Goal: Information Seeking & Learning: Learn about a topic

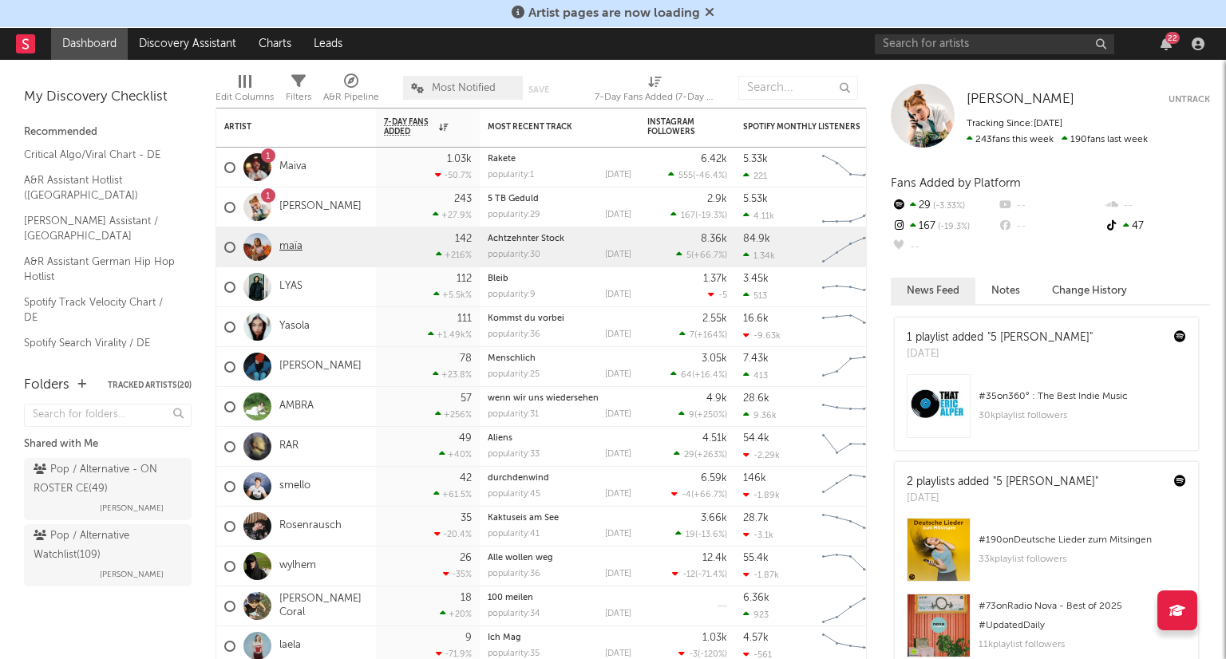
click at [290, 250] on link "maïa" at bounding box center [290, 247] width 23 height 14
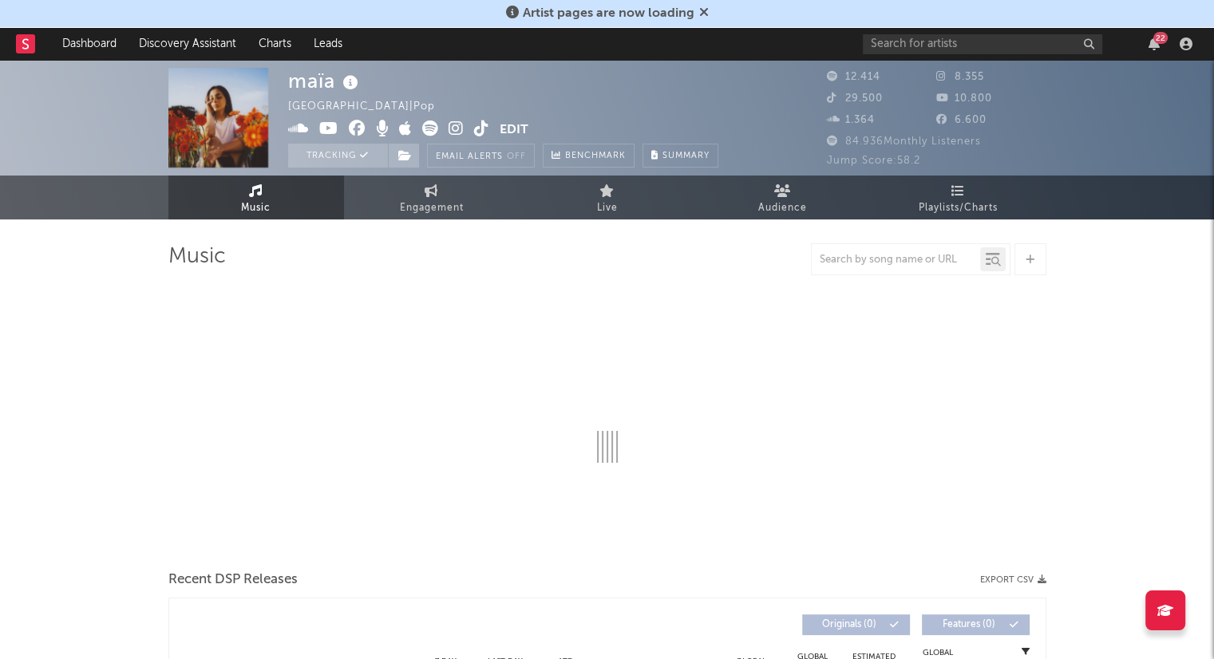
select select "6m"
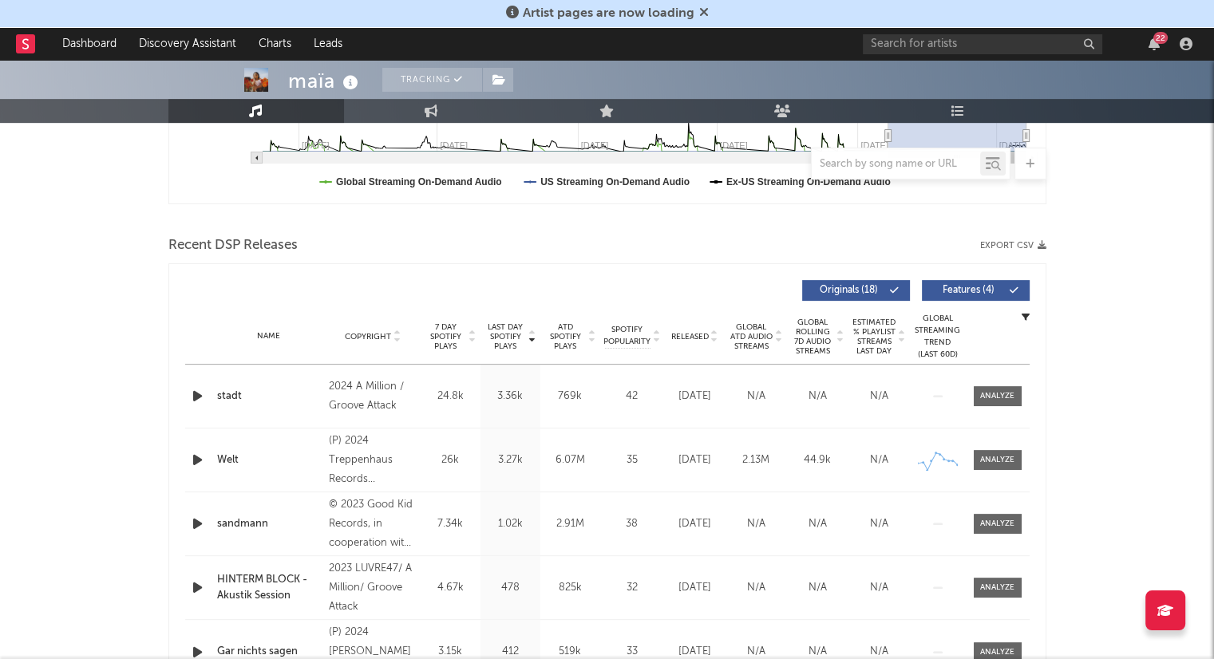
scroll to position [479, 0]
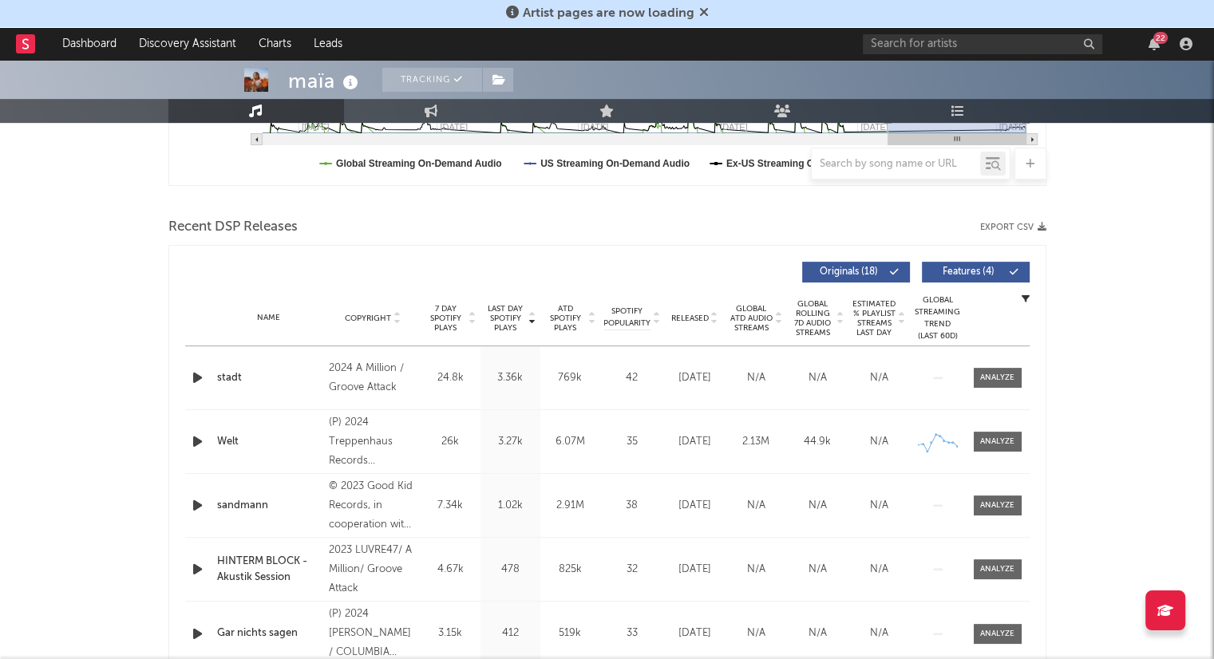
click at [713, 322] on icon at bounding box center [714, 321] width 8 height 6
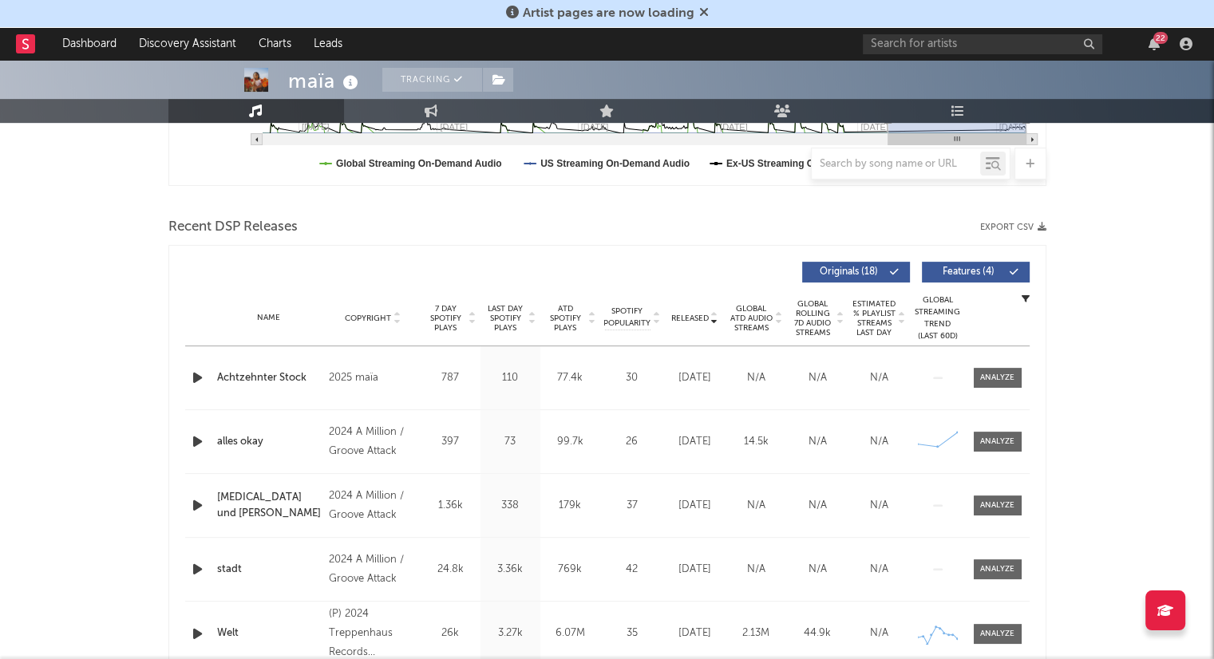
click at [195, 379] on icon "button" at bounding box center [197, 378] width 17 height 20
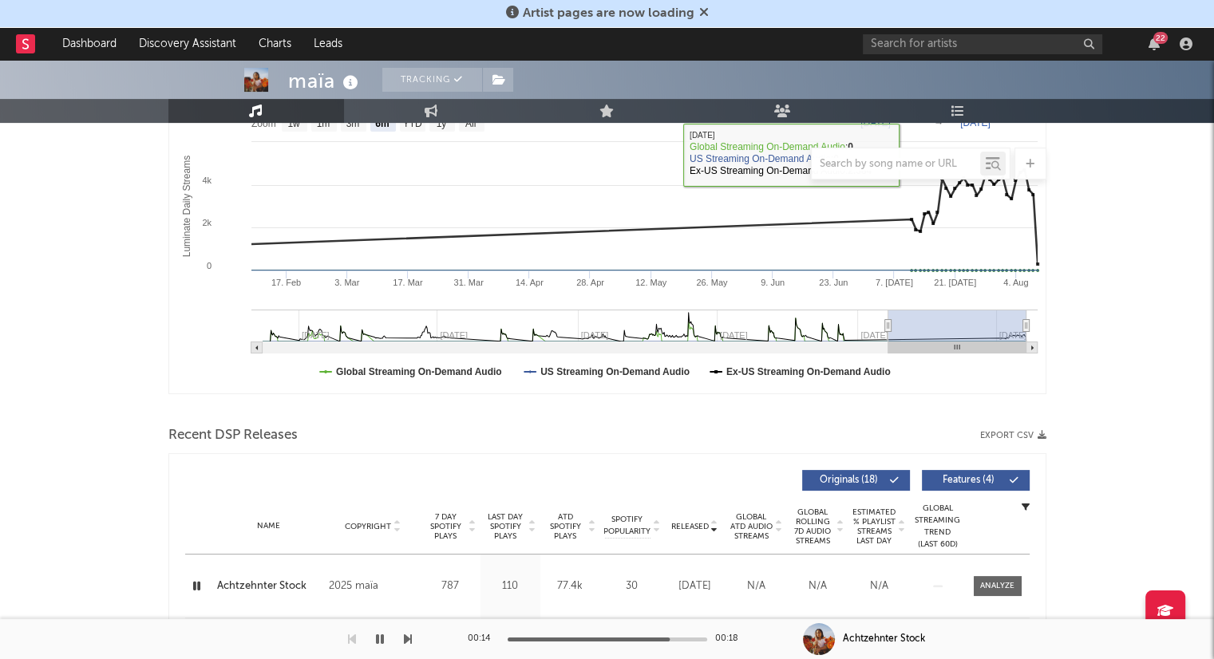
scroll to position [399, 0]
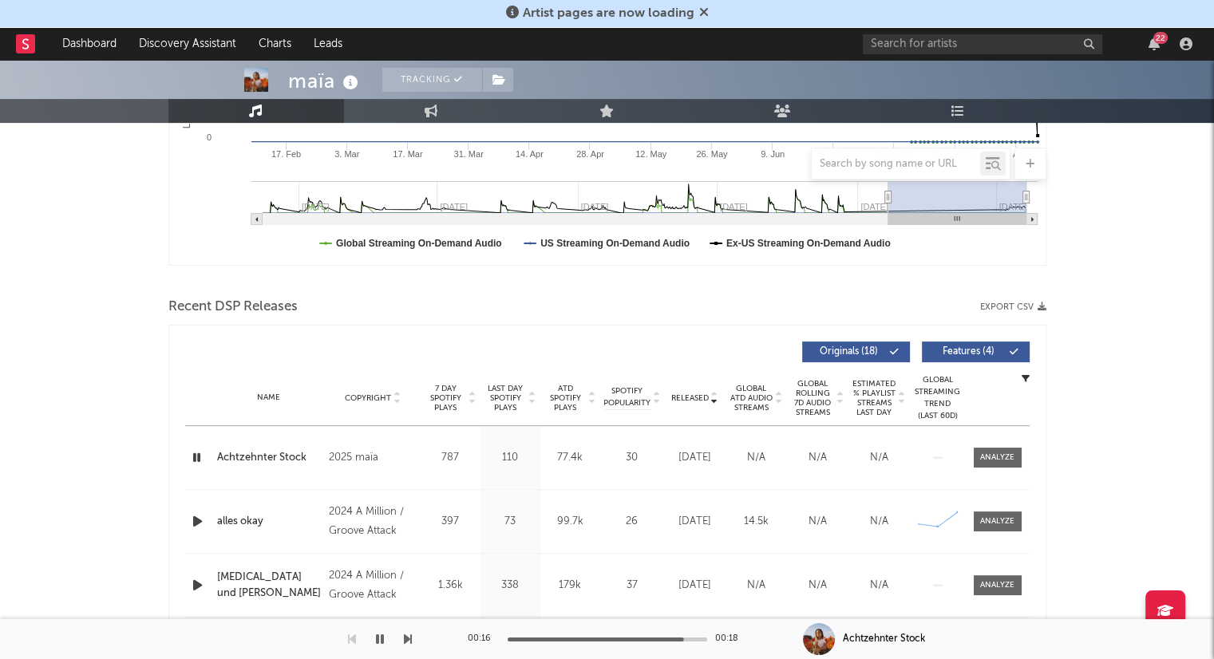
click at [192, 454] on icon "button" at bounding box center [196, 458] width 15 height 20
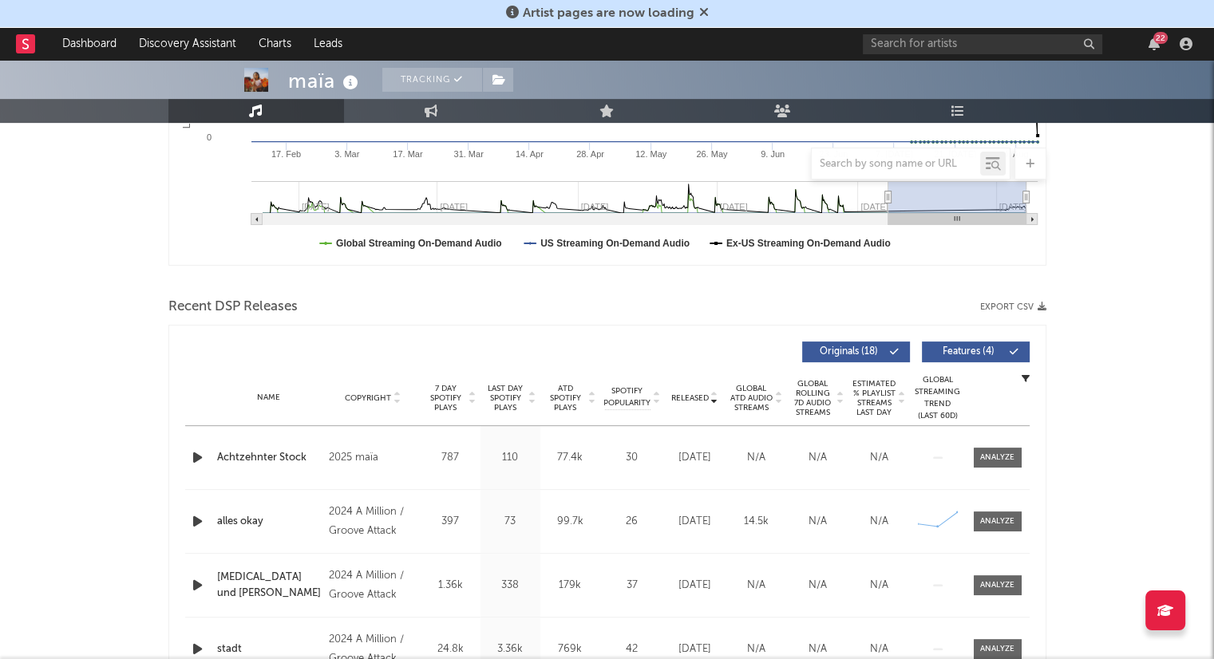
scroll to position [0, 0]
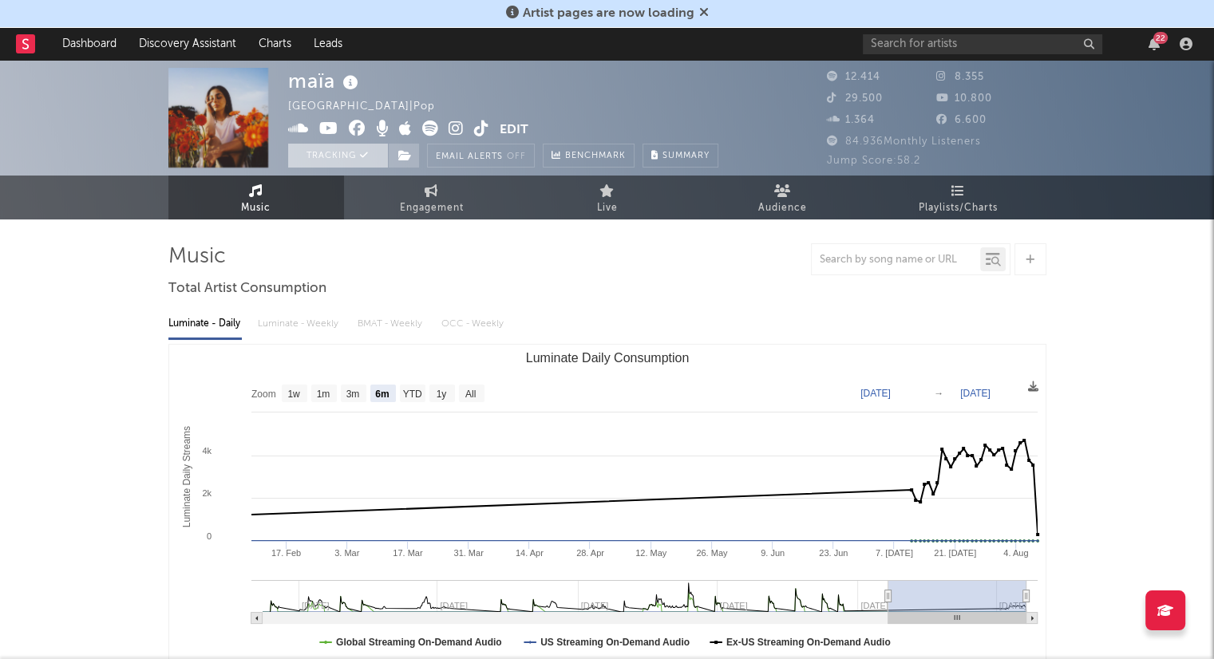
click at [348, 157] on button "Tracking" at bounding box center [338, 156] width 100 height 24
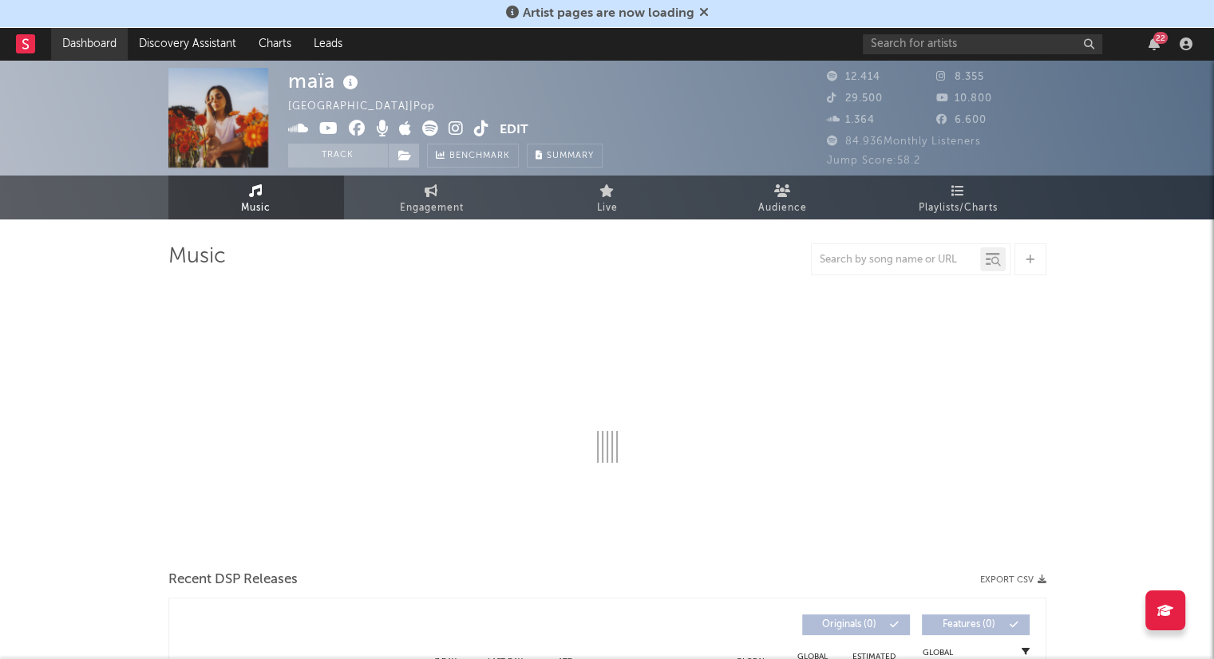
click at [76, 45] on link "Dashboard" at bounding box center [89, 44] width 77 height 32
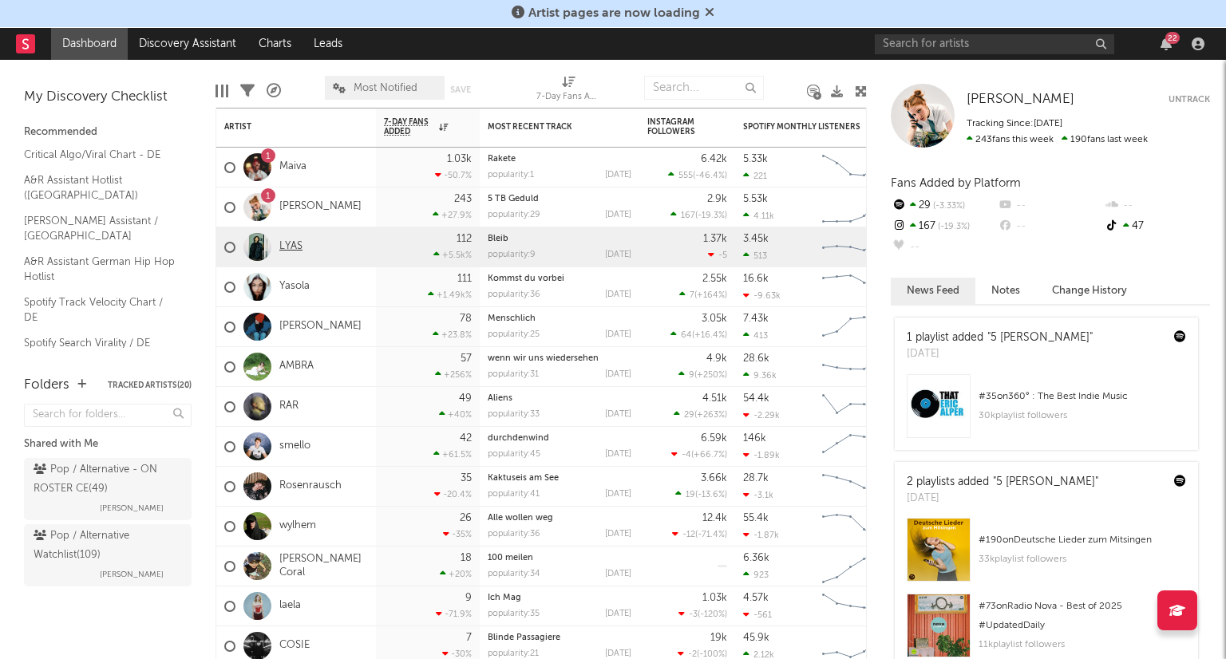
click at [294, 251] on link "LYAS" at bounding box center [290, 247] width 23 height 14
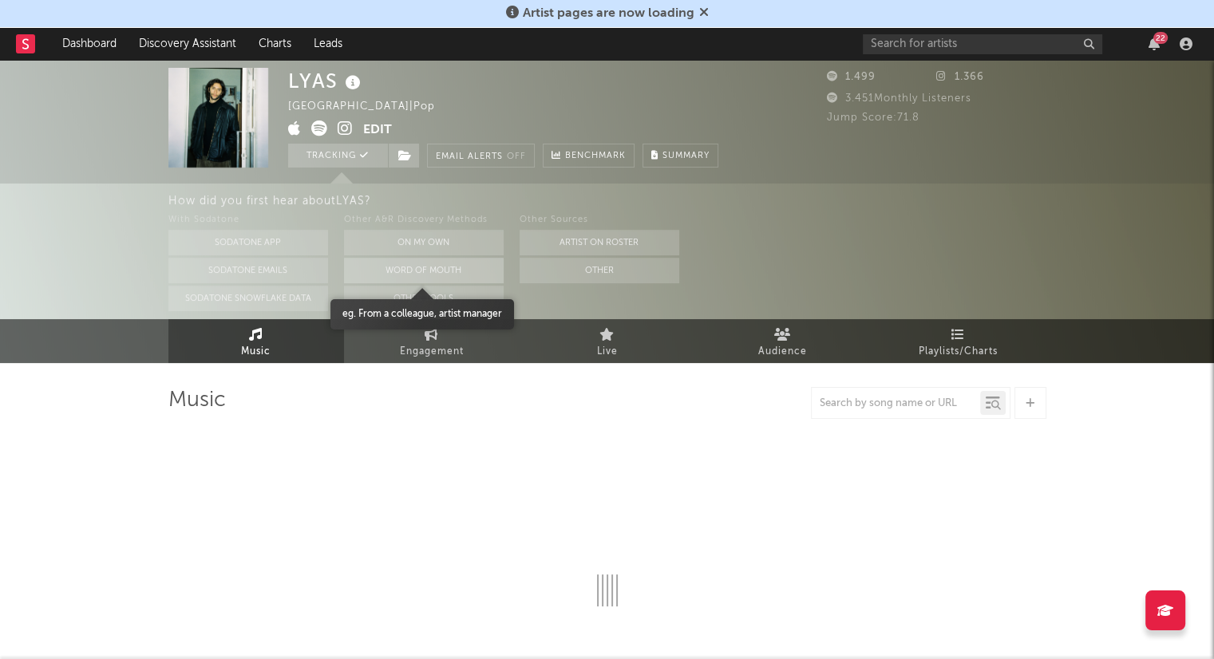
select select "1w"
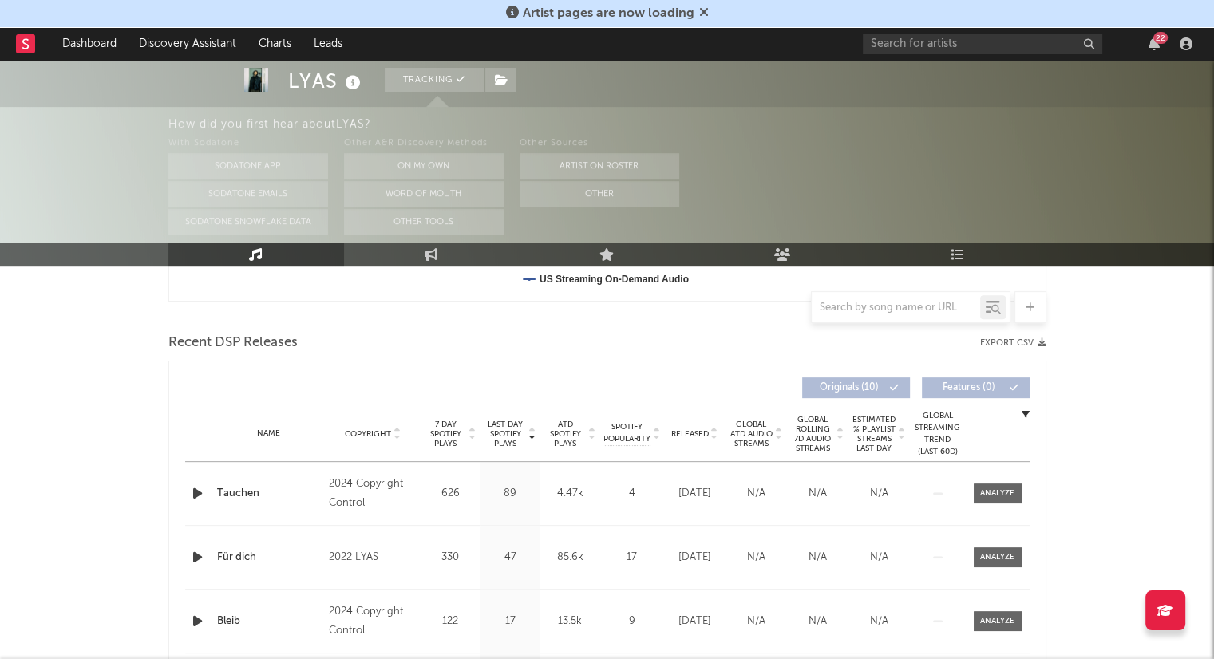
scroll to position [559, 0]
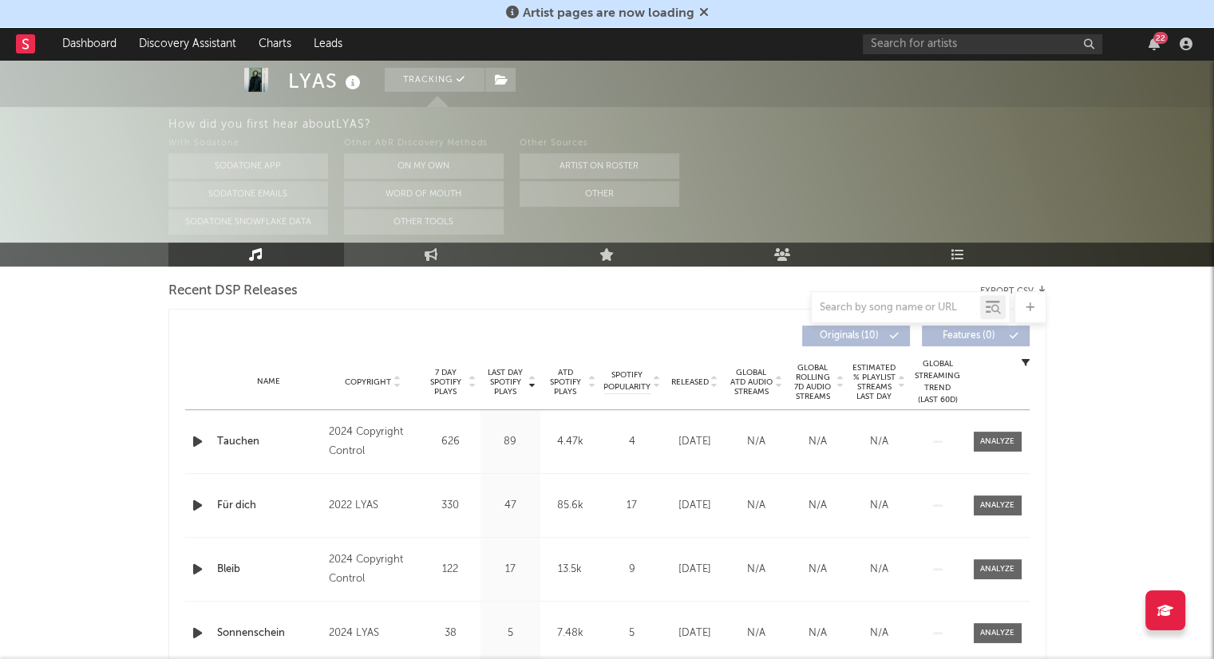
click at [712, 384] on icon at bounding box center [714, 385] width 8 height 6
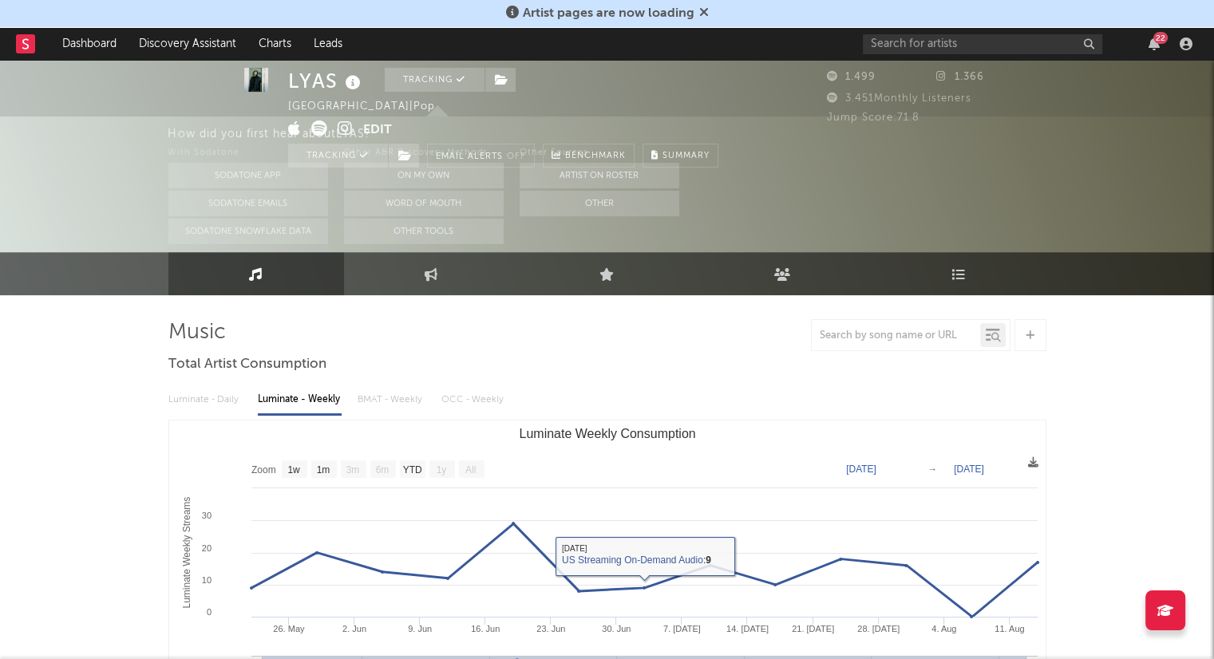
scroll to position [0, 0]
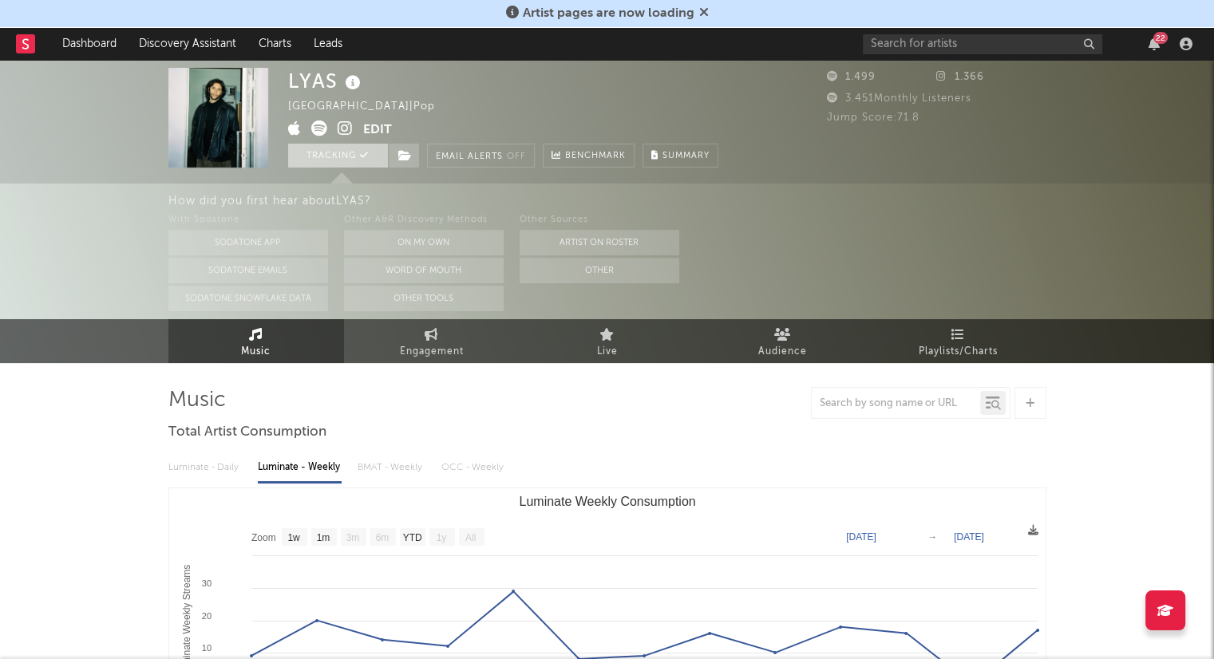
click at [321, 160] on button "Tracking" at bounding box center [338, 156] width 100 height 24
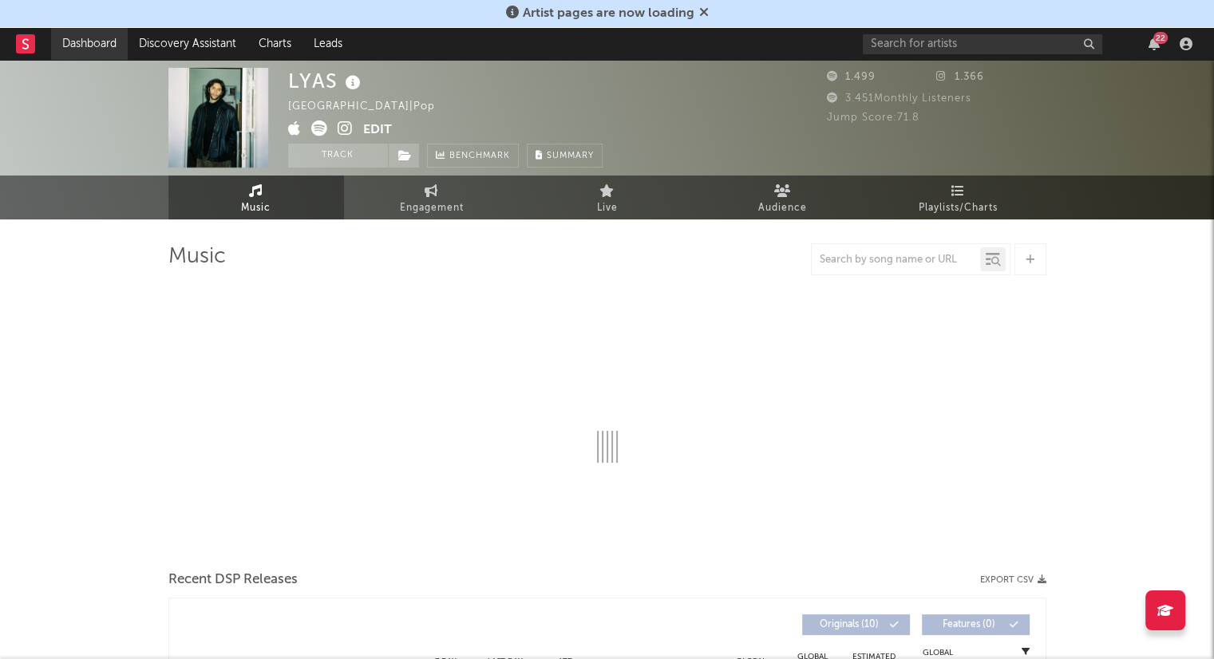
click at [111, 42] on link "Dashboard" at bounding box center [89, 44] width 77 height 32
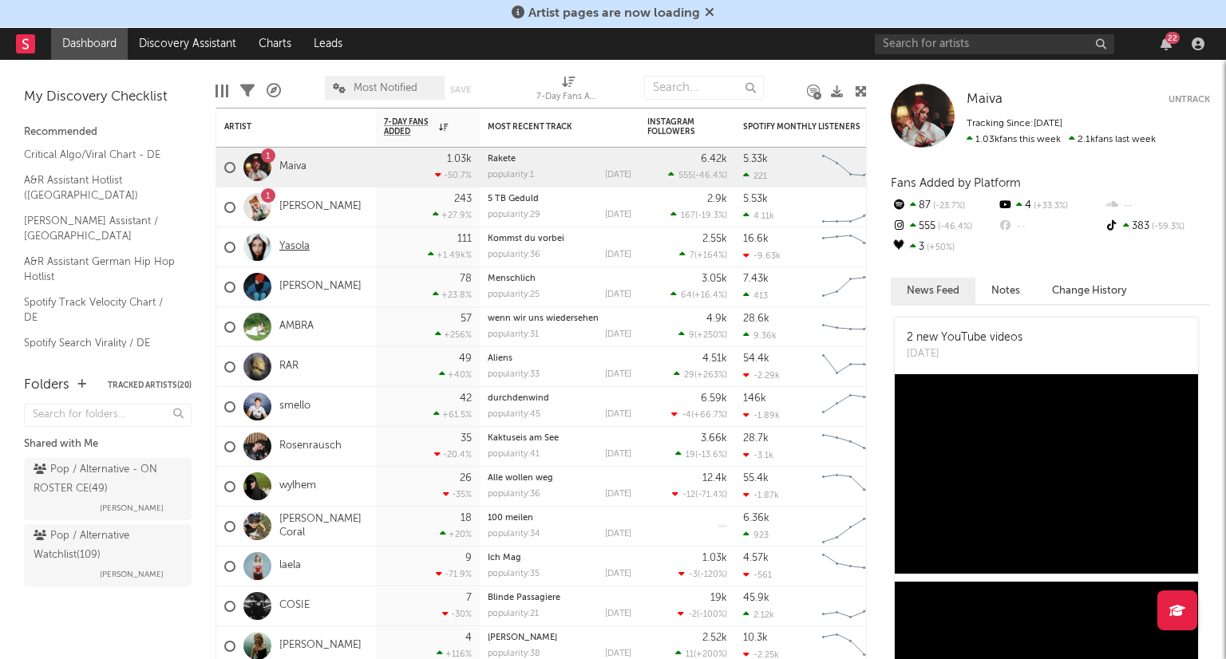
click at [303, 251] on link "Yasola" at bounding box center [294, 247] width 30 height 14
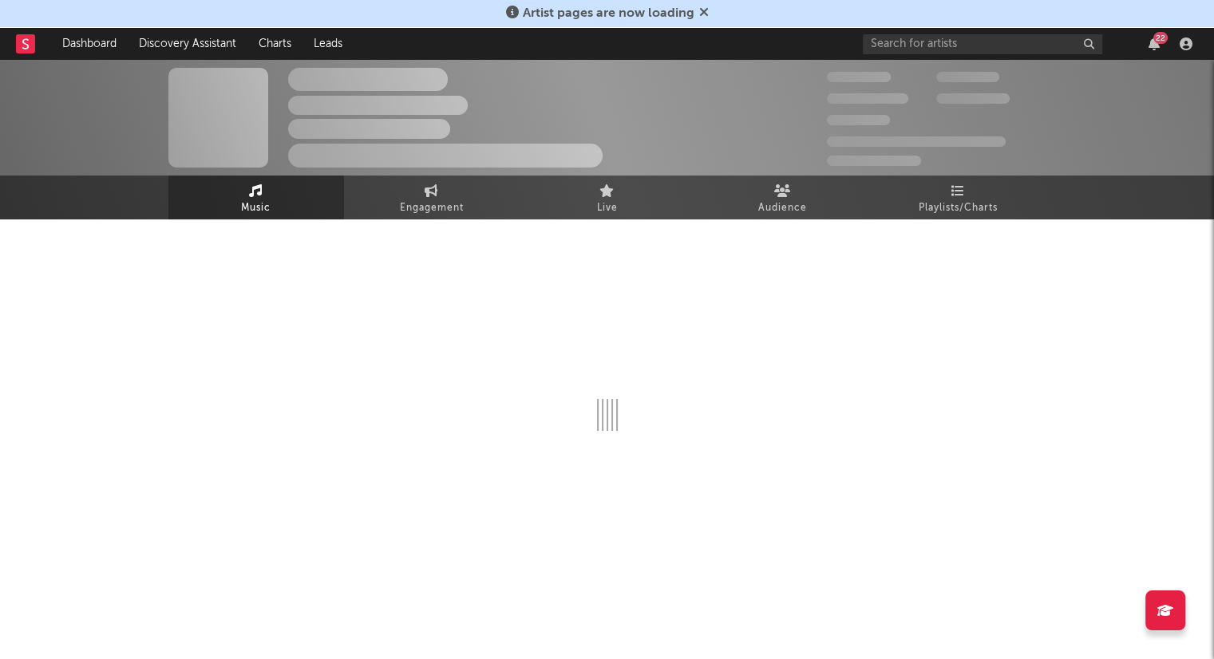
select select "1w"
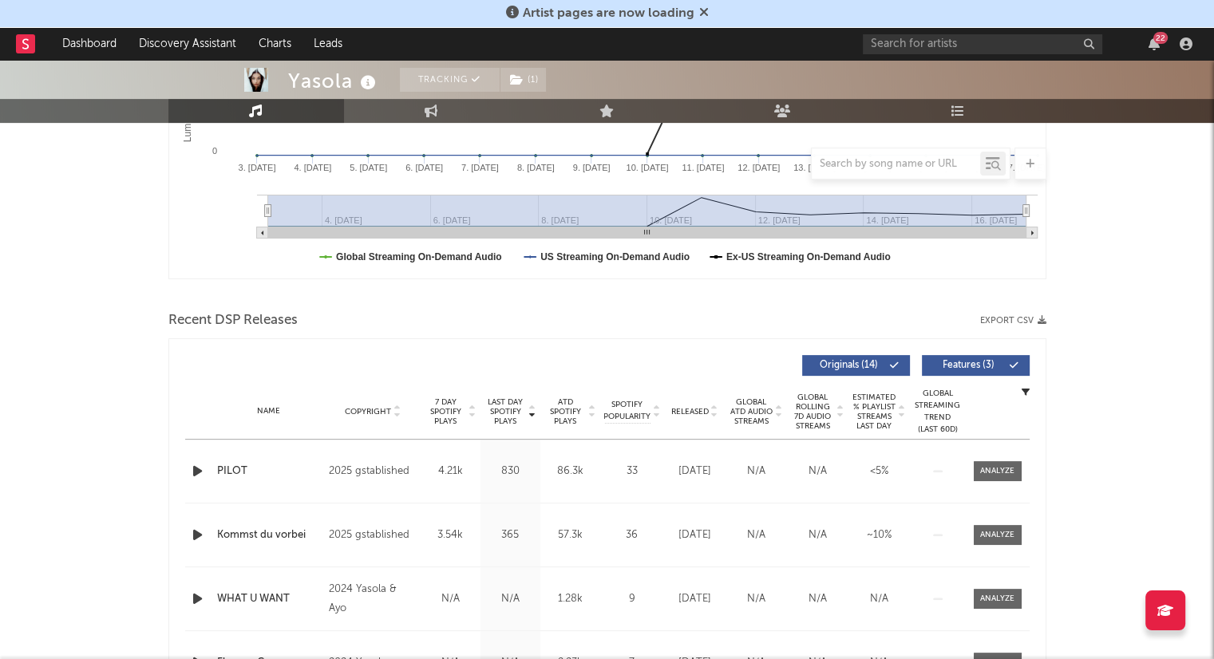
scroll to position [399, 0]
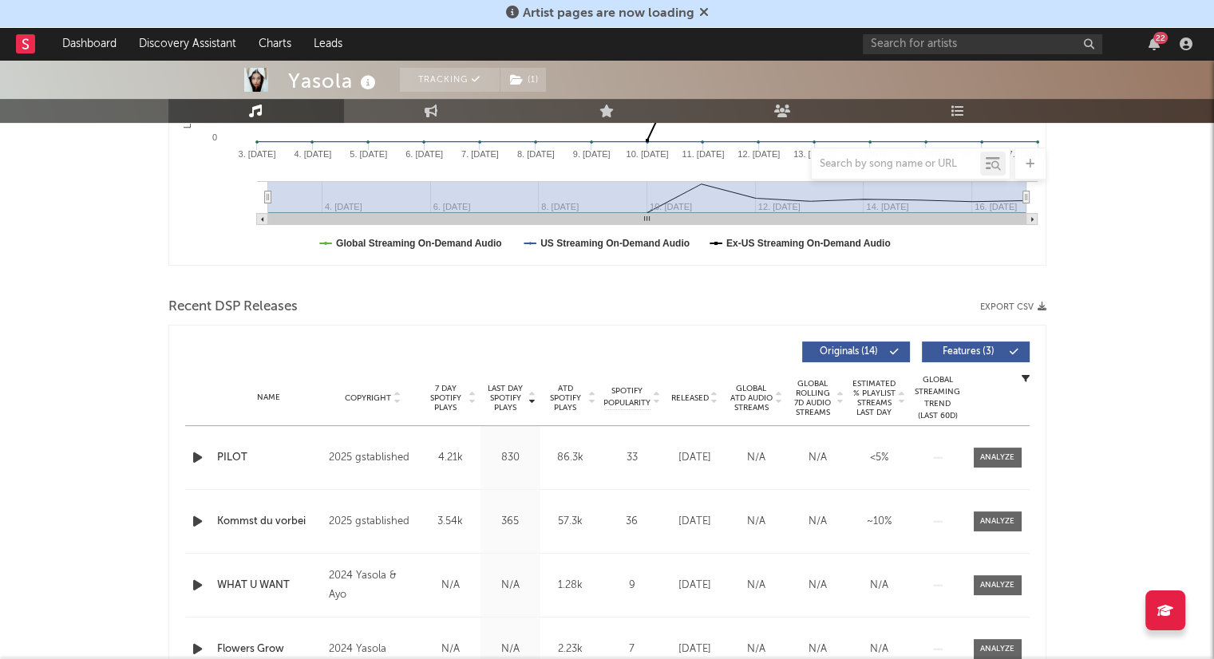
click at [714, 401] on icon at bounding box center [714, 401] width 8 height 6
drag, startPoint x: 358, startPoint y: 457, endPoint x: 409, endPoint y: 460, distance: 51.2
click at [409, 460] on div "2025 gstablished" at bounding box center [372, 457] width 87 height 19
copy div "gstablished"
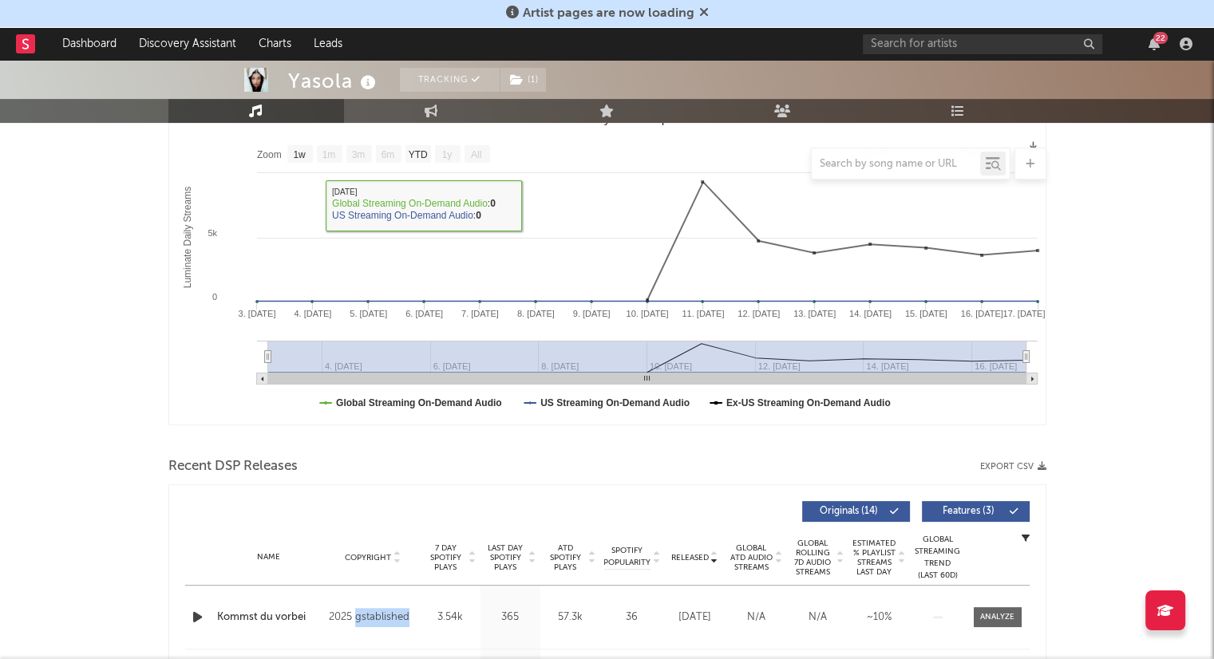
scroll to position [479, 0]
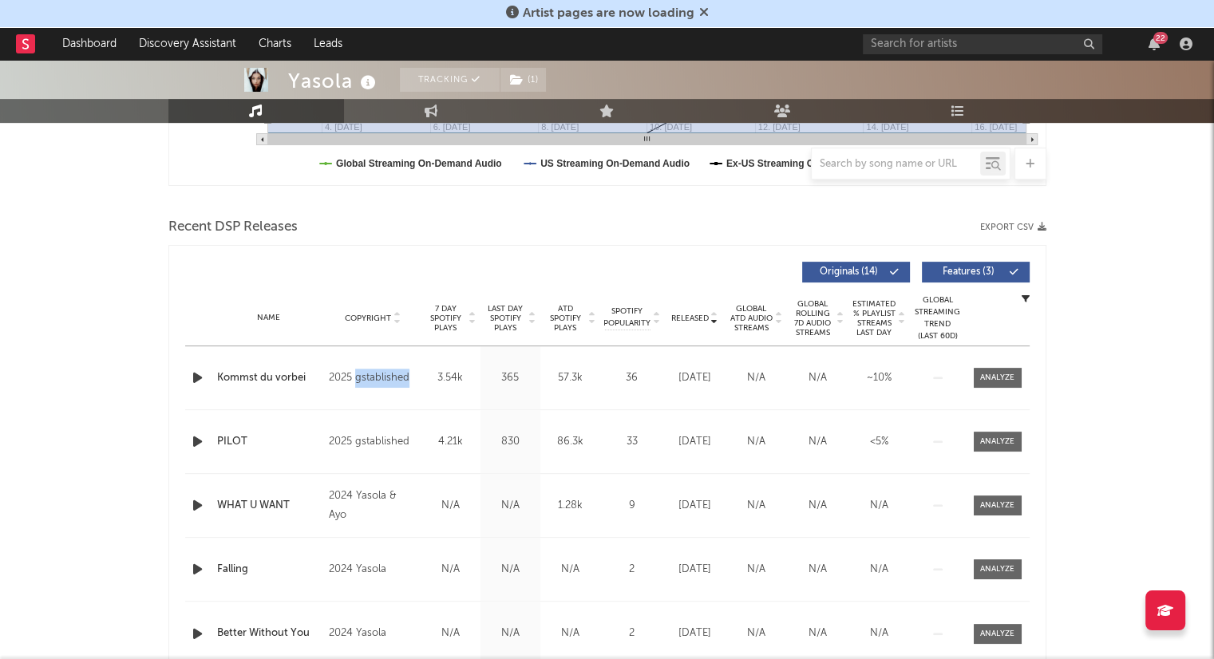
click at [197, 374] on icon "button" at bounding box center [197, 378] width 17 height 20
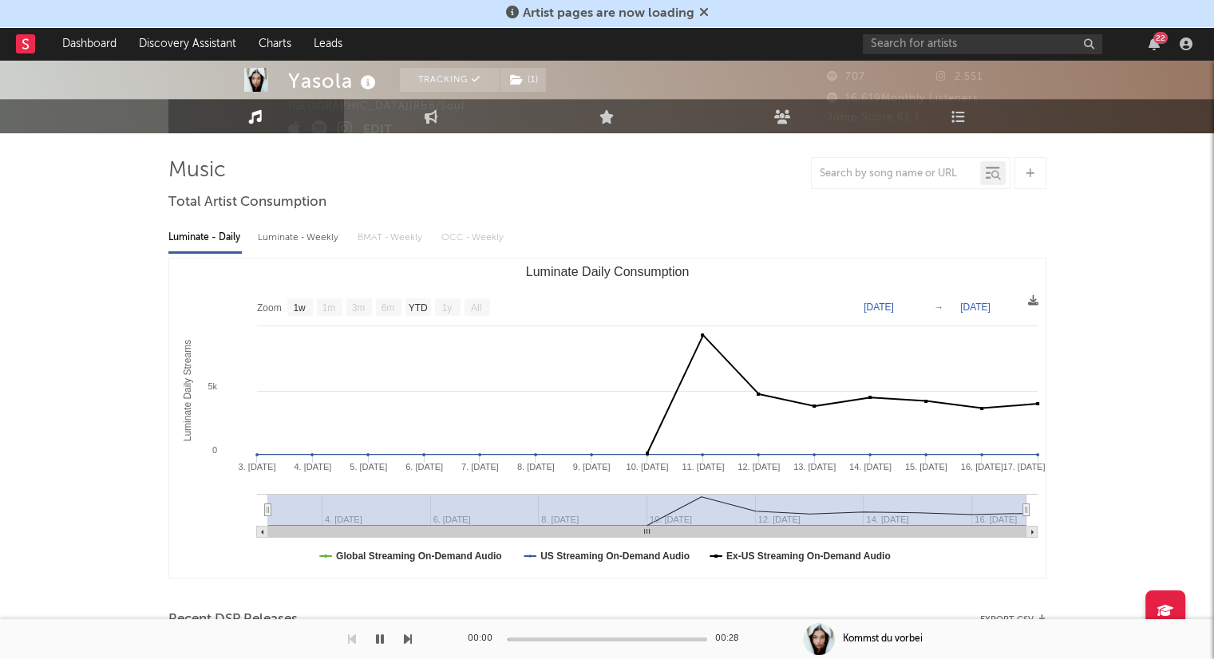
scroll to position [0, 0]
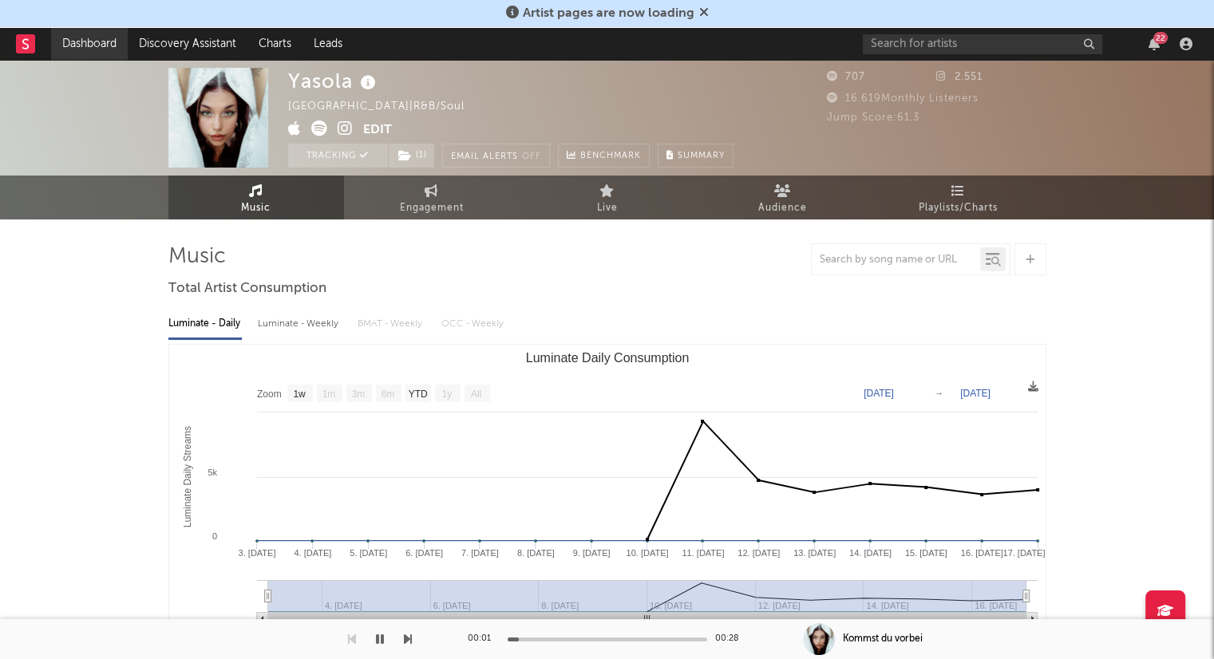
click at [111, 40] on link "Dashboard" at bounding box center [89, 44] width 77 height 32
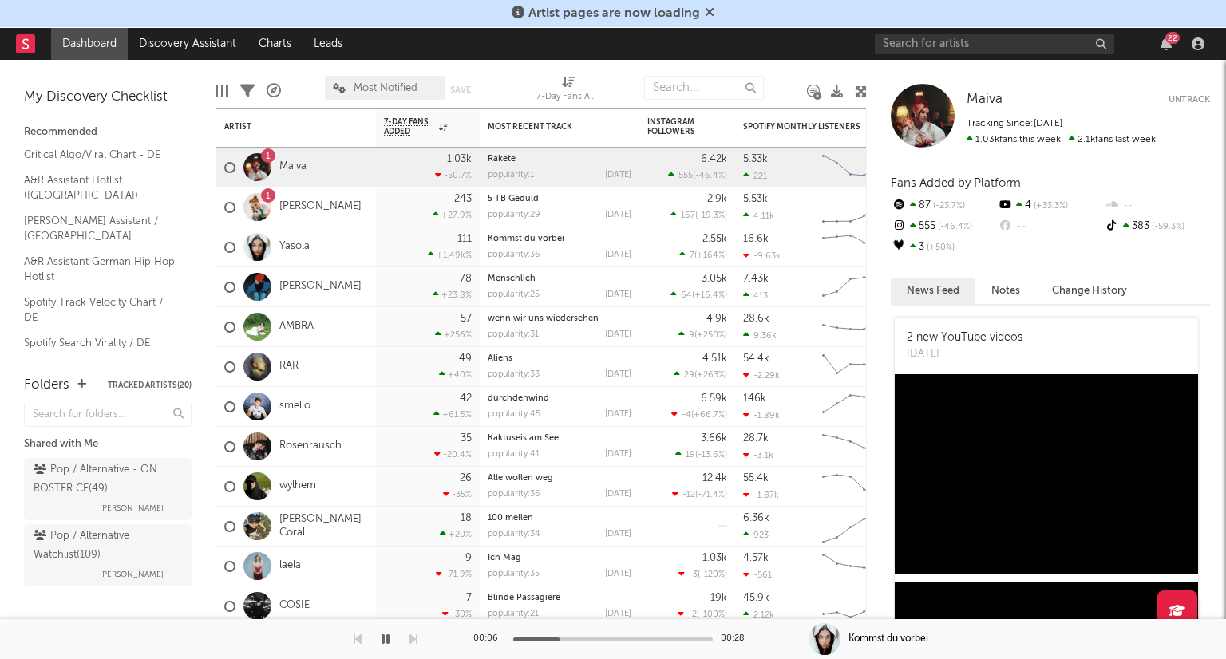
click at [312, 288] on link "[PERSON_NAME]" at bounding box center [320, 287] width 82 height 14
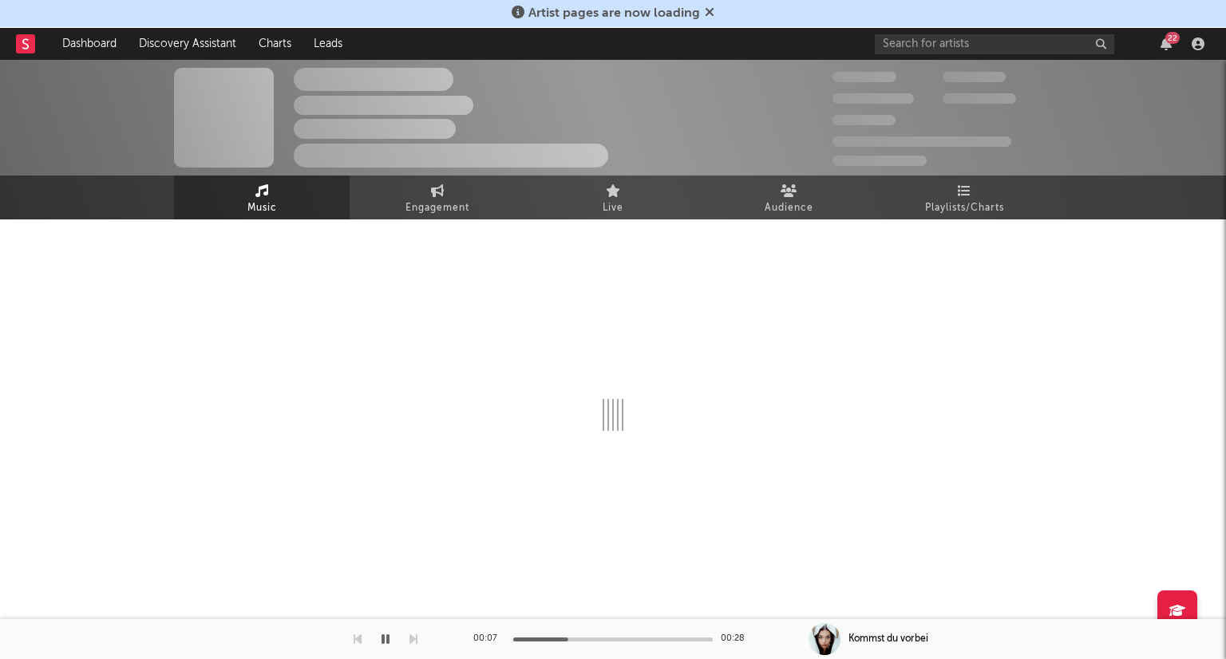
select select "1w"
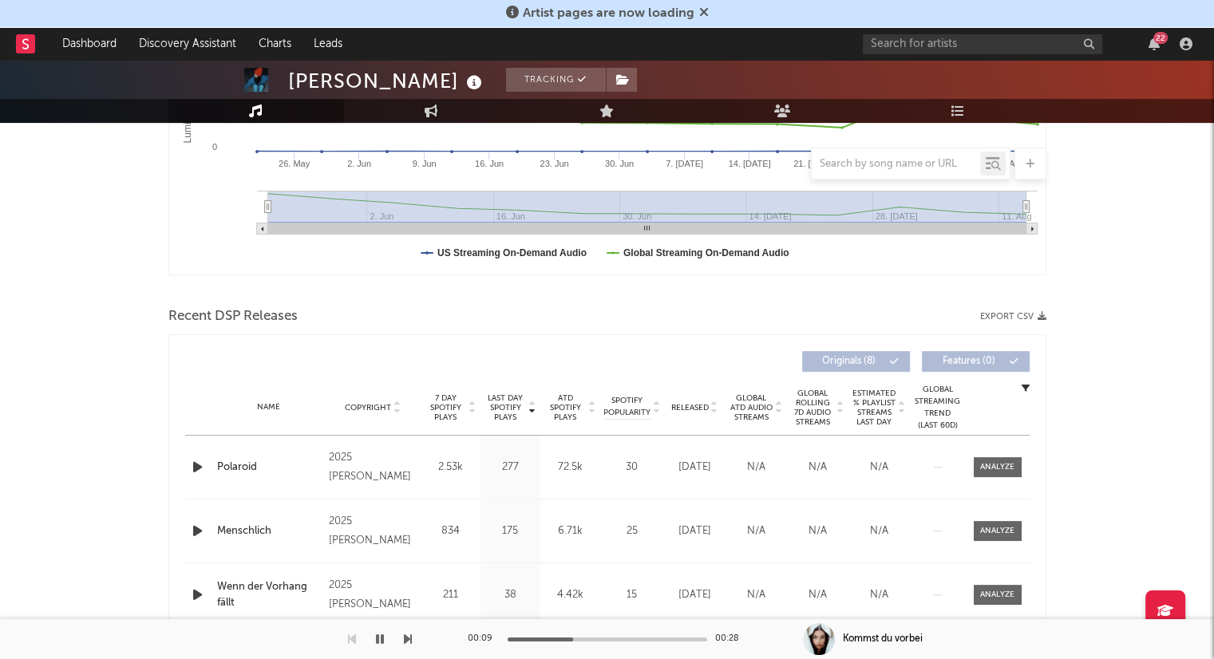
scroll to position [399, 0]
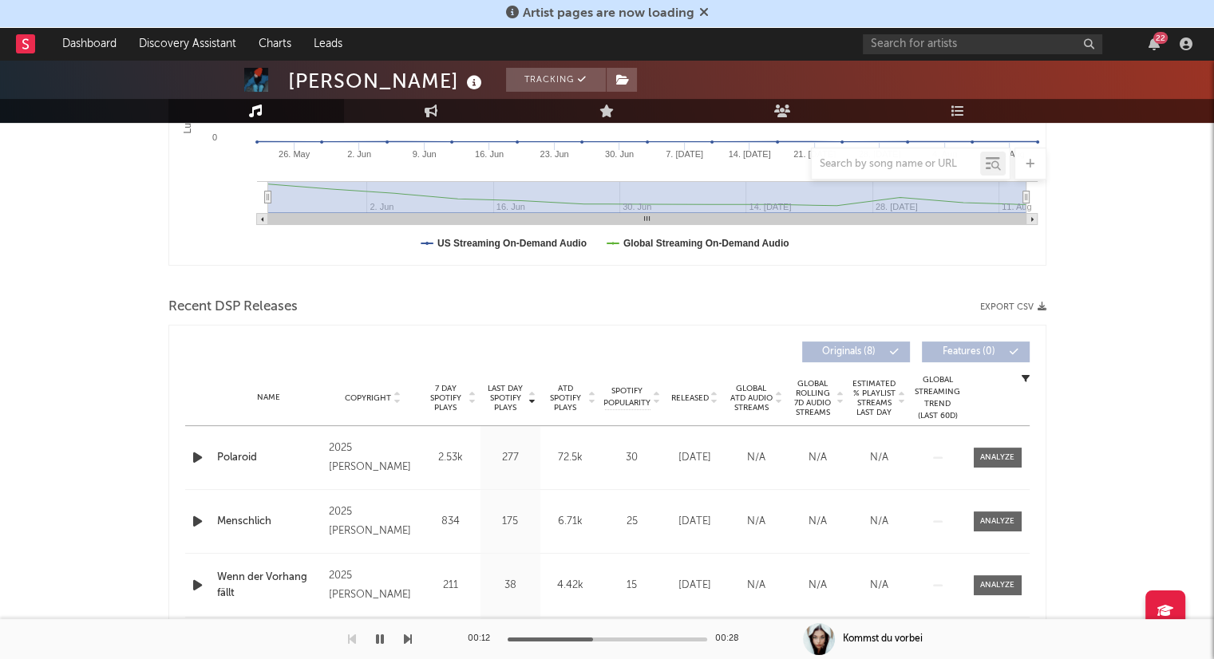
click at [712, 400] on icon at bounding box center [714, 401] width 8 height 6
click at [198, 455] on icon "button" at bounding box center [197, 458] width 17 height 20
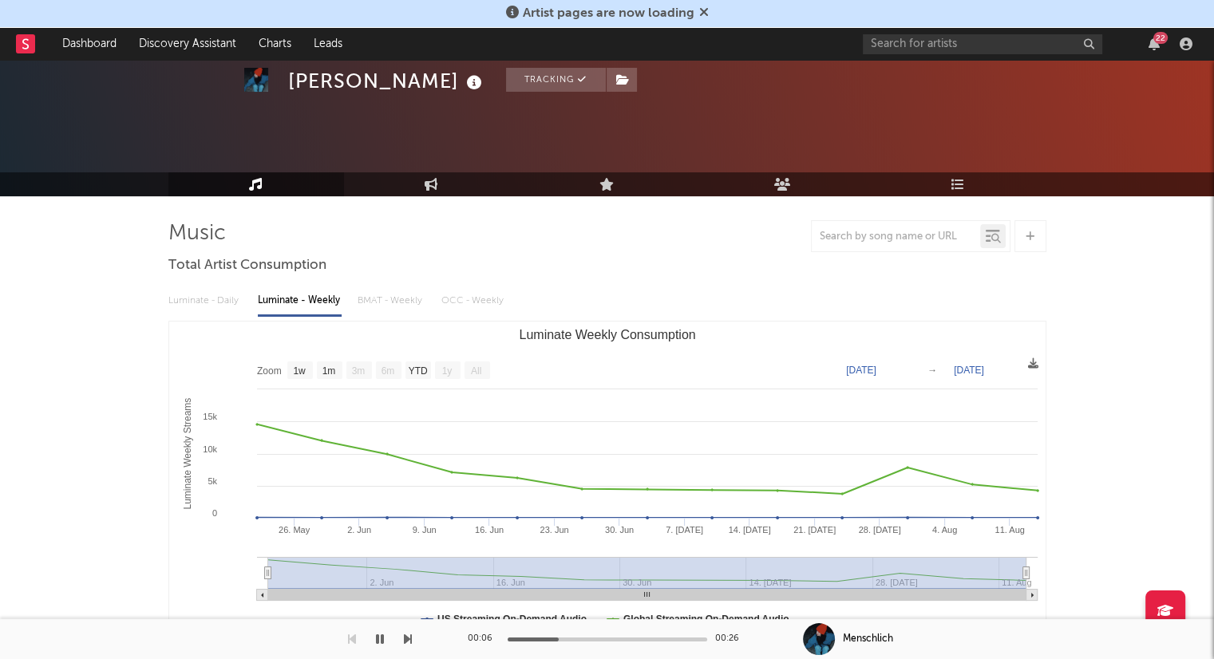
scroll to position [0, 0]
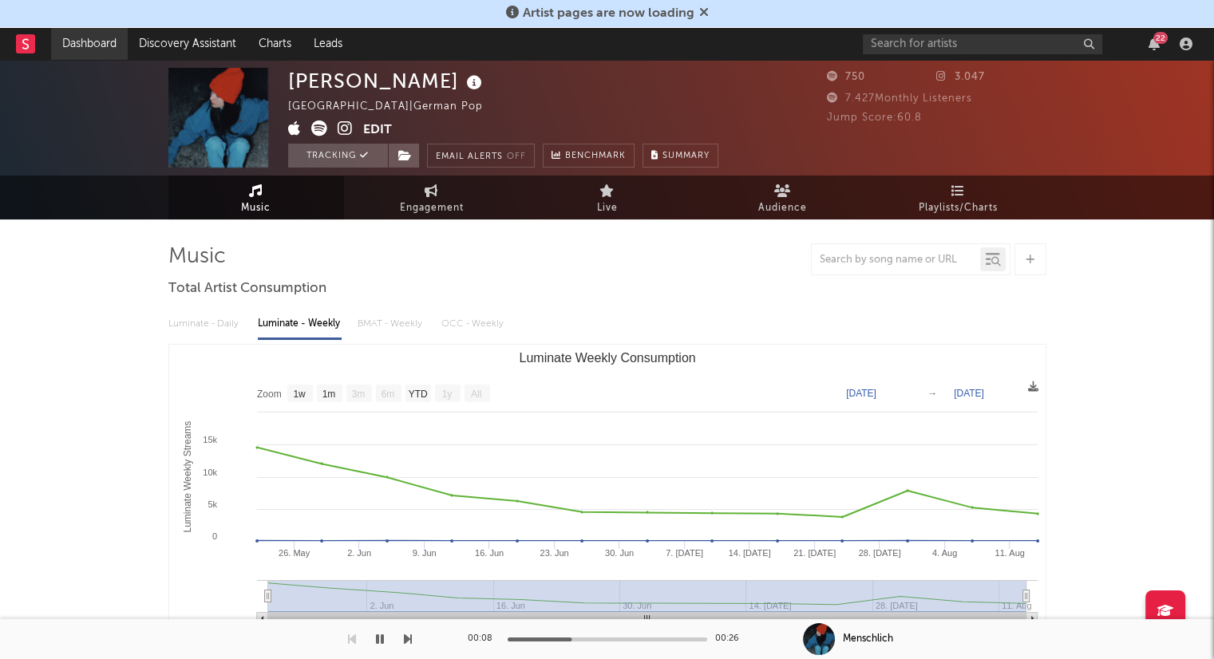
click at [109, 45] on link "Dashboard" at bounding box center [89, 44] width 77 height 32
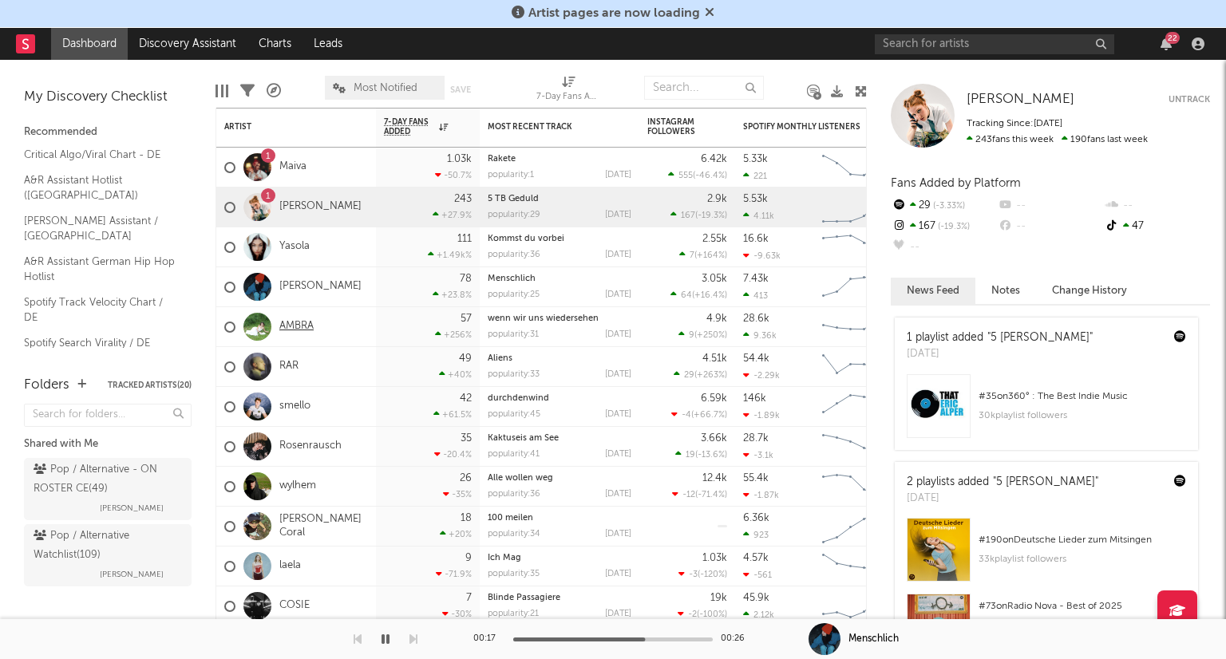
click at [303, 323] on link "AMBRA" at bounding box center [296, 327] width 34 height 14
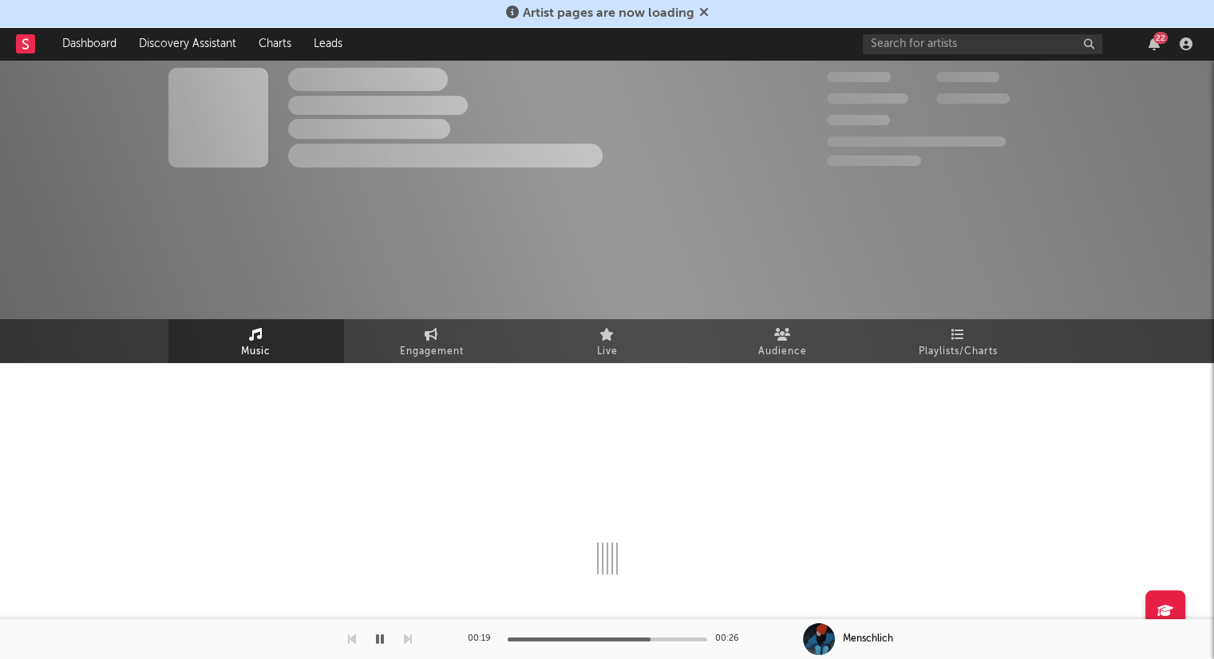
select select "6m"
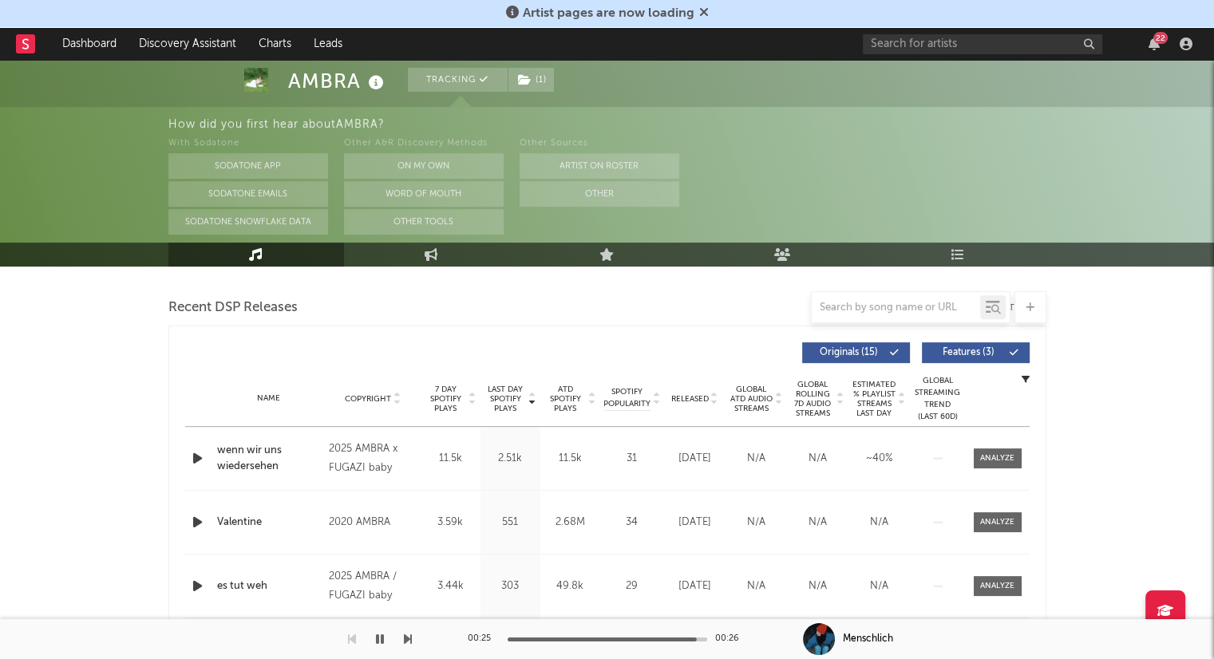
scroll to position [638, 0]
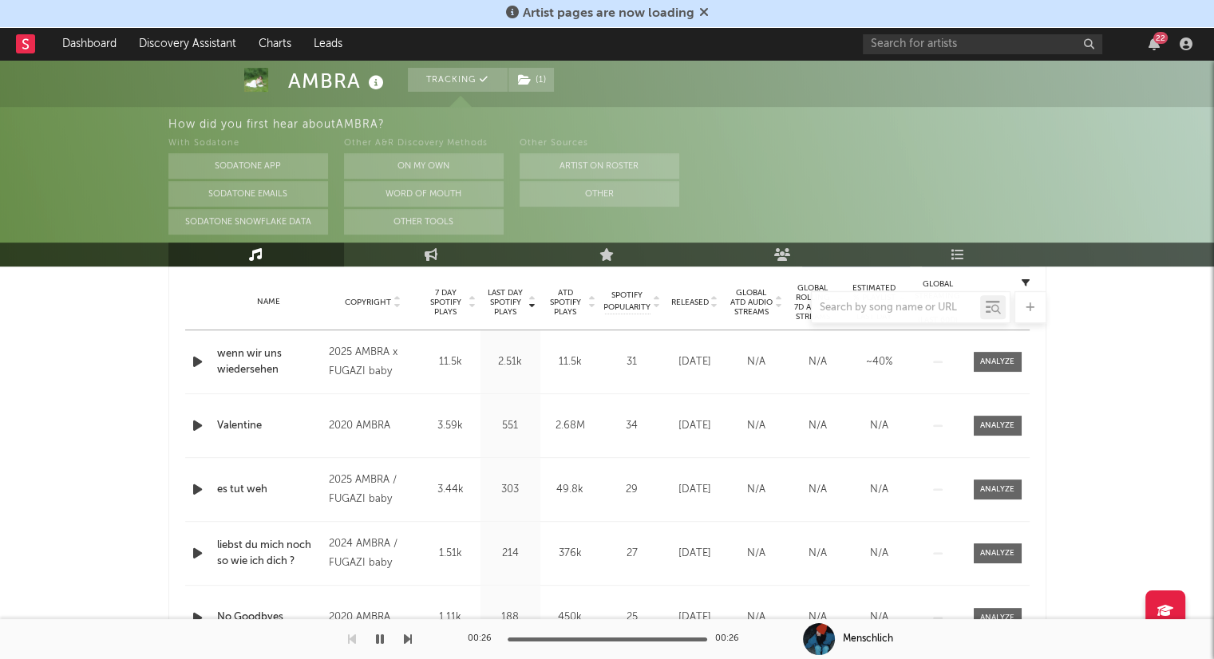
click at [713, 307] on div at bounding box center [607, 307] width 878 height 32
click at [713, 302] on div at bounding box center [607, 307] width 878 height 32
click at [714, 303] on div at bounding box center [607, 307] width 878 height 32
click at [714, 304] on div at bounding box center [607, 307] width 878 height 32
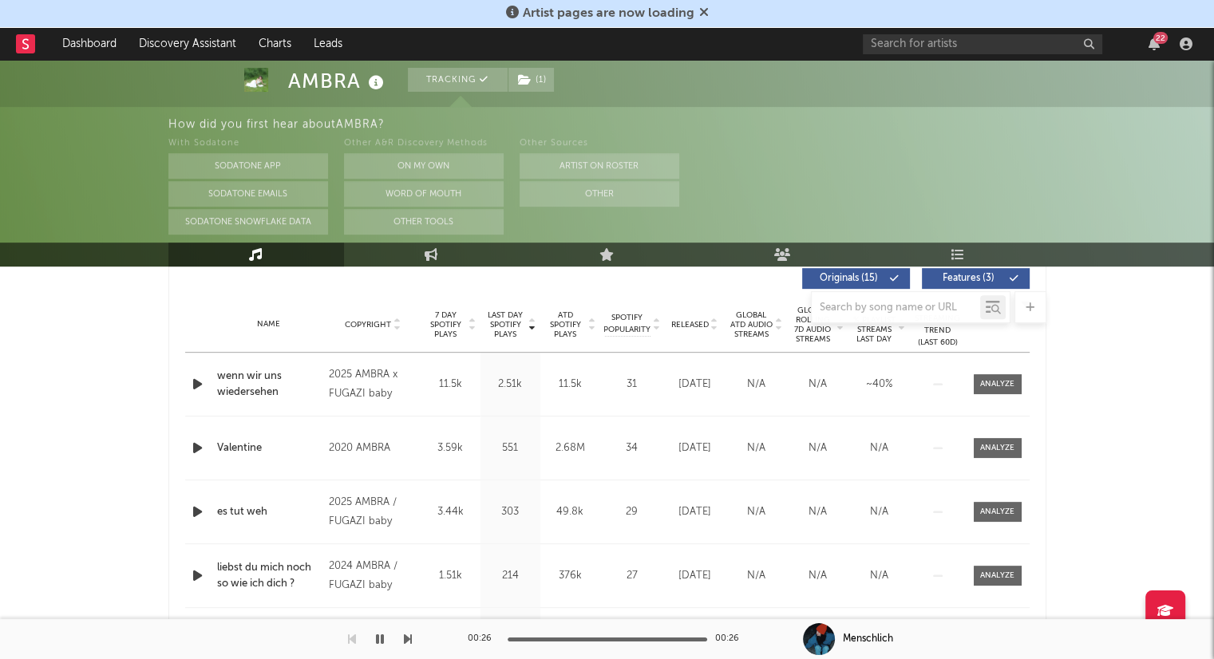
scroll to position [479, 0]
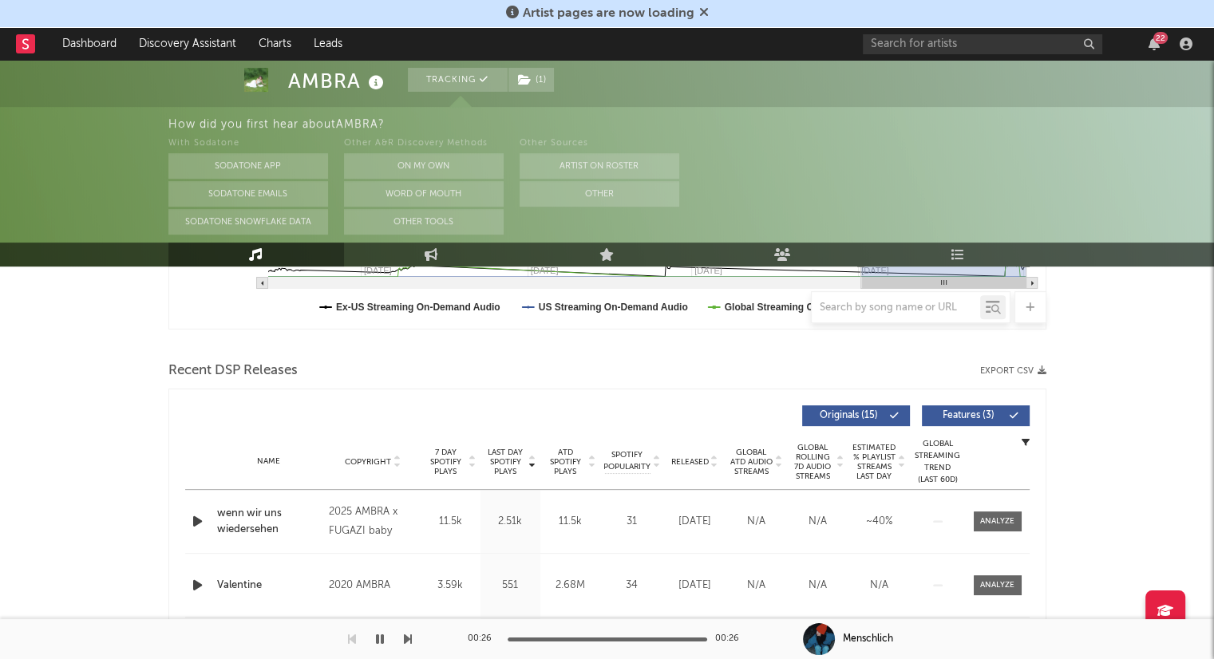
click at [715, 464] on icon at bounding box center [714, 465] width 8 height 6
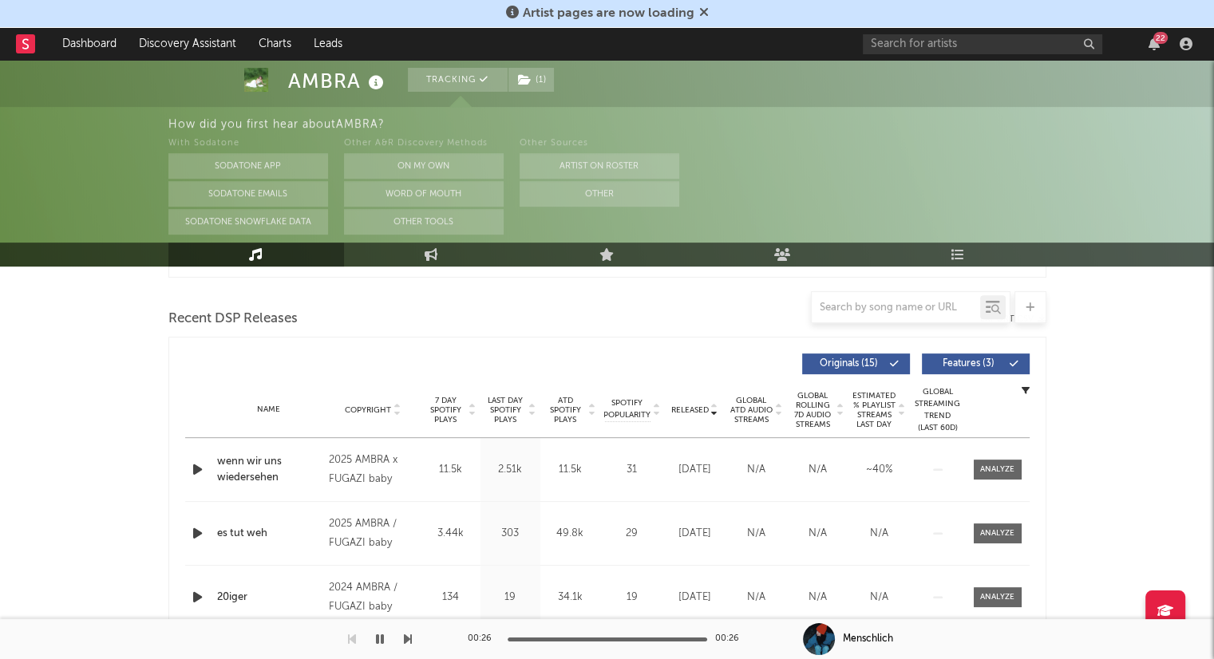
scroll to position [559, 0]
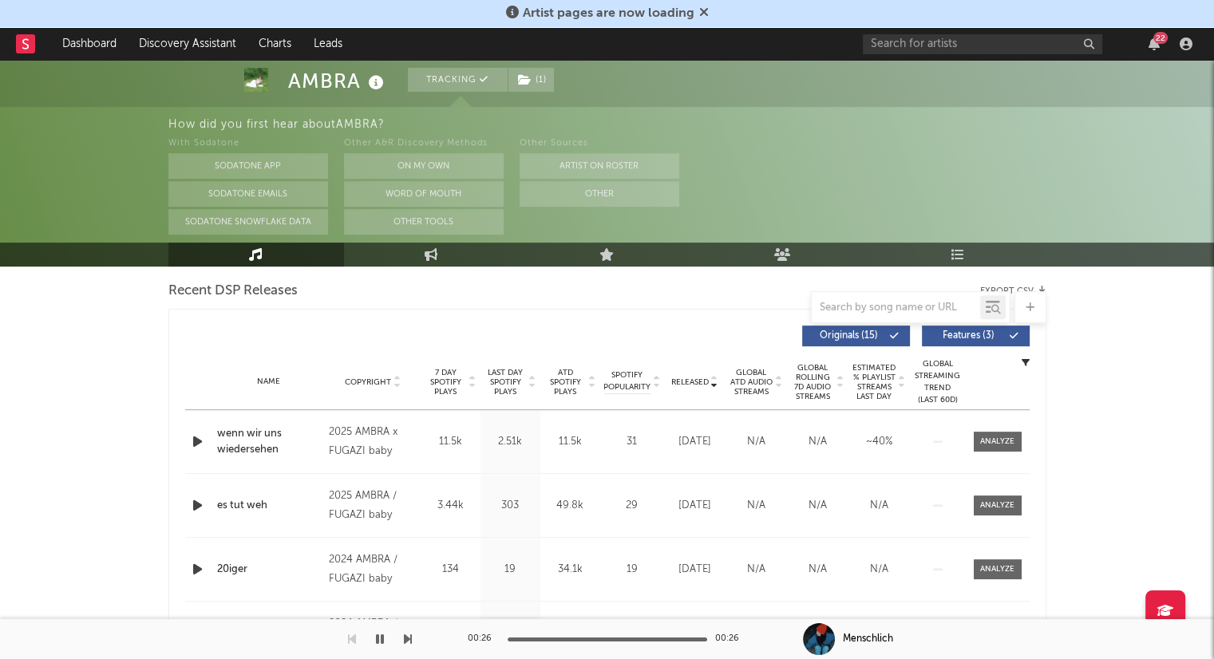
click at [188, 441] on div at bounding box center [199, 442] width 28 height 20
click at [201, 441] on icon "button" at bounding box center [197, 442] width 17 height 20
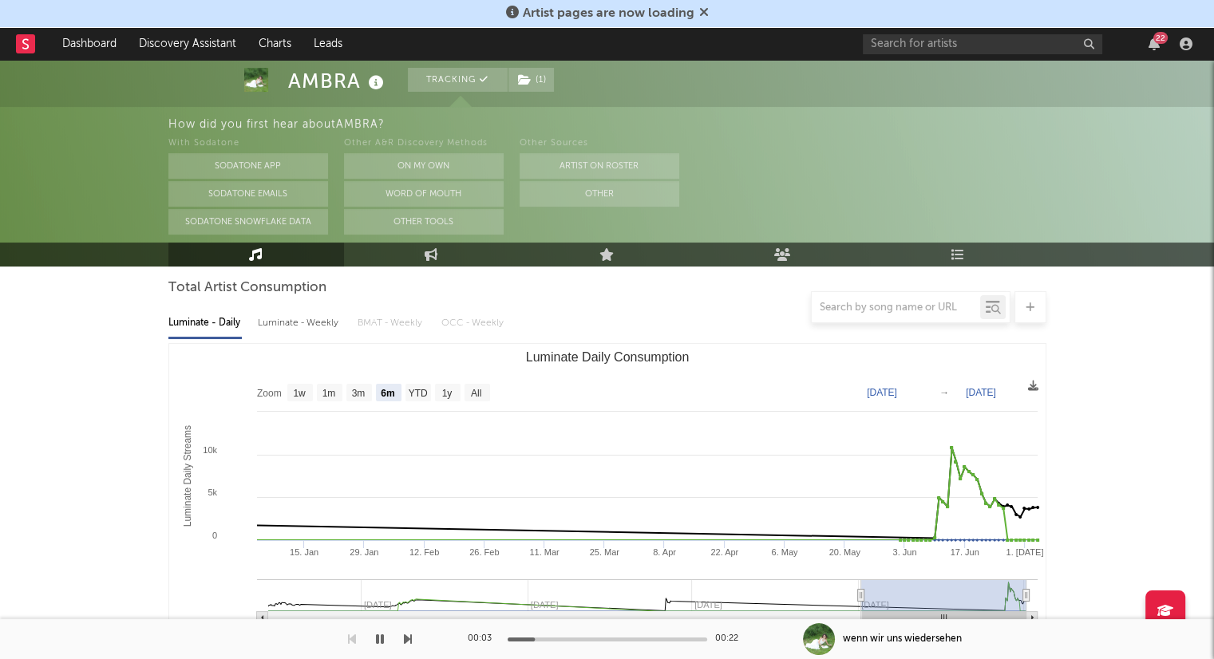
scroll to position [0, 0]
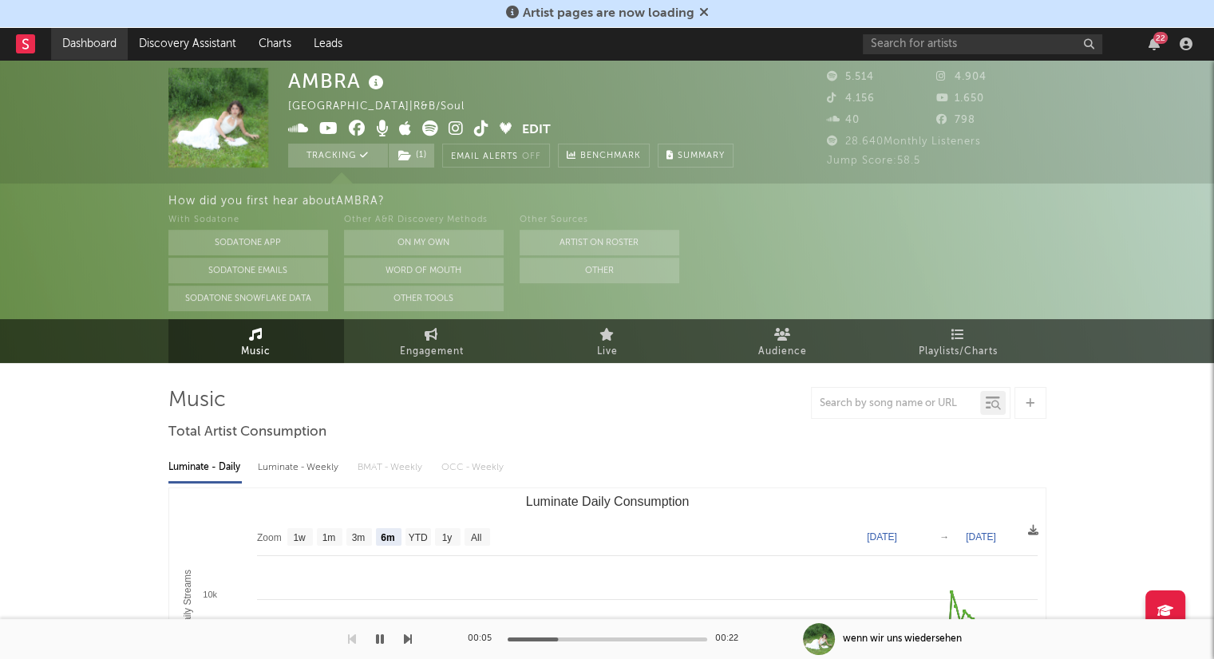
click at [112, 52] on link "Dashboard" at bounding box center [89, 44] width 77 height 32
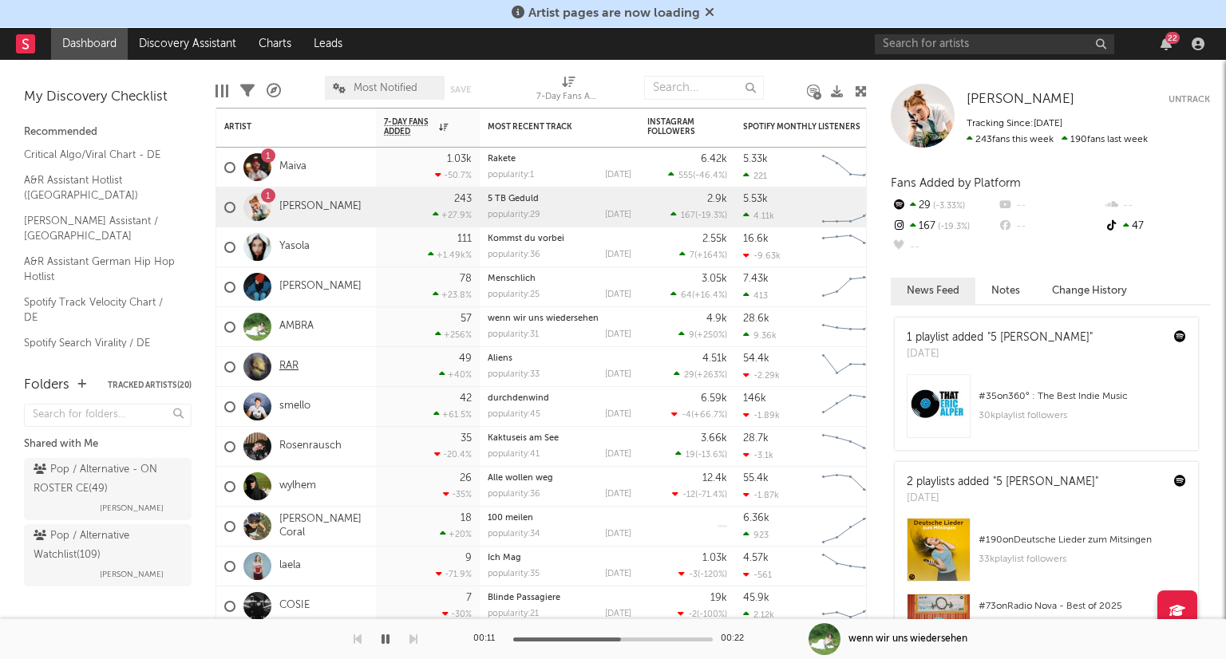
click at [290, 372] on link "RAR" at bounding box center [288, 367] width 19 height 14
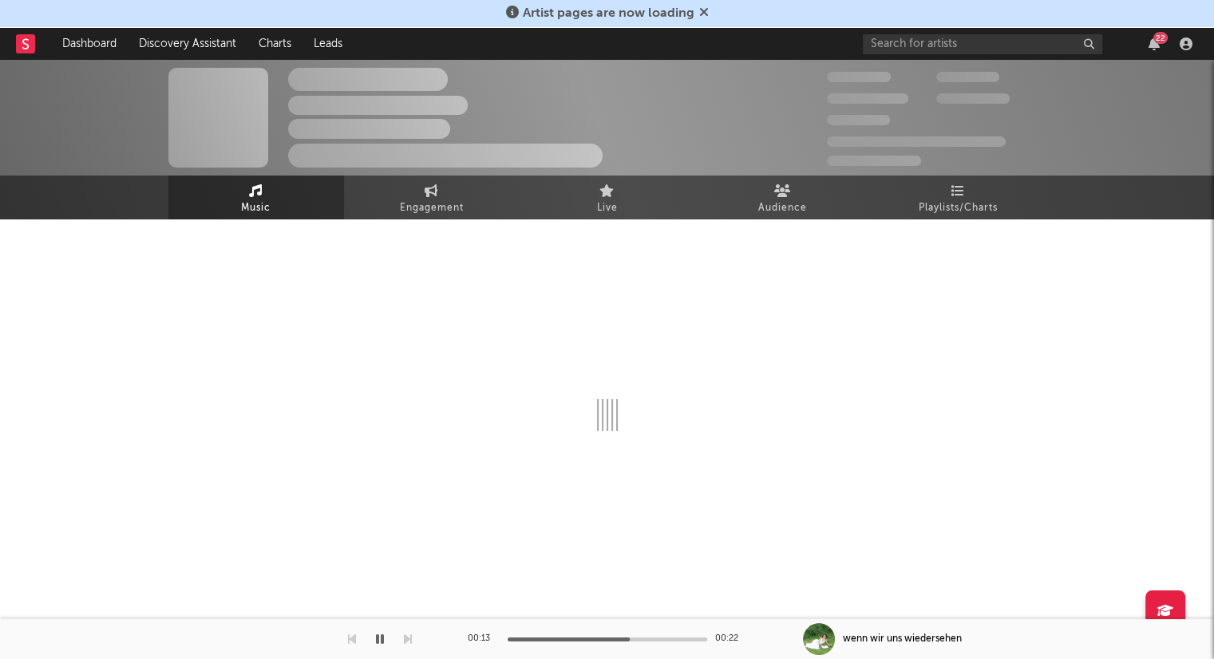
select select "6m"
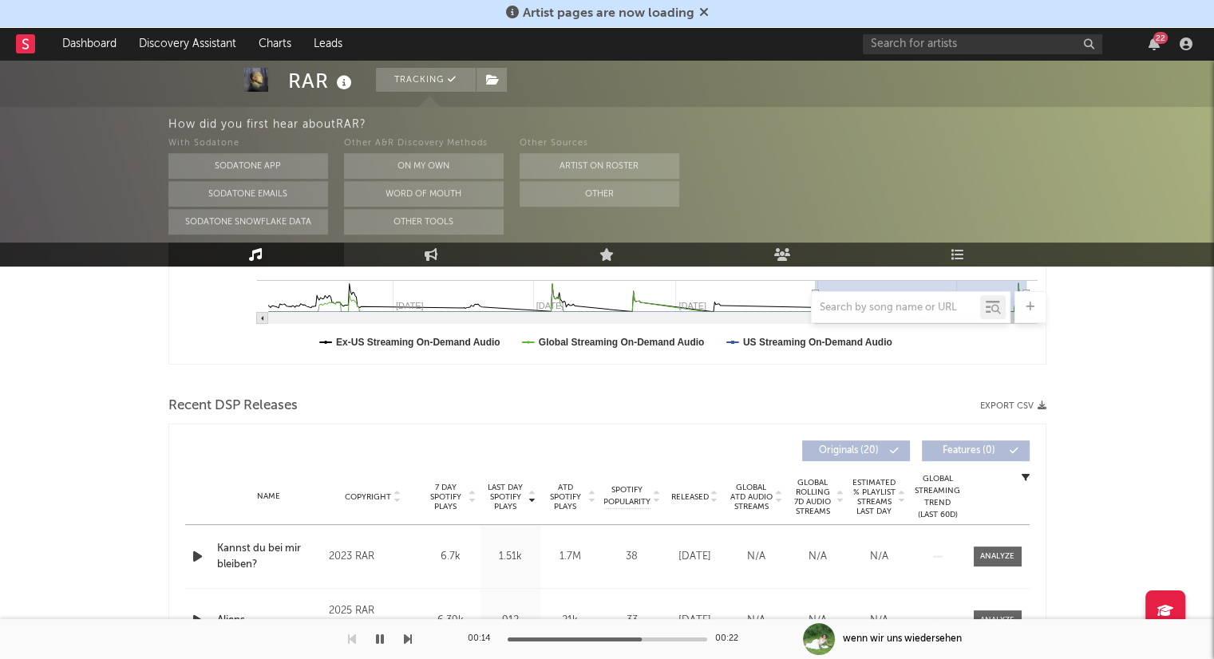
scroll to position [559, 0]
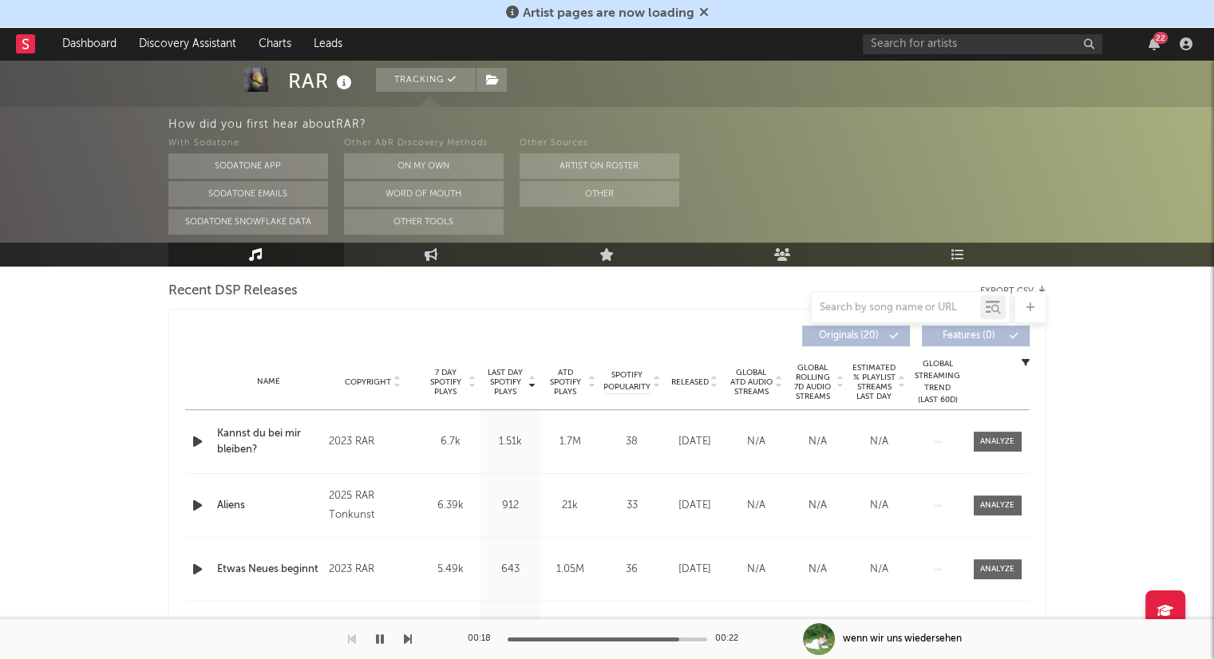
click at [712, 384] on icon at bounding box center [714, 385] width 8 height 6
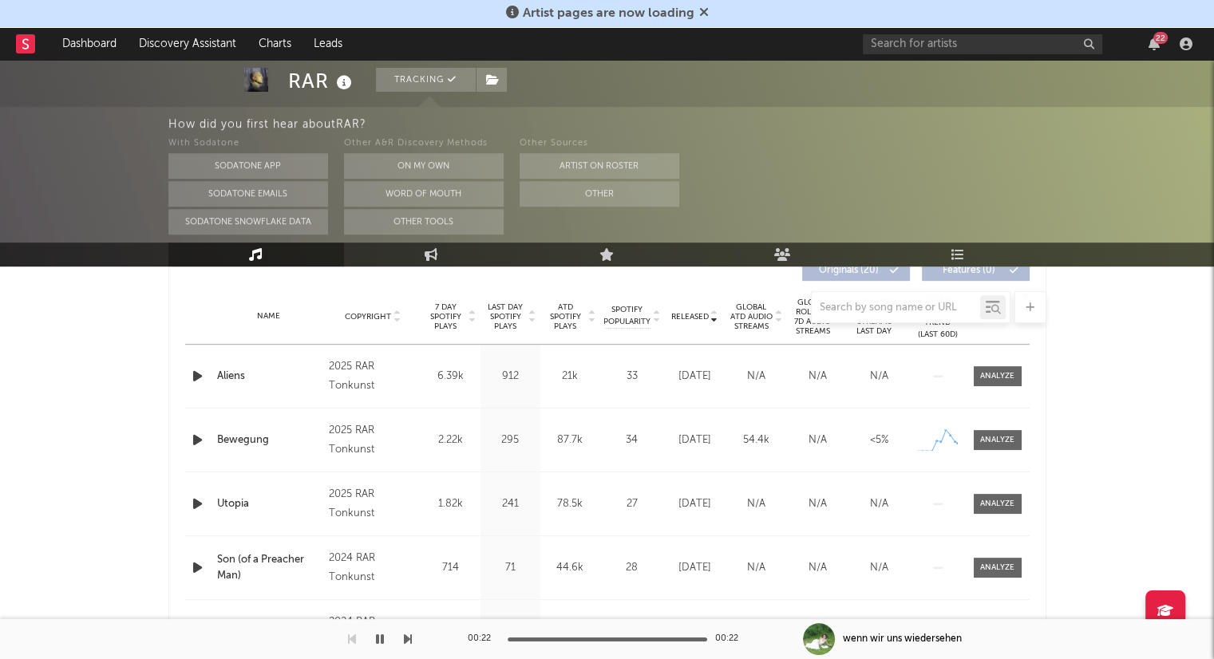
scroll to position [479, 0]
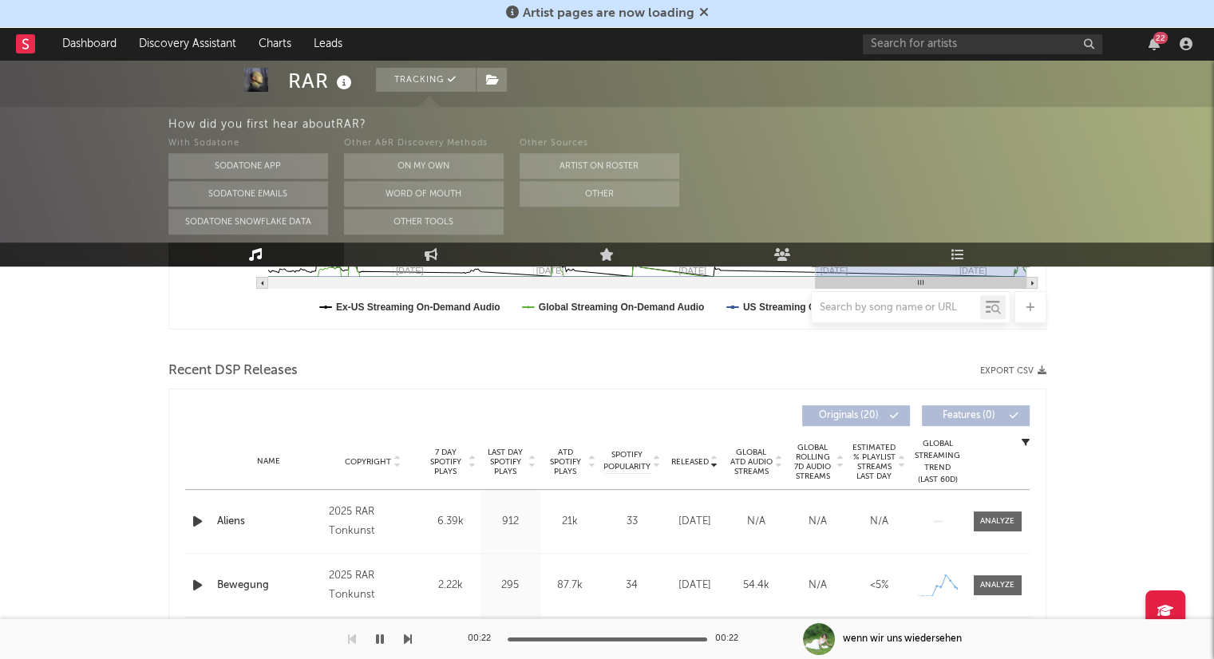
click at [201, 518] on icon "button" at bounding box center [197, 522] width 17 height 20
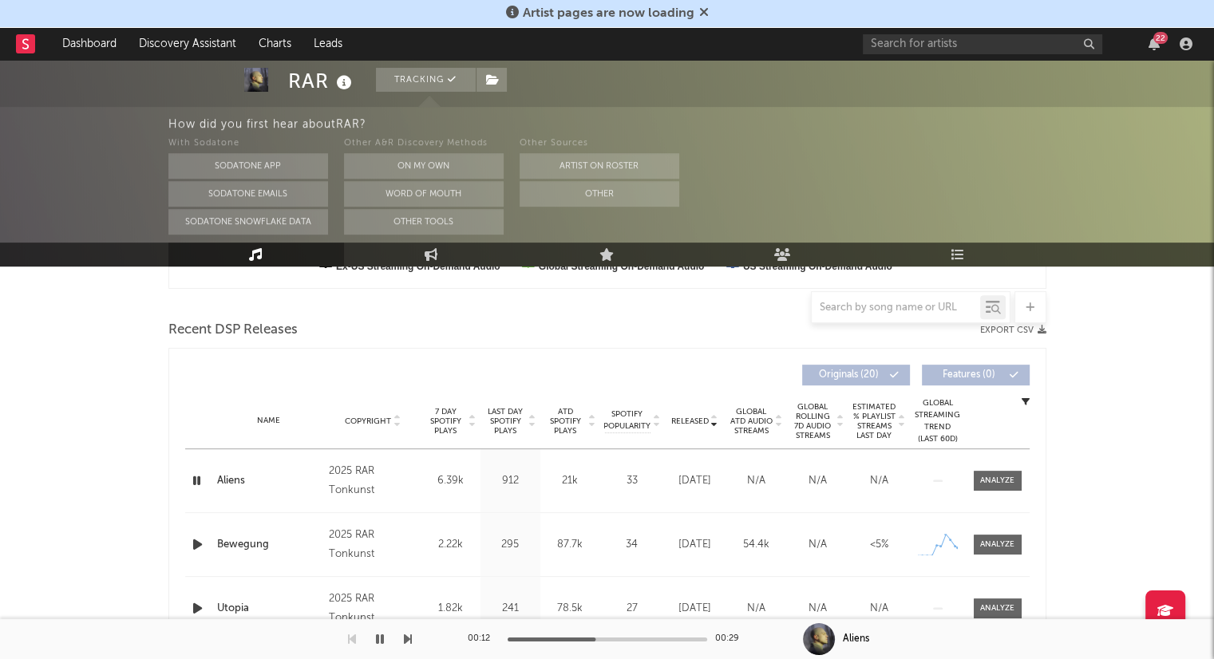
scroll to position [559, 0]
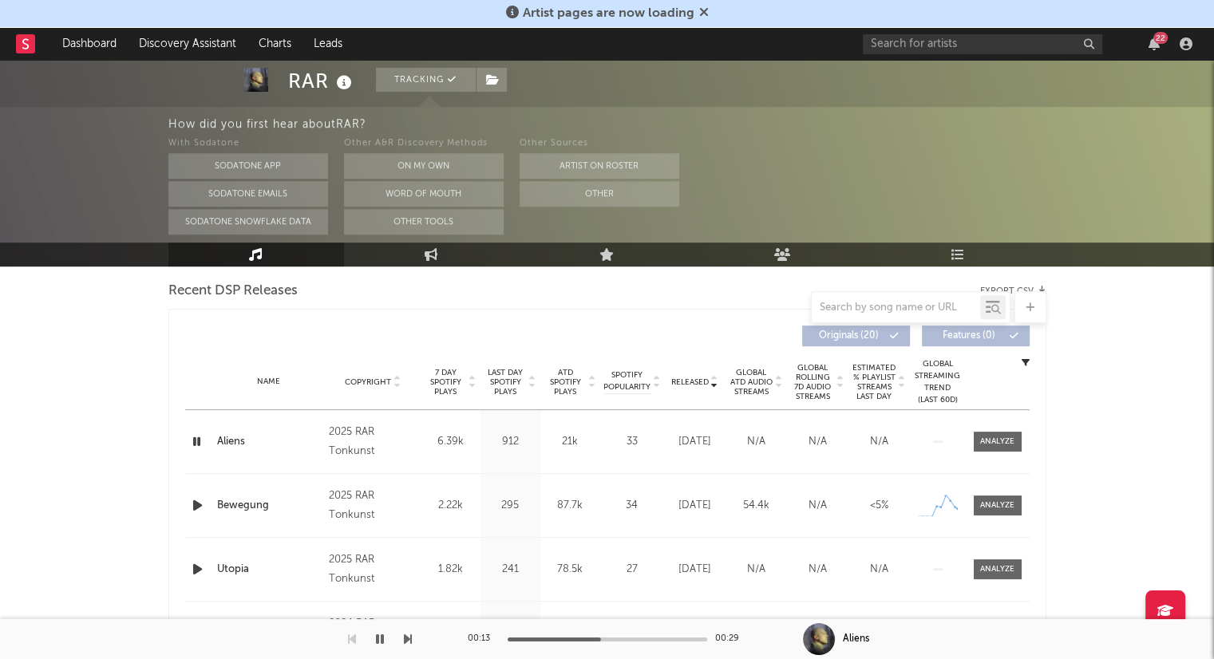
click at [199, 505] on icon "button" at bounding box center [197, 506] width 17 height 20
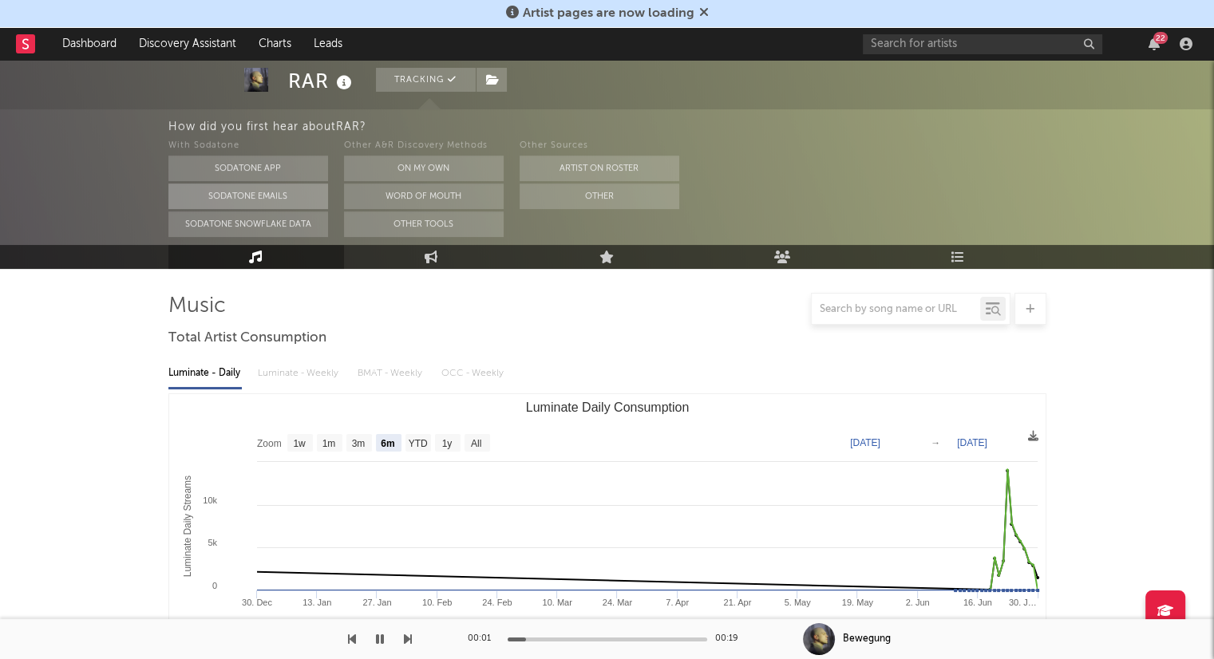
scroll to position [0, 0]
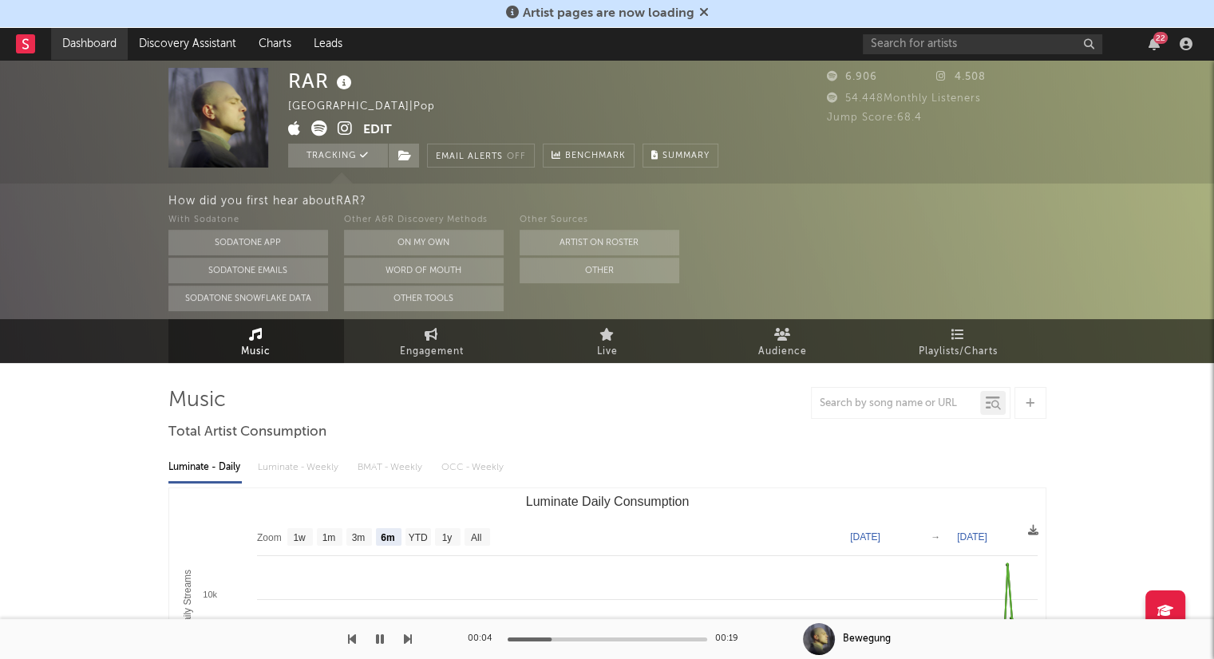
click at [89, 52] on link "Dashboard" at bounding box center [89, 44] width 77 height 32
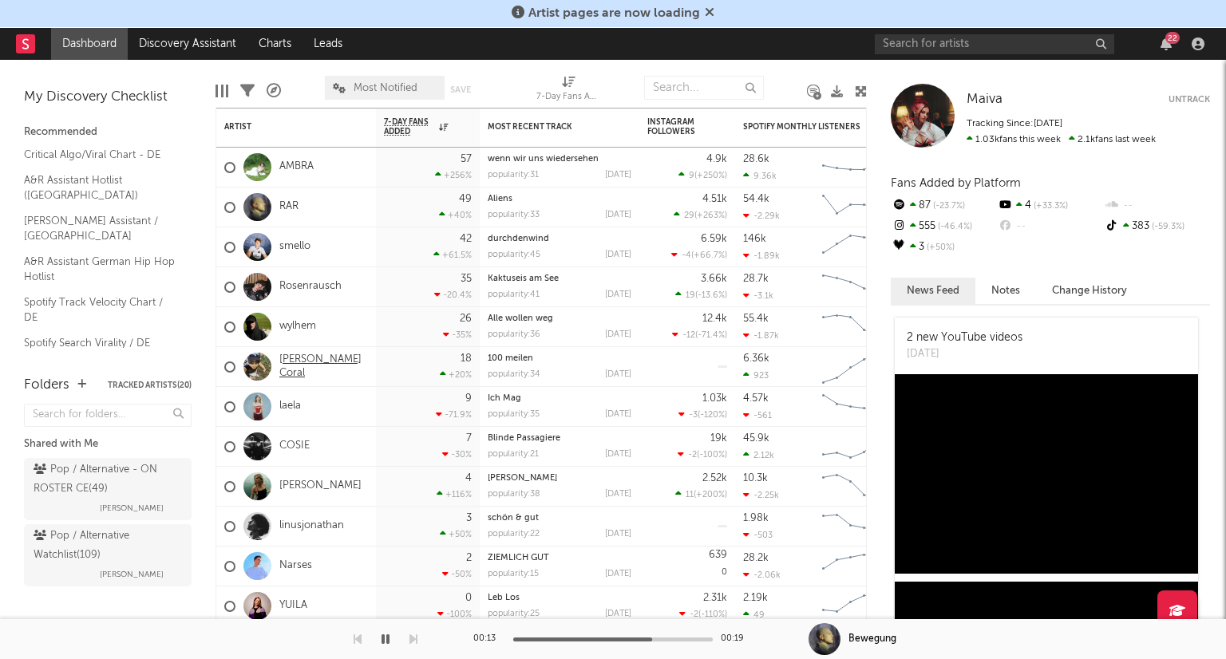
click at [316, 368] on link "[PERSON_NAME] Coral" at bounding box center [323, 367] width 89 height 27
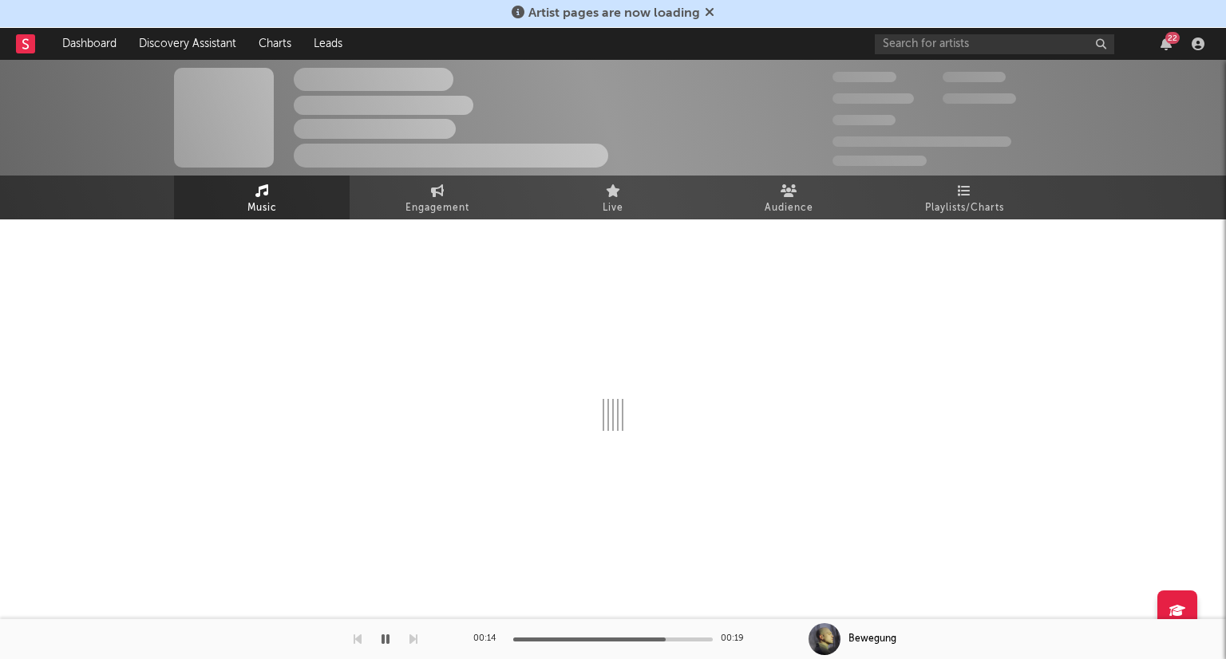
select select "1w"
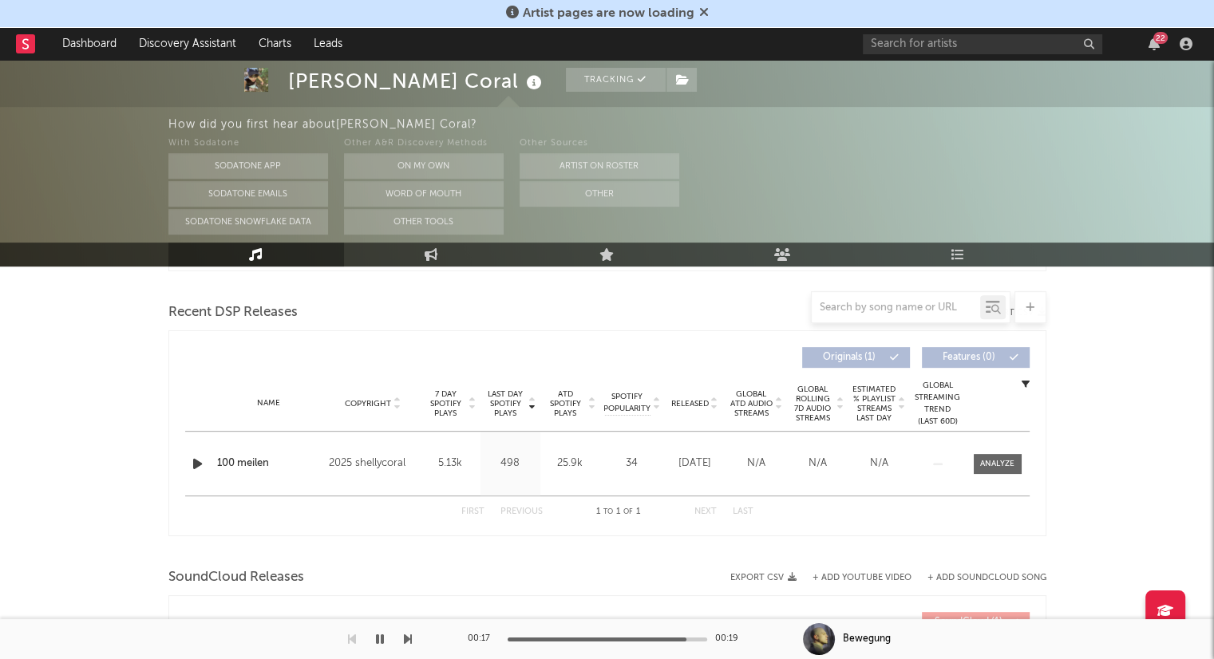
scroll to position [559, 0]
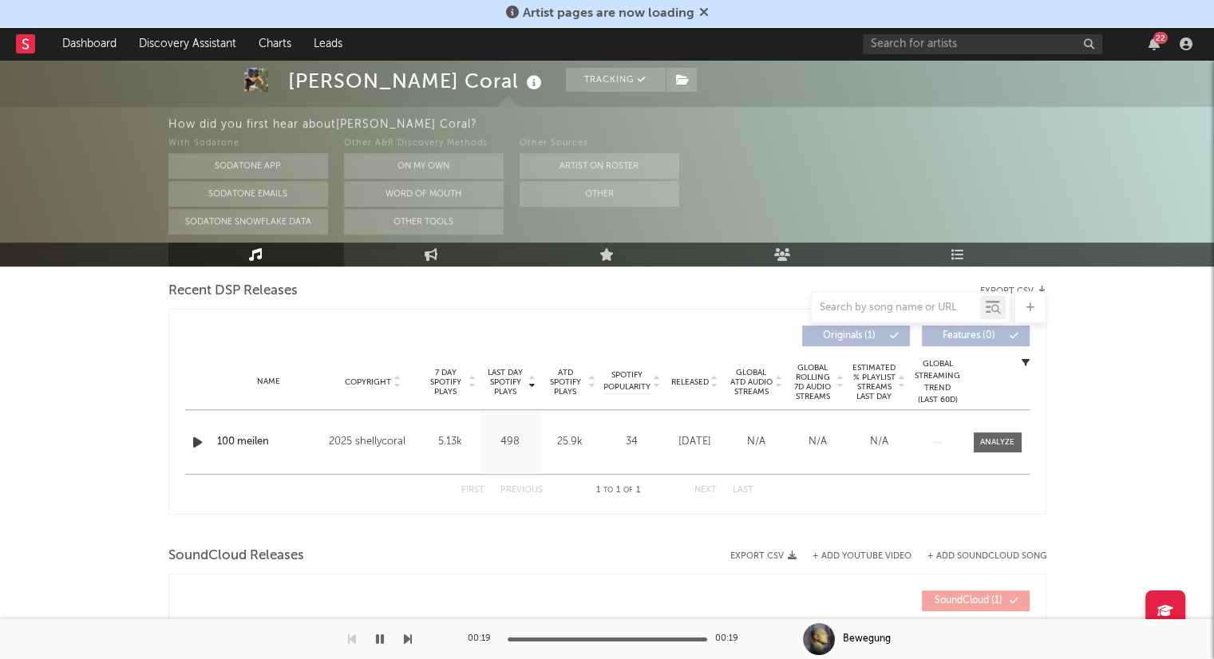
click at [197, 435] on icon "button" at bounding box center [197, 443] width 17 height 20
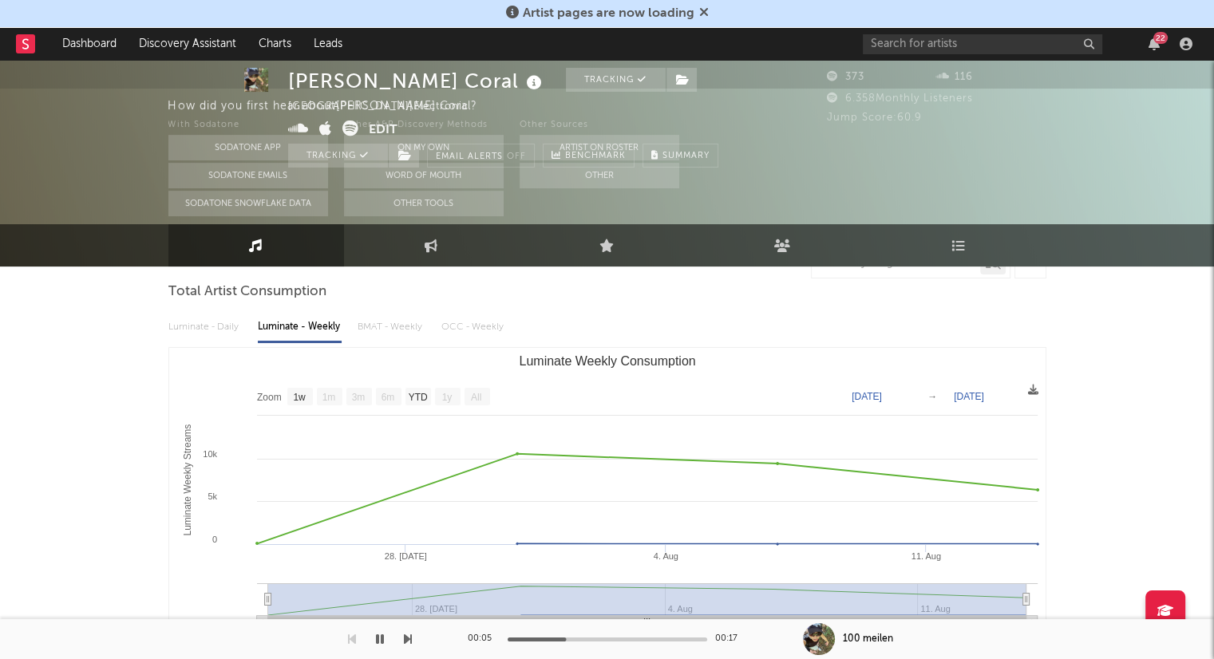
scroll to position [0, 0]
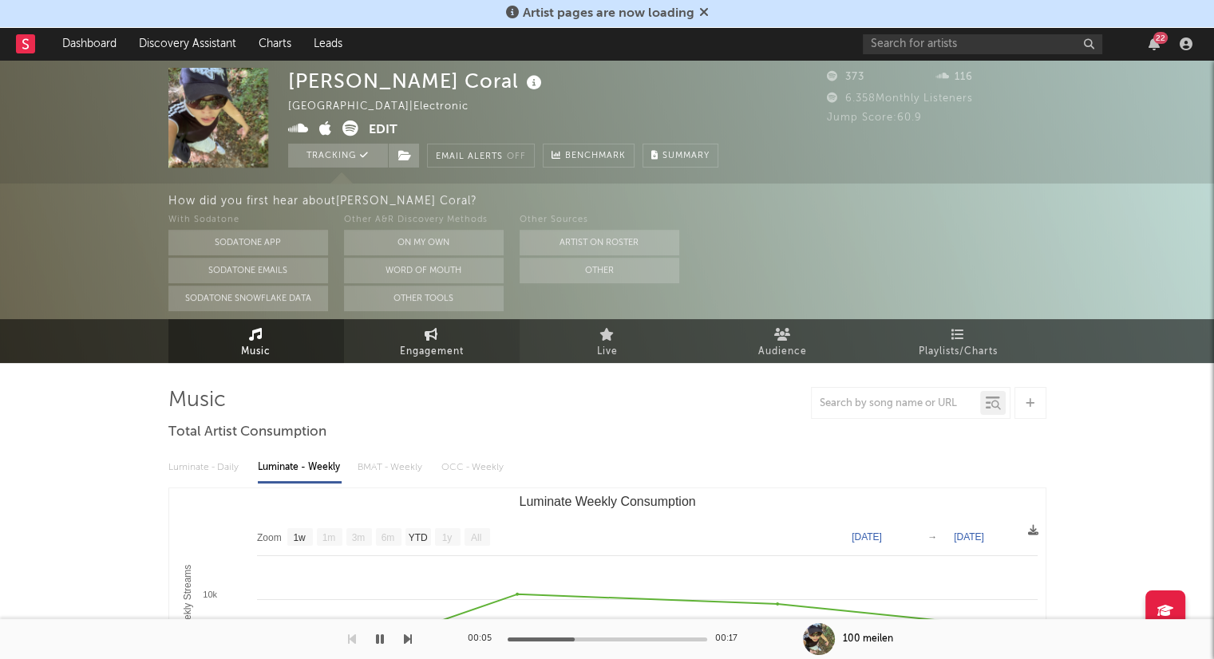
click at [445, 346] on span "Engagement" at bounding box center [432, 351] width 64 height 19
select select "1w"
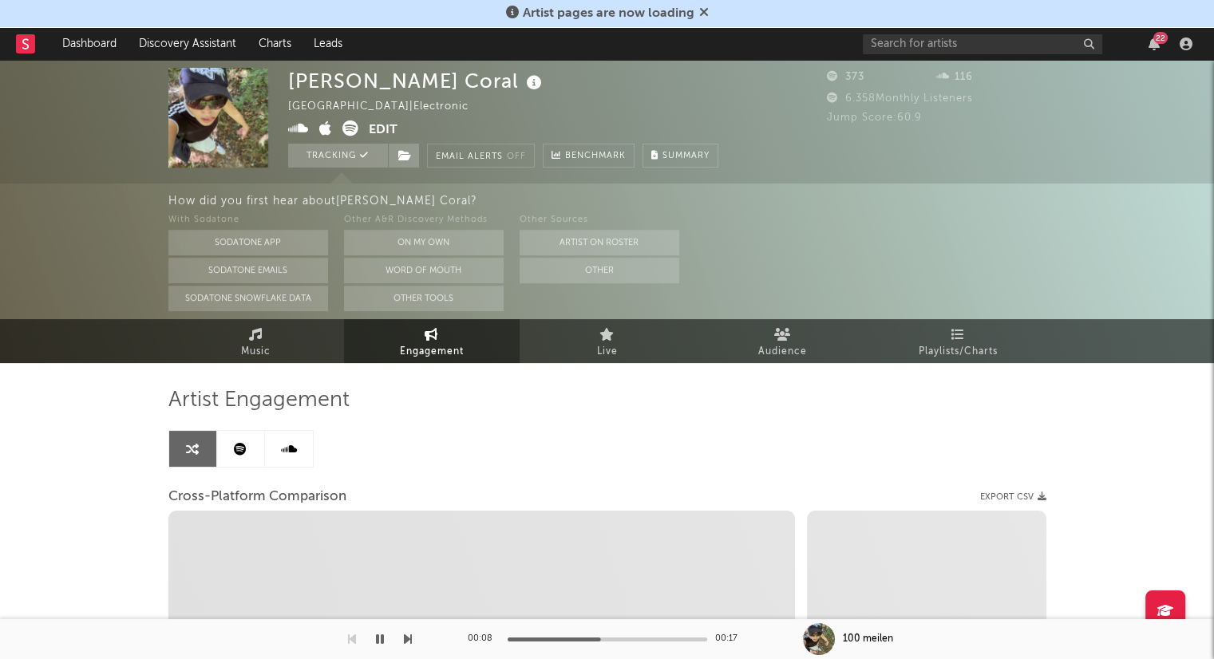
select select "1m"
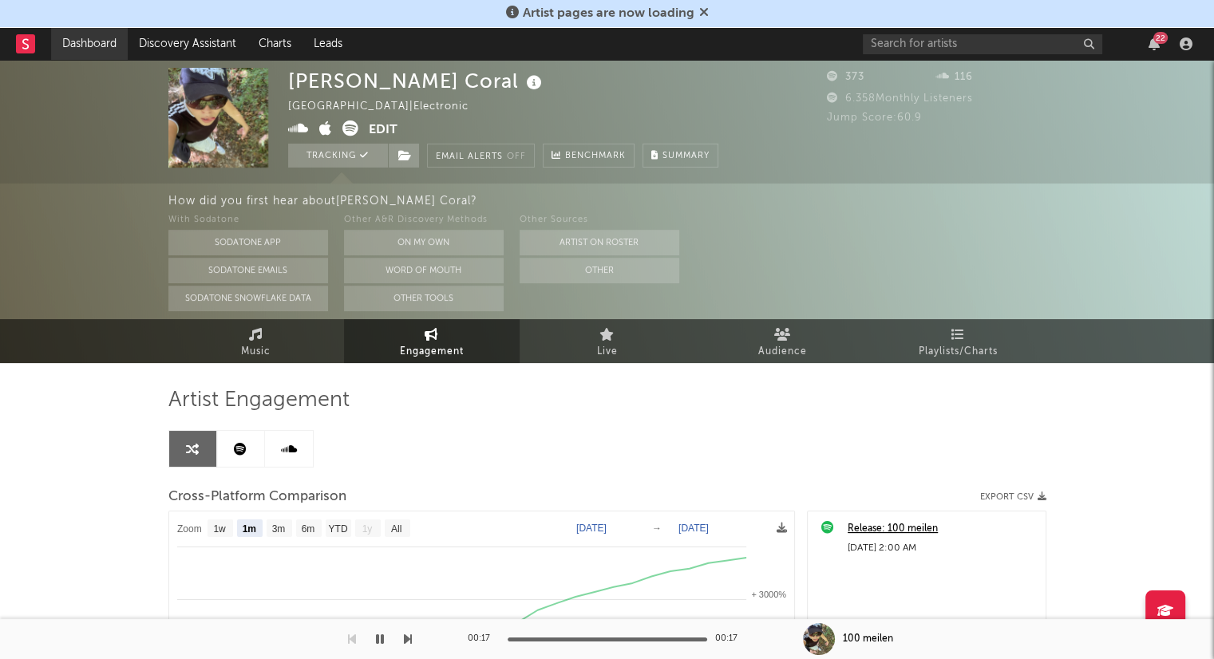
click at [96, 49] on link "Dashboard" at bounding box center [89, 44] width 77 height 32
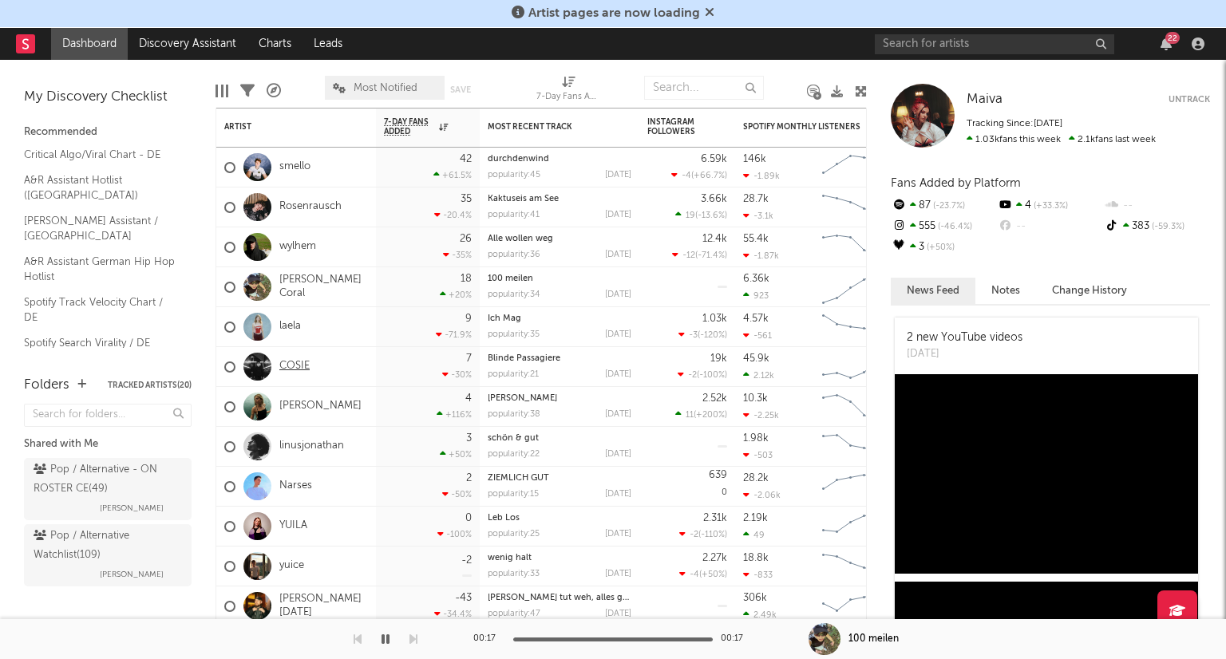
click at [301, 368] on link "COSIE" at bounding box center [294, 367] width 30 height 14
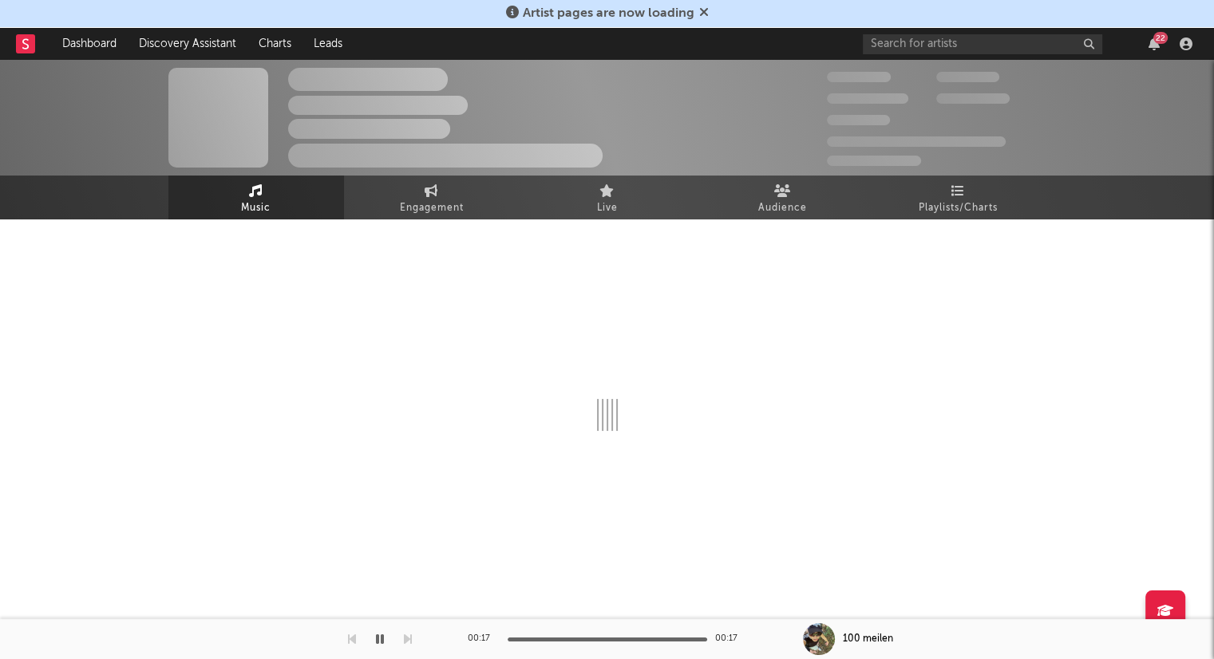
select select "6m"
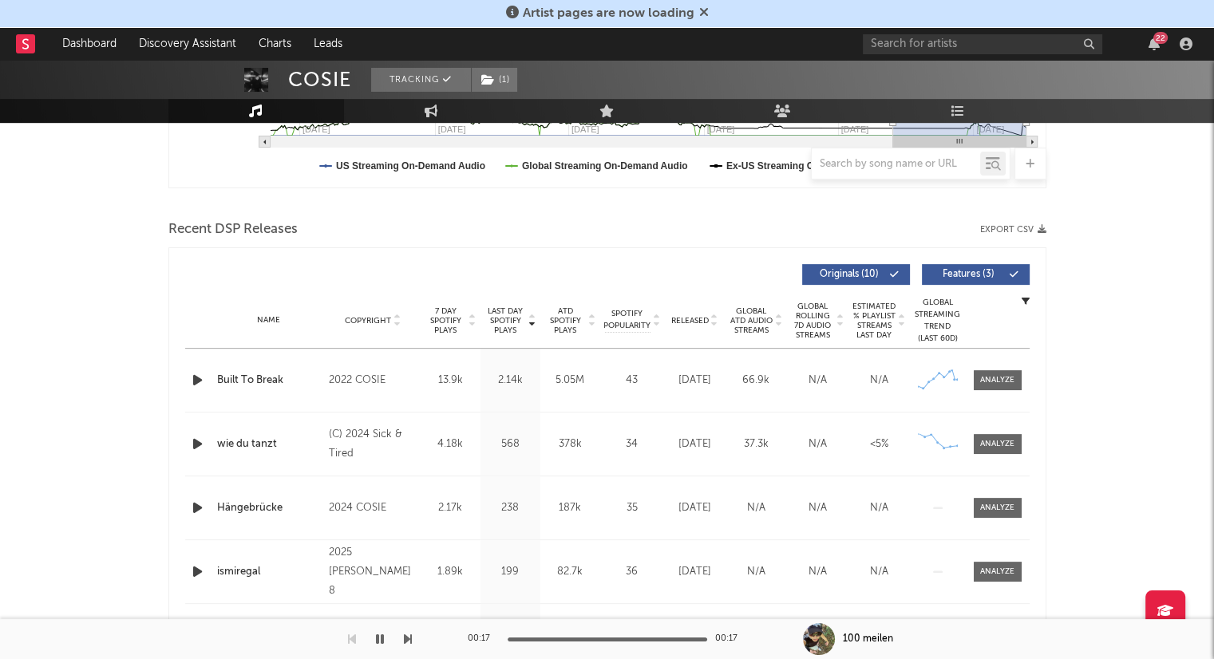
scroll to position [479, 0]
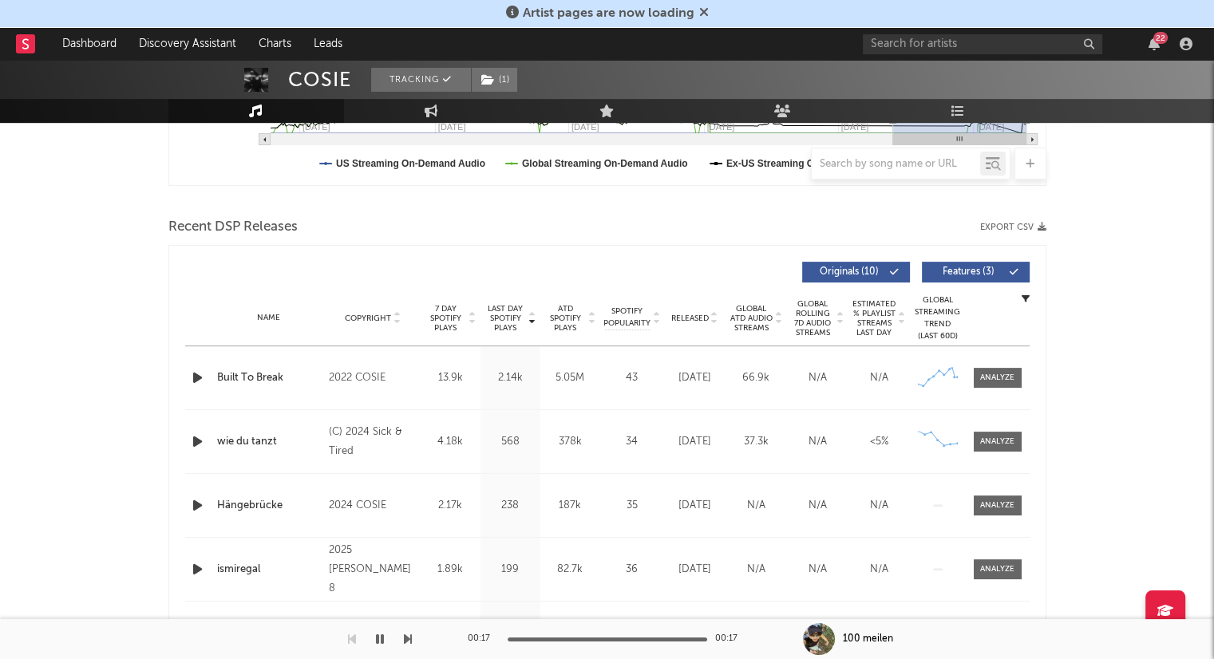
drag, startPoint x: 716, startPoint y: 318, endPoint x: 713, endPoint y: 326, distance: 8.3
click at [716, 320] on icon at bounding box center [714, 321] width 8 height 6
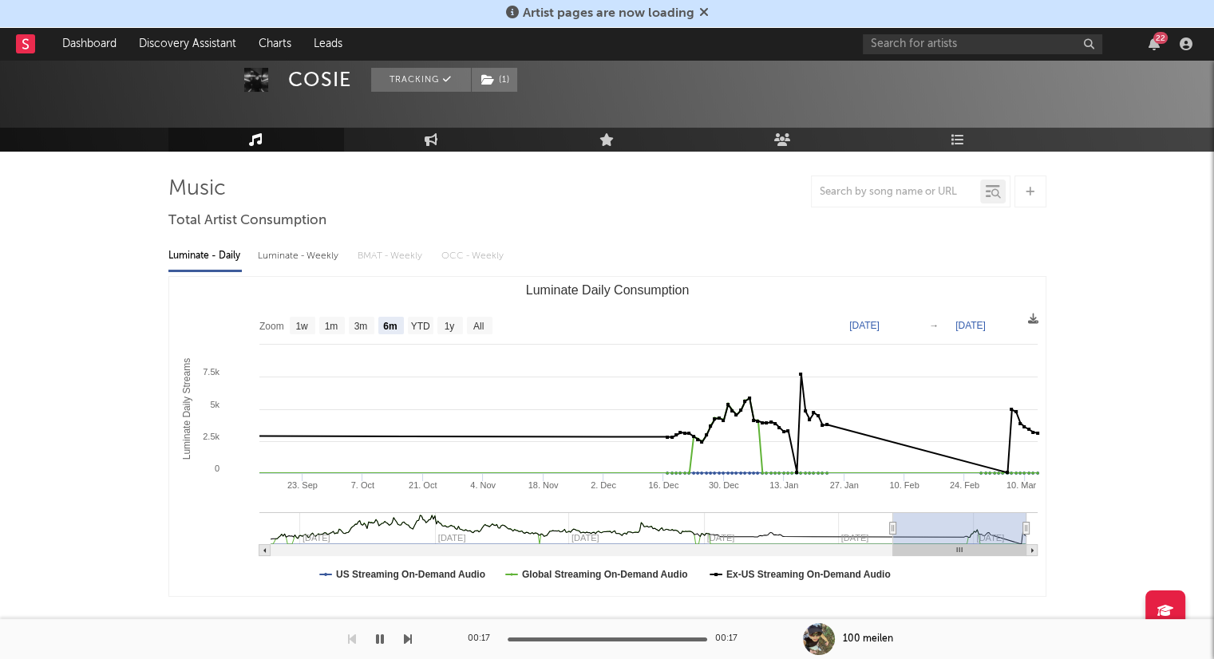
scroll to position [0, 0]
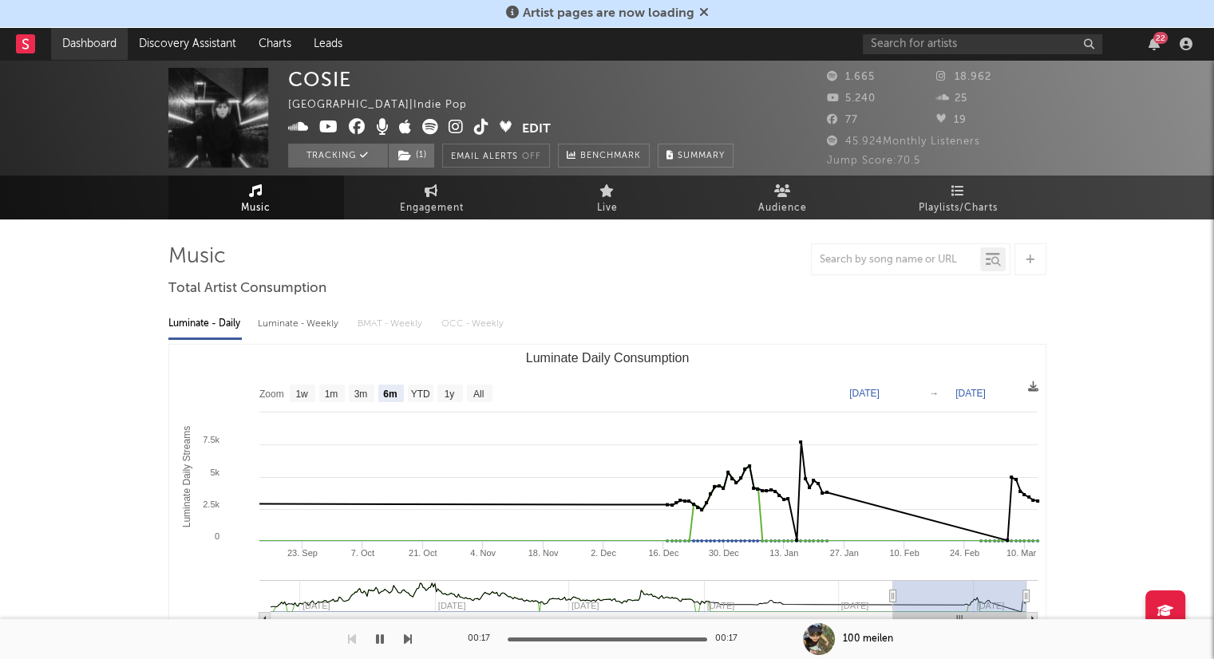
click at [102, 52] on link "Dashboard" at bounding box center [89, 44] width 77 height 32
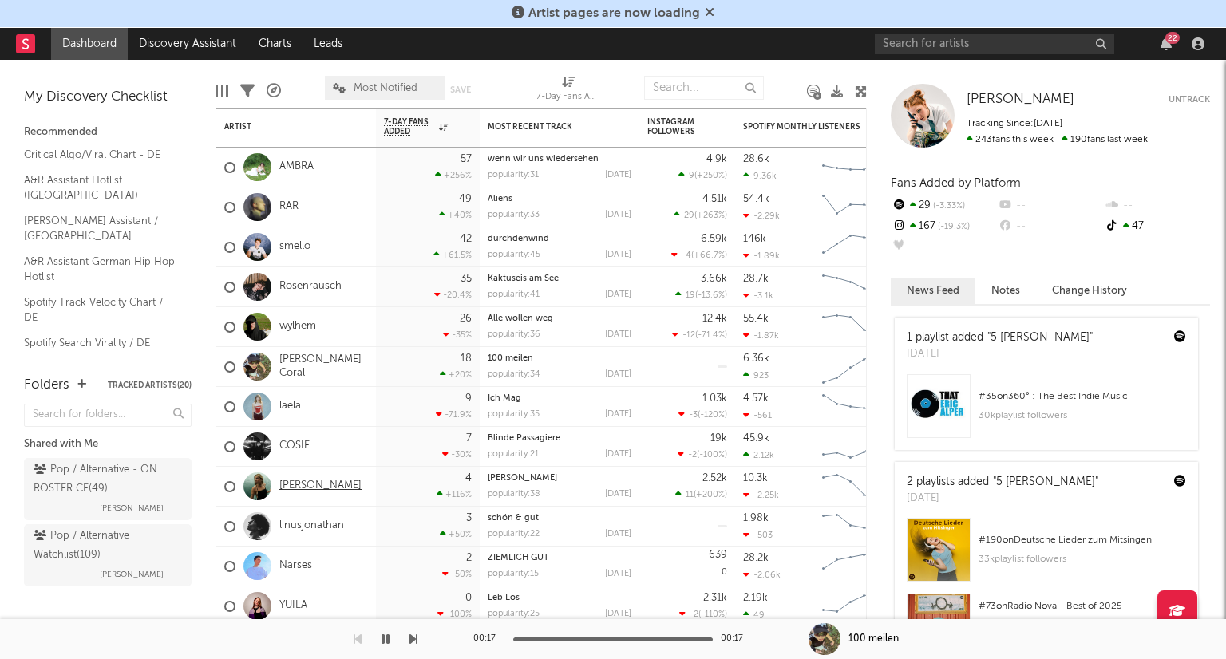
click at [295, 492] on link "[PERSON_NAME]" at bounding box center [320, 487] width 82 height 14
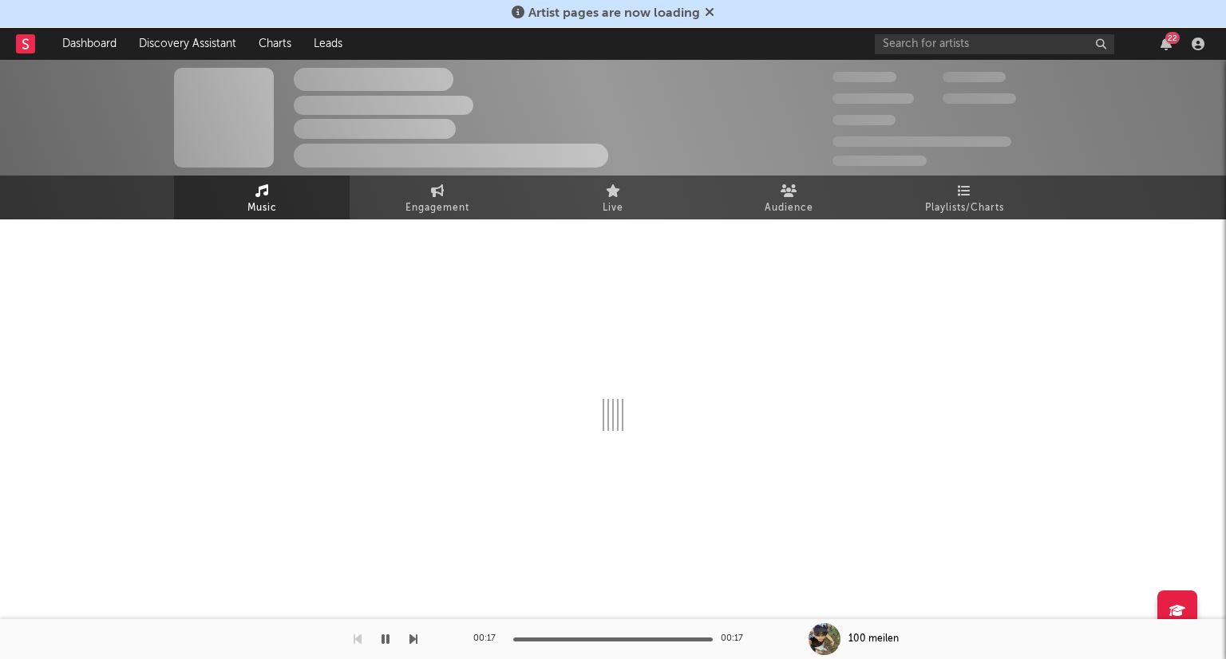
select select "1w"
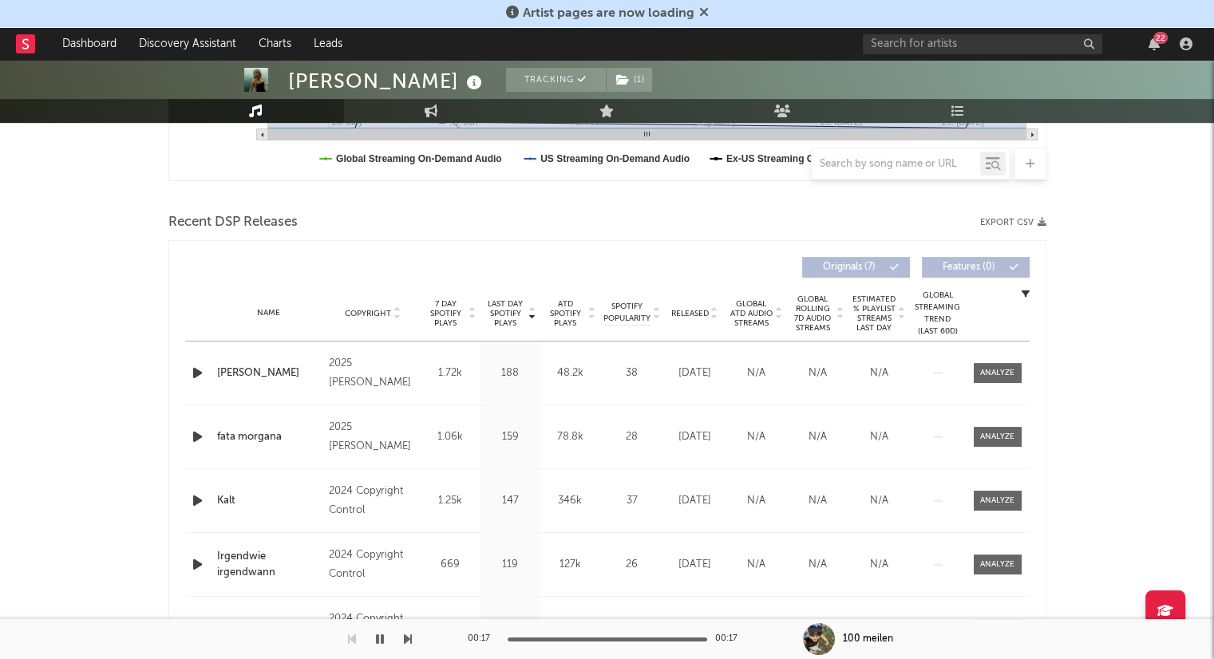
scroll to position [638, 0]
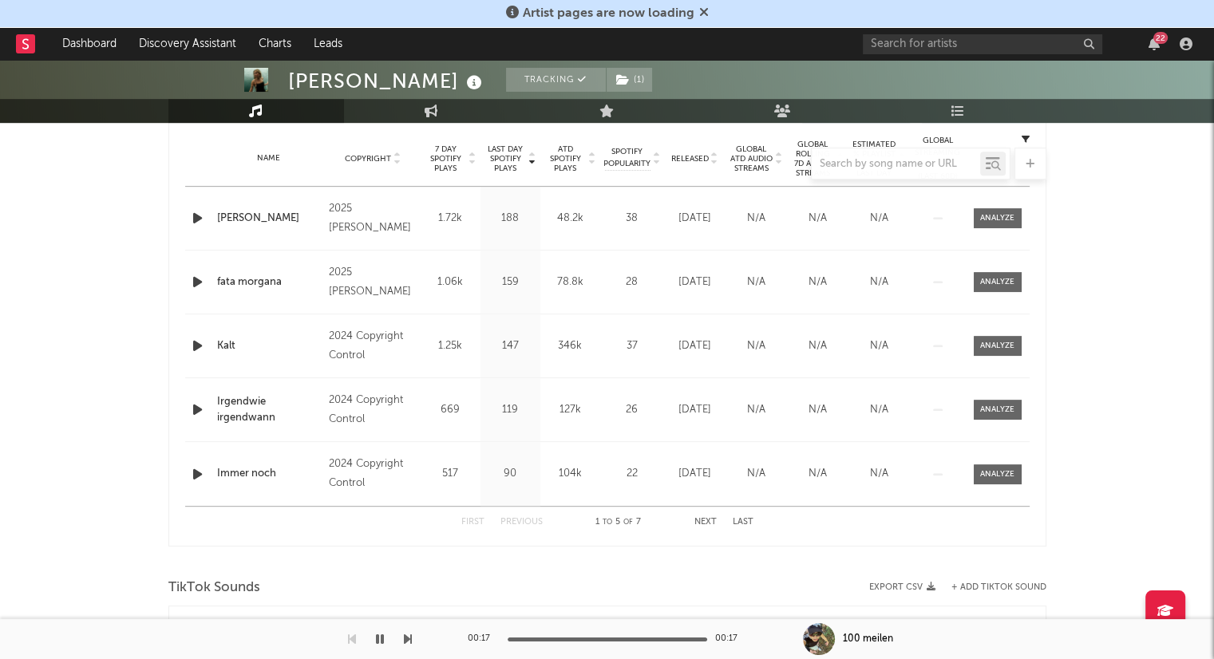
click at [195, 215] on icon "button" at bounding box center [197, 218] width 17 height 20
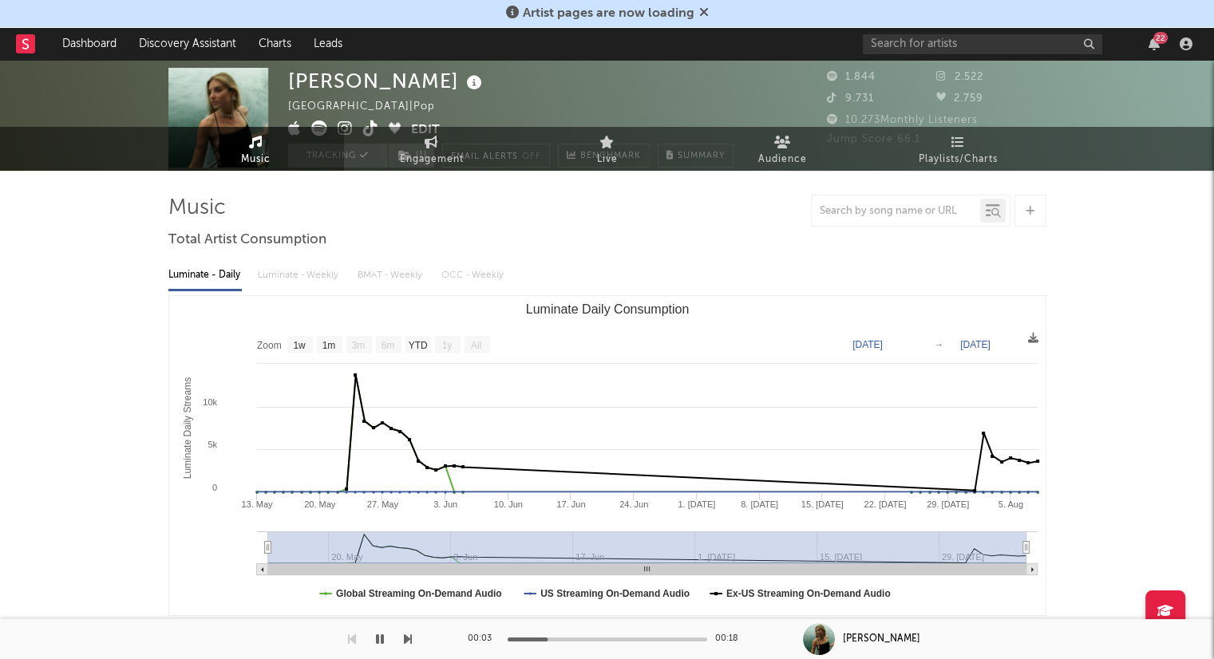
scroll to position [0, 0]
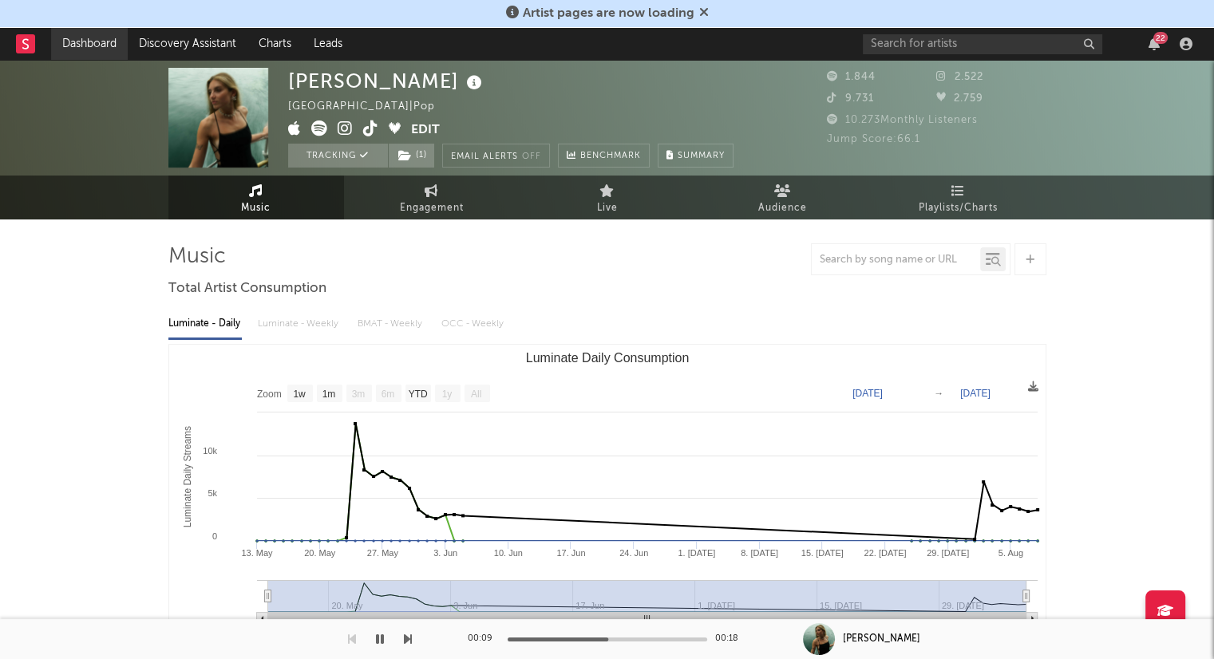
click at [81, 38] on link "Dashboard" at bounding box center [89, 44] width 77 height 32
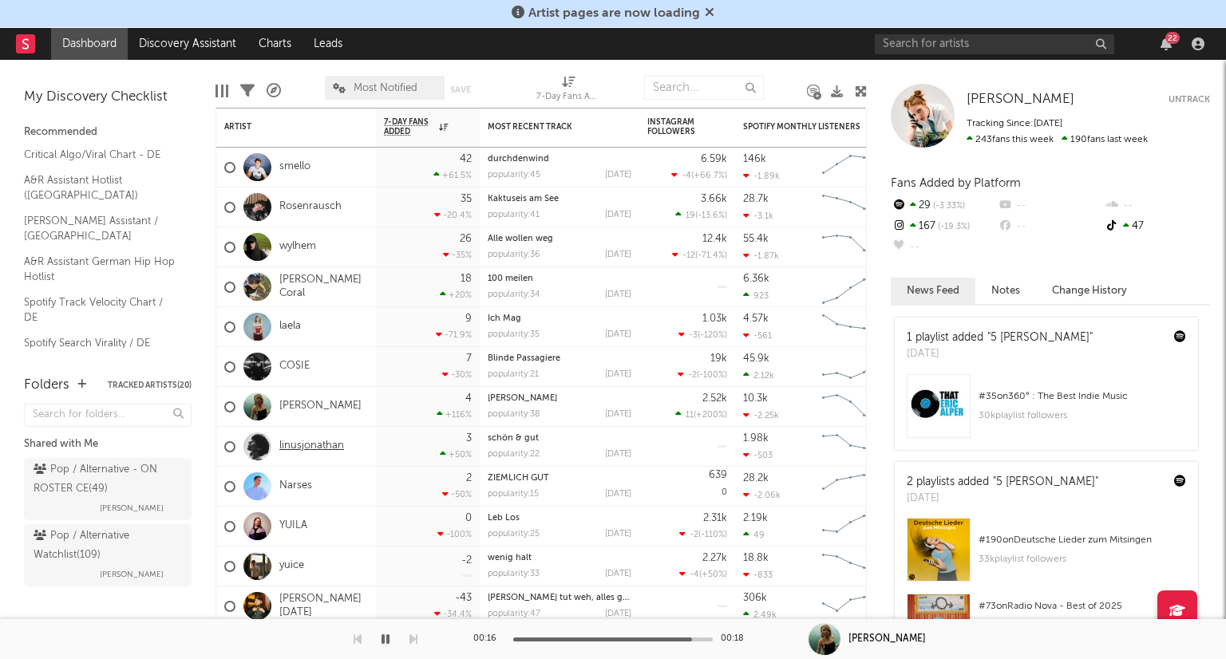
click at [326, 442] on link "linusjonathan" at bounding box center [311, 447] width 65 height 14
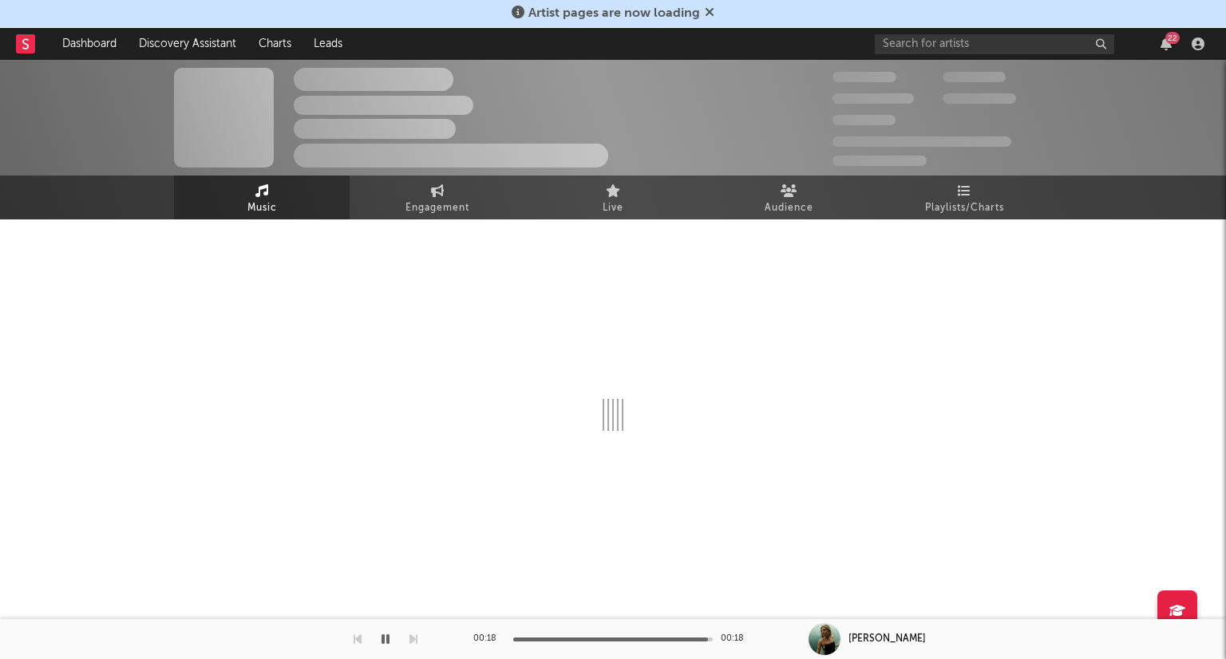
select select "1w"
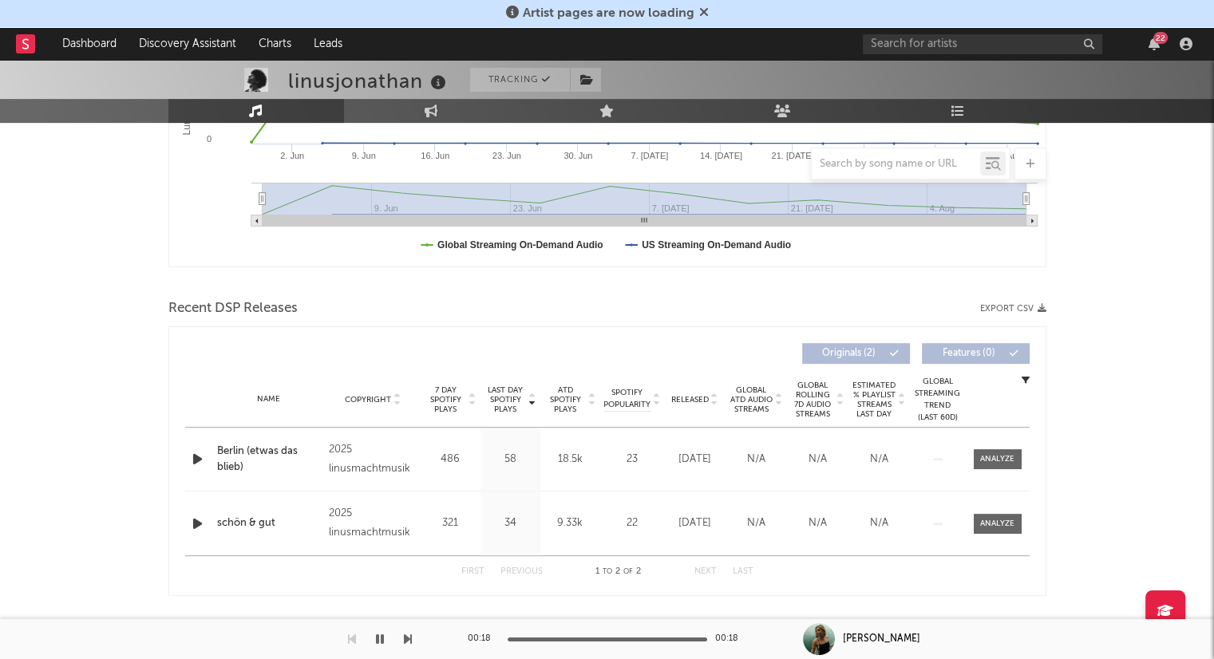
scroll to position [409, 0]
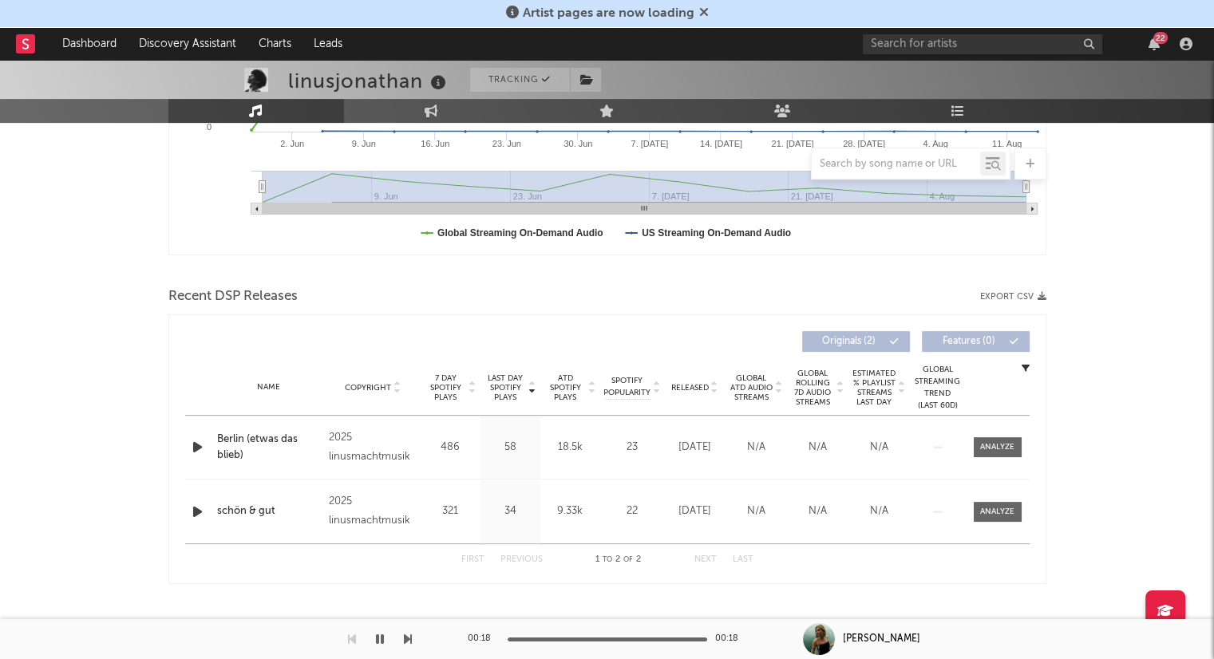
click at [716, 390] on icon at bounding box center [714, 391] width 8 height 6
click at [192, 440] on icon "button" at bounding box center [197, 447] width 17 height 20
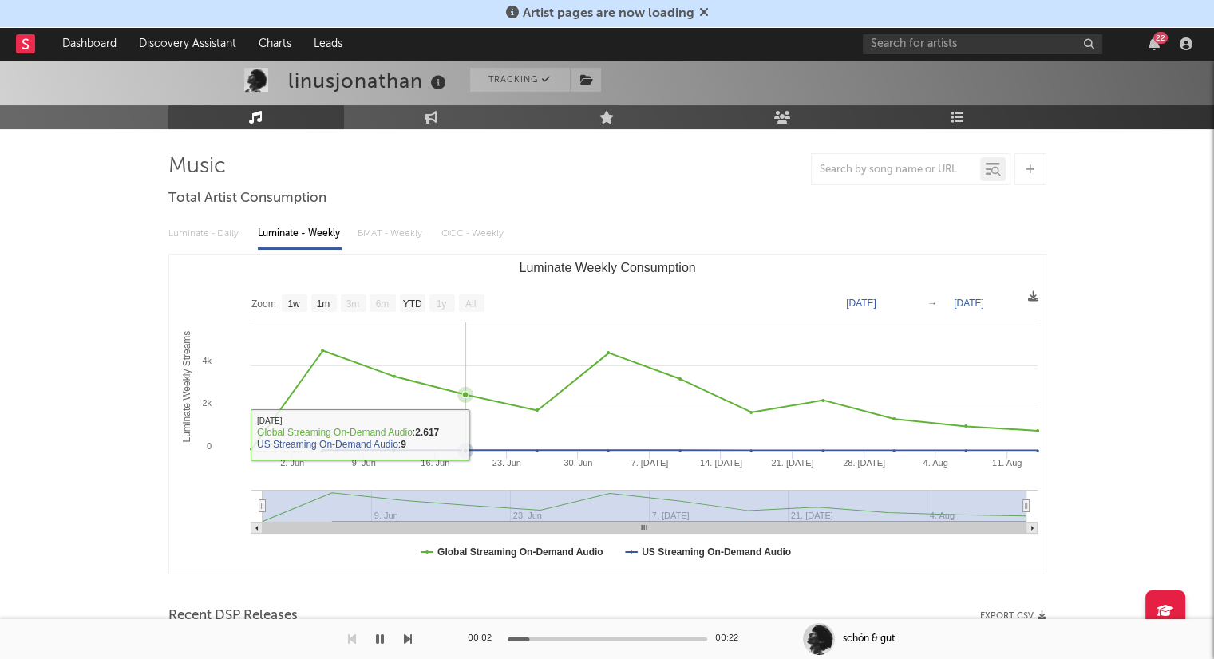
scroll to position [0, 0]
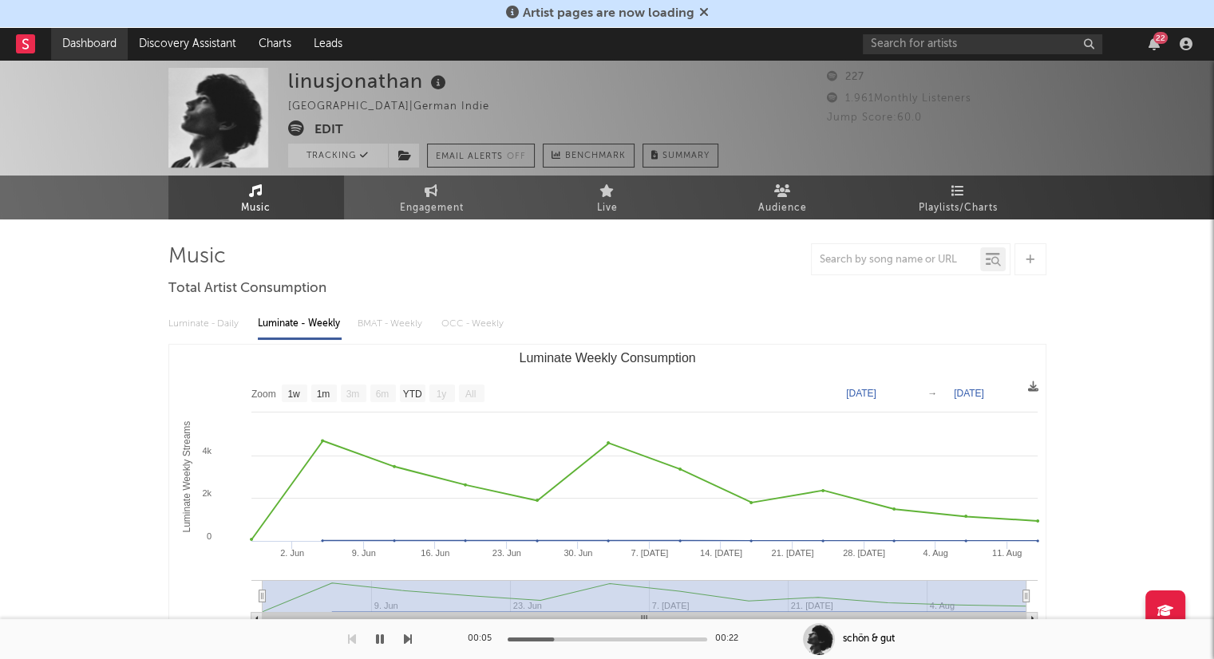
click at [70, 38] on link "Dashboard" at bounding box center [89, 44] width 77 height 32
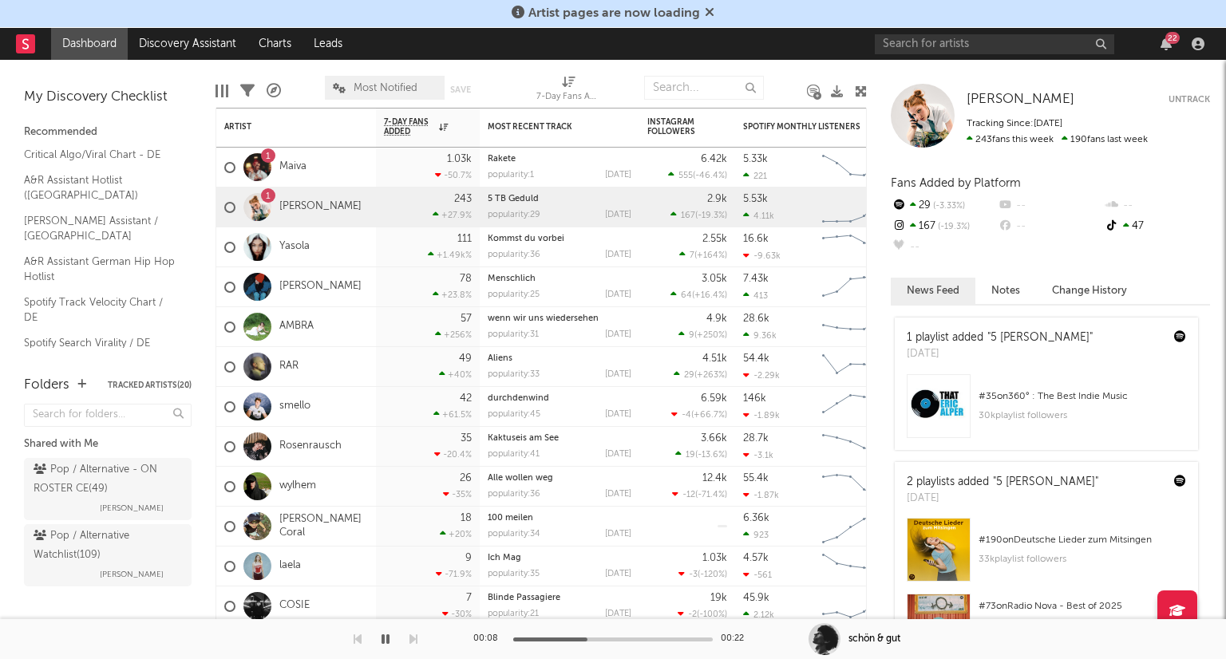
click at [383, 637] on icon "button" at bounding box center [385, 639] width 8 height 13
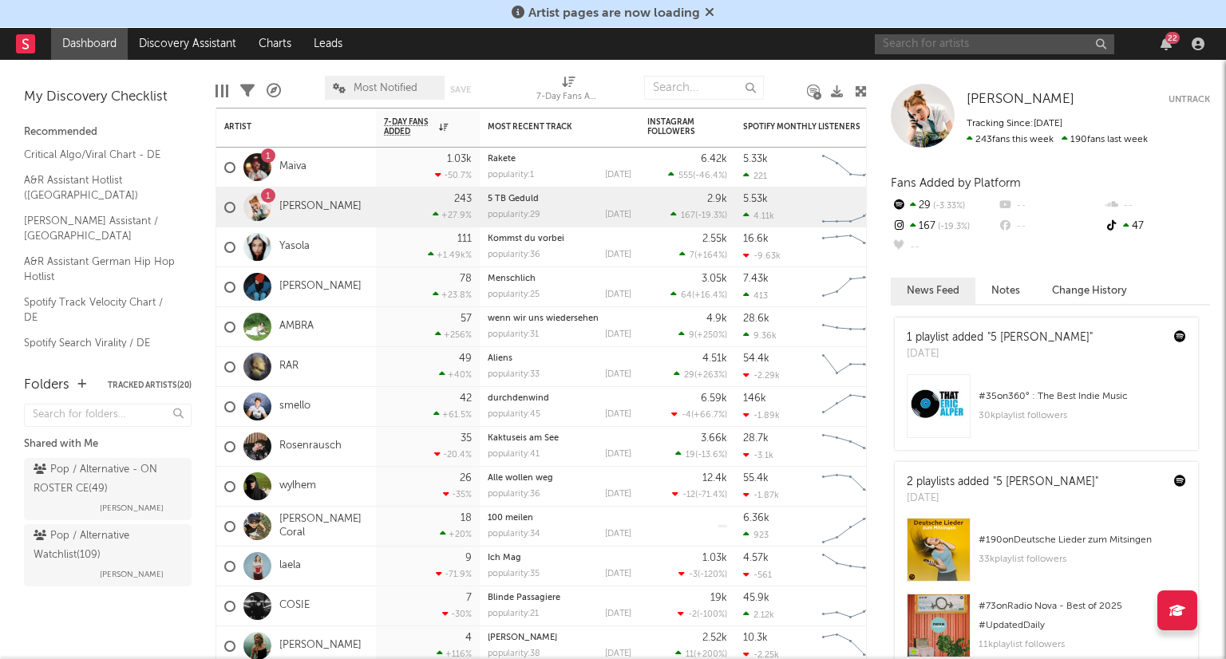
click at [945, 41] on input "text" at bounding box center [994, 44] width 239 height 20
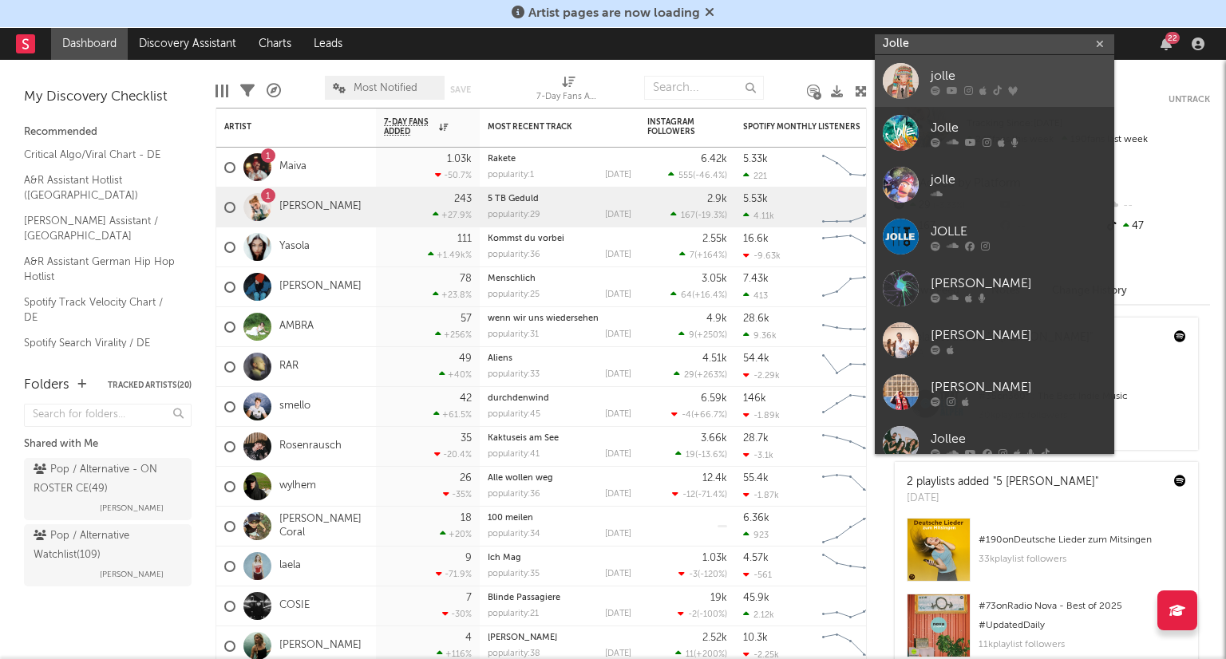
type input "Jolle"
click at [993, 69] on div "jolle" at bounding box center [1019, 75] width 176 height 19
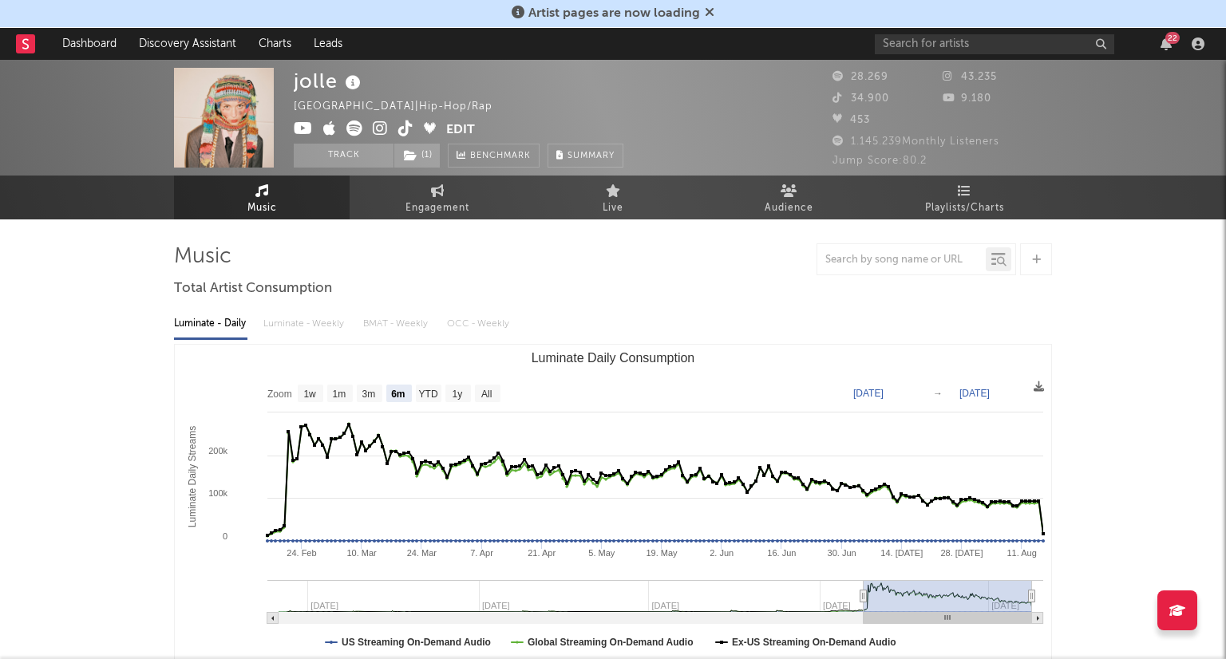
select select "6m"
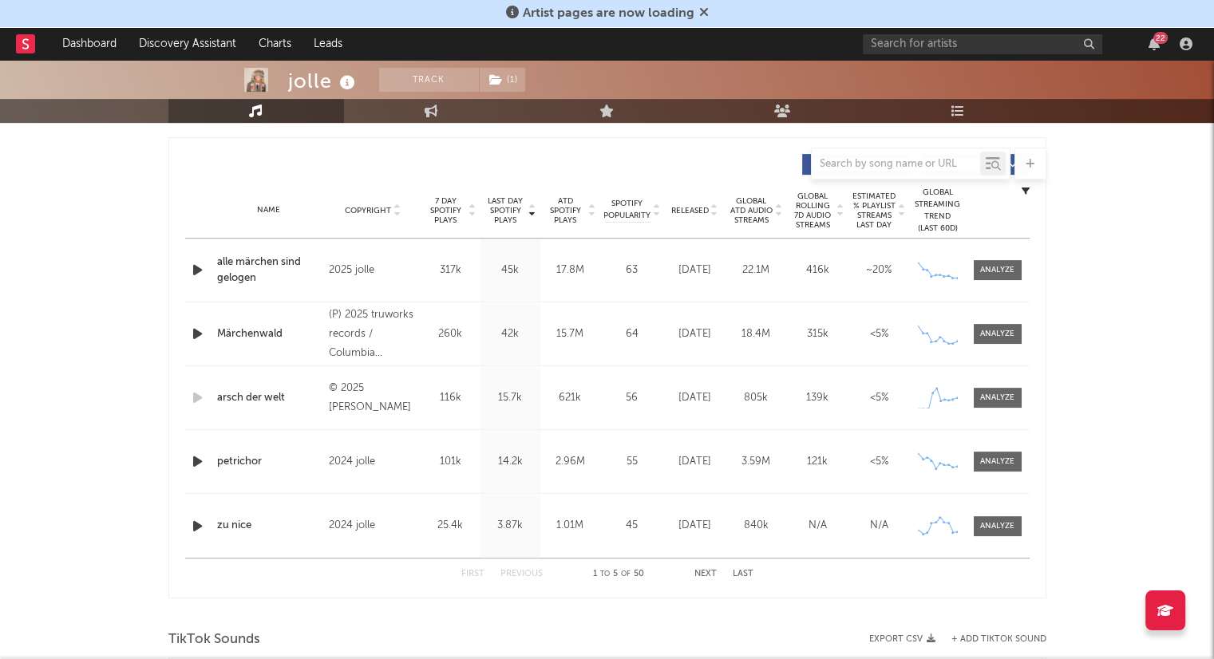
scroll to position [559, 0]
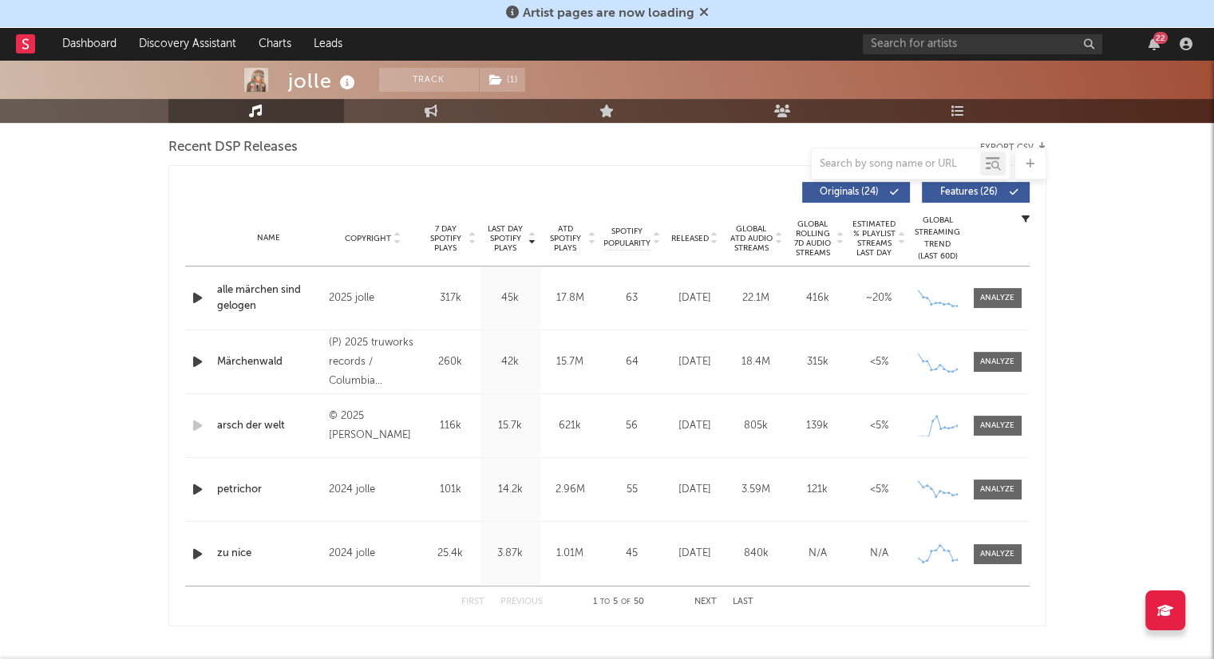
click at [715, 243] on icon at bounding box center [714, 242] width 8 height 6
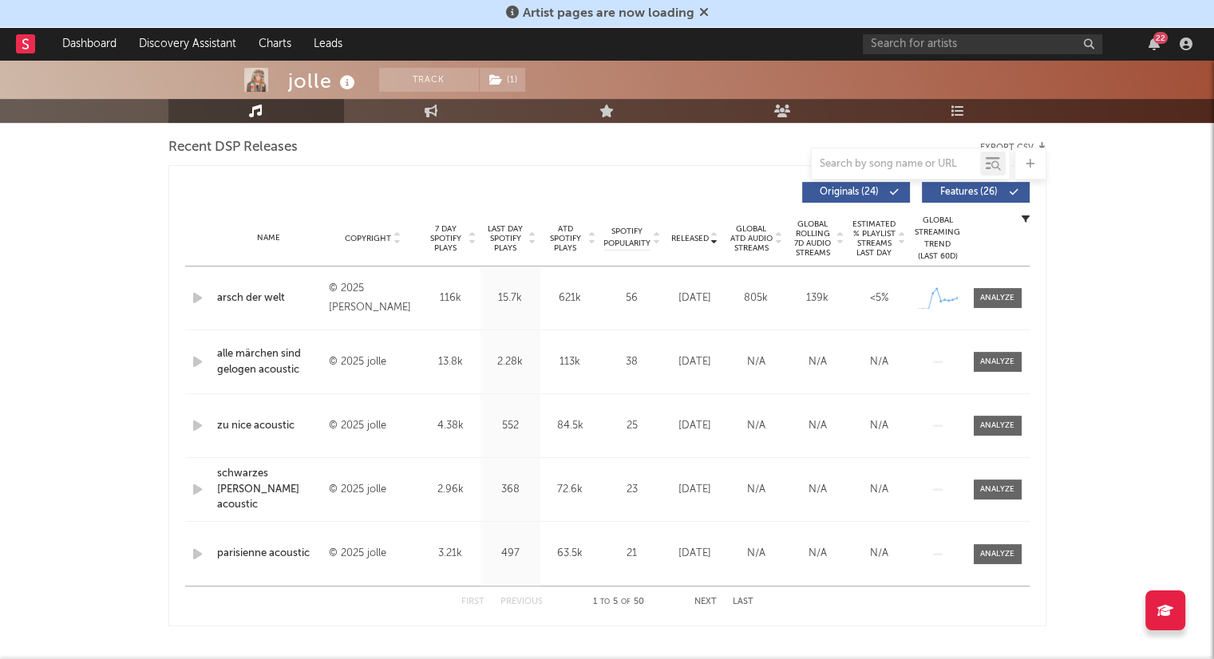
click at [708, 605] on button "Next" at bounding box center [705, 602] width 22 height 9
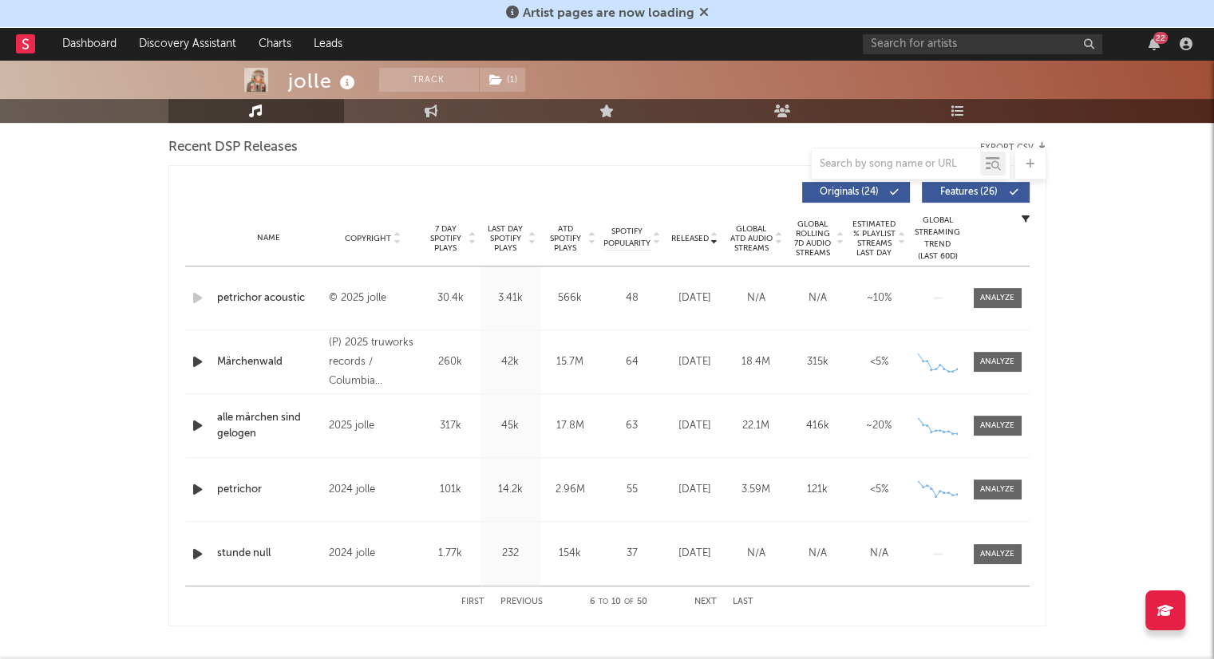
click at [701, 598] on button "Next" at bounding box center [705, 602] width 22 height 9
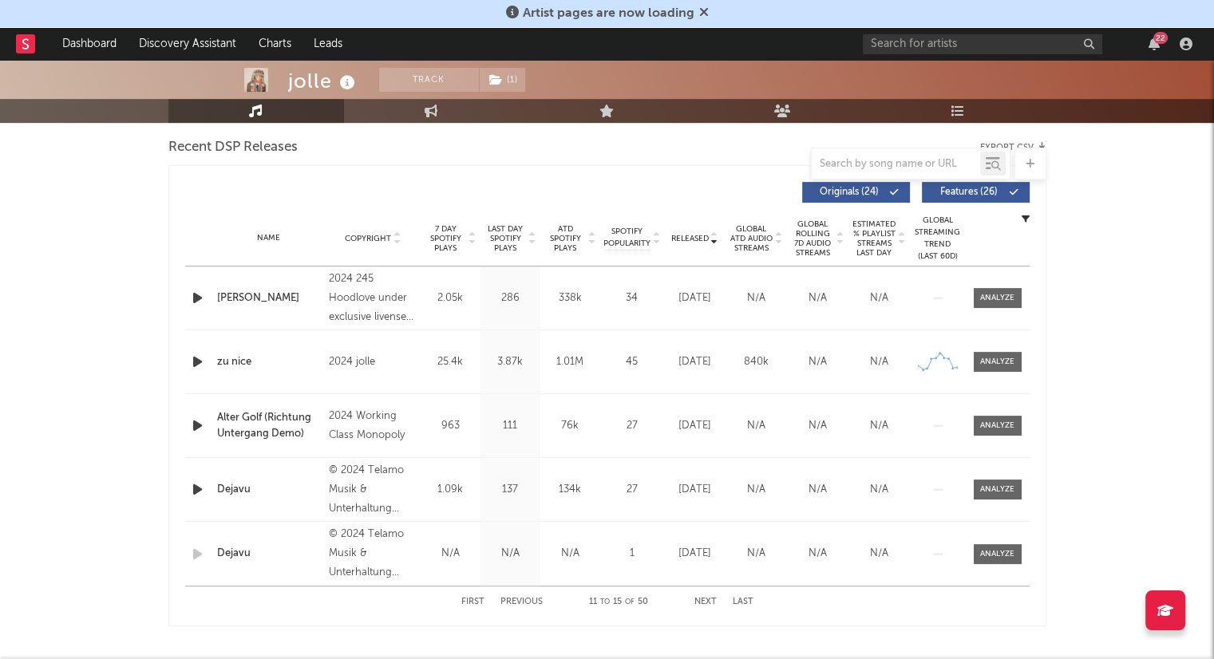
click at [469, 605] on button "First" at bounding box center [472, 602] width 23 height 9
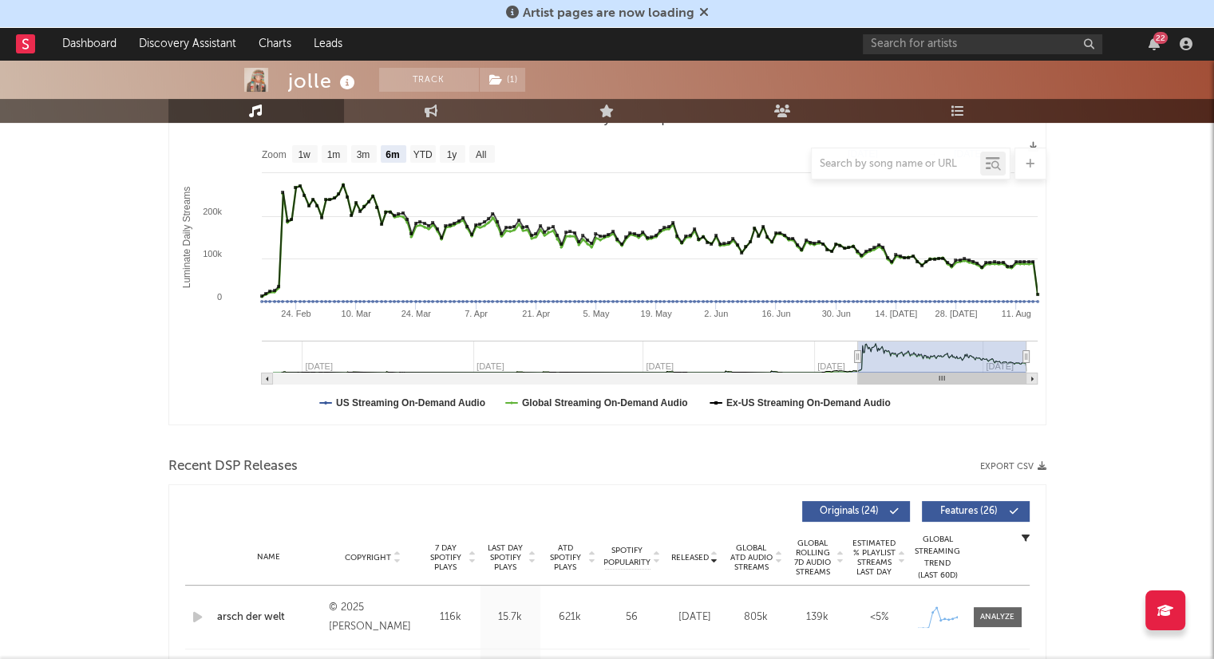
scroll to position [0, 0]
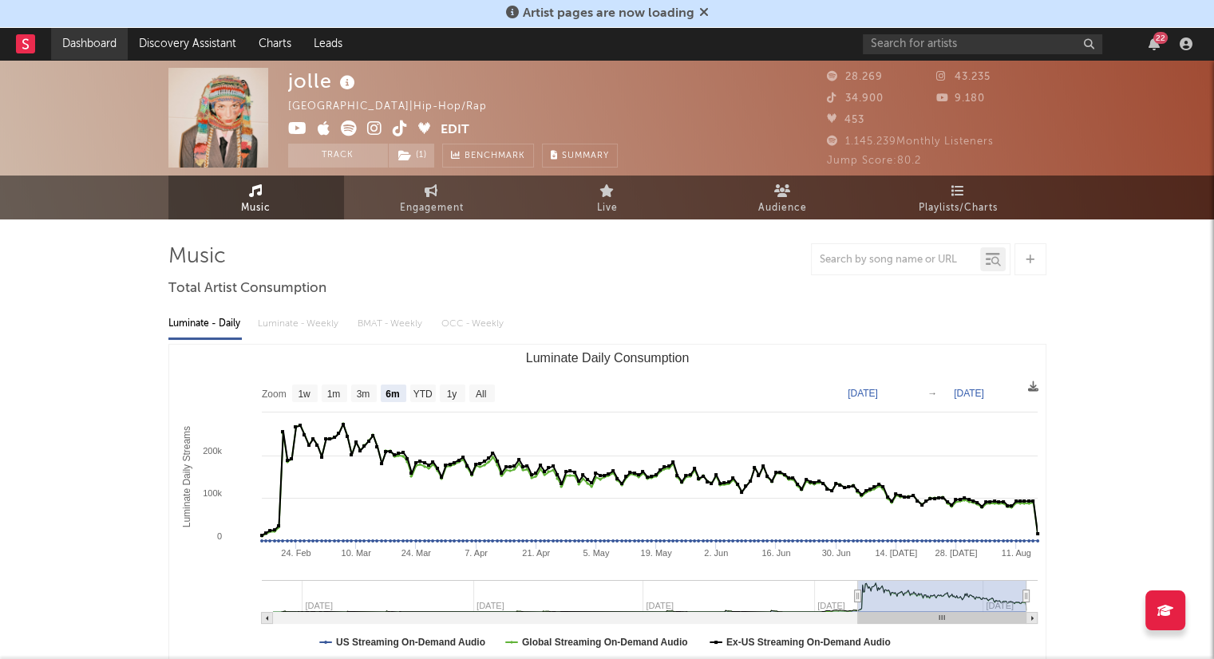
click at [112, 51] on link "Dashboard" at bounding box center [89, 44] width 77 height 32
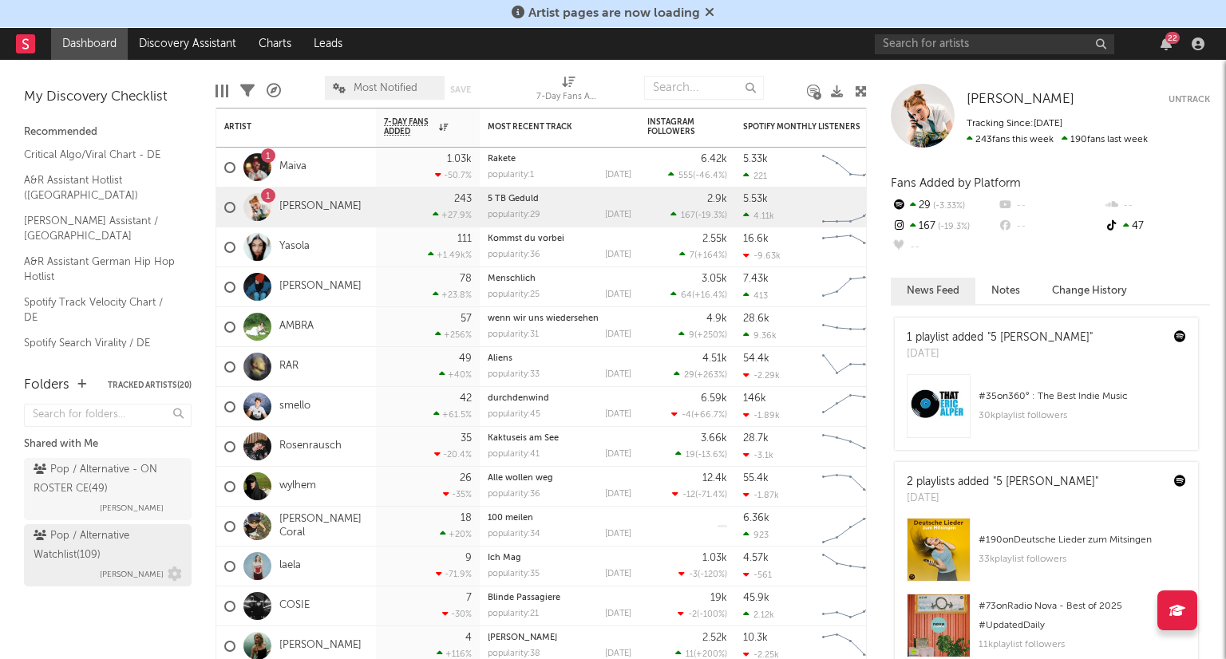
click at [93, 547] on div "Pop / Alternative Watchlist ( 109 )" at bounding box center [106, 546] width 144 height 38
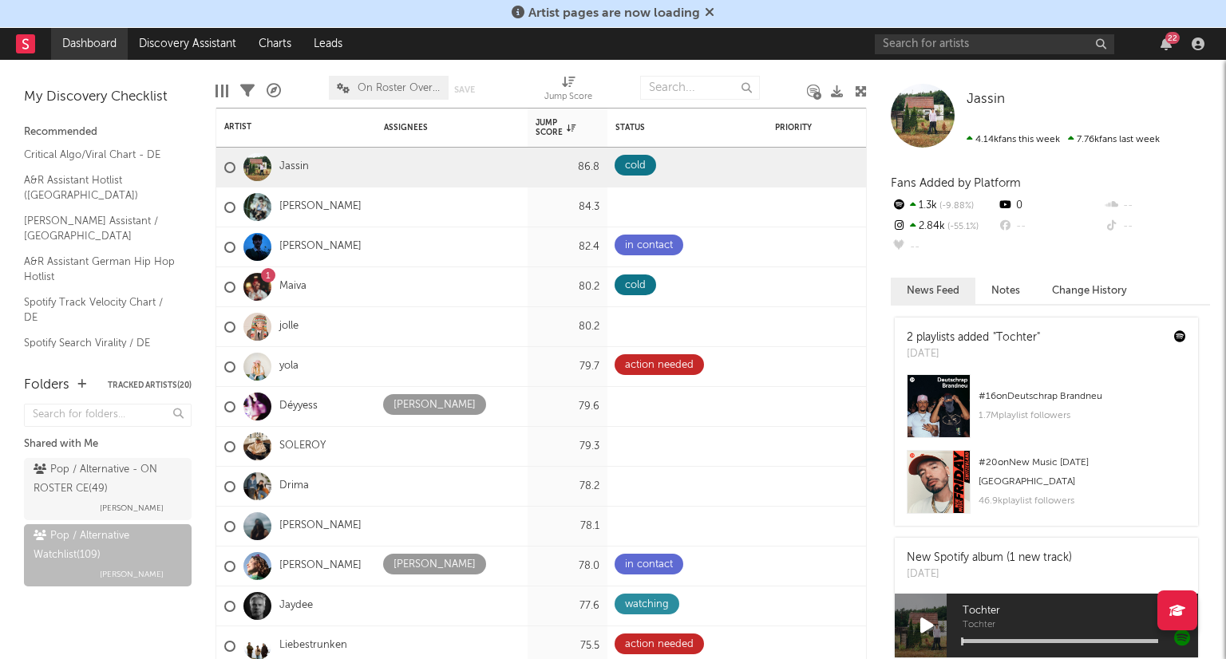
click at [80, 45] on link "Dashboard" at bounding box center [89, 44] width 77 height 32
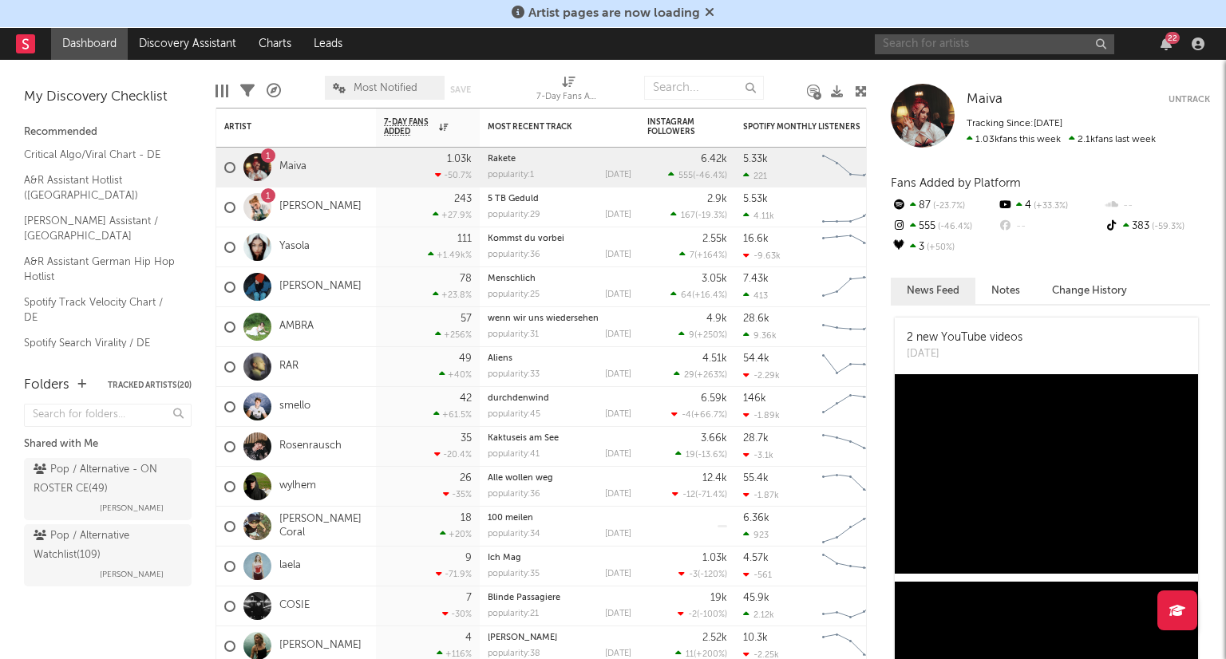
click at [983, 42] on input "text" at bounding box center [994, 44] width 239 height 20
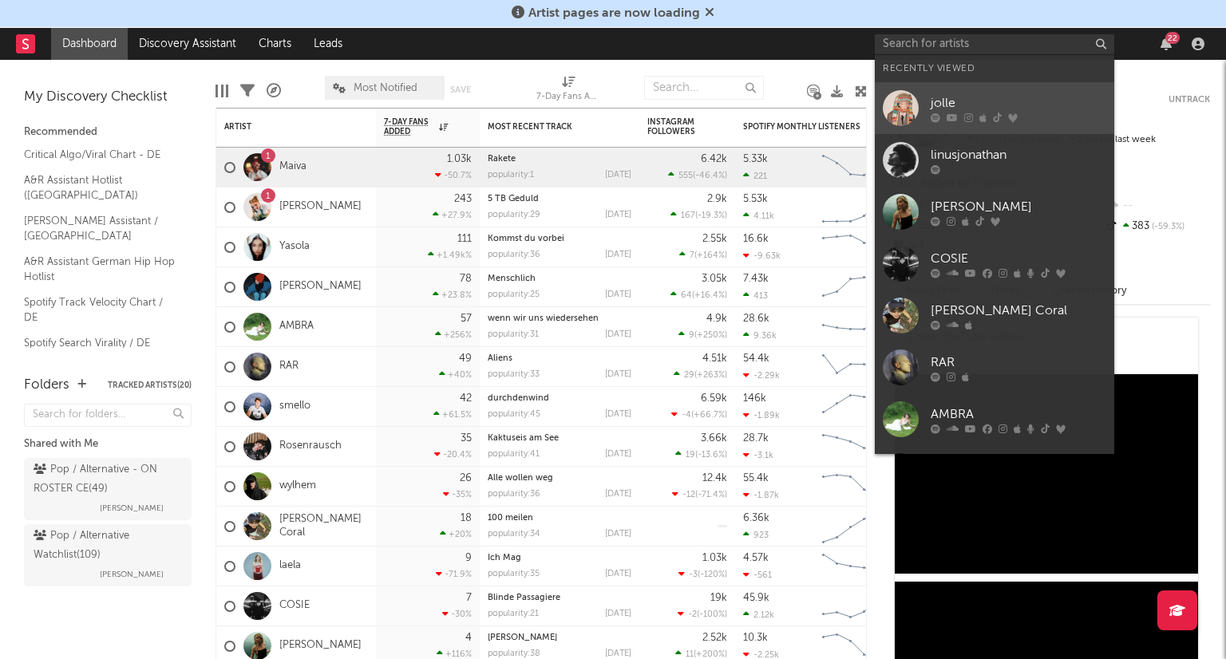
click at [965, 102] on div "jolle" at bounding box center [1019, 102] width 176 height 19
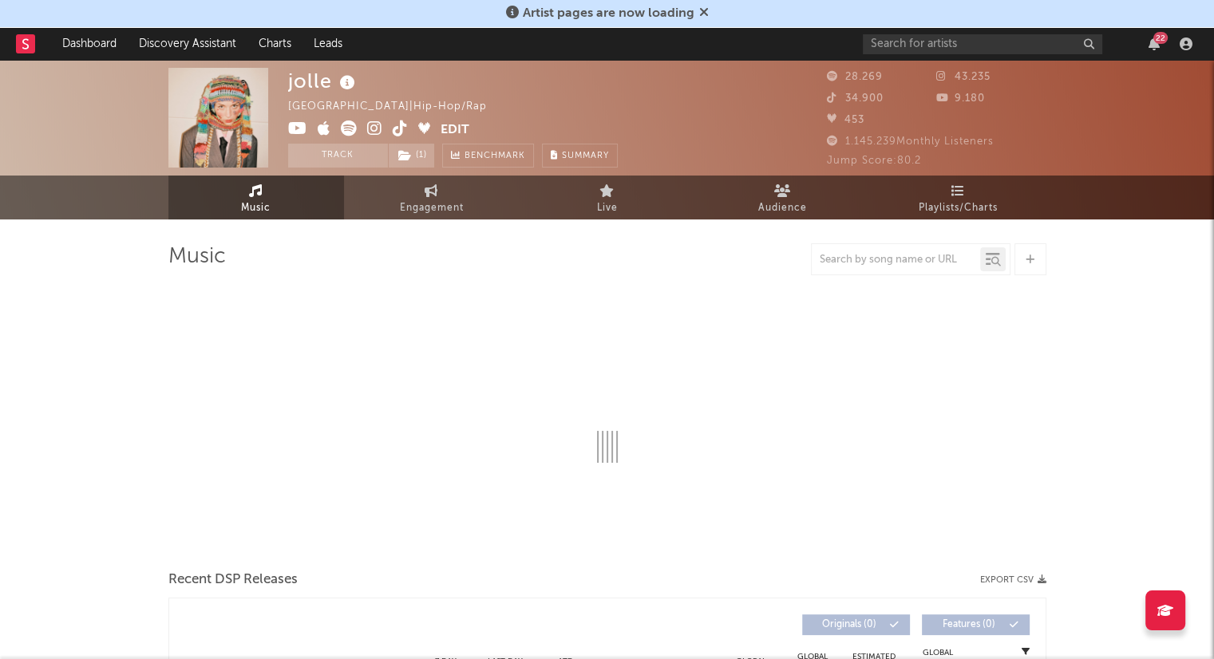
select select "6m"
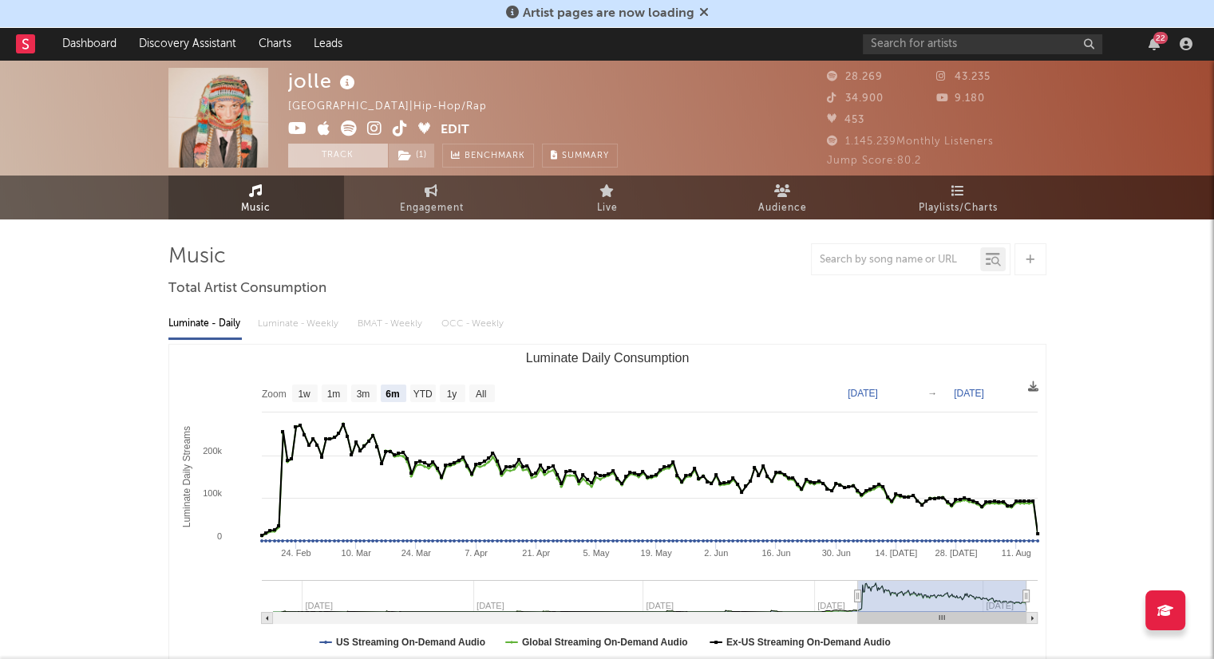
click at [344, 156] on button "Track" at bounding box center [338, 156] width 100 height 24
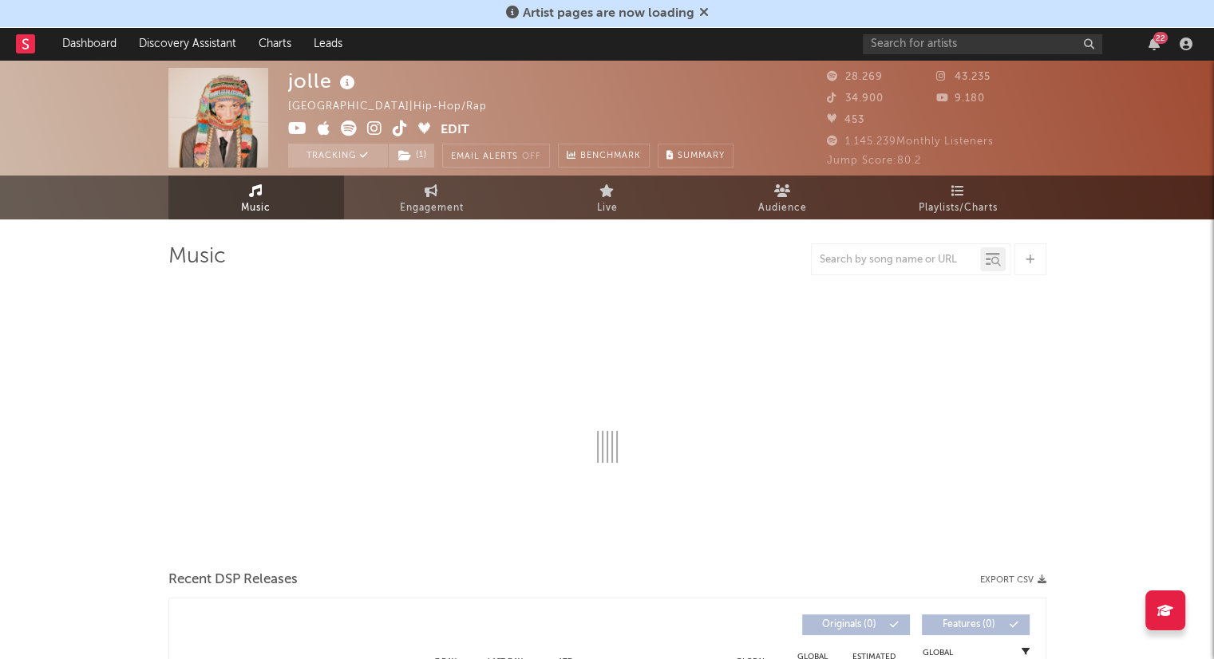
select select "6m"
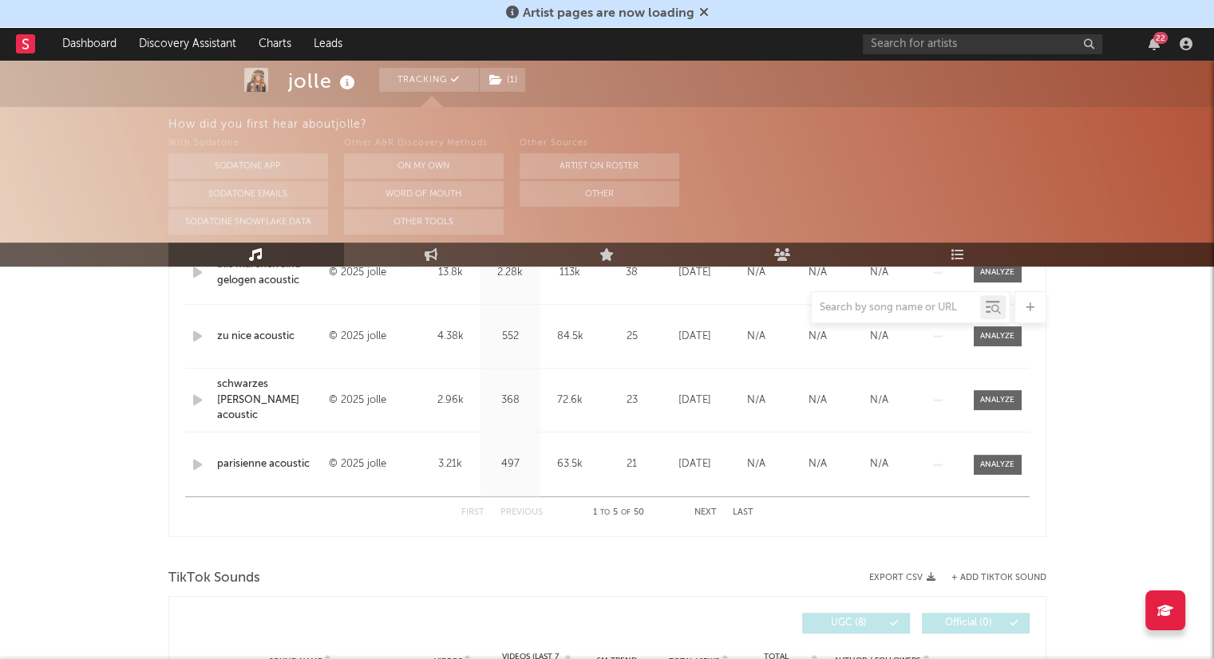
scroll to position [800, 0]
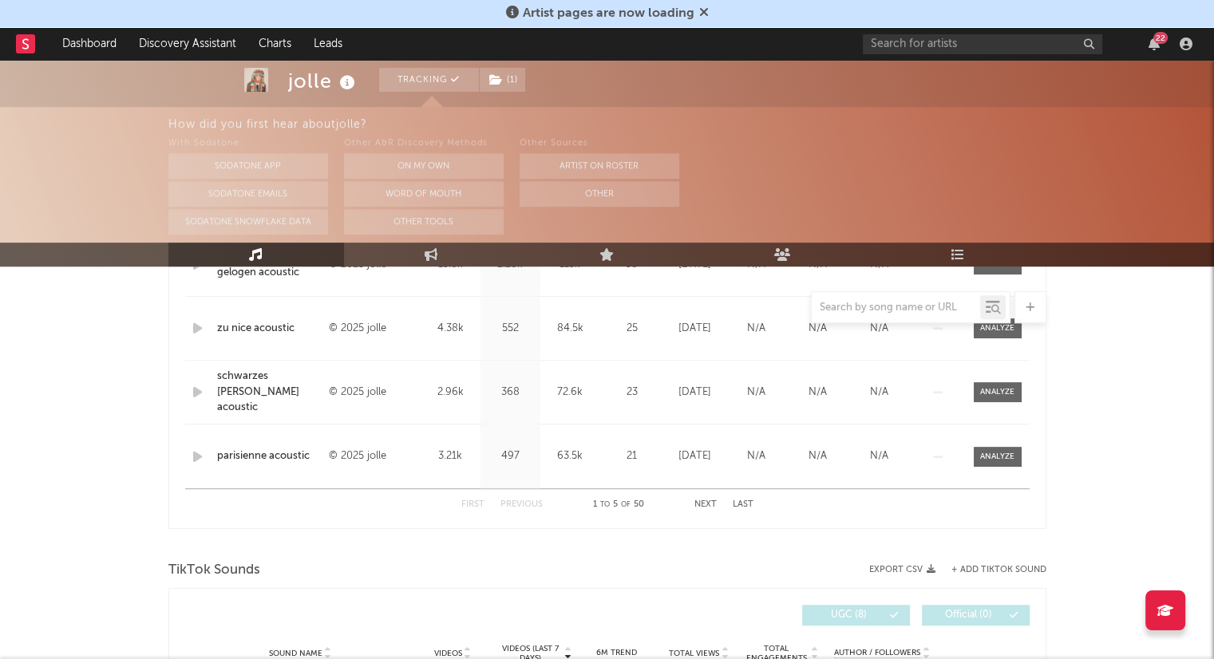
click at [701, 505] on button "Next" at bounding box center [705, 504] width 22 height 9
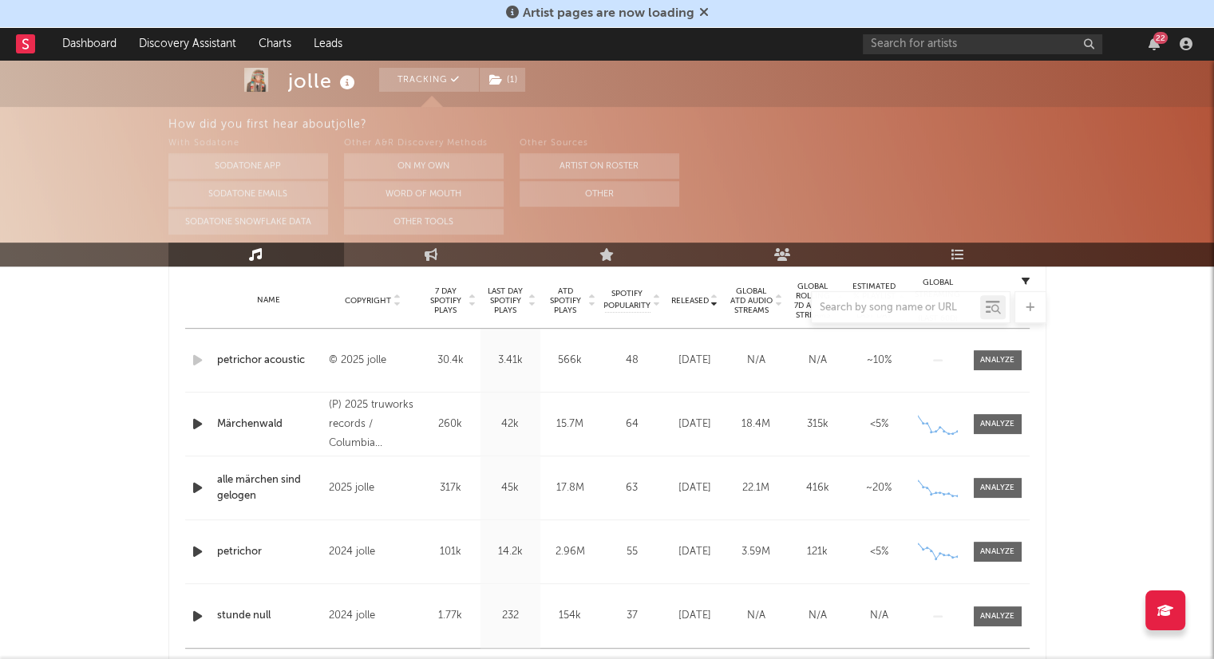
scroll to position [720, 0]
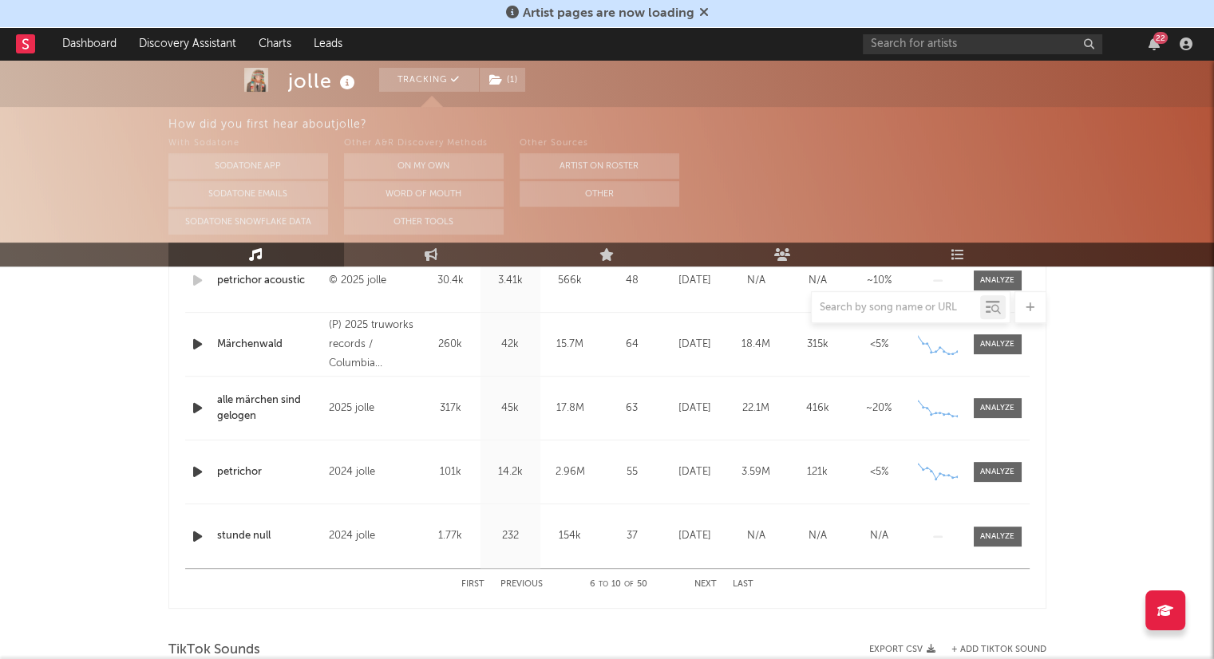
click at [703, 584] on button "Next" at bounding box center [705, 584] width 22 height 9
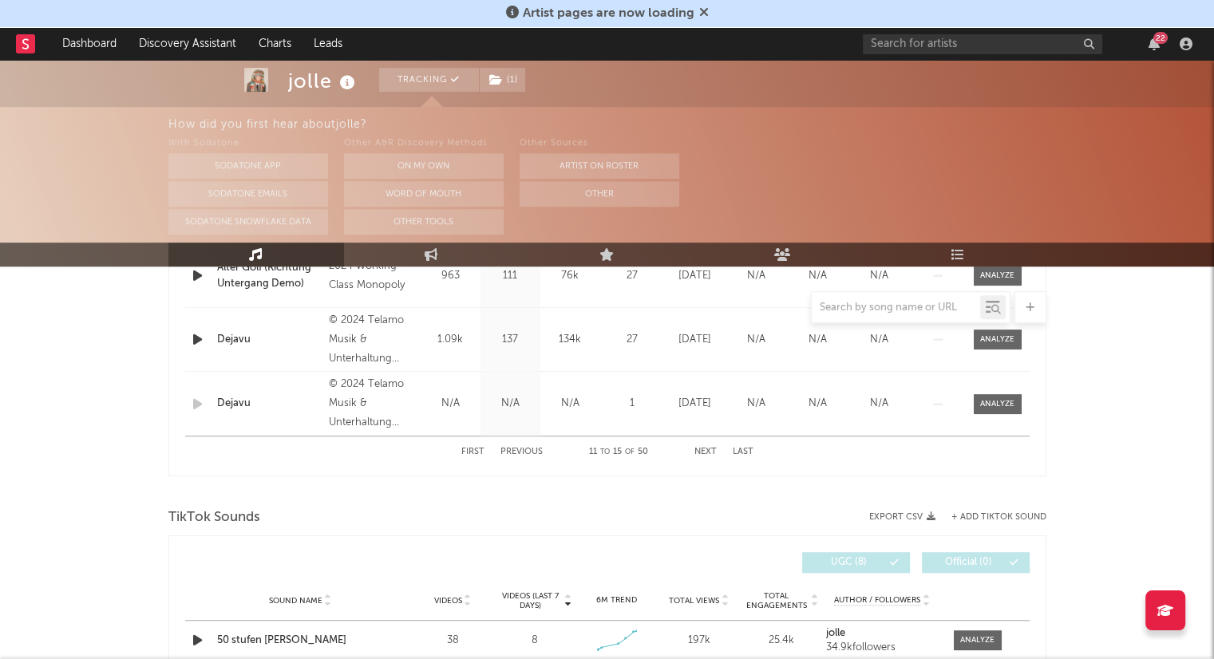
scroll to position [878, 0]
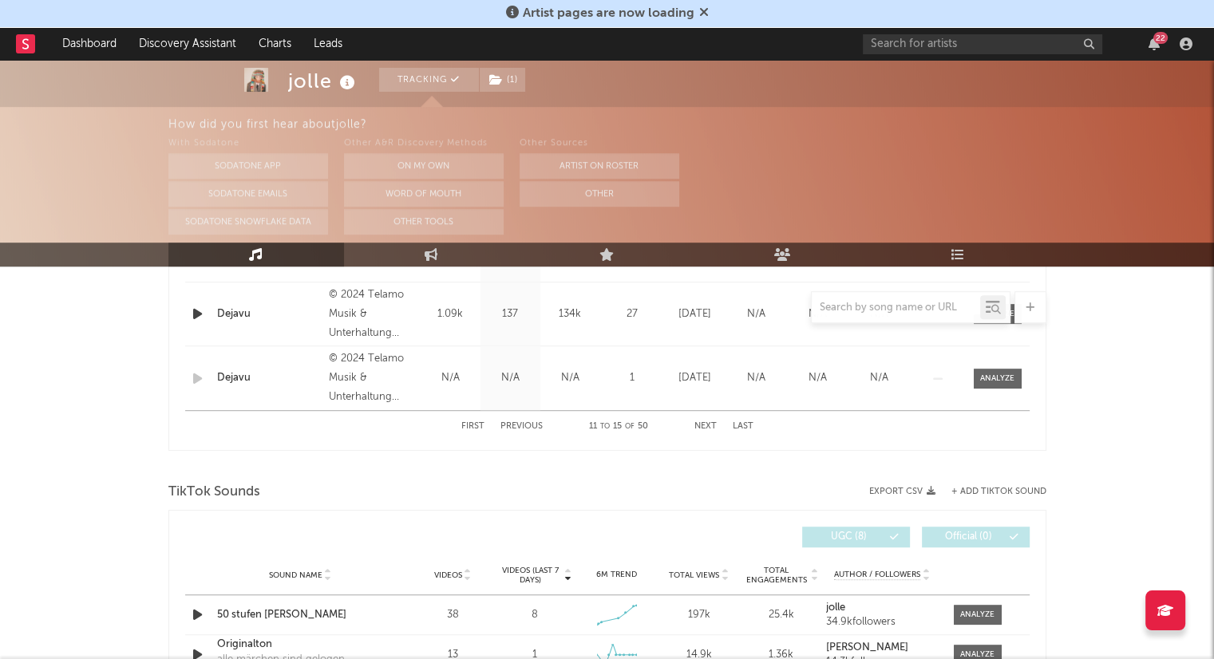
click at [699, 424] on button "Next" at bounding box center [705, 426] width 22 height 9
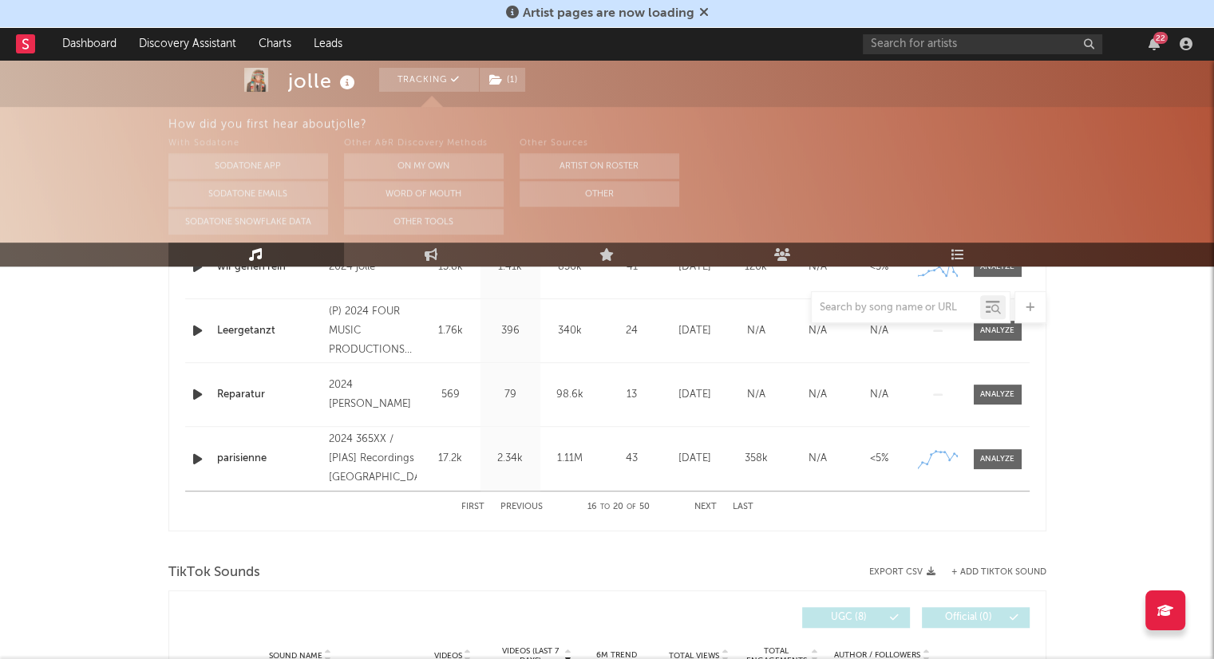
scroll to position [798, 0]
click at [705, 504] on button "Next" at bounding box center [705, 506] width 22 height 9
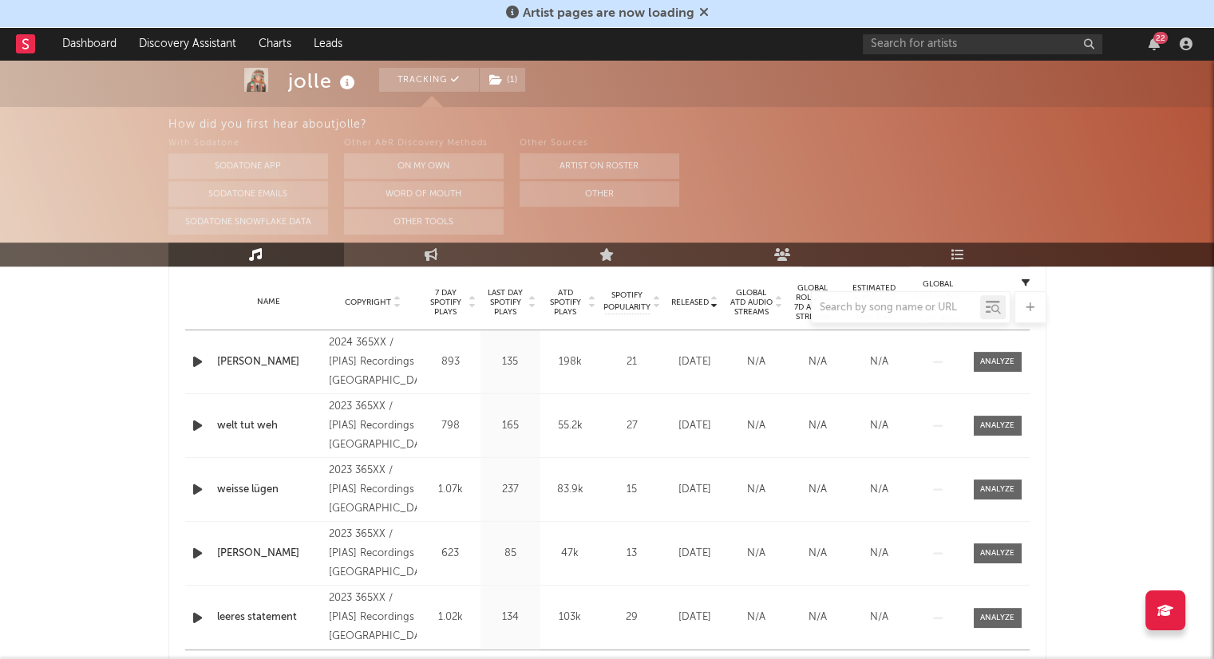
scroll to position [718, 0]
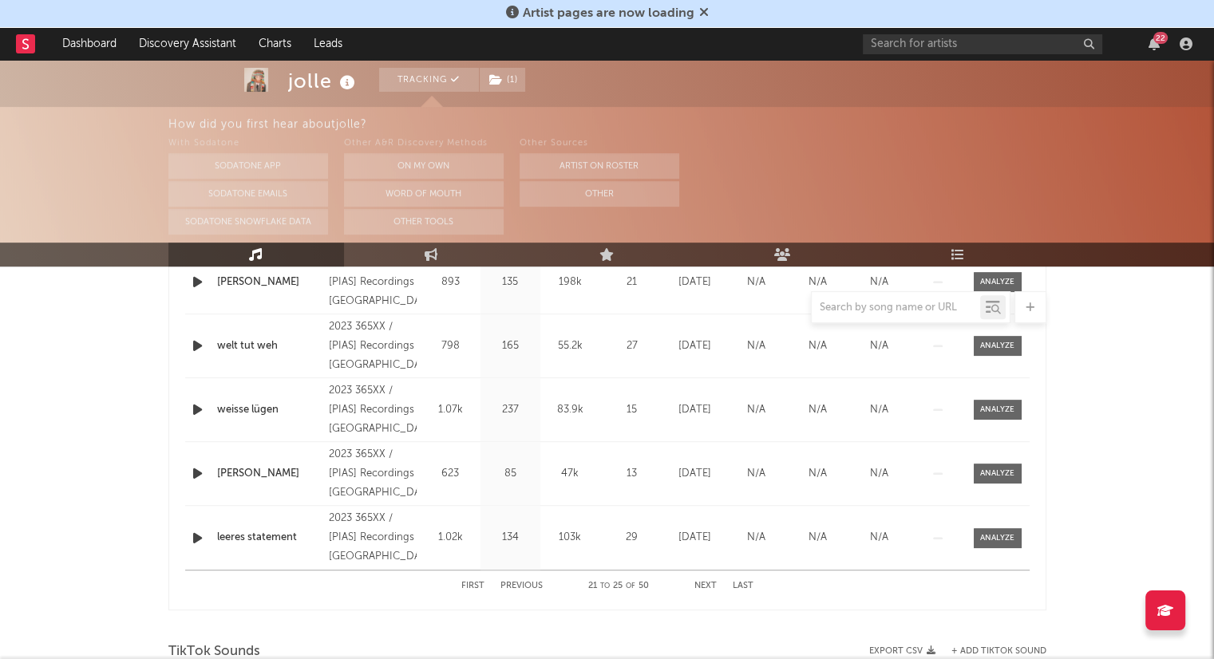
click at [702, 585] on button "Next" at bounding box center [705, 586] width 22 height 9
click at [700, 583] on button "Next" at bounding box center [705, 586] width 22 height 9
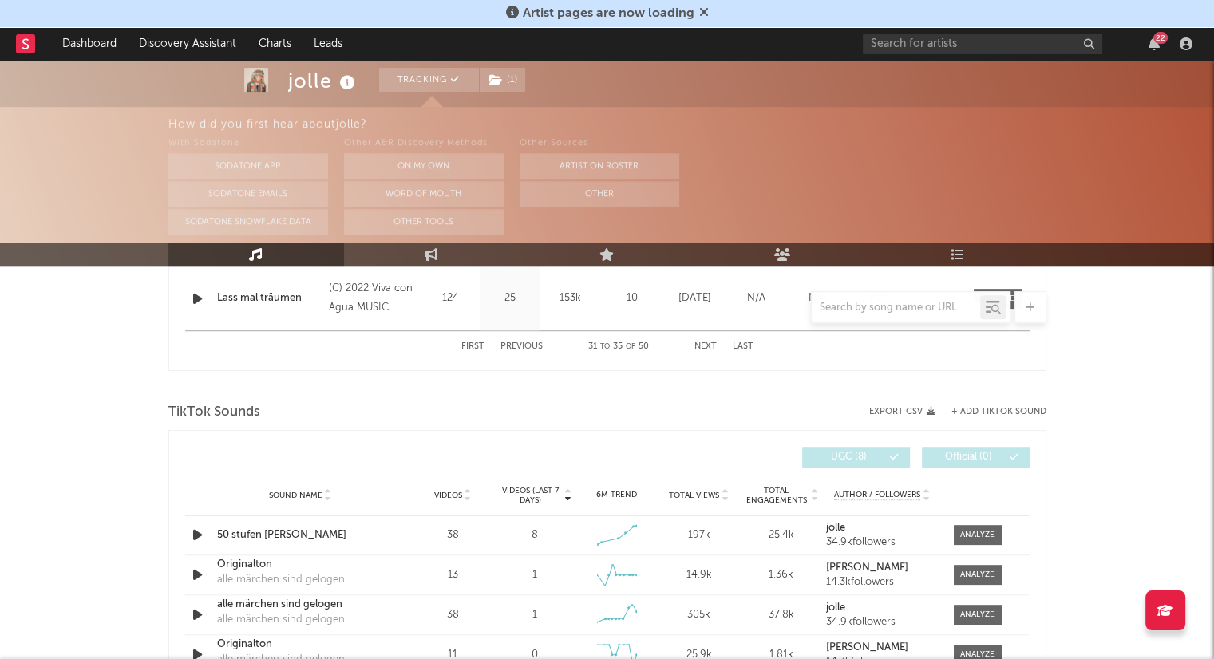
scroll to position [878, 0]
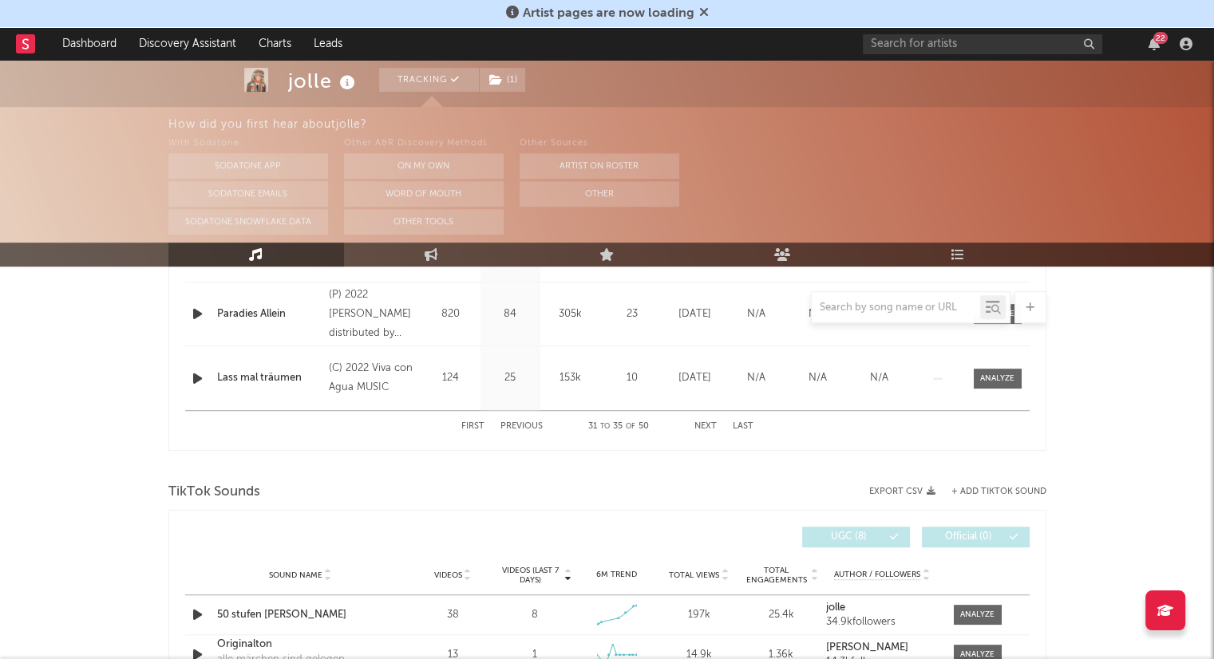
click at [708, 426] on button "Next" at bounding box center [705, 426] width 22 height 9
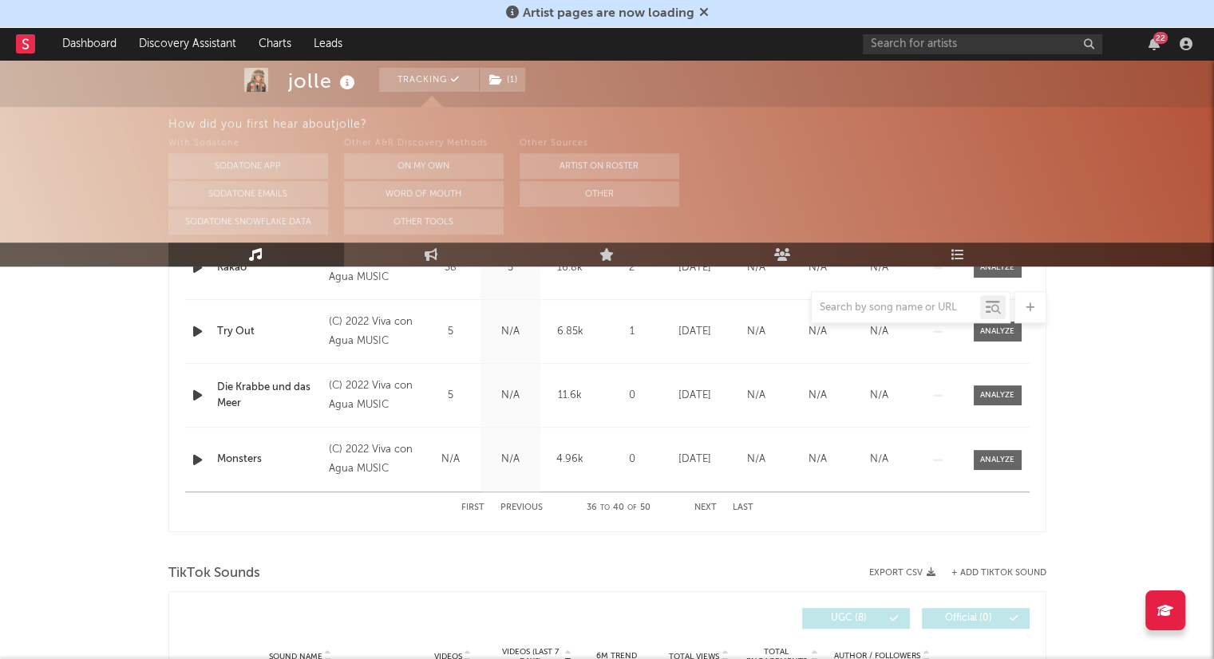
scroll to position [798, 0]
click at [702, 502] on button "Next" at bounding box center [705, 506] width 22 height 9
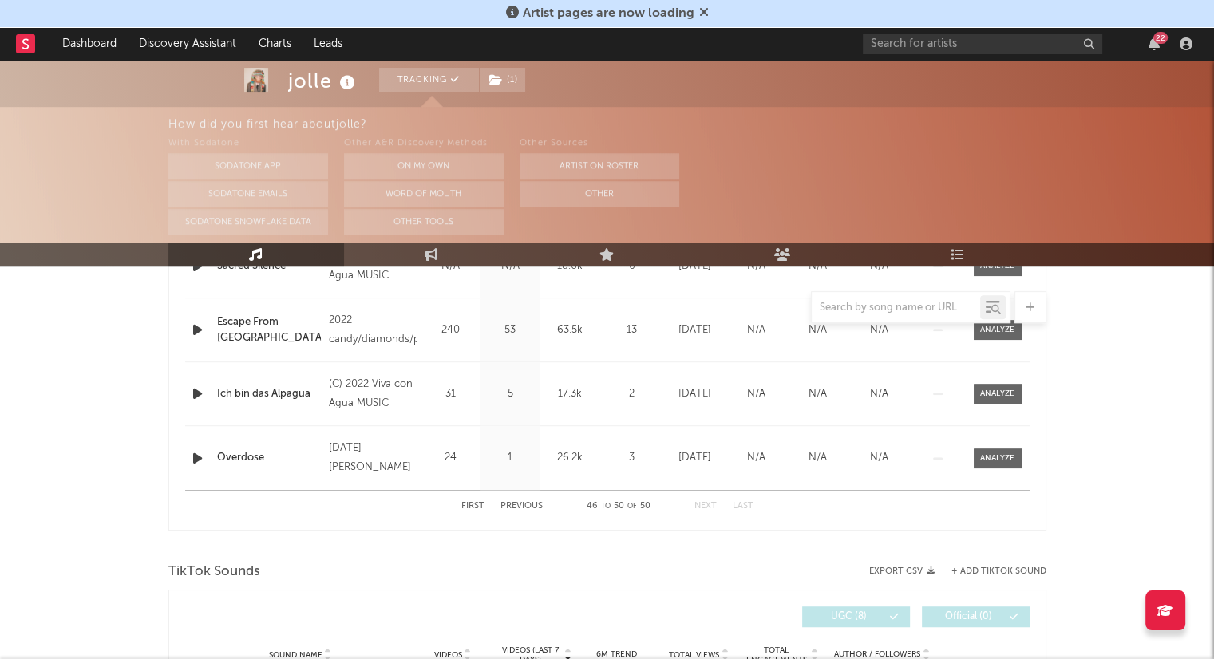
click at [468, 507] on button "First" at bounding box center [472, 506] width 23 height 9
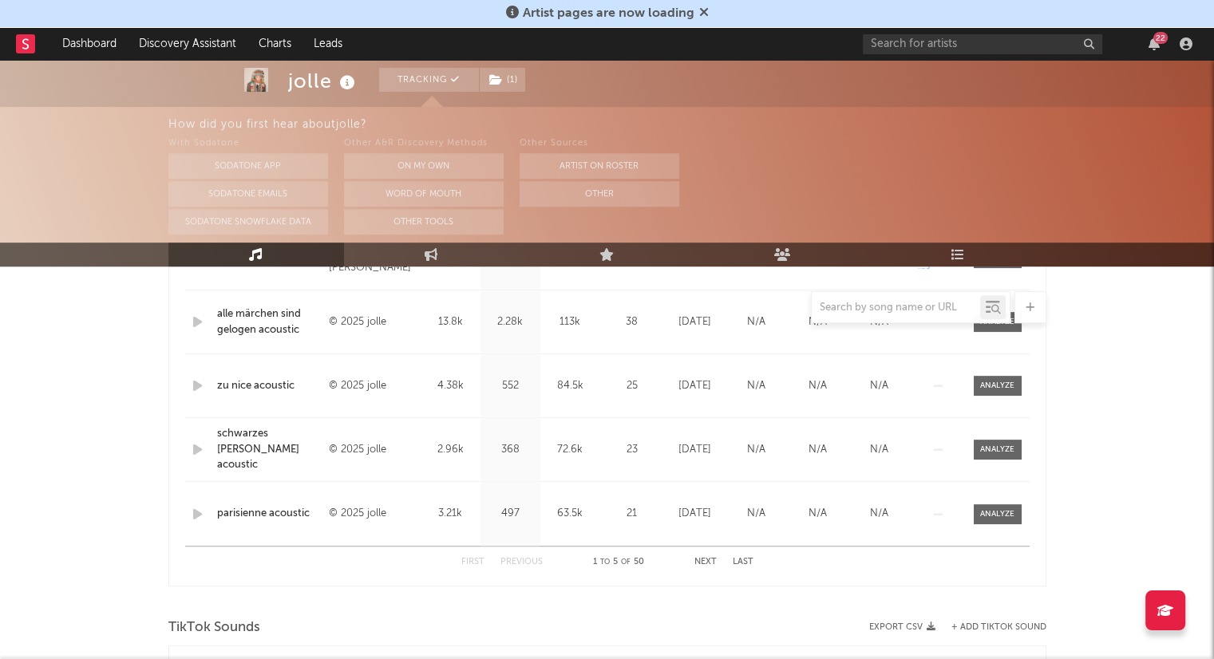
scroll to position [718, 0]
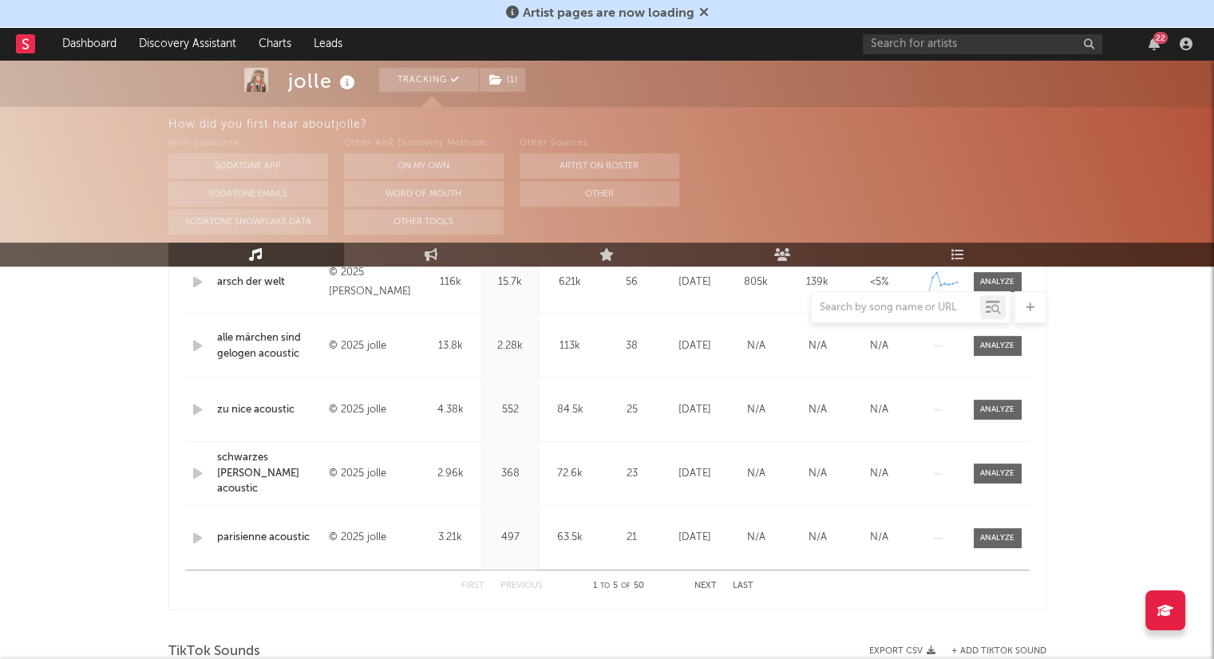
click at [712, 588] on button "Next" at bounding box center [705, 586] width 22 height 9
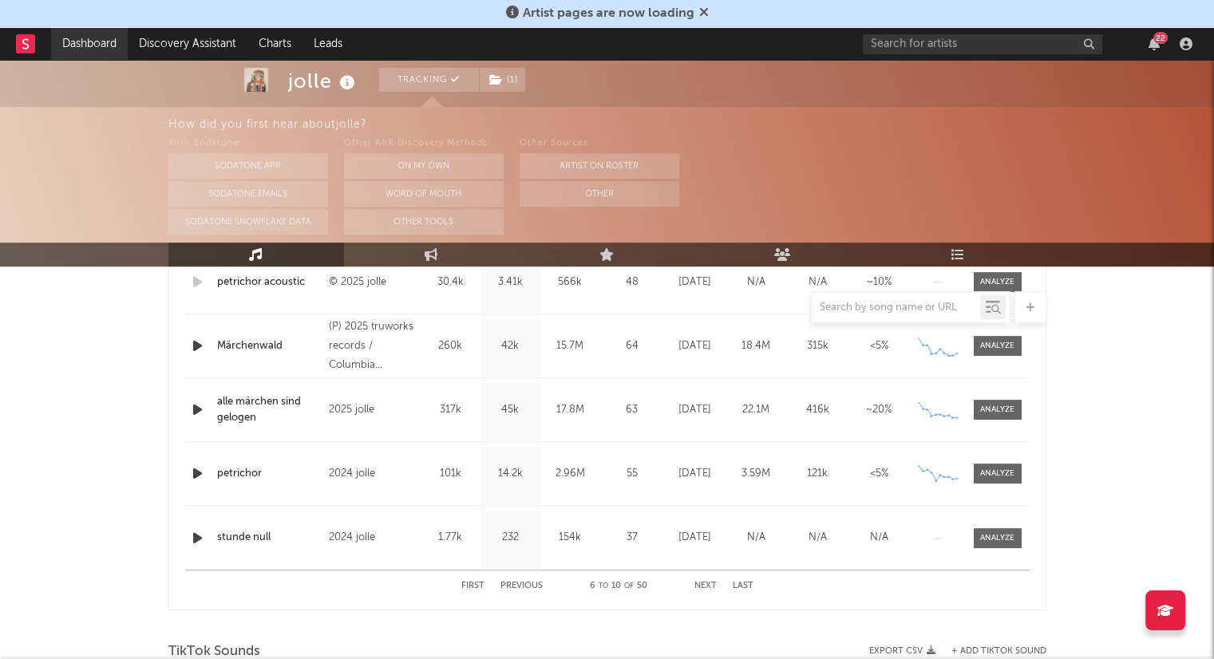
click at [84, 46] on link "Dashboard" at bounding box center [89, 44] width 77 height 32
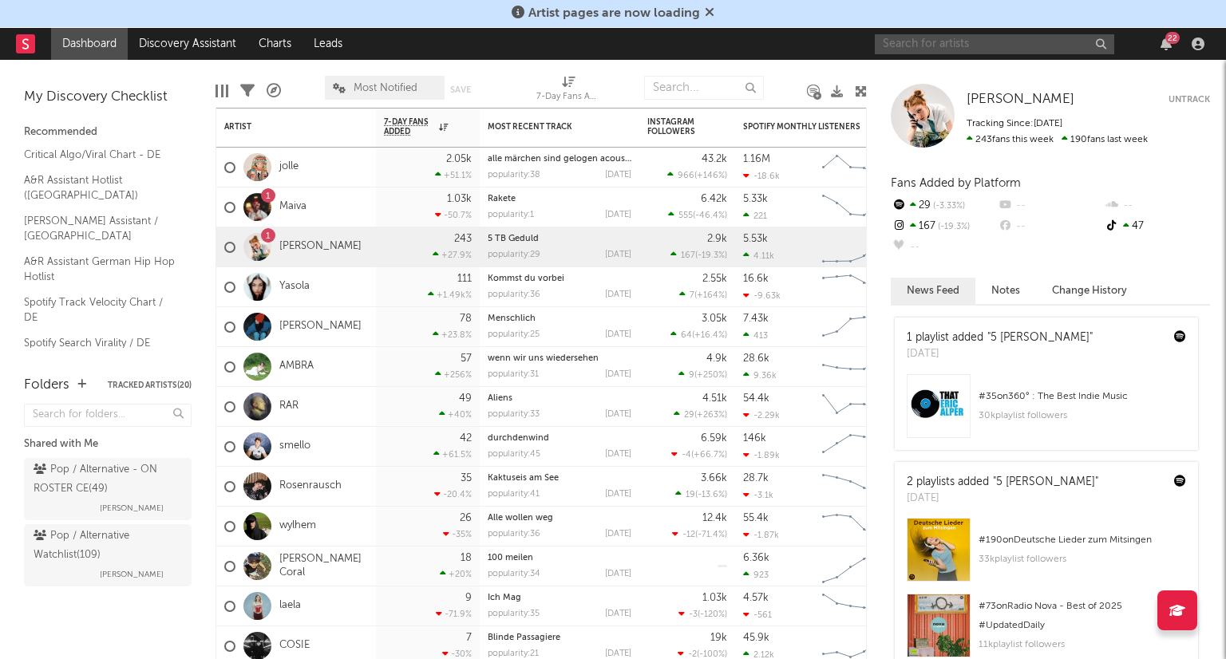
click at [994, 41] on input "text" at bounding box center [994, 44] width 239 height 20
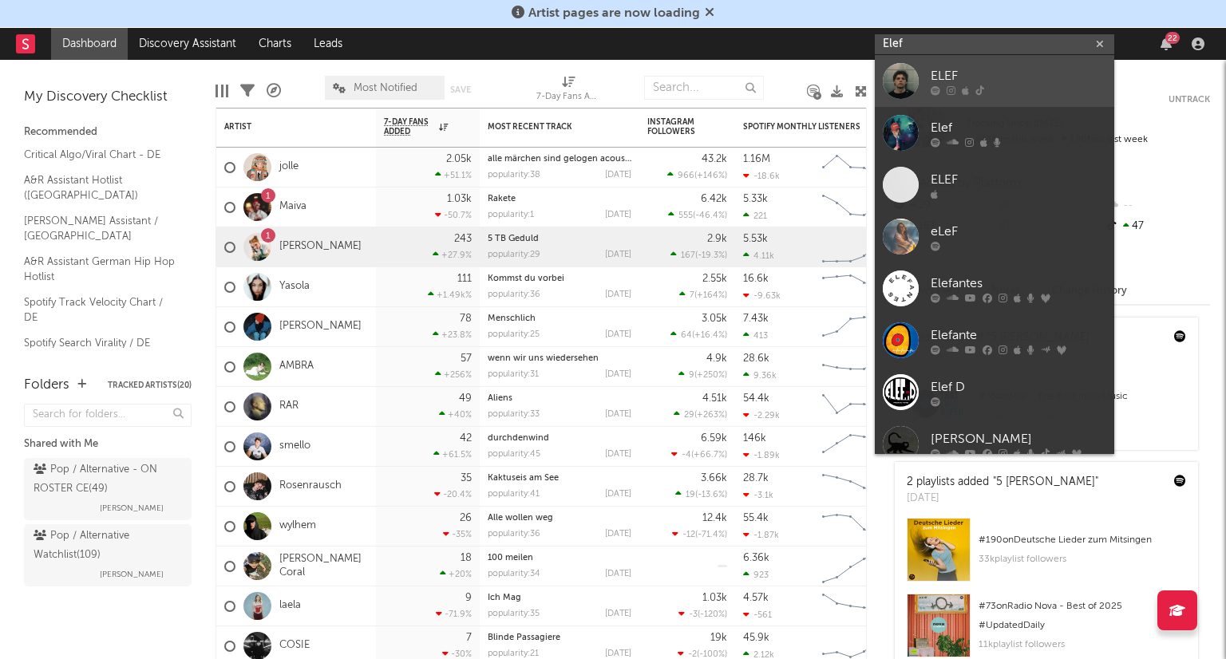
type input "Elef"
click at [1001, 66] on div "ELEF" at bounding box center [1019, 75] width 176 height 19
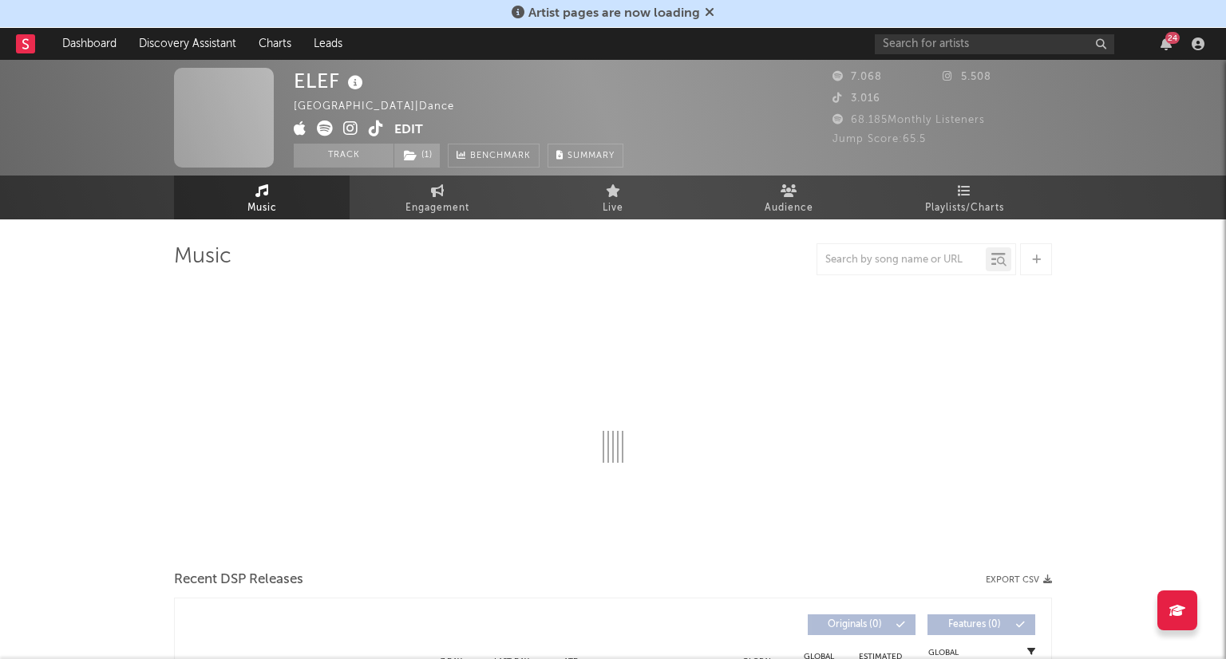
select select "6m"
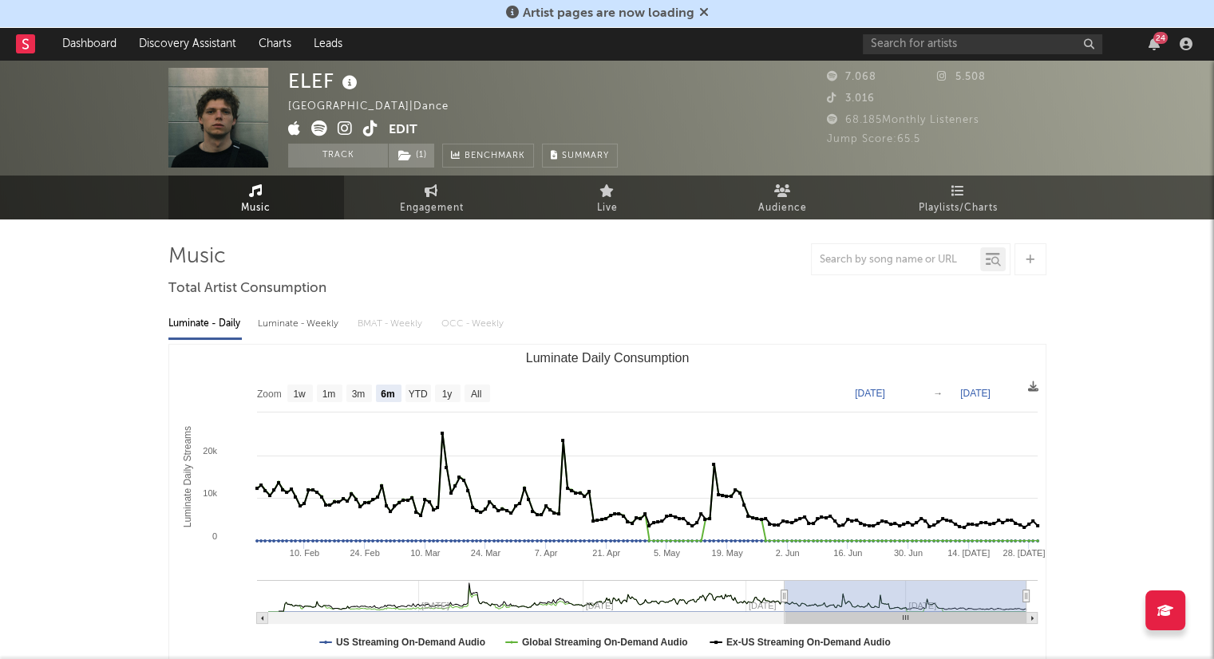
select select "6m"
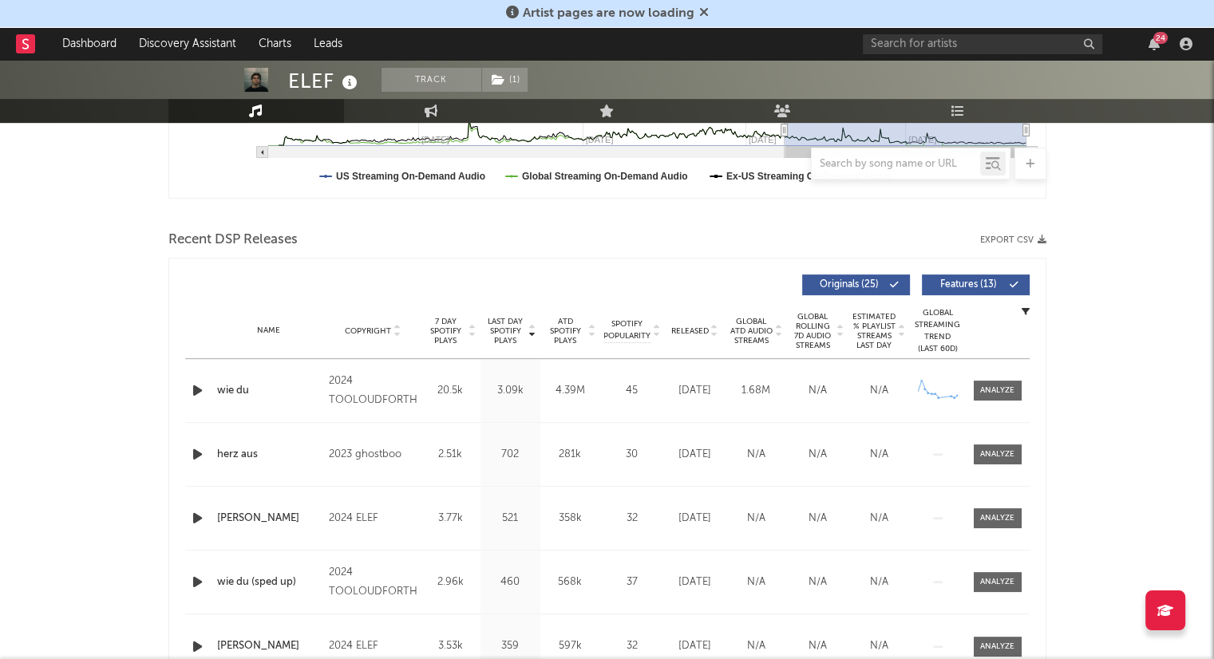
scroll to position [479, 0]
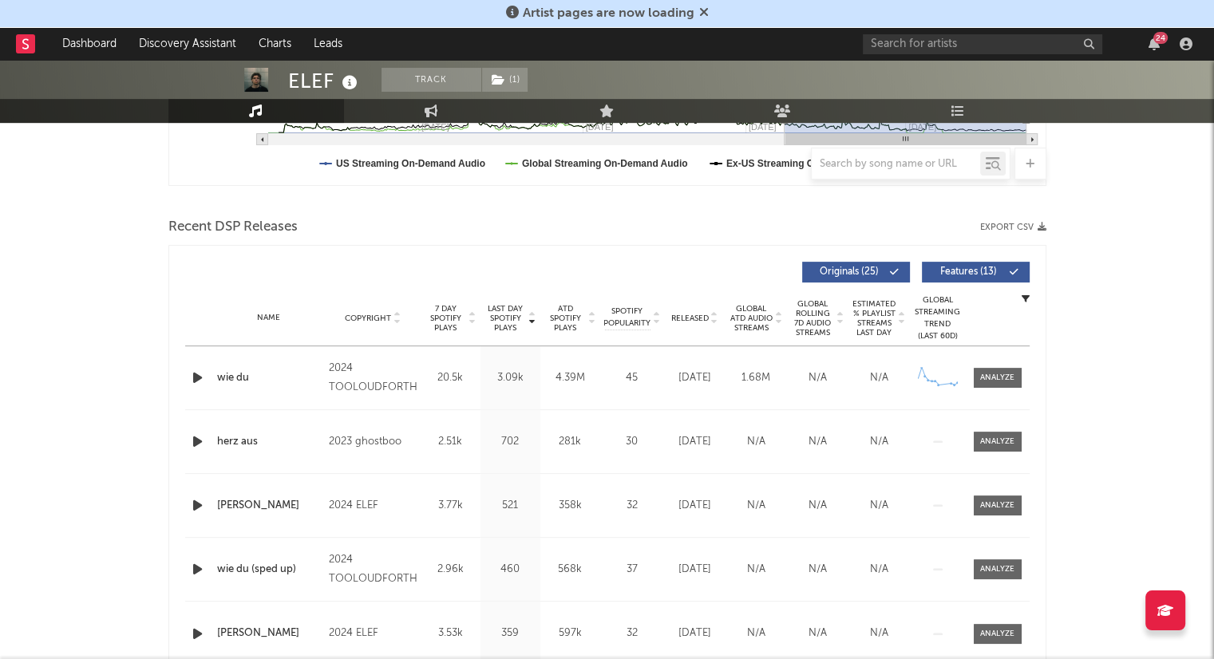
click at [715, 320] on icon at bounding box center [714, 321] width 8 height 6
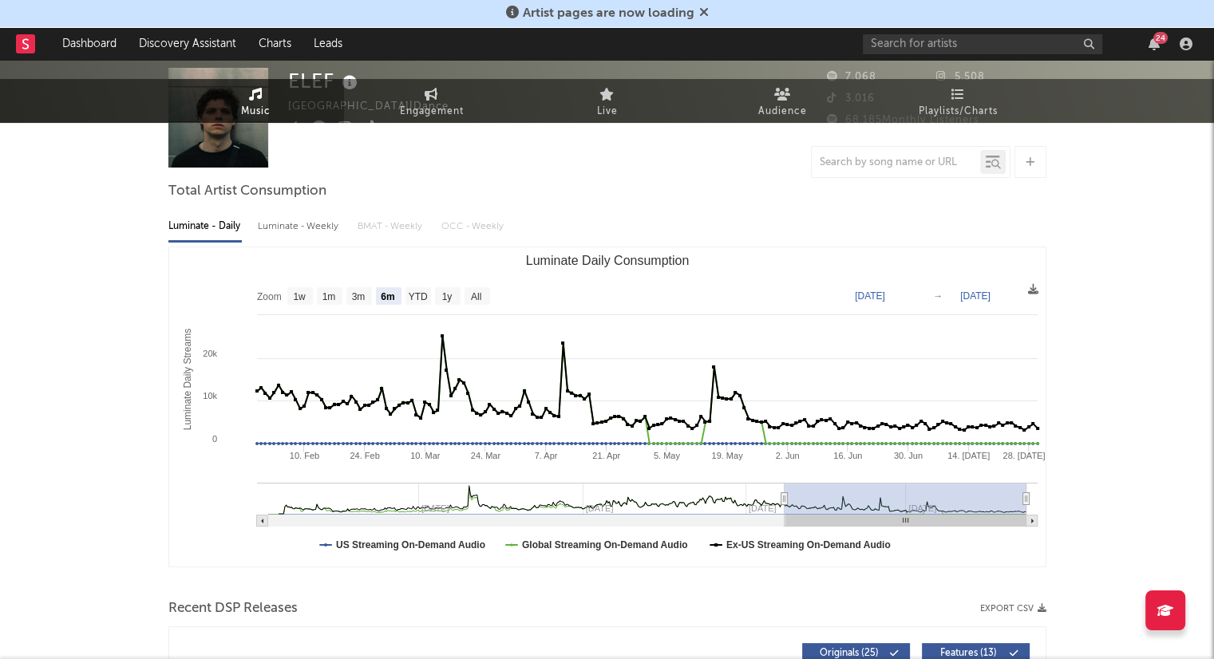
scroll to position [0, 0]
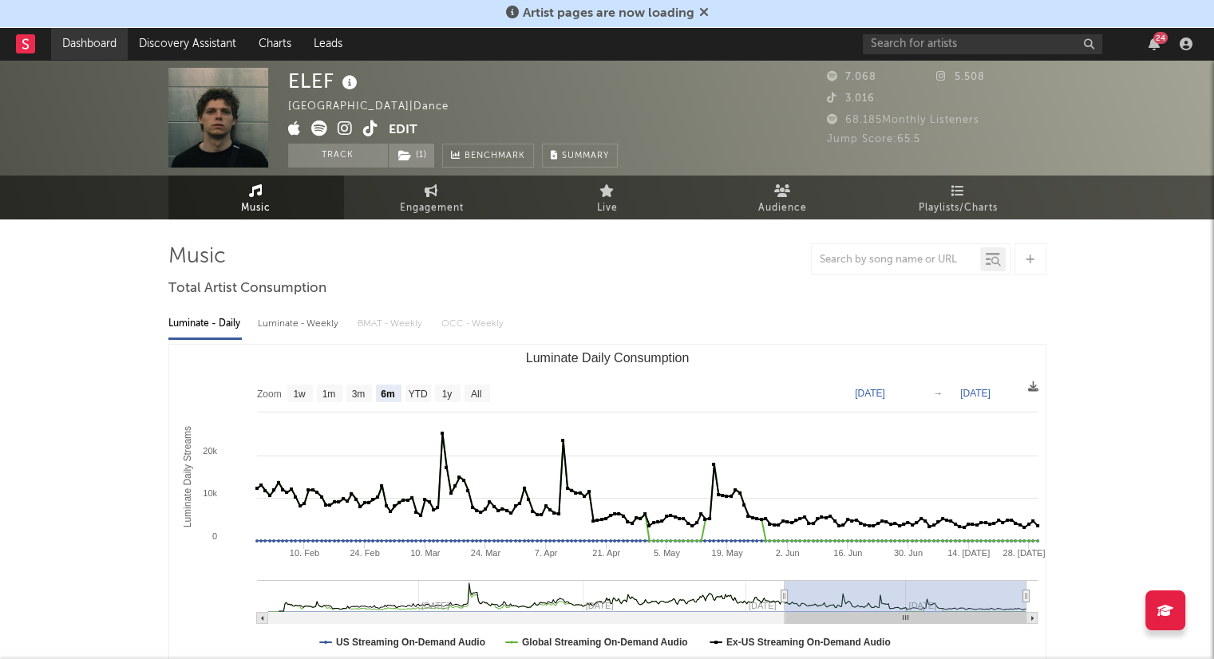
click at [101, 48] on link "Dashboard" at bounding box center [89, 44] width 77 height 32
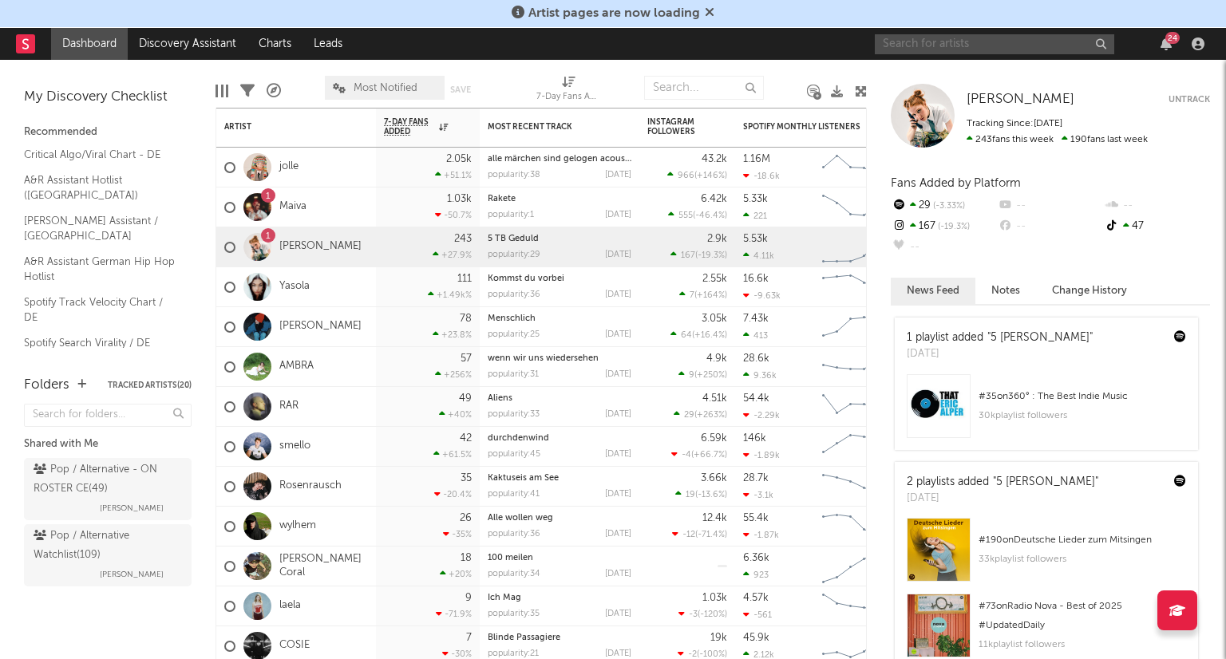
click at [953, 46] on input "text" at bounding box center [994, 44] width 239 height 20
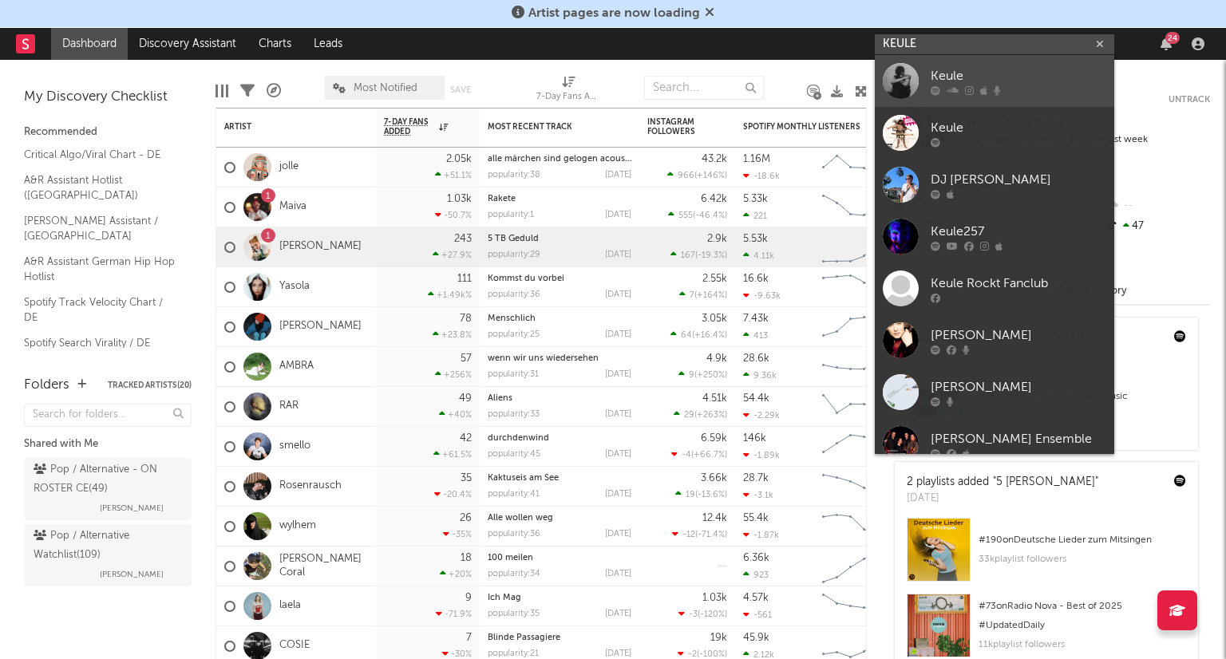
type input "KEULE"
click at [993, 71] on div "Keule" at bounding box center [1019, 75] width 176 height 19
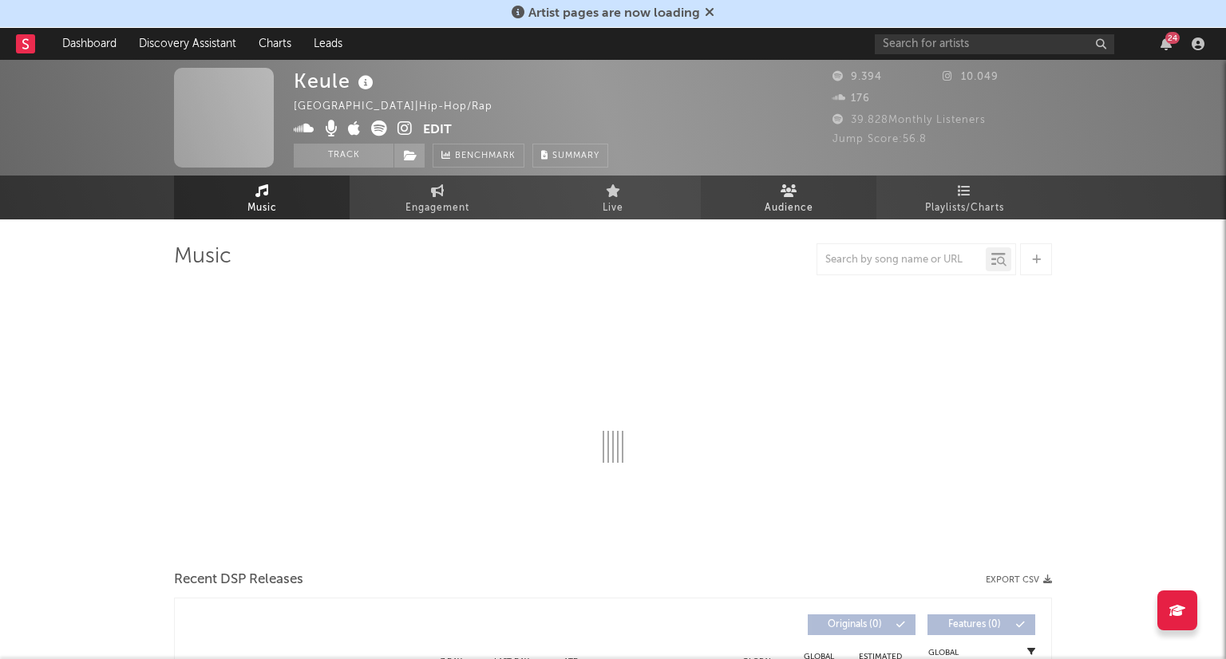
select select "6m"
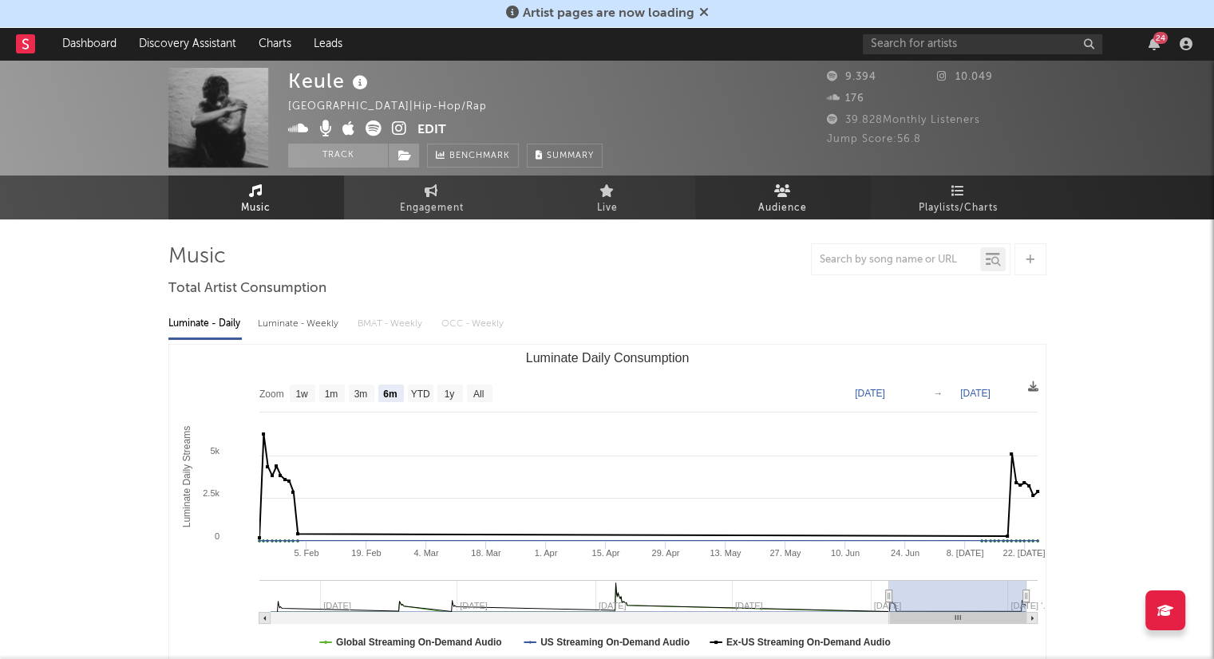
select select "6m"
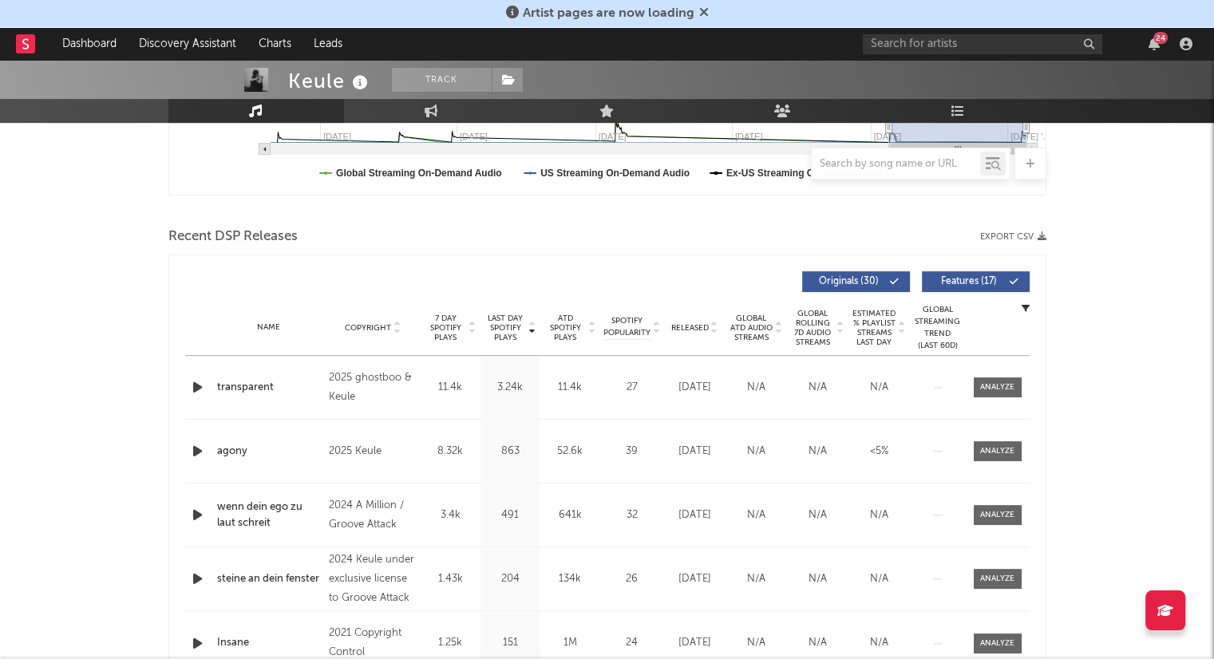
scroll to position [479, 0]
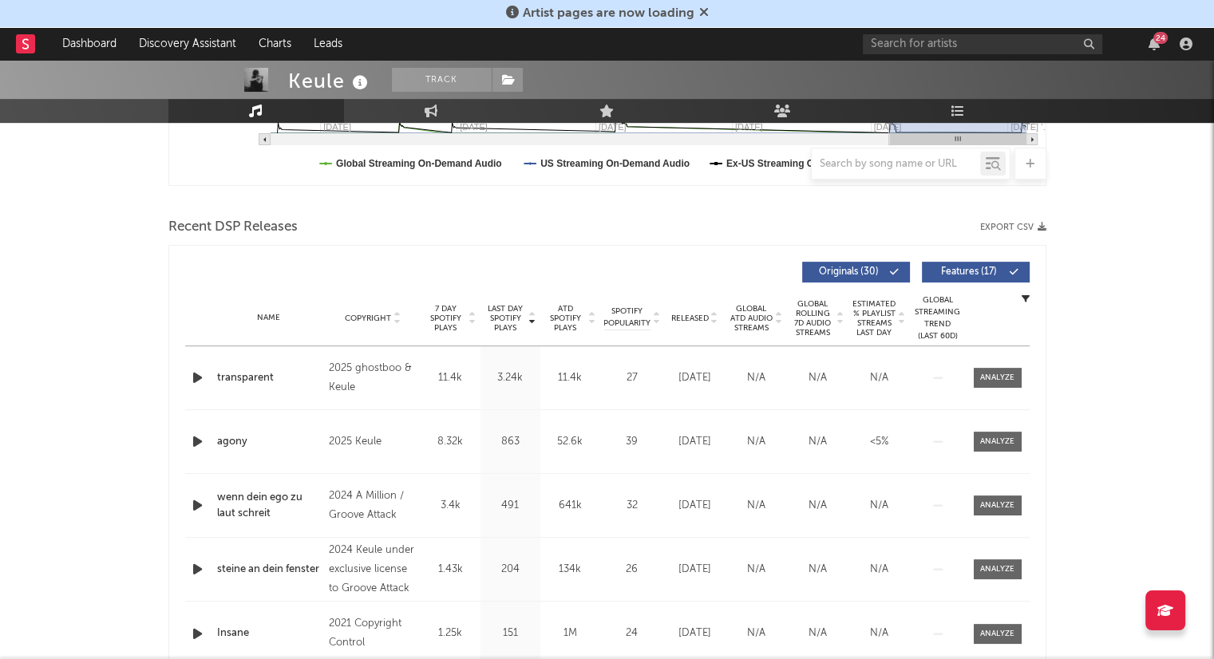
click at [713, 325] on div "Name Copyright Label Album Names Composer Names 7 Day Spotify Plays Last Day Sp…" at bounding box center [607, 318] width 844 height 56
click at [713, 322] on icon at bounding box center [714, 321] width 8 height 6
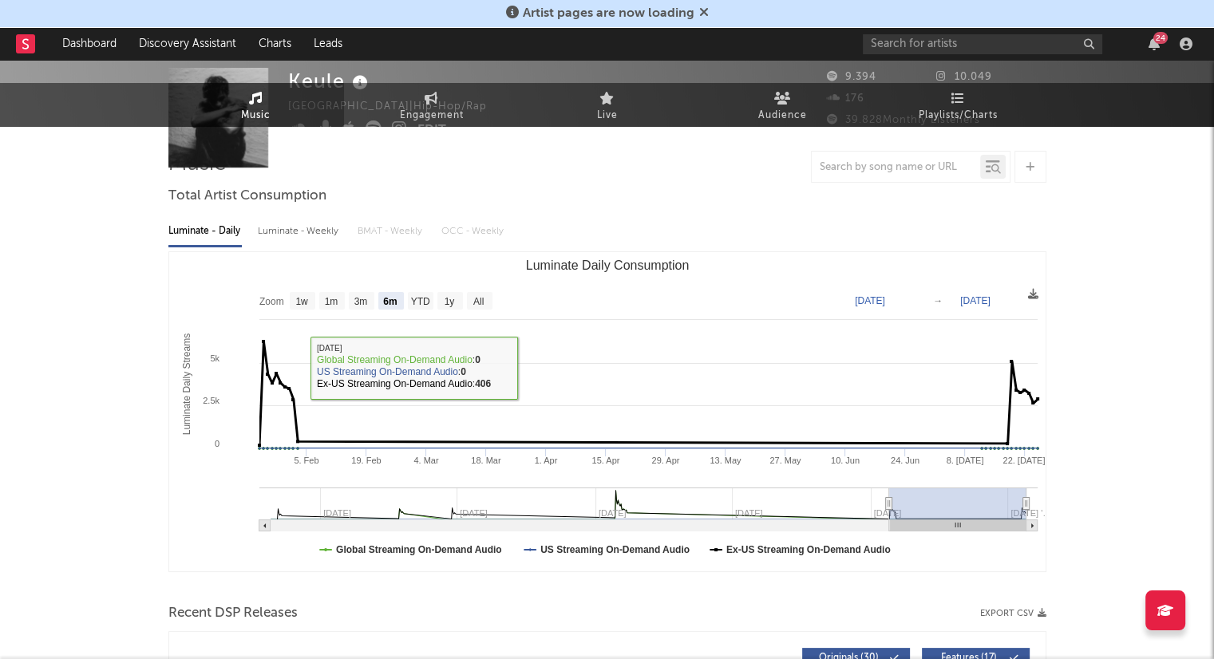
scroll to position [0, 0]
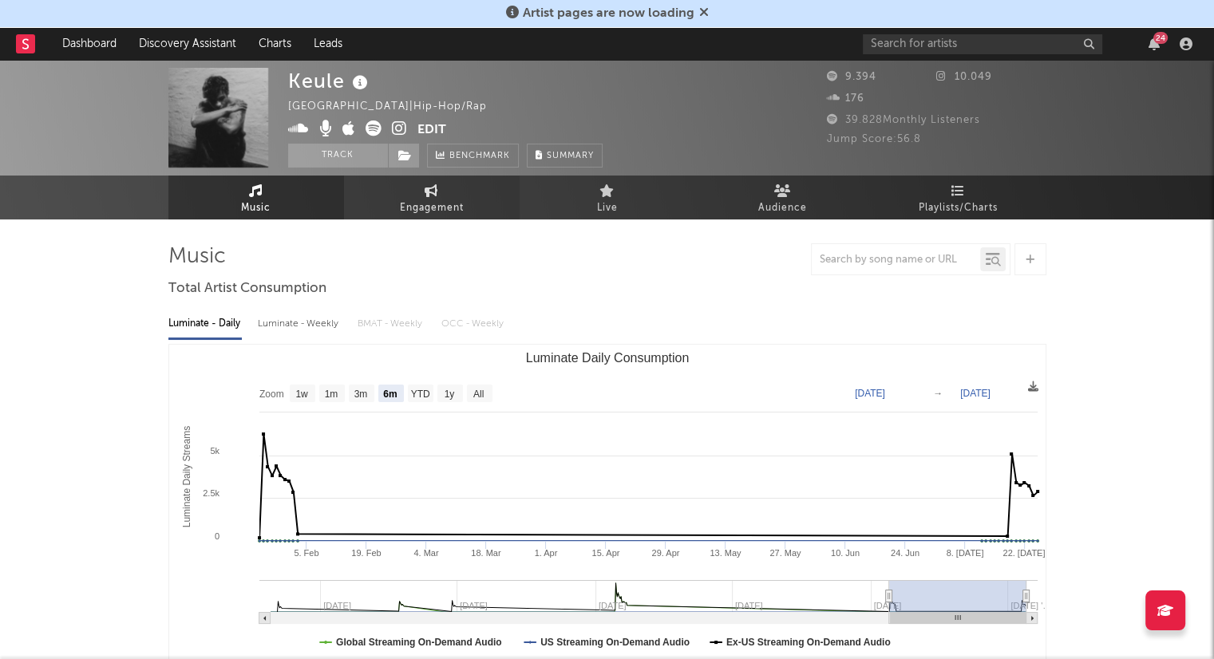
click at [430, 208] on span "Engagement" at bounding box center [432, 208] width 64 height 19
select select "1w"
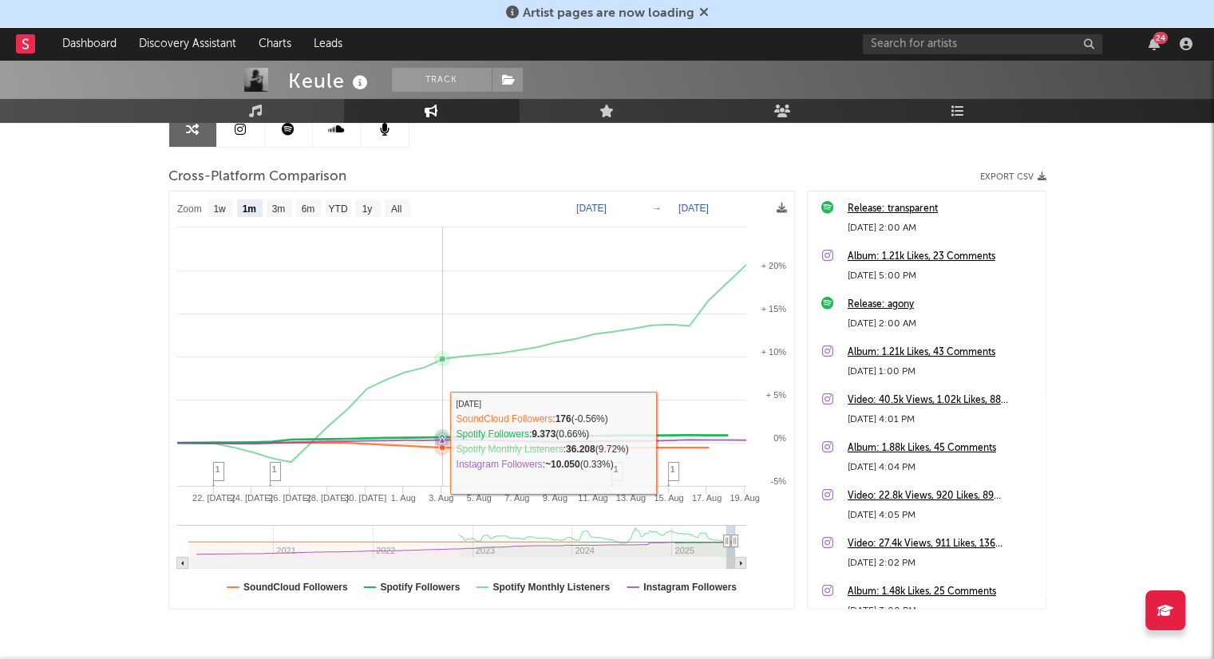
scroll to position [79, 0]
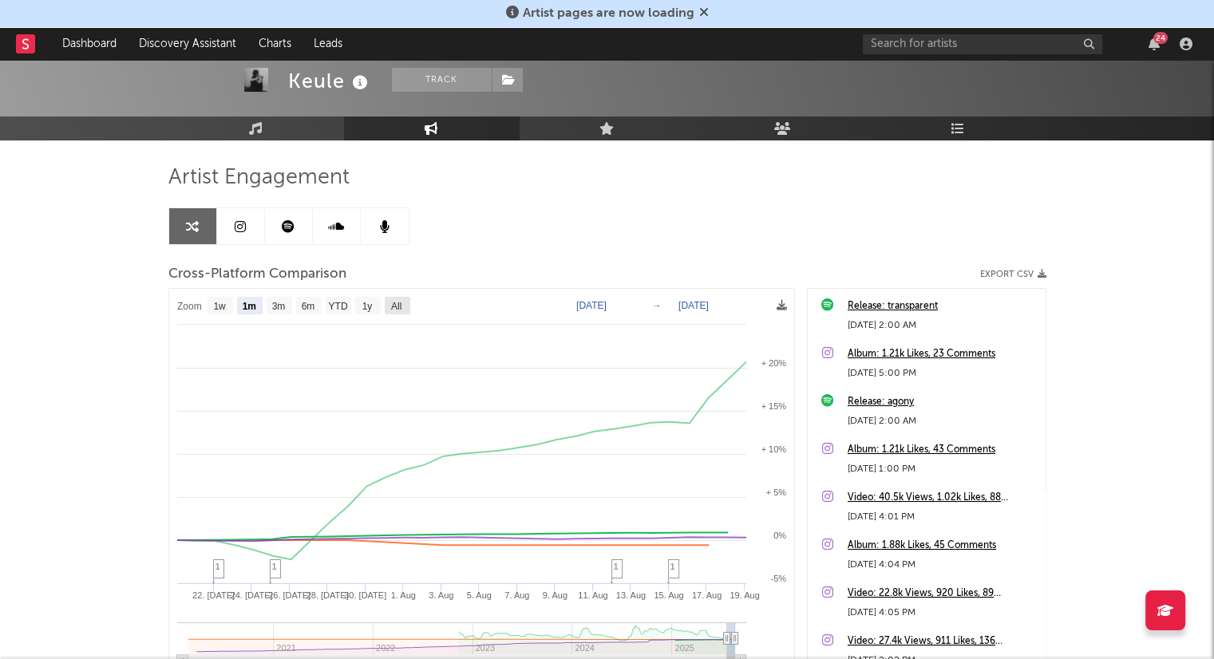
click at [401, 301] on text "All" at bounding box center [395, 306] width 10 height 11
select select "All"
type input "[DATE]"
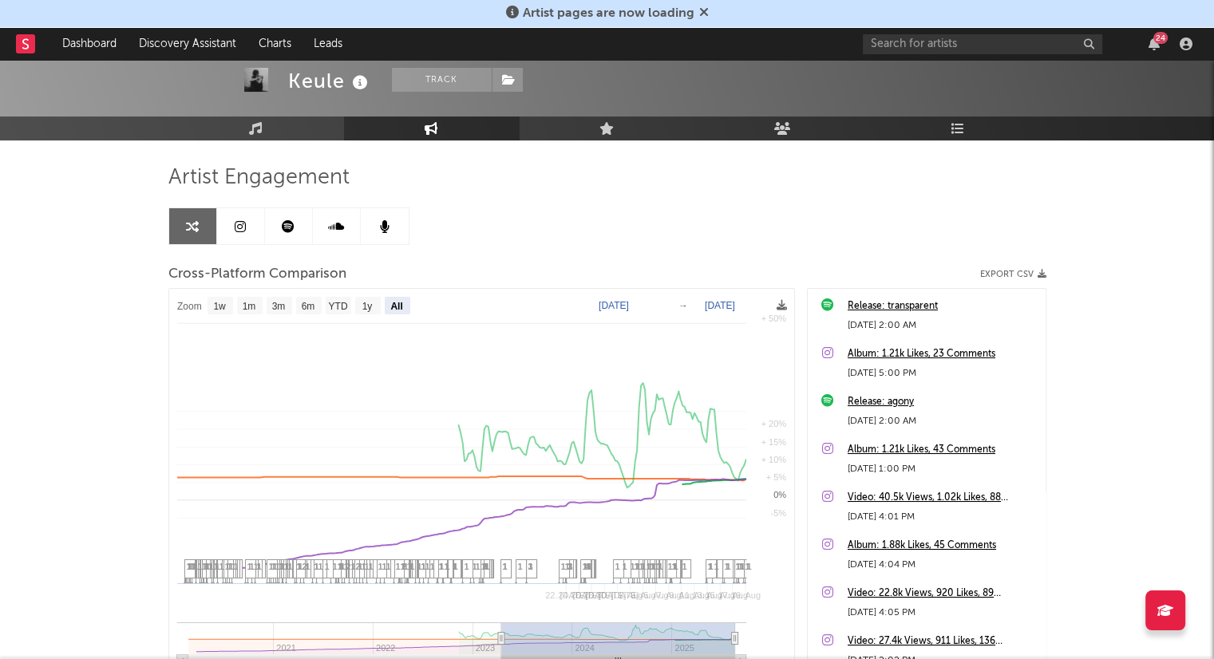
select select "All"
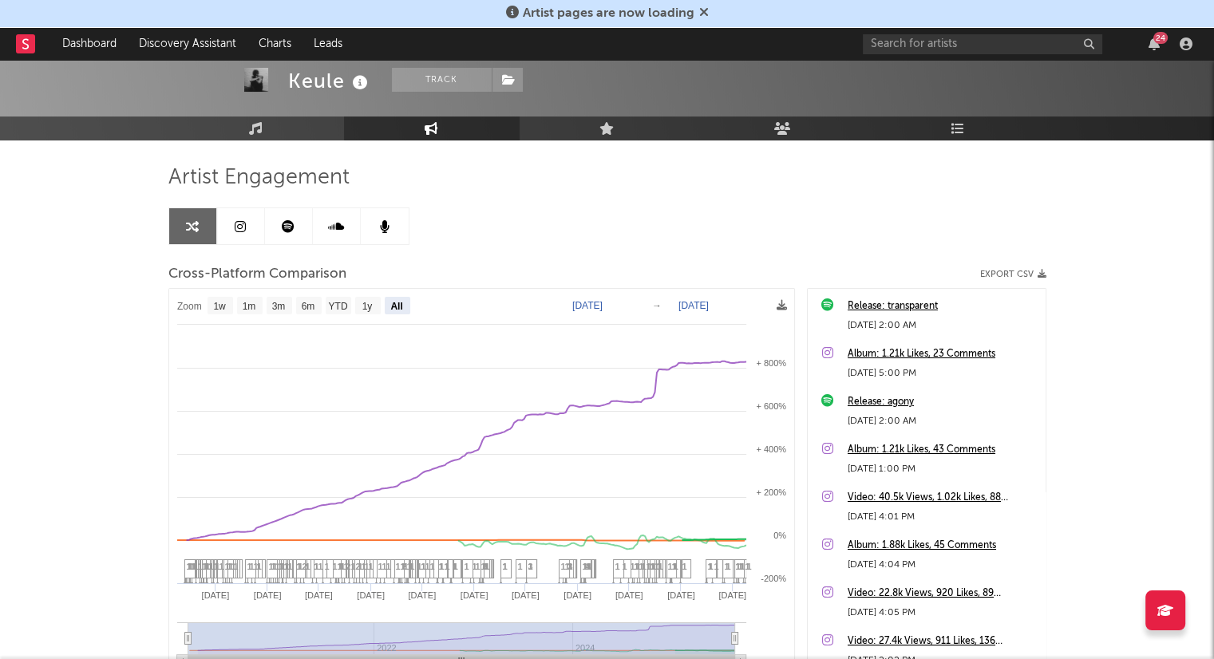
click at [297, 223] on link at bounding box center [289, 226] width 48 height 36
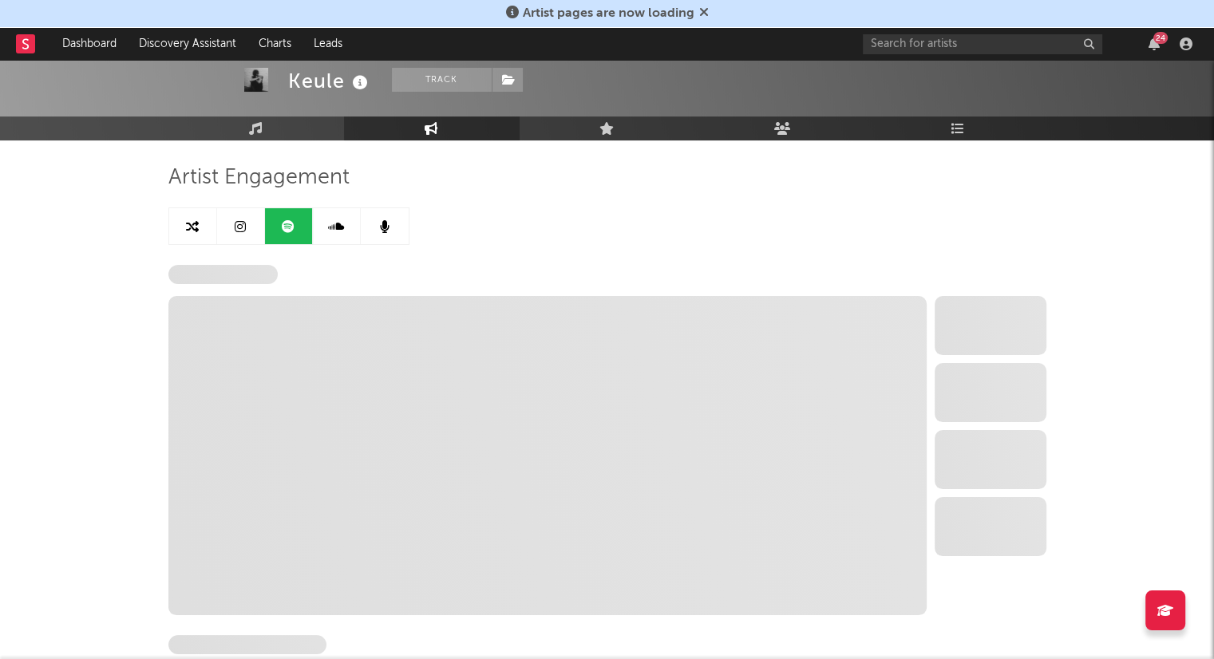
select select "6m"
select select "1w"
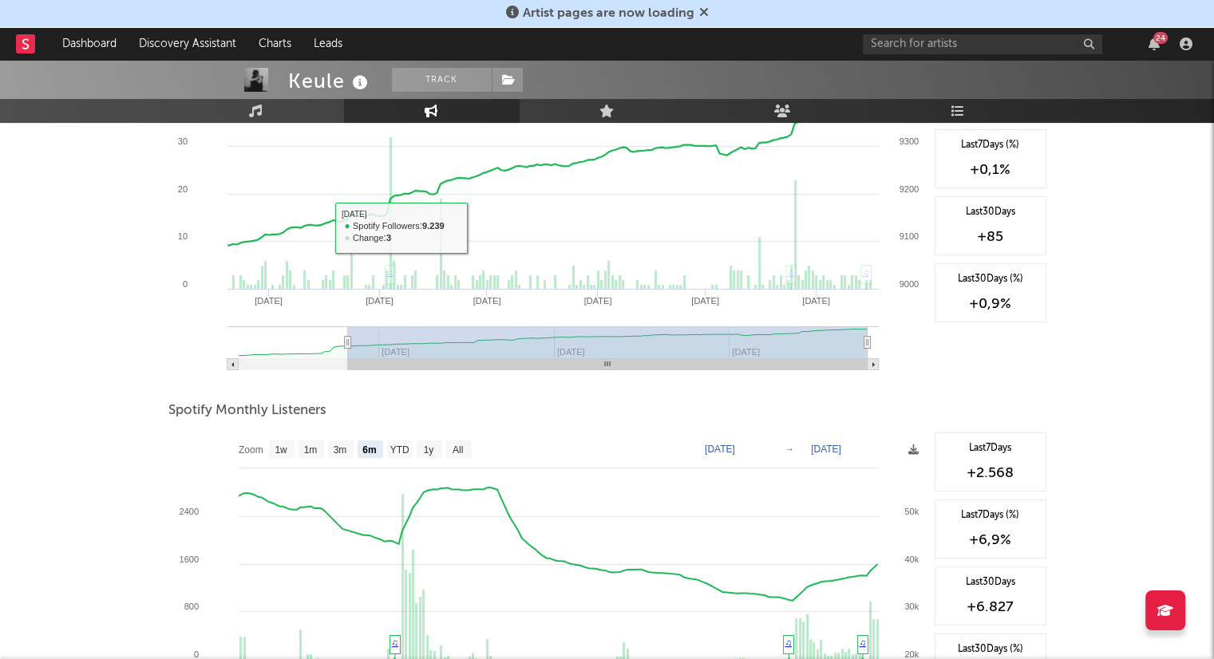
scroll to position [478, 0]
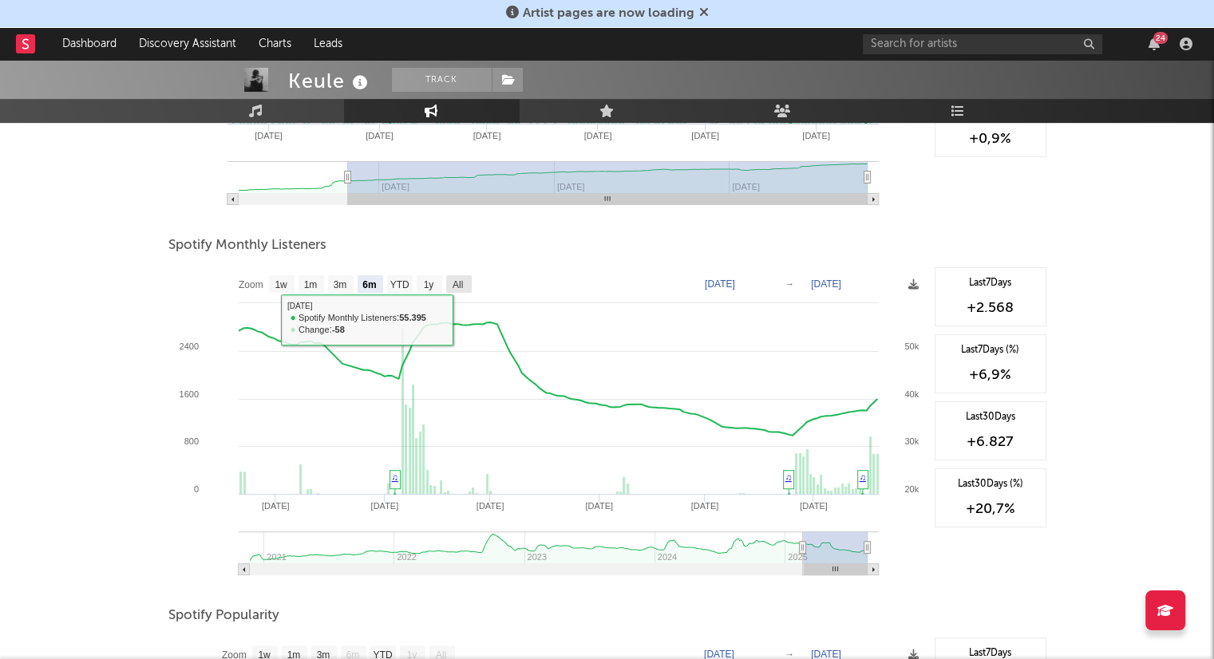
click at [465, 283] on rect at bounding box center [459, 284] width 26 height 18
select select "All"
type input "[DATE]"
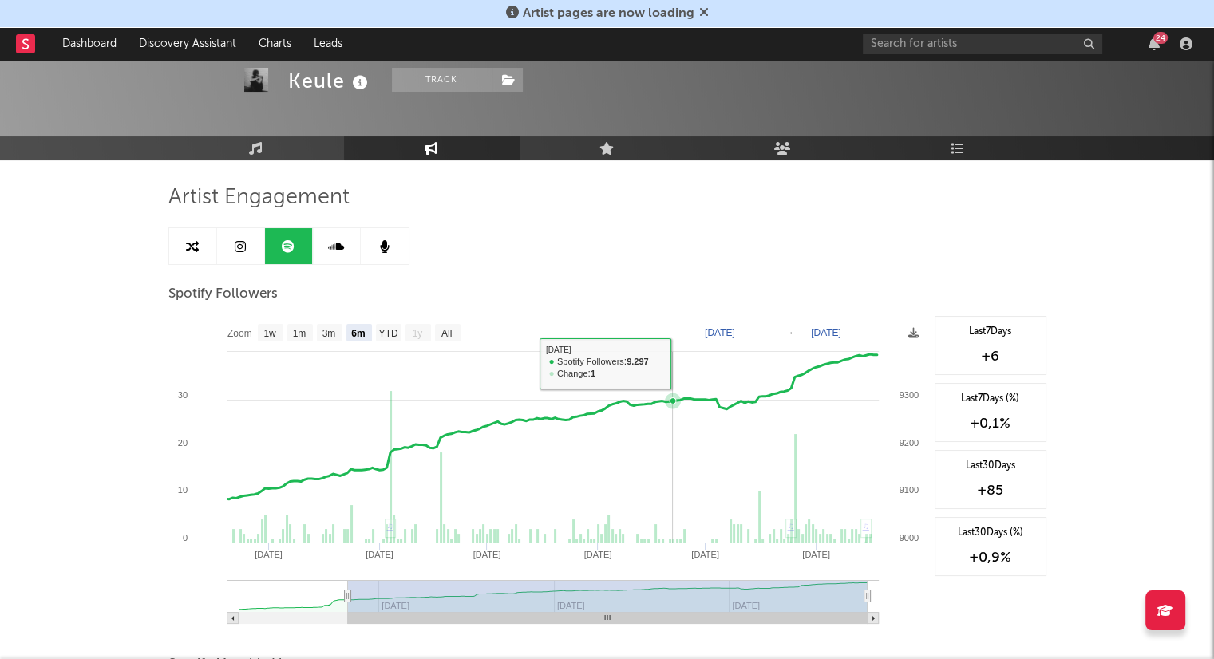
scroll to position [0, 0]
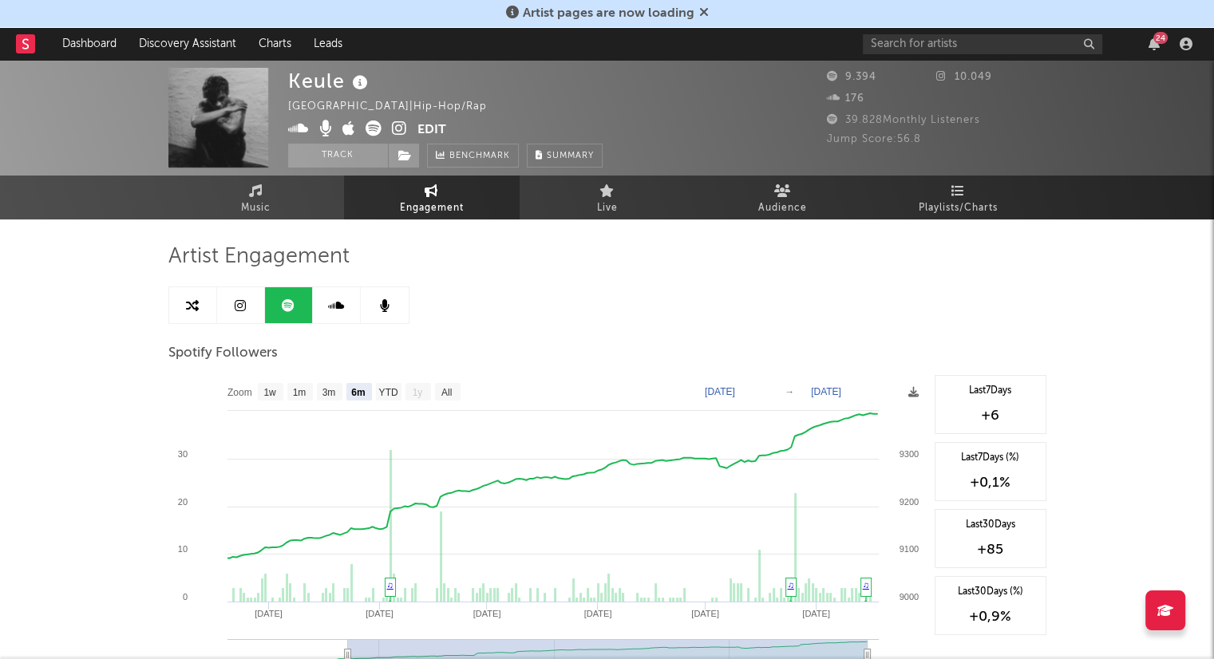
click at [371, 128] on icon at bounding box center [373, 129] width 16 height 16
click at [979, 40] on input "text" at bounding box center [982, 44] width 239 height 20
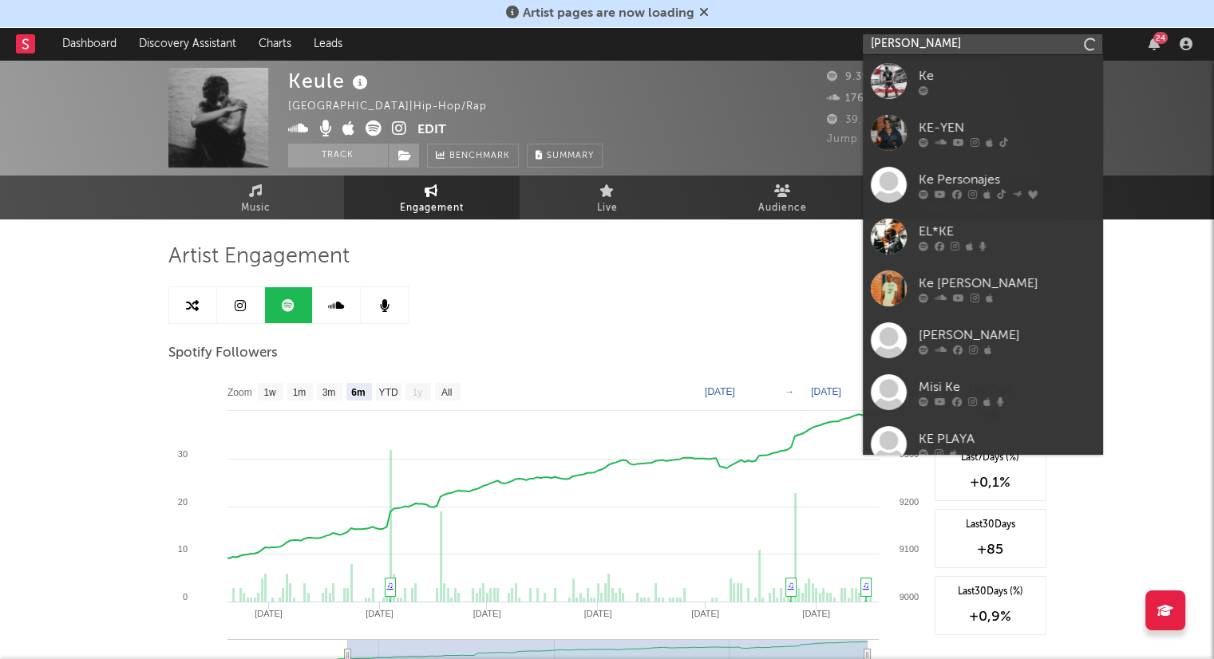
type input "[PERSON_NAME]"
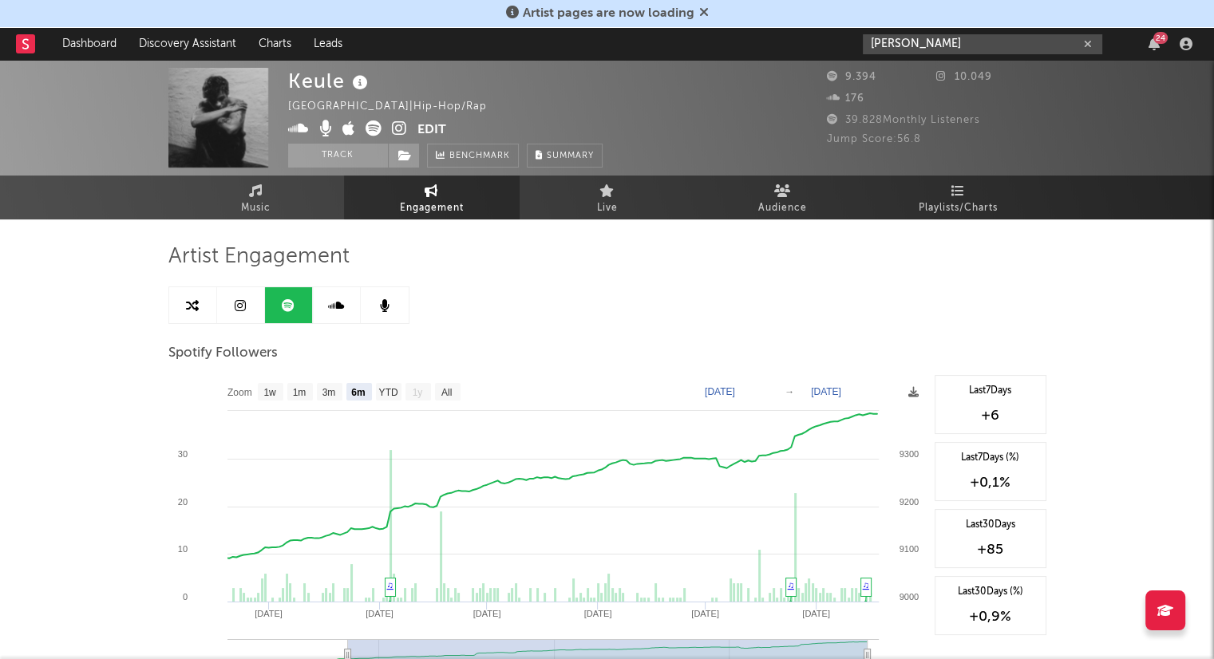
click at [1085, 47] on icon "button" at bounding box center [1088, 44] width 8 height 10
type input "[PERSON_NAME]"
click at [1091, 47] on icon "button" at bounding box center [1088, 44] width 8 height 10
click at [1160, 44] on div "24" at bounding box center [1154, 44] width 24 height 13
click at [1152, 49] on icon "button" at bounding box center [1153, 44] width 11 height 13
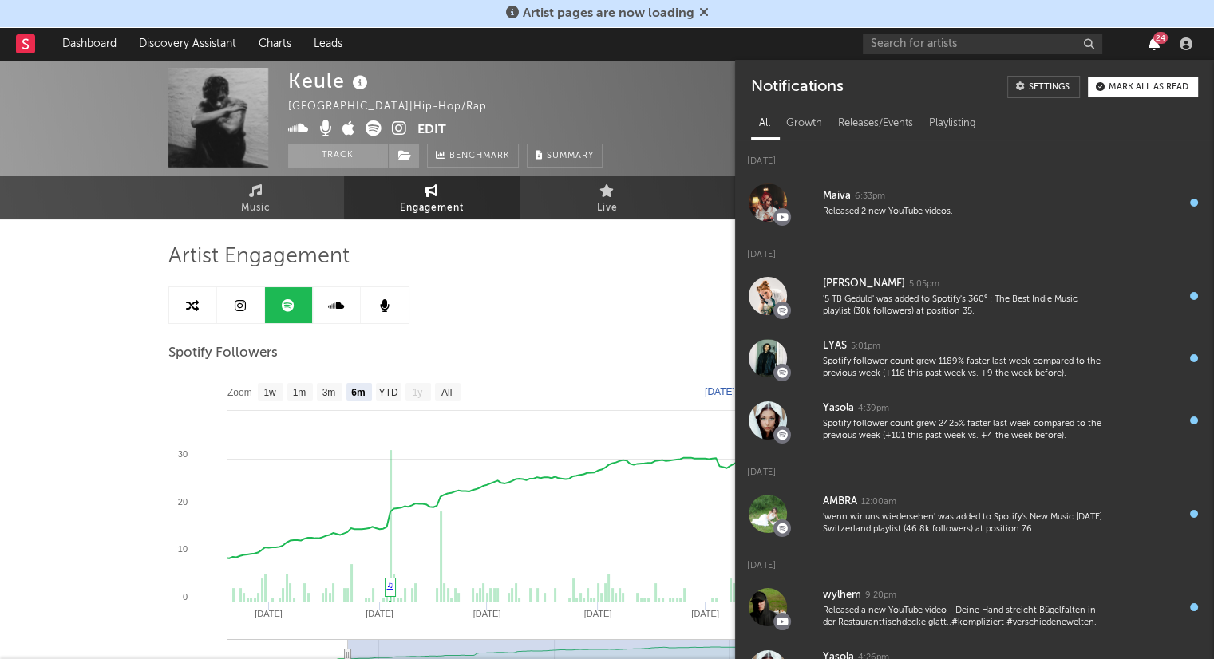
click at [1153, 42] on icon "button" at bounding box center [1153, 44] width 11 height 13
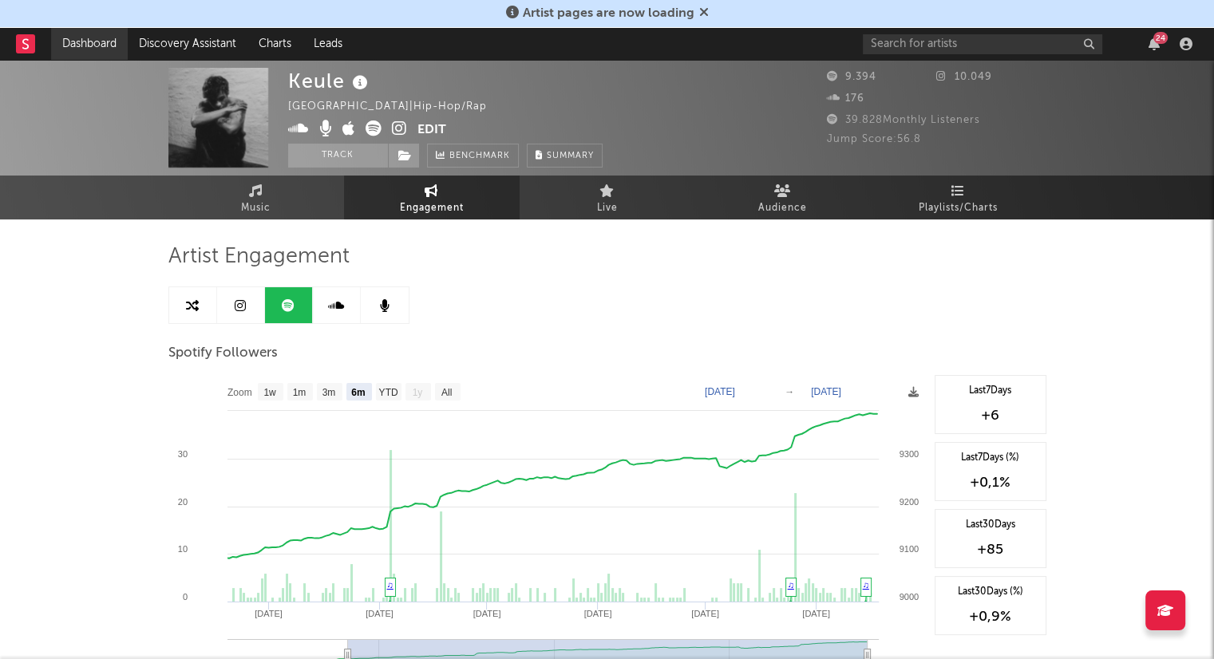
click at [84, 57] on link "Dashboard" at bounding box center [89, 44] width 77 height 32
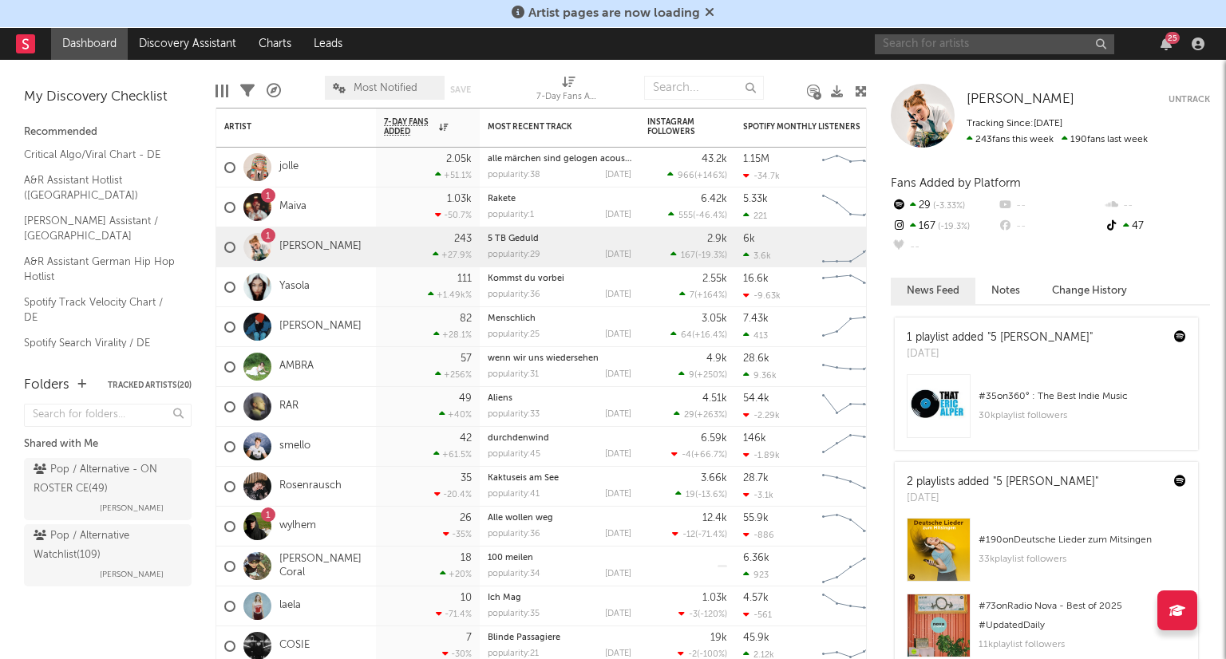
click at [983, 52] on input "text" at bounding box center [994, 44] width 239 height 20
type input "rapha"
click at [1099, 45] on icon "button" at bounding box center [1100, 44] width 8 height 10
click at [934, 40] on input "text" at bounding box center [994, 44] width 239 height 20
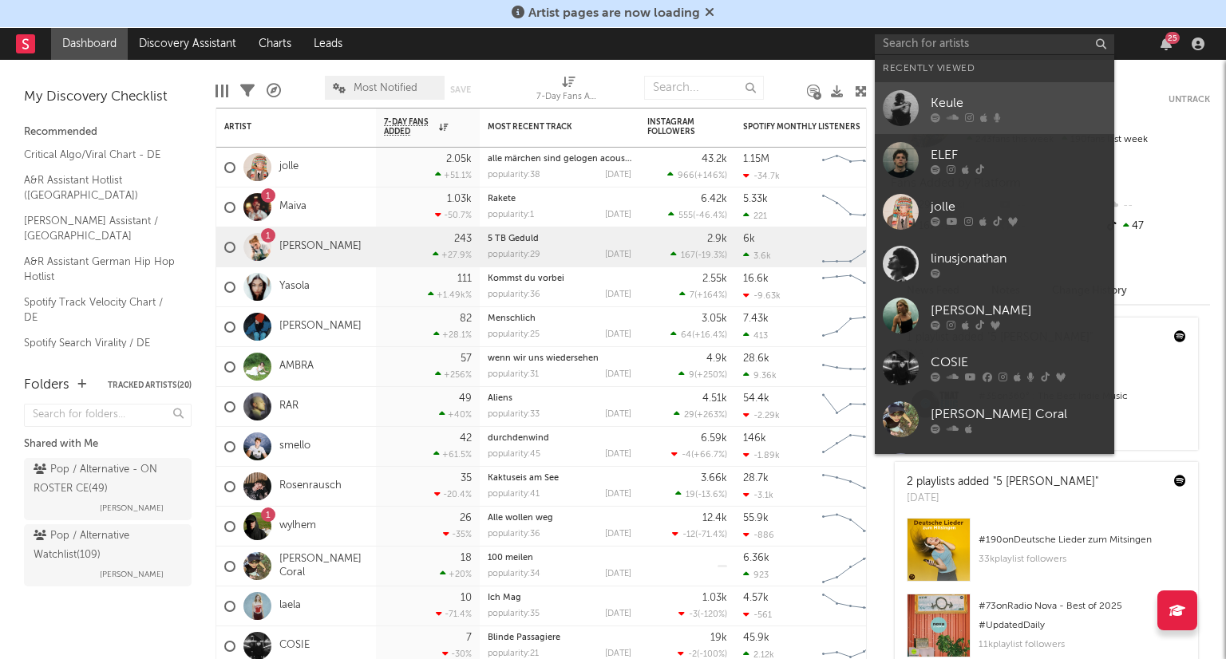
click at [937, 101] on div "Keule" at bounding box center [1019, 102] width 176 height 19
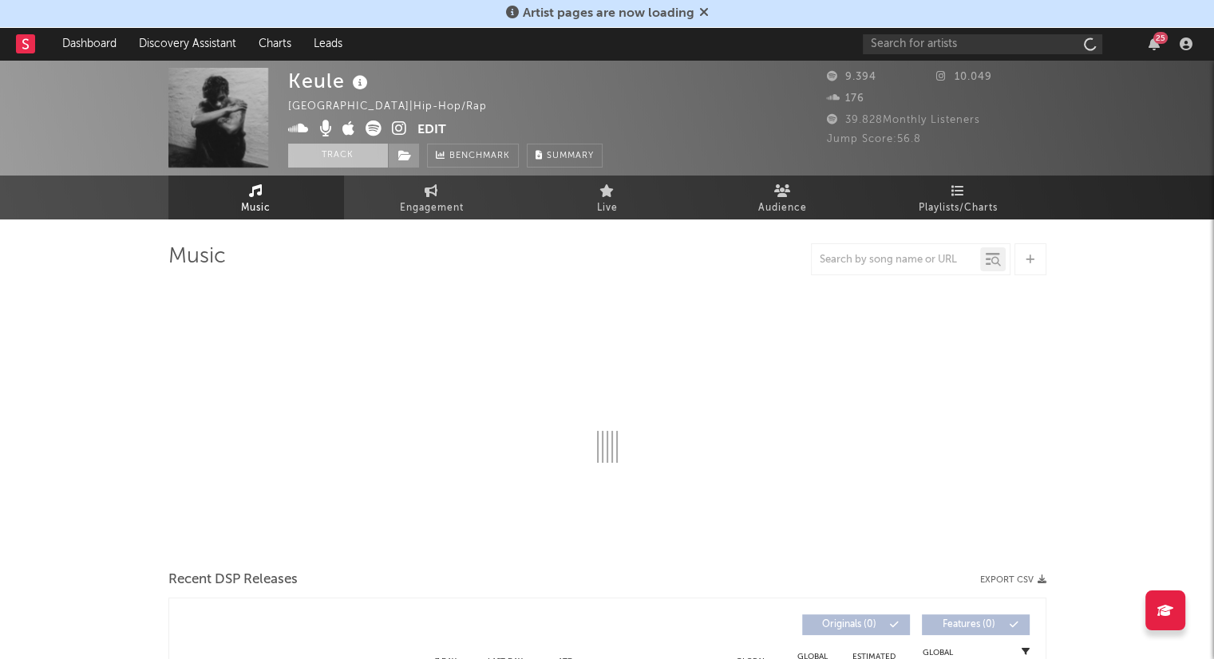
click at [359, 158] on button "Track" at bounding box center [338, 156] width 100 height 24
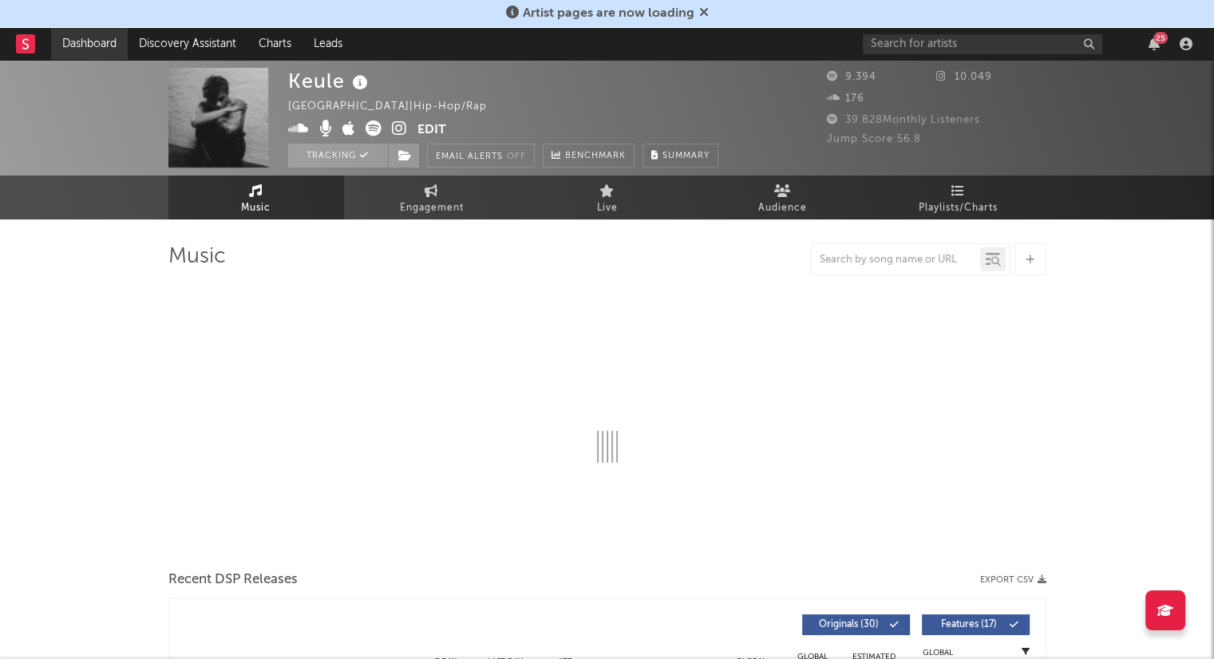
click at [70, 49] on link "Dashboard" at bounding box center [89, 44] width 77 height 32
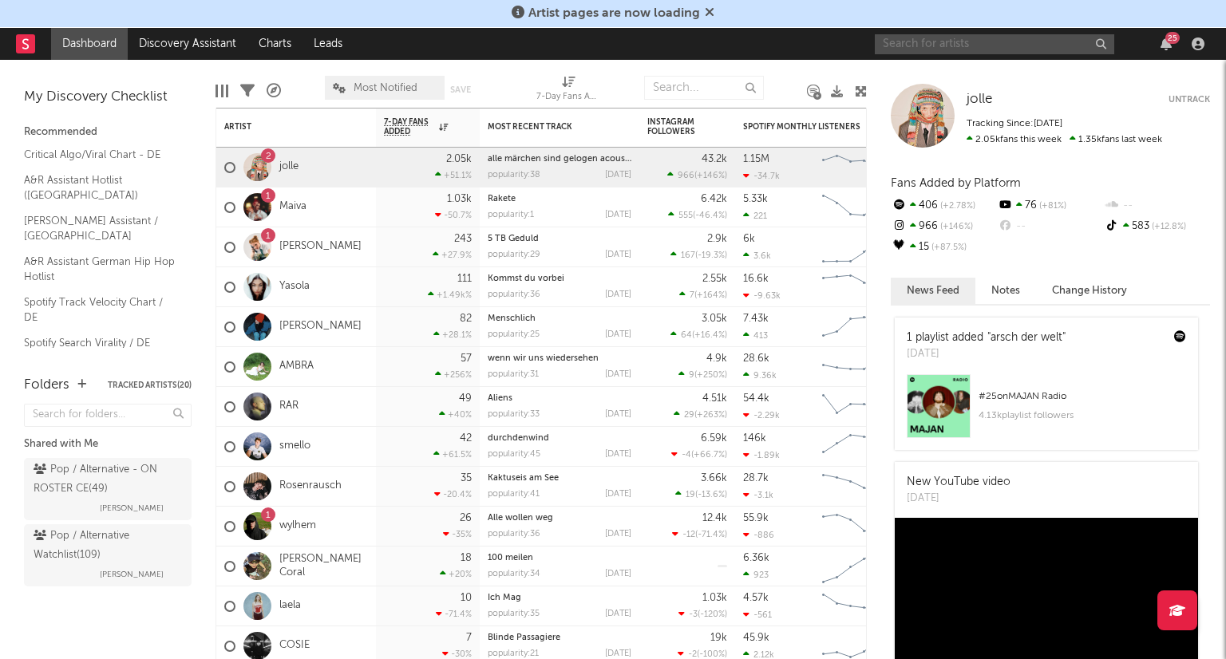
click at [983, 42] on input "text" at bounding box center [994, 44] width 239 height 20
type input "K"
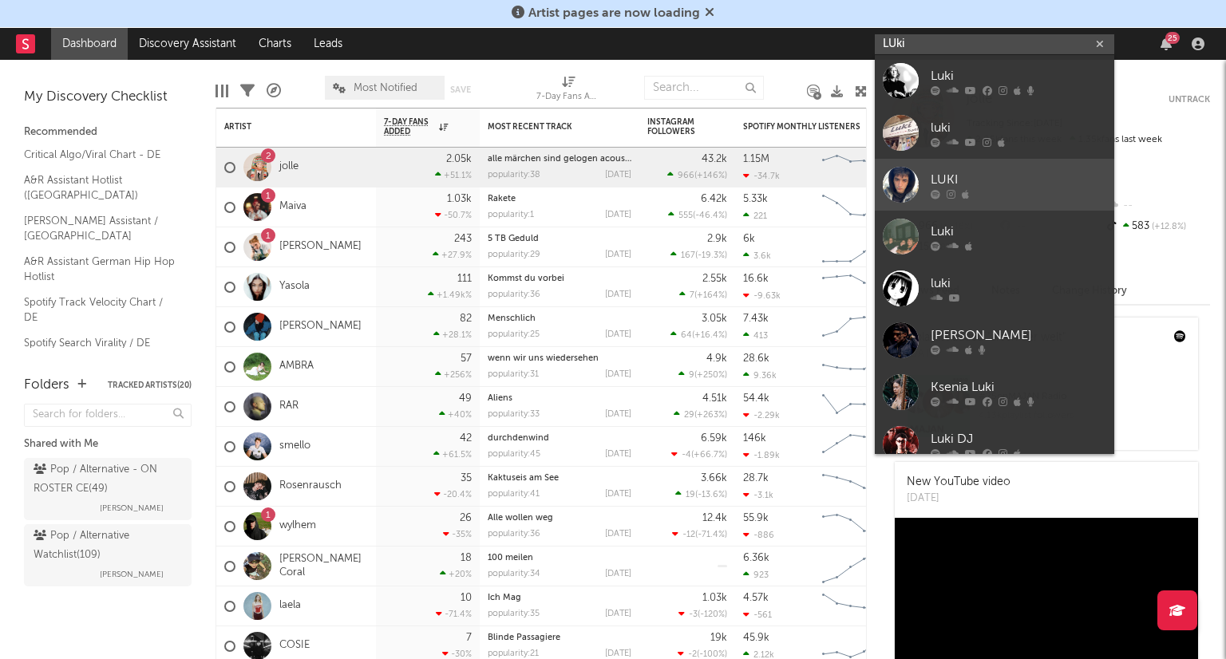
type input "LUki"
click at [1023, 170] on div "LUKI" at bounding box center [1019, 179] width 176 height 19
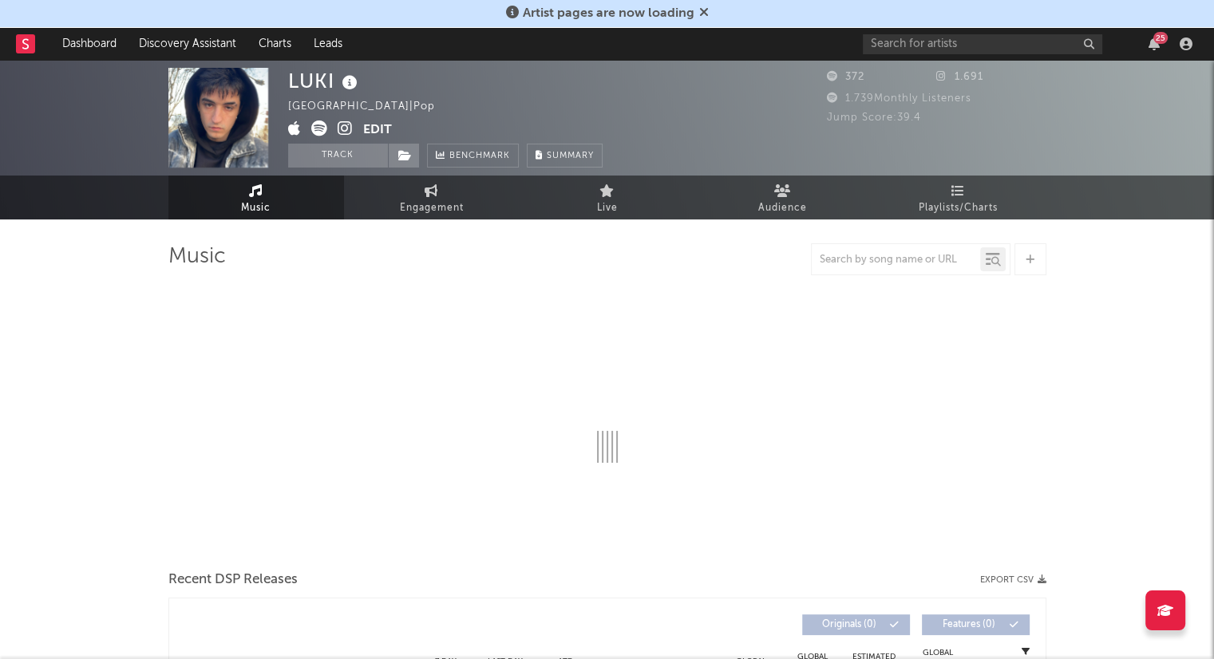
select select "1w"
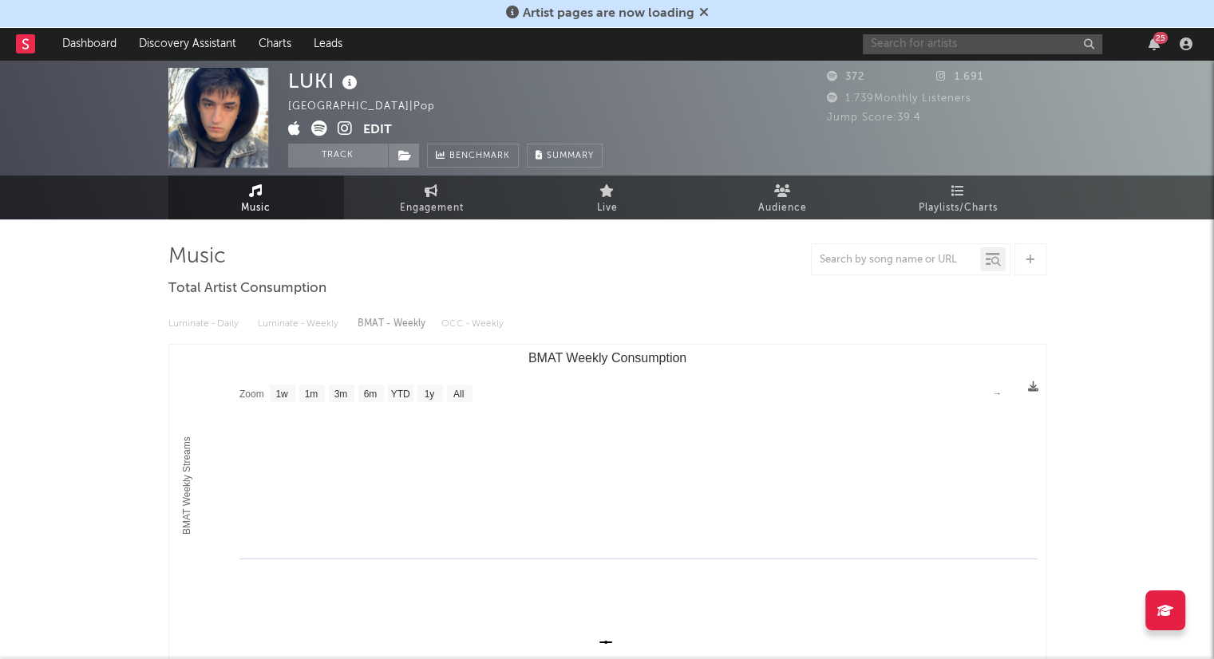
click at [957, 47] on input "text" at bounding box center [982, 44] width 239 height 20
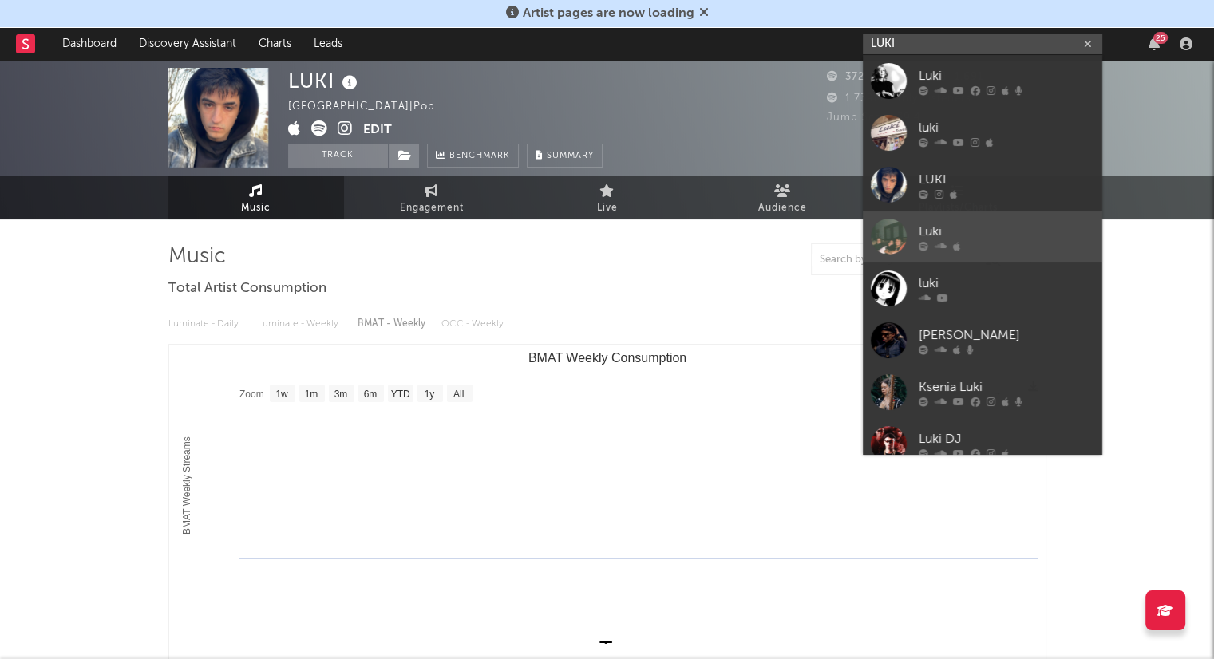
type input "LUKI"
click at [1007, 224] on div "Luki" at bounding box center [1007, 231] width 176 height 19
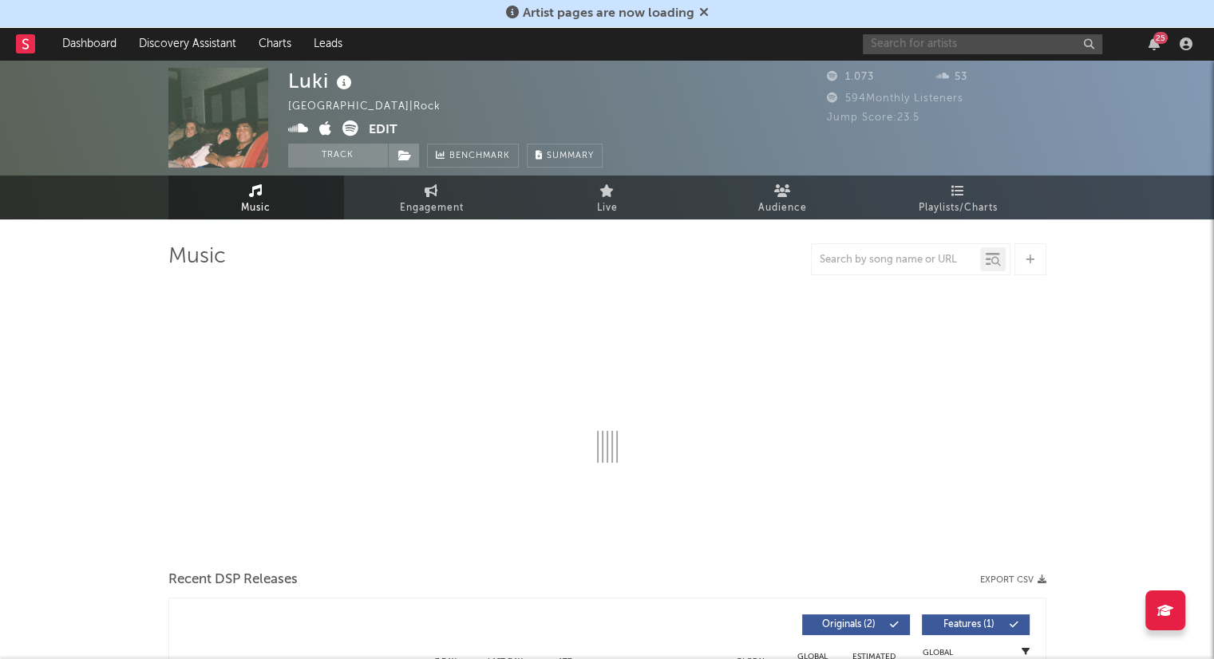
select select "1w"
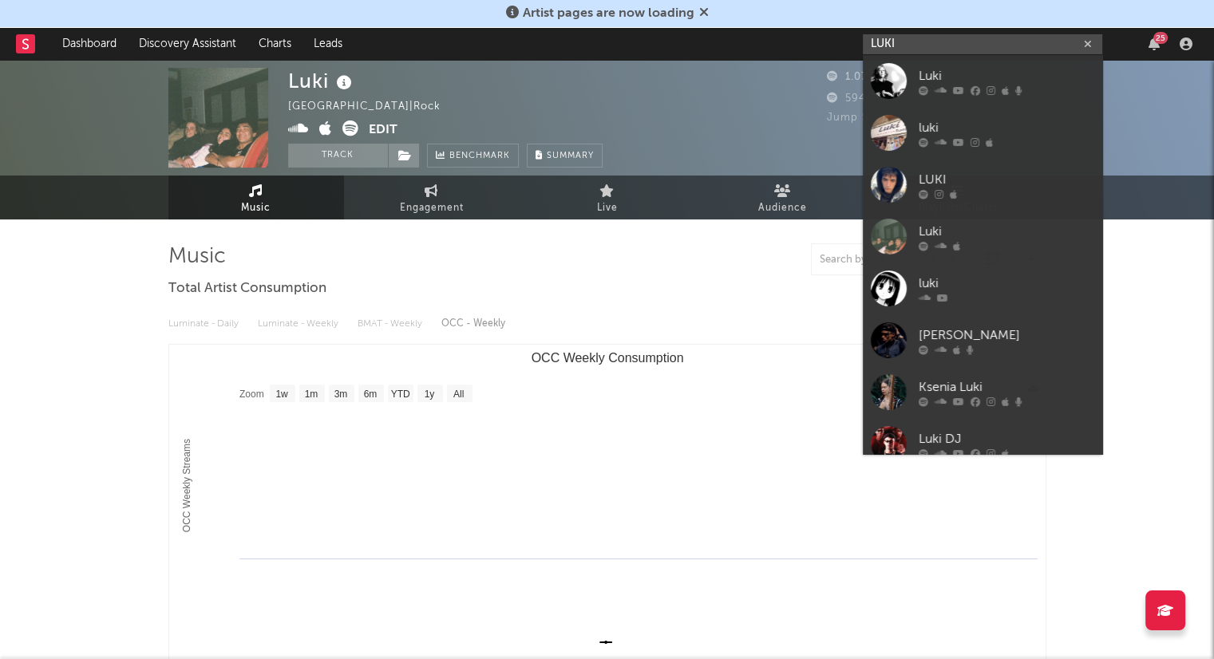
type input "LUKI"
click at [970, 116] on link "luki" at bounding box center [982, 133] width 239 height 52
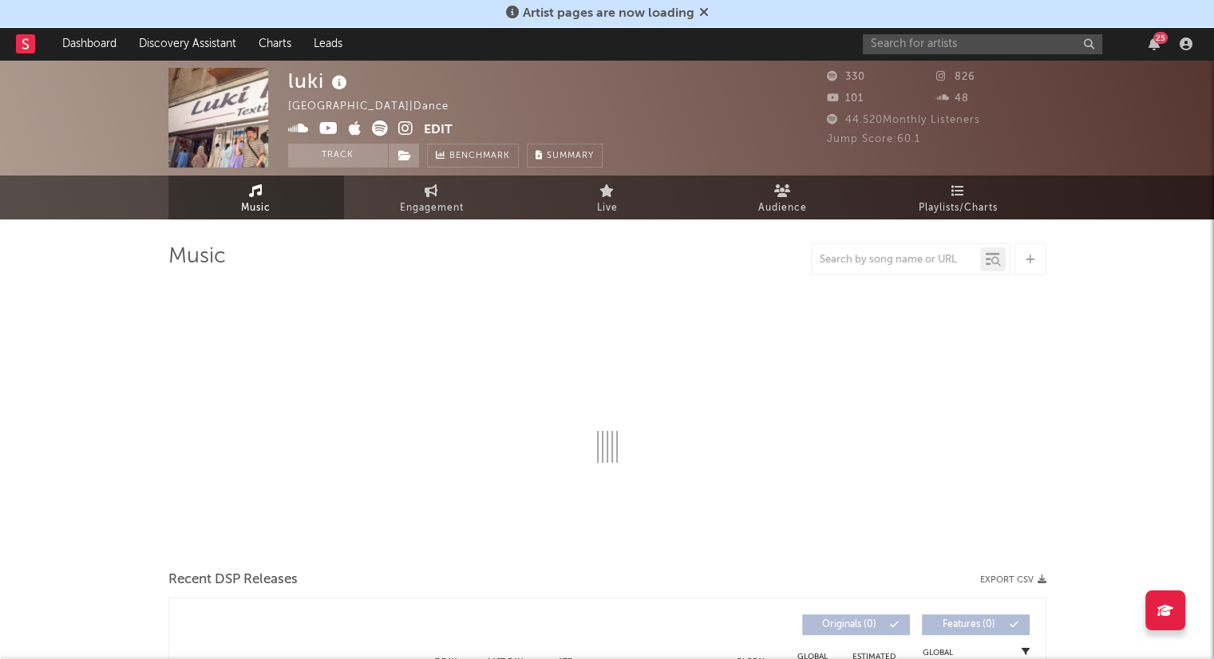
select select "1w"
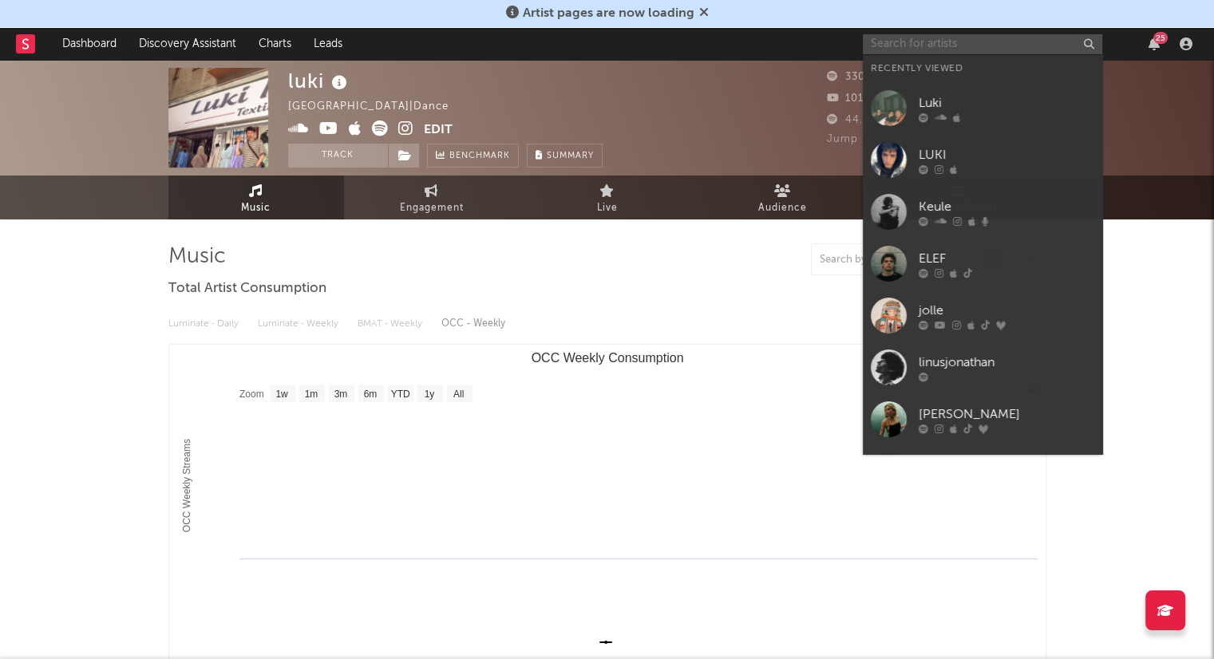
click at [1021, 45] on input "text" at bounding box center [982, 44] width 239 height 20
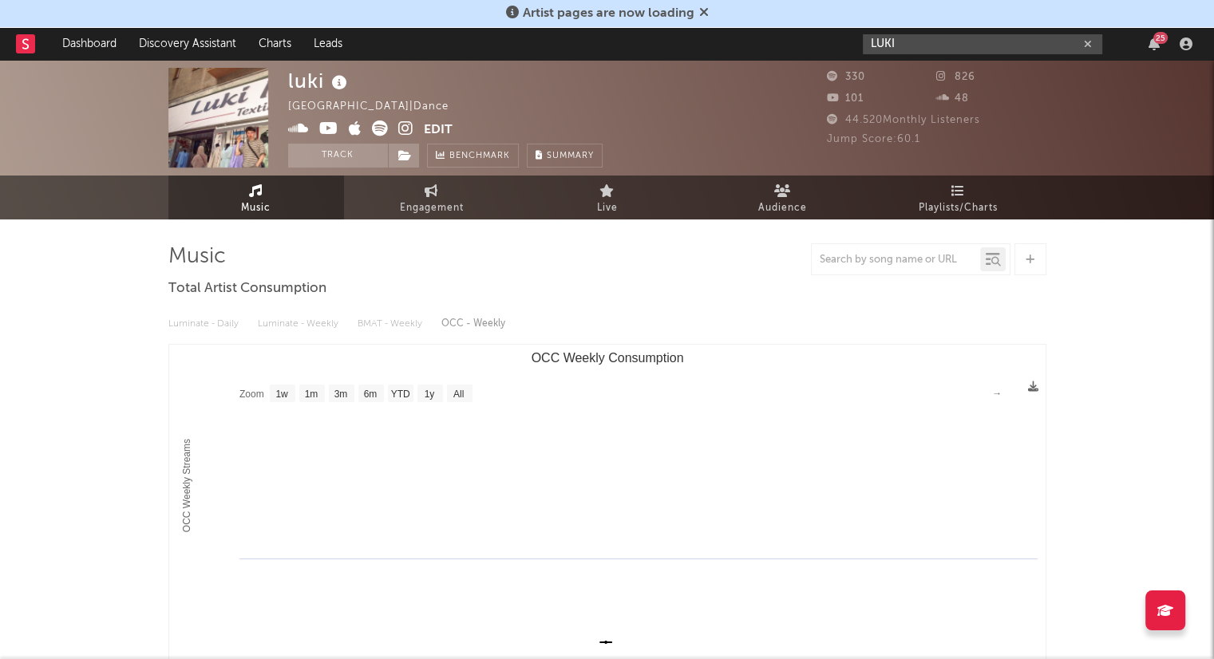
type input "LUKI"
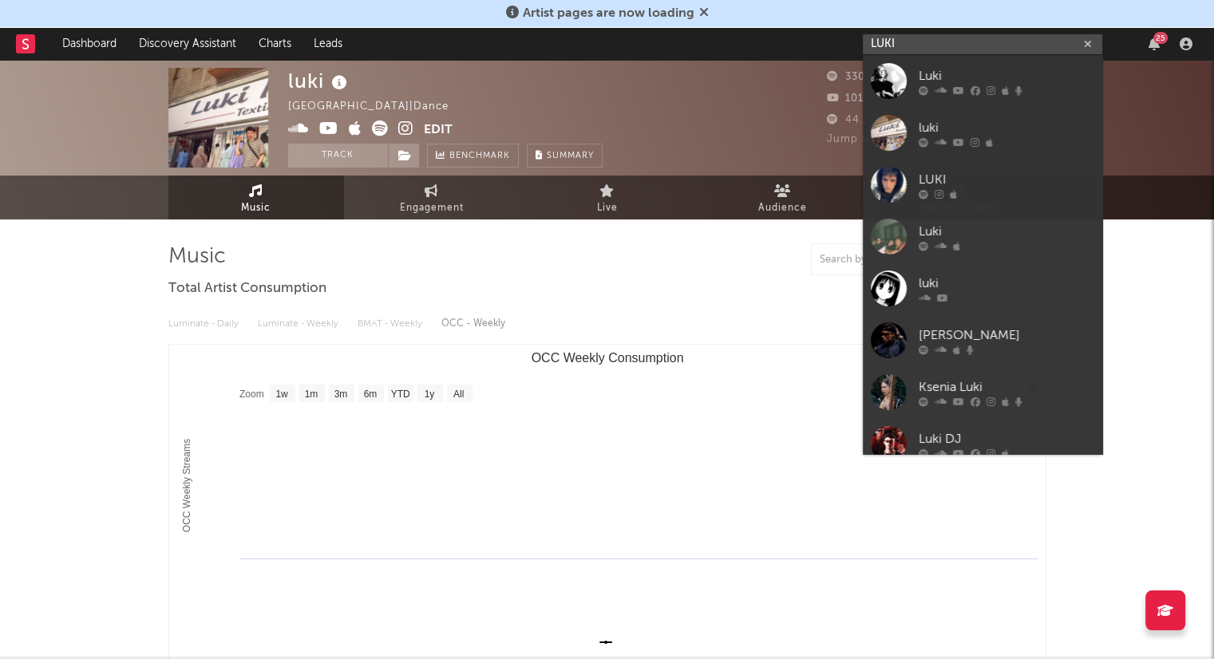
click at [1081, 45] on button "button" at bounding box center [1087, 44] width 13 height 15
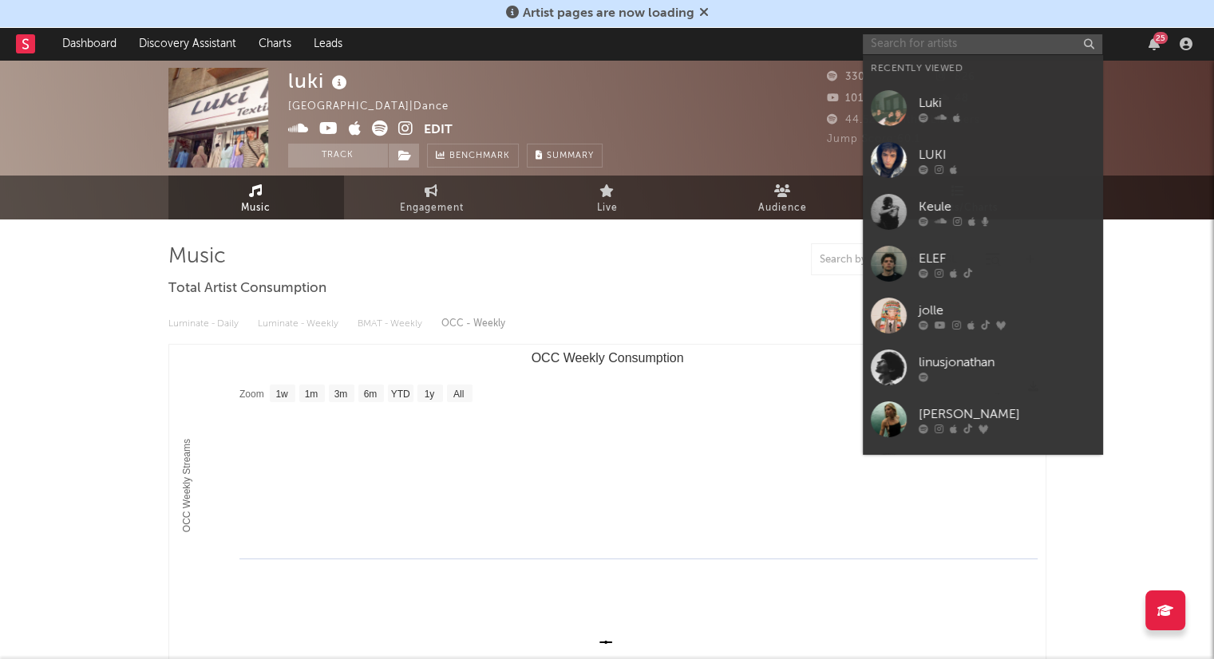
click at [925, 52] on input "text" at bounding box center [982, 44] width 239 height 20
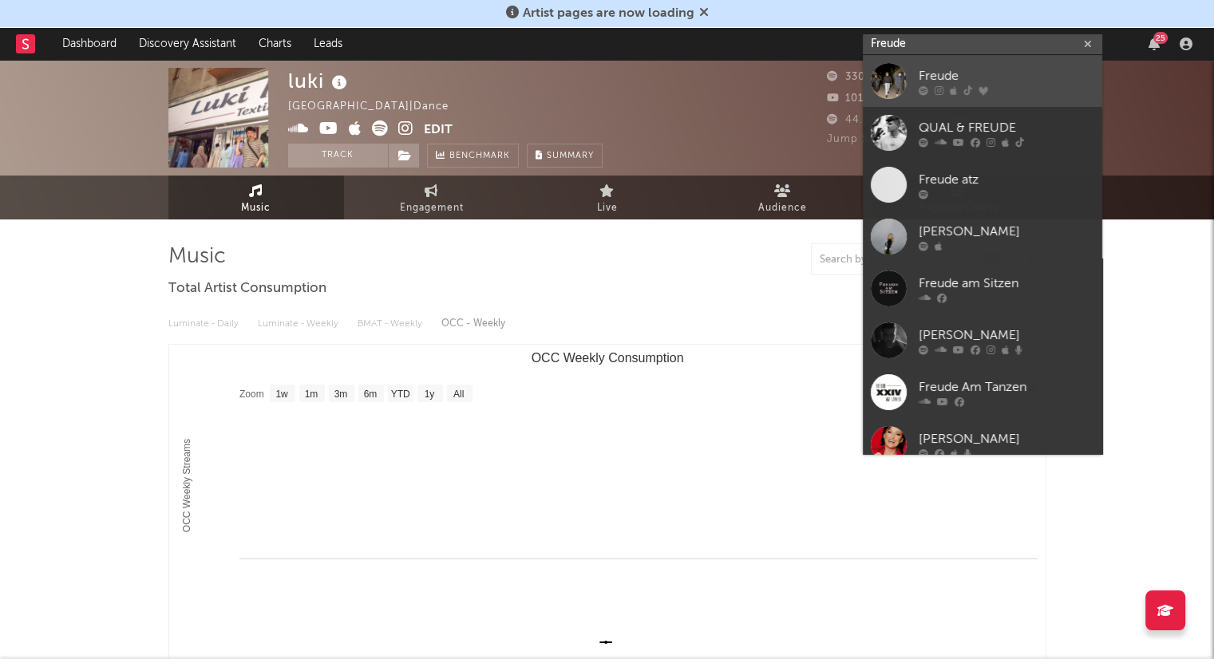
type input "Freude"
click at [980, 77] on div "Freude" at bounding box center [1007, 75] width 176 height 19
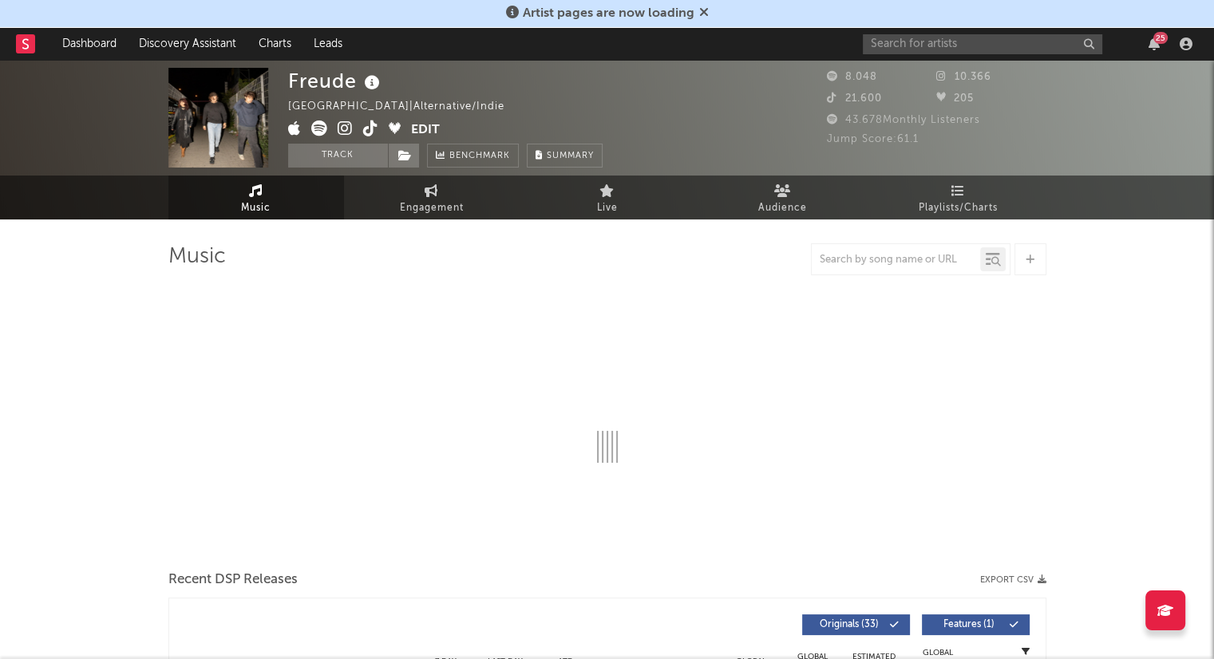
select select "1w"
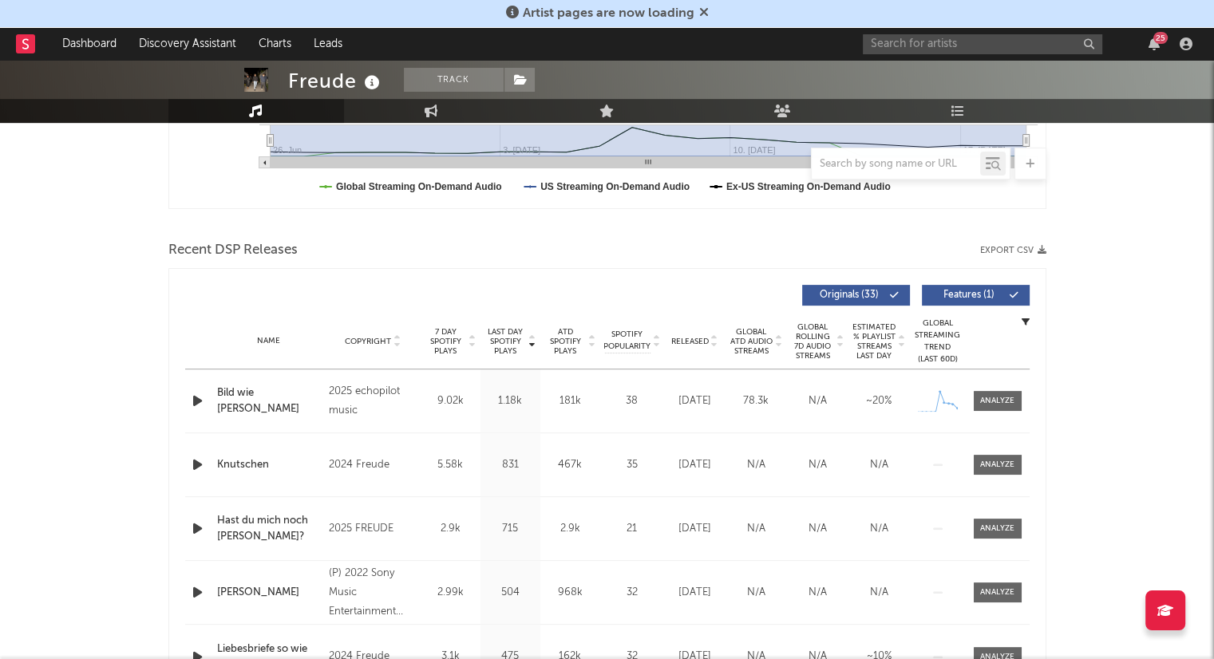
scroll to position [479, 0]
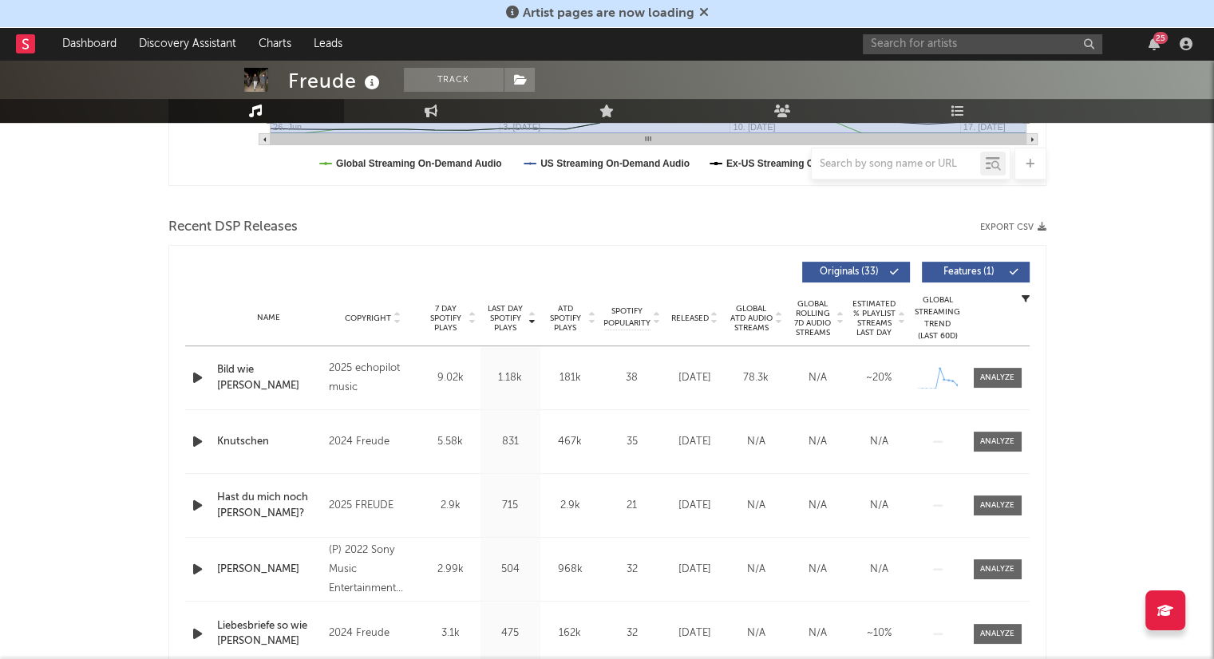
click at [712, 321] on icon at bounding box center [714, 321] width 8 height 6
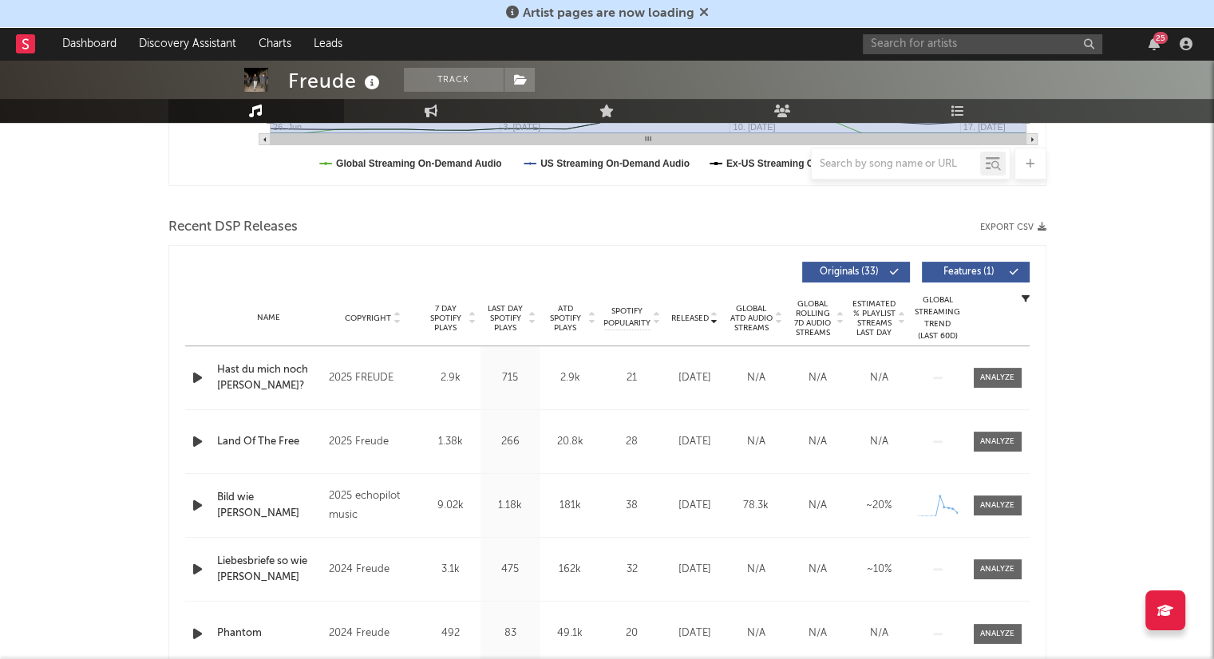
scroll to position [559, 0]
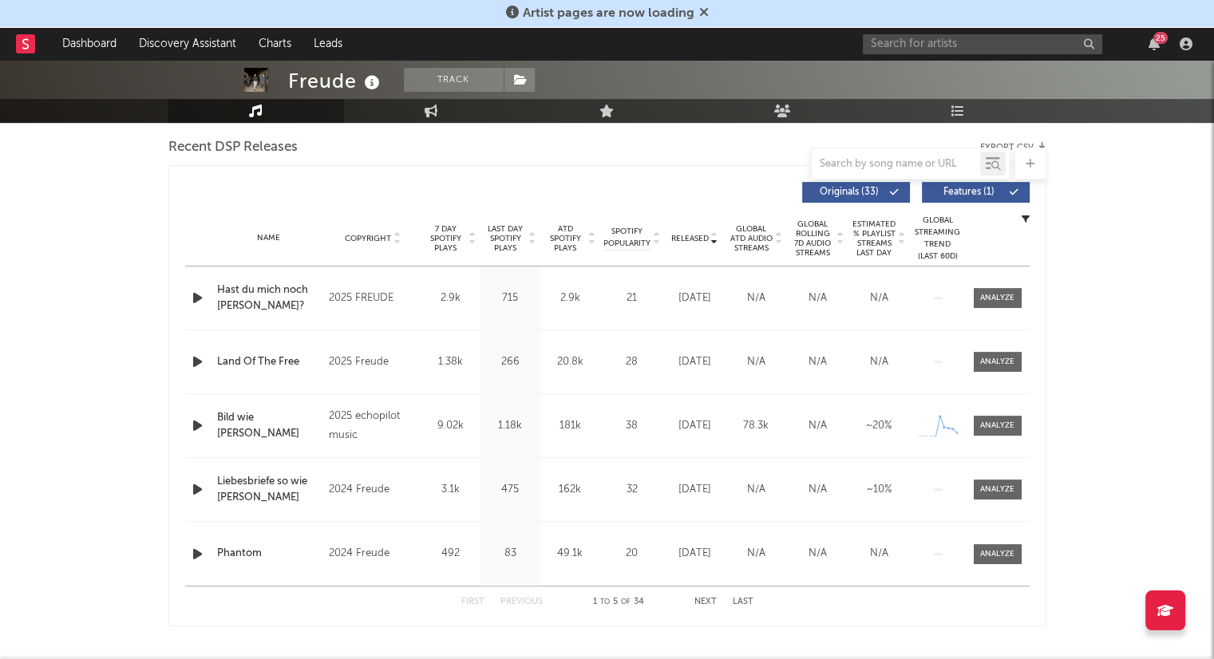
click at [708, 598] on button "Next" at bounding box center [705, 602] width 22 height 9
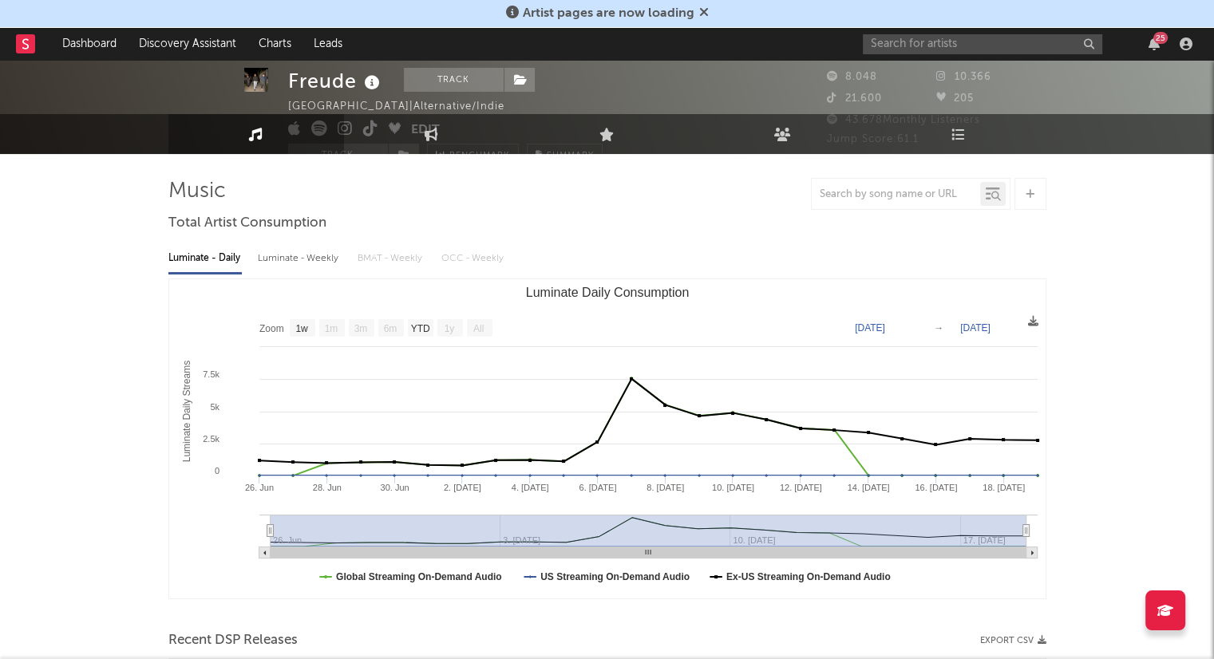
scroll to position [0, 0]
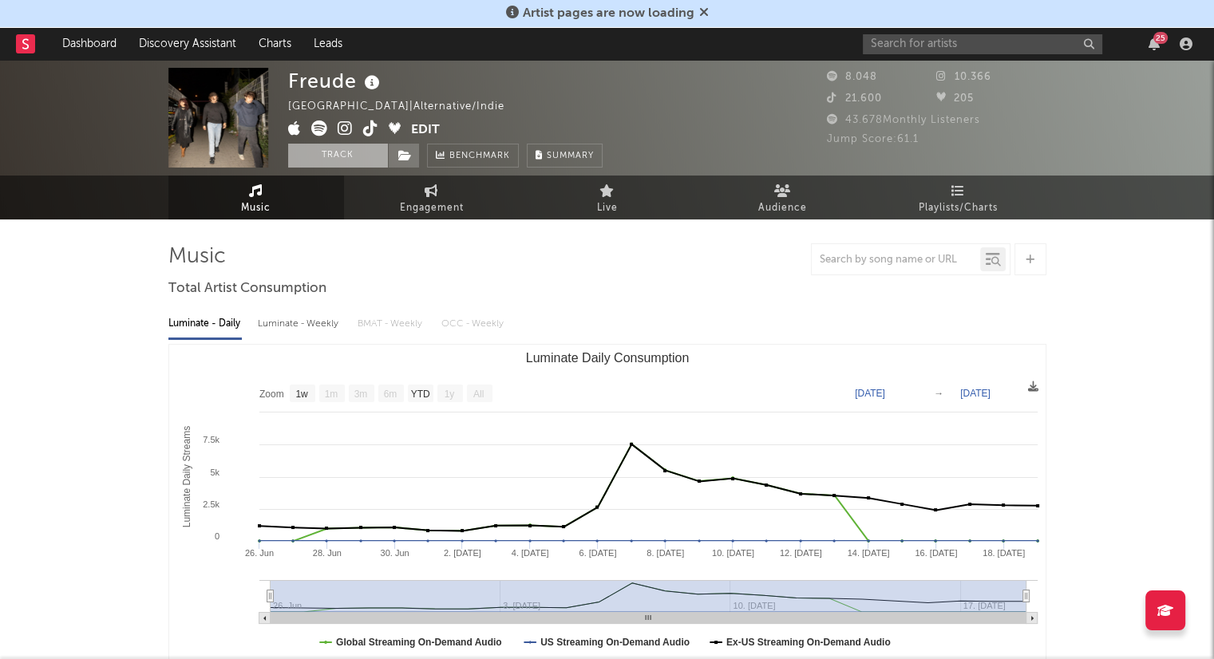
click at [351, 158] on button "Track" at bounding box center [338, 156] width 100 height 24
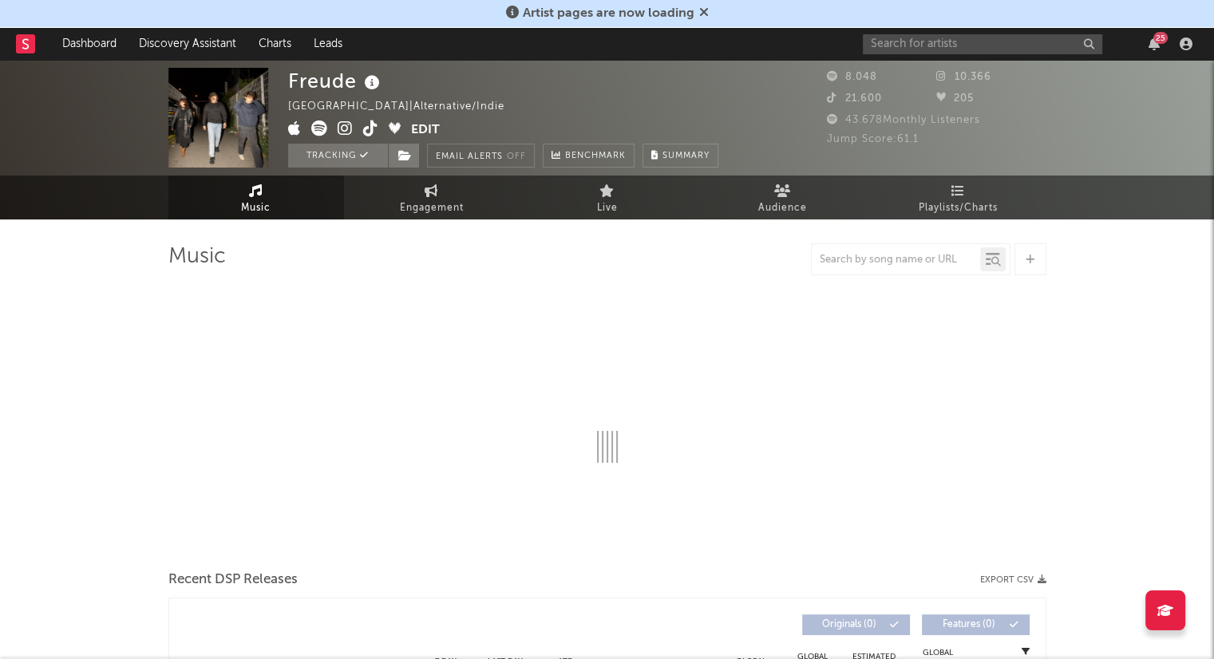
select select "1w"
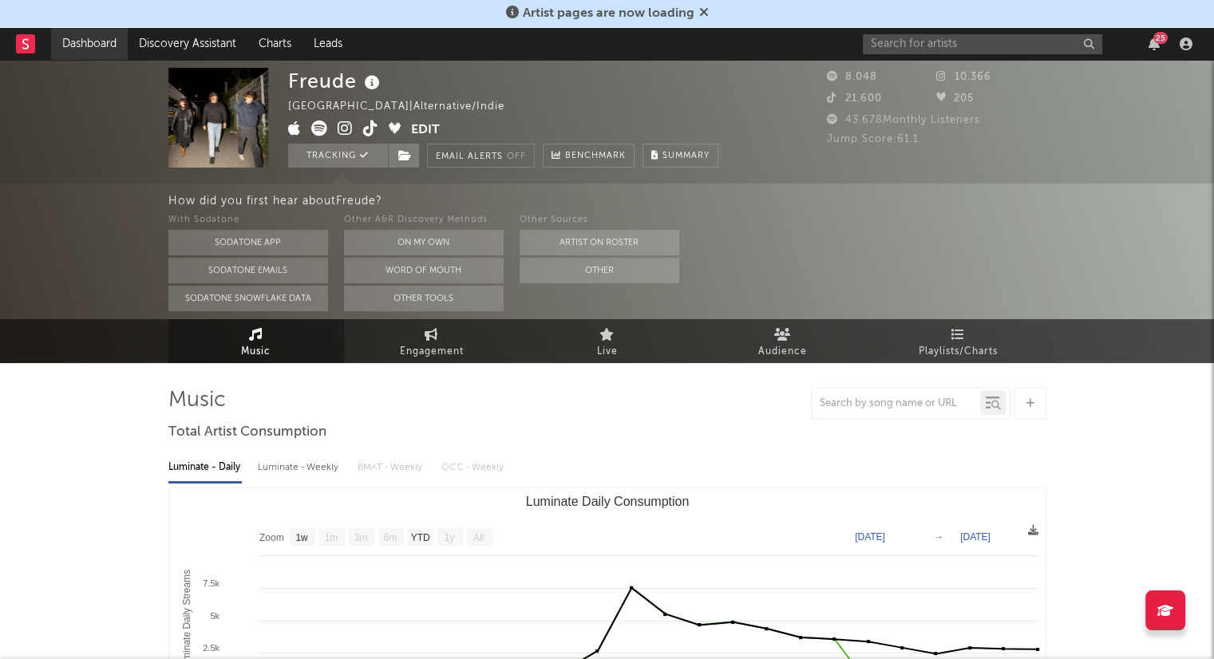
click at [81, 34] on link "Dashboard" at bounding box center [89, 44] width 77 height 32
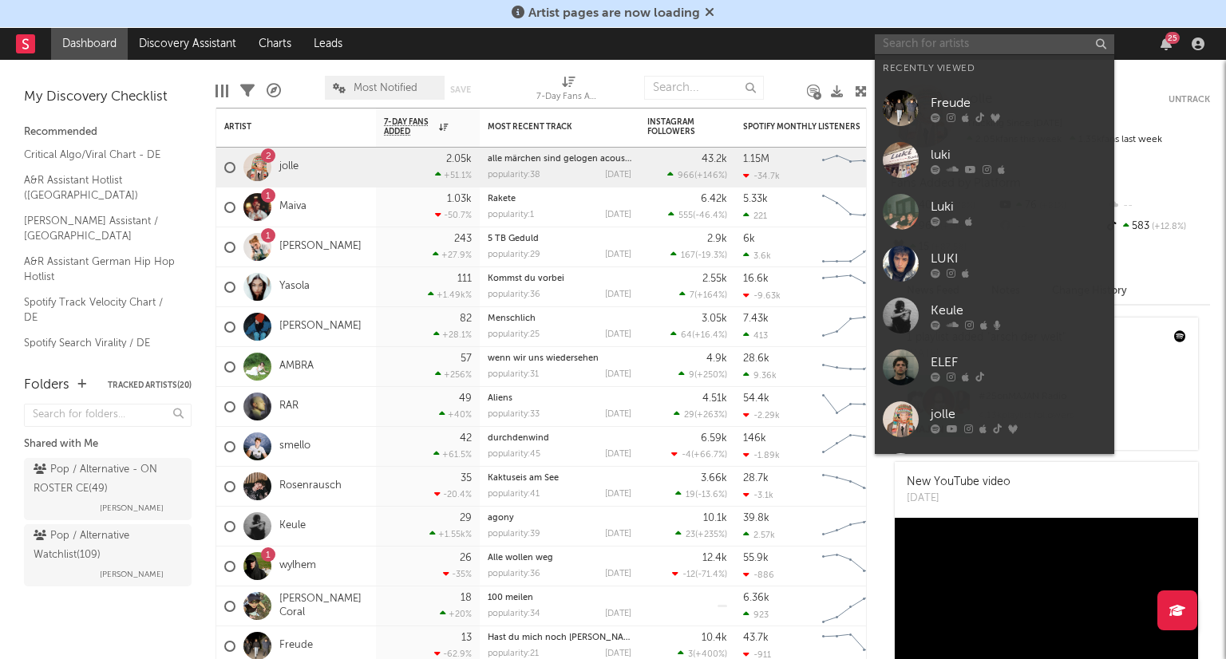
click at [966, 37] on input "text" at bounding box center [994, 44] width 239 height 20
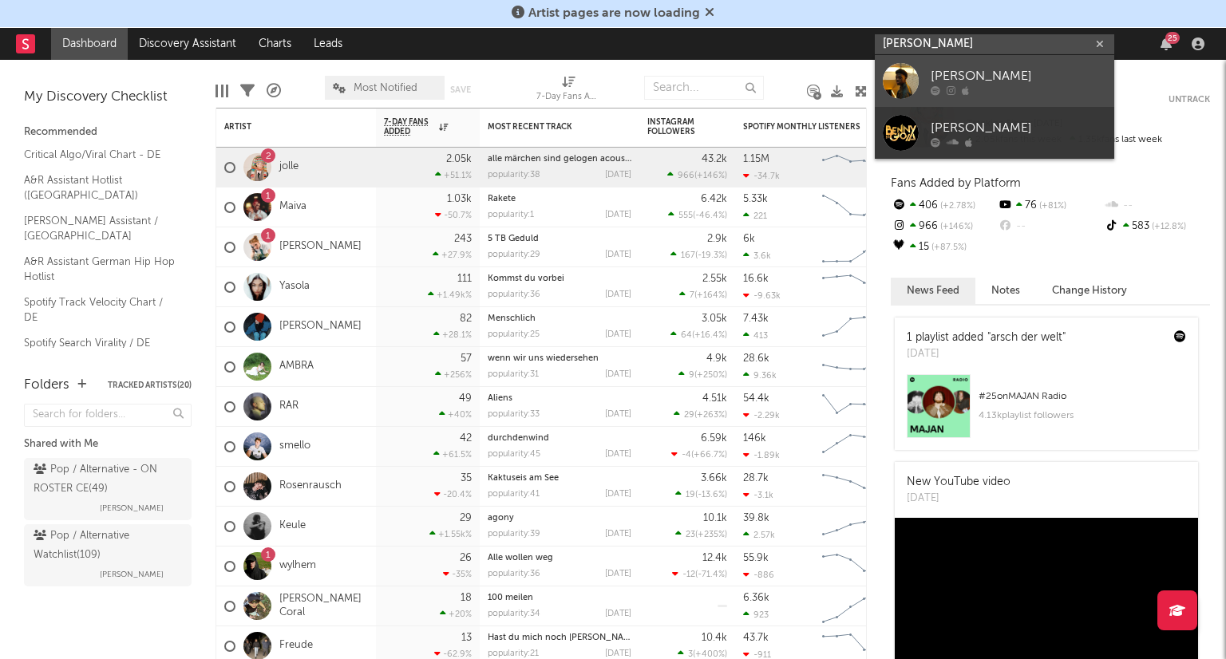
type input "[PERSON_NAME]"
click at [1018, 65] on link "[PERSON_NAME]" at bounding box center [994, 81] width 239 height 52
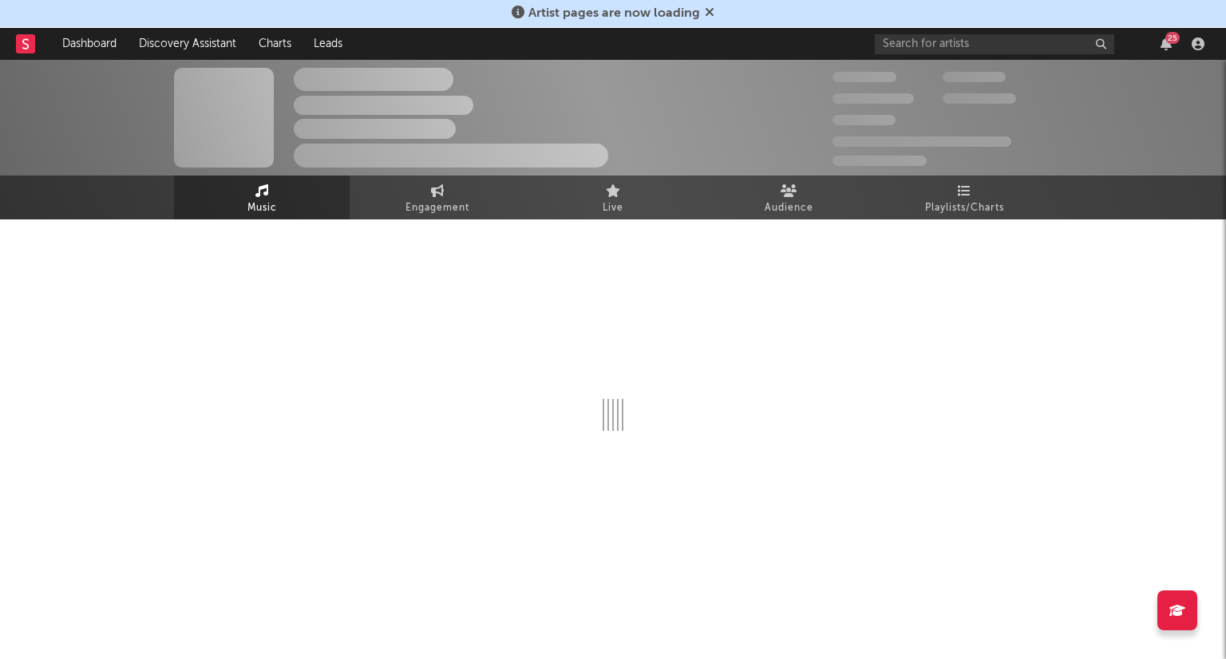
select select "1w"
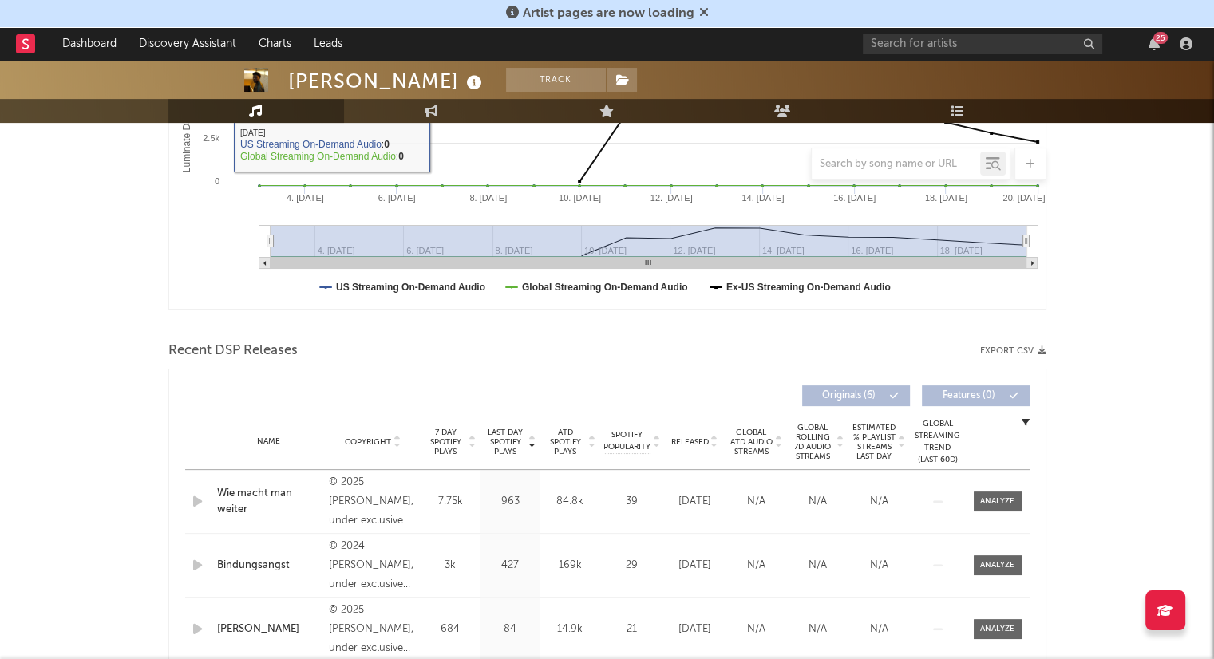
scroll to position [399, 0]
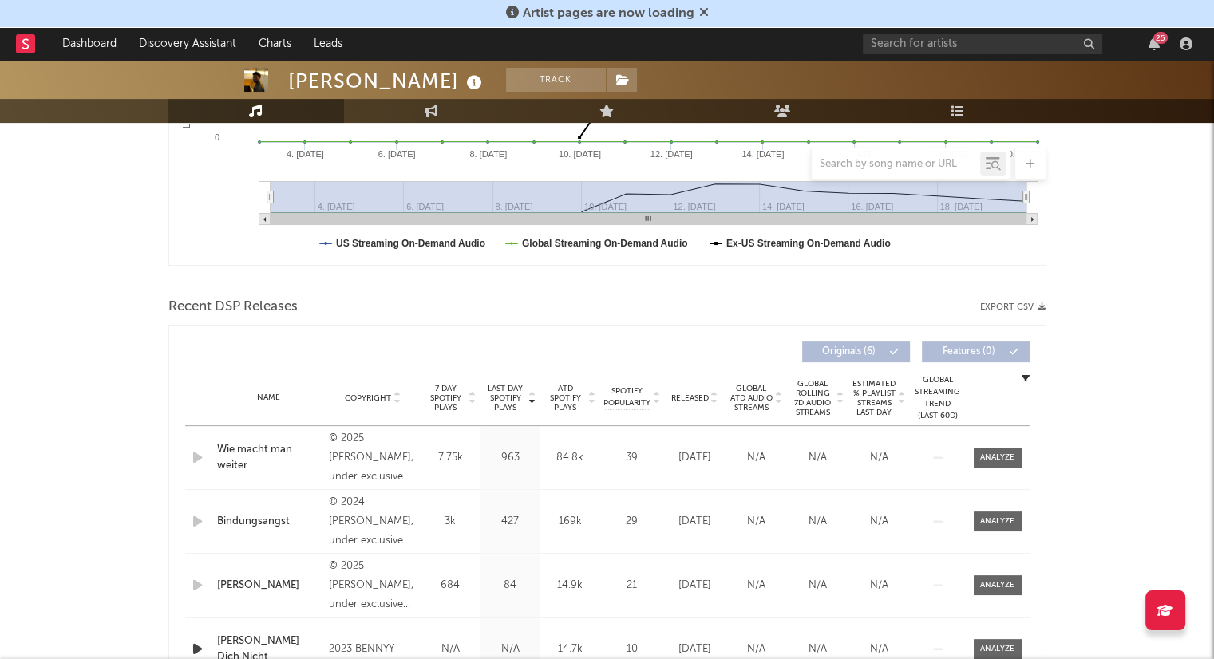
click at [713, 403] on icon at bounding box center [714, 401] width 8 height 6
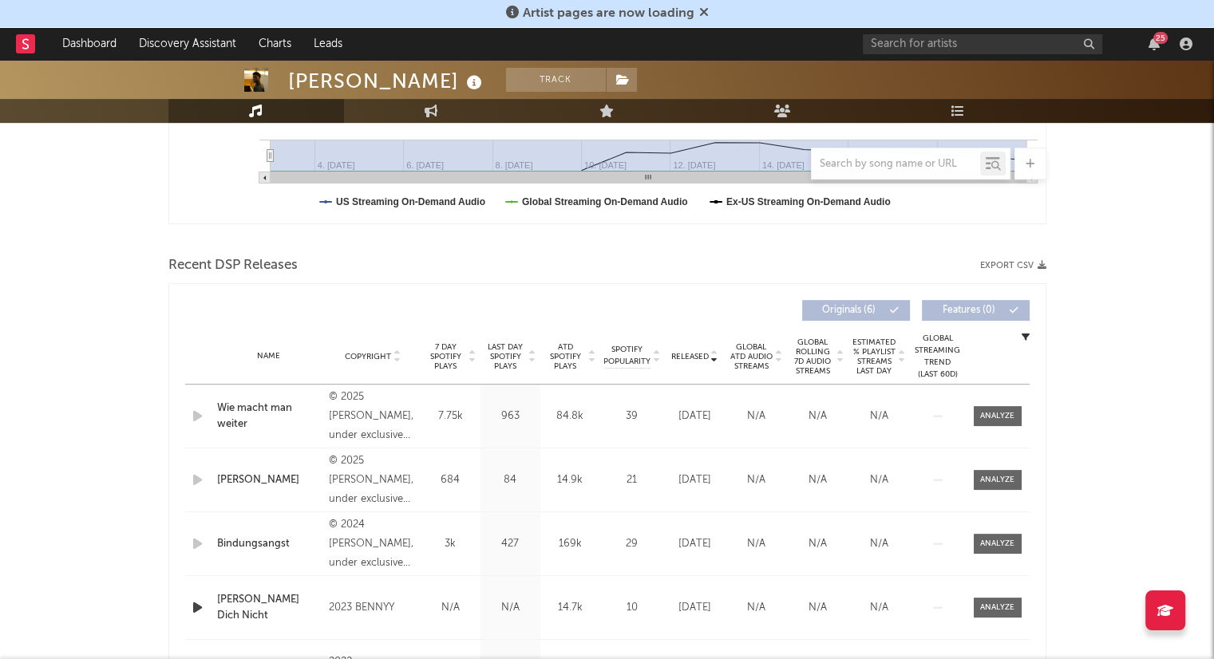
scroll to position [319, 0]
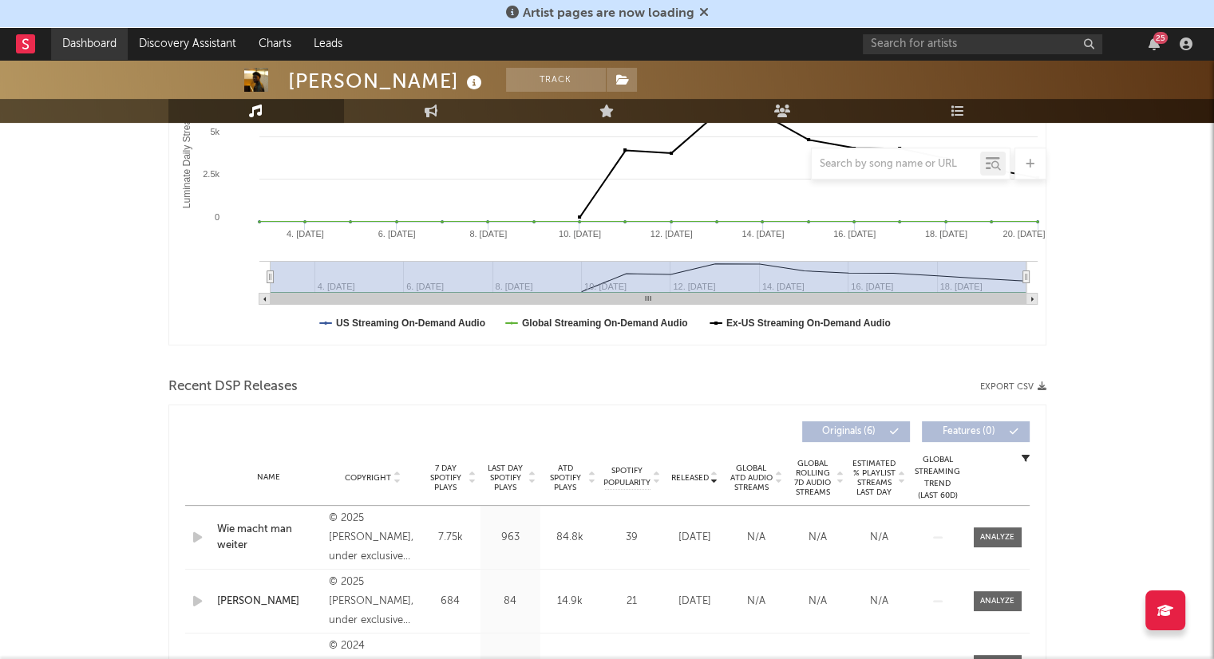
click at [95, 45] on link "Dashboard" at bounding box center [89, 44] width 77 height 32
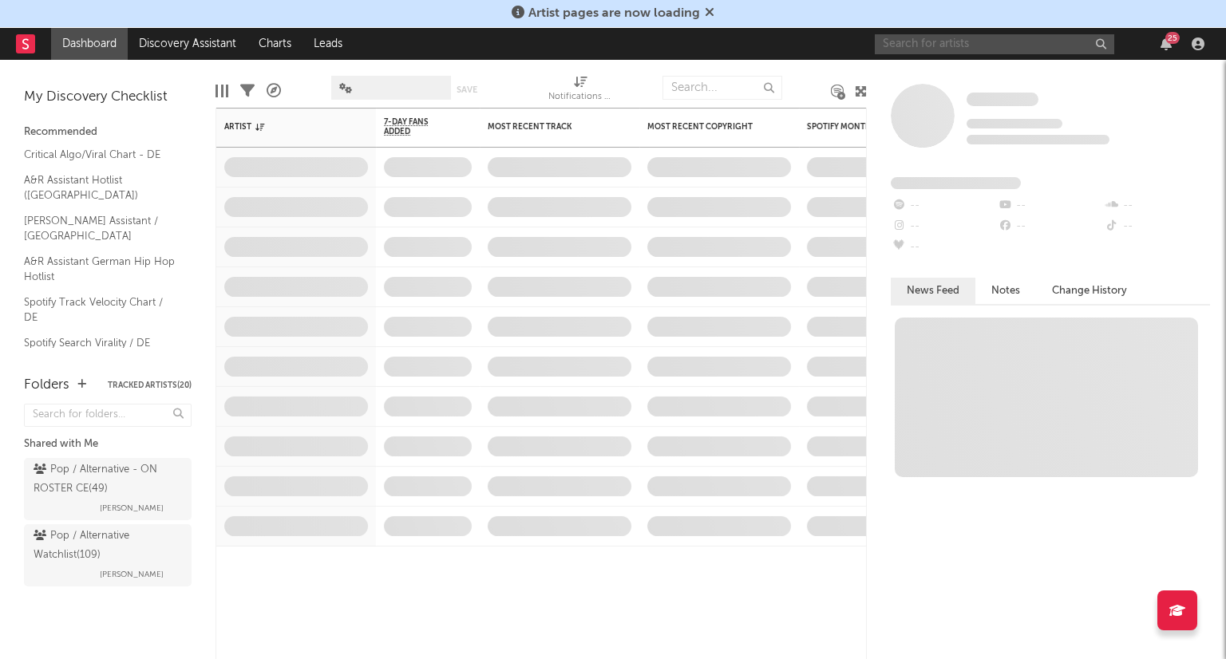
click at [913, 44] on input "text" at bounding box center [994, 44] width 239 height 20
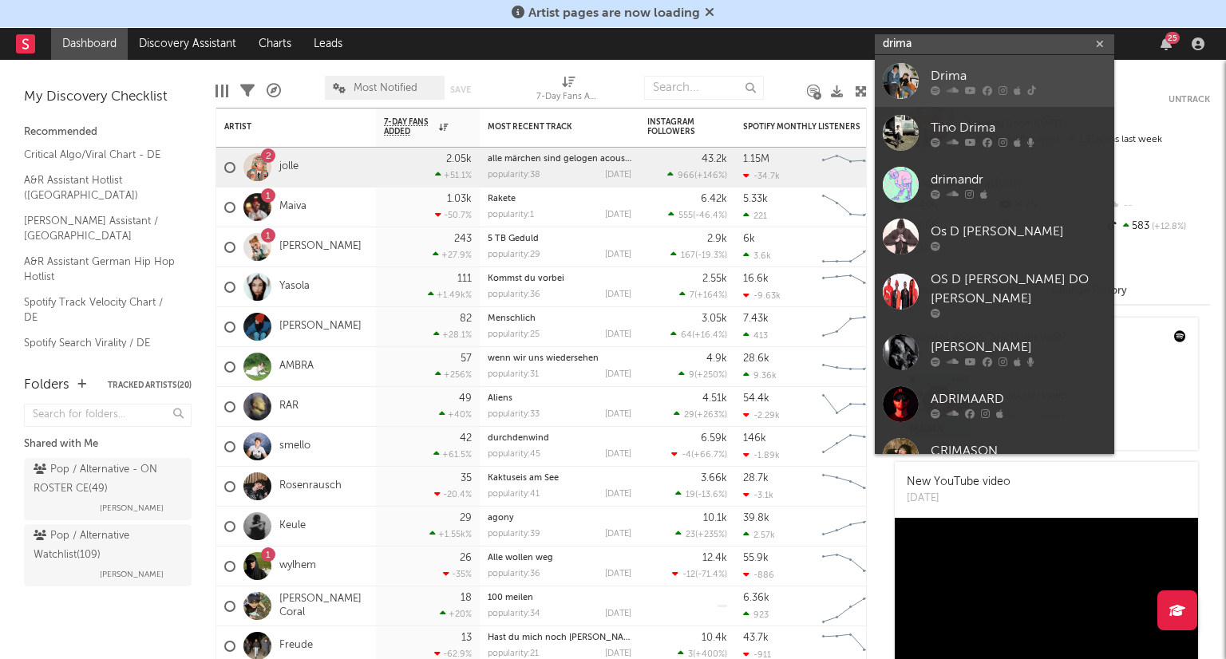
type input "drima"
click at [998, 77] on div "Drima" at bounding box center [1019, 75] width 176 height 19
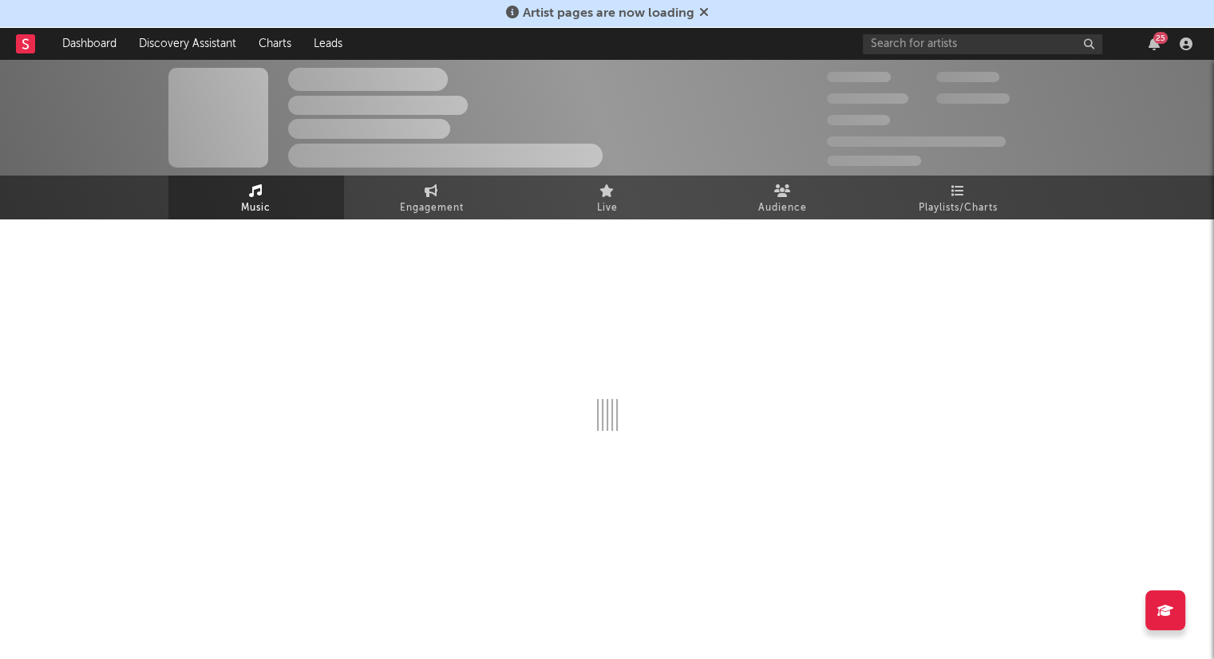
select select "6m"
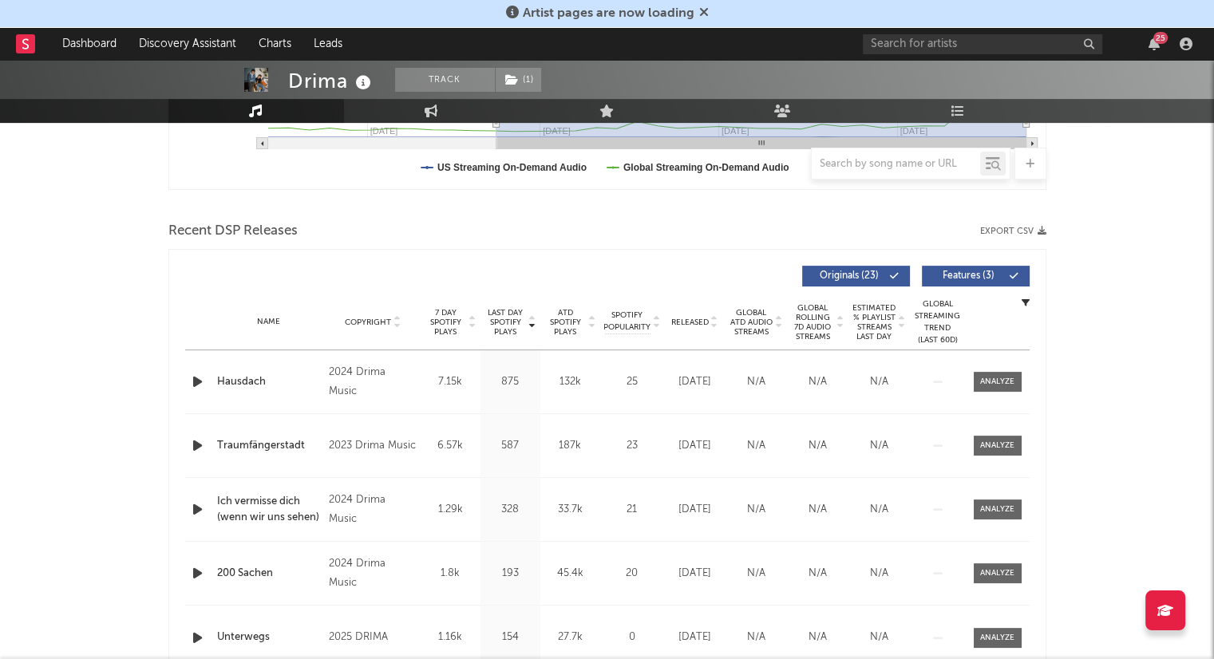
scroll to position [479, 0]
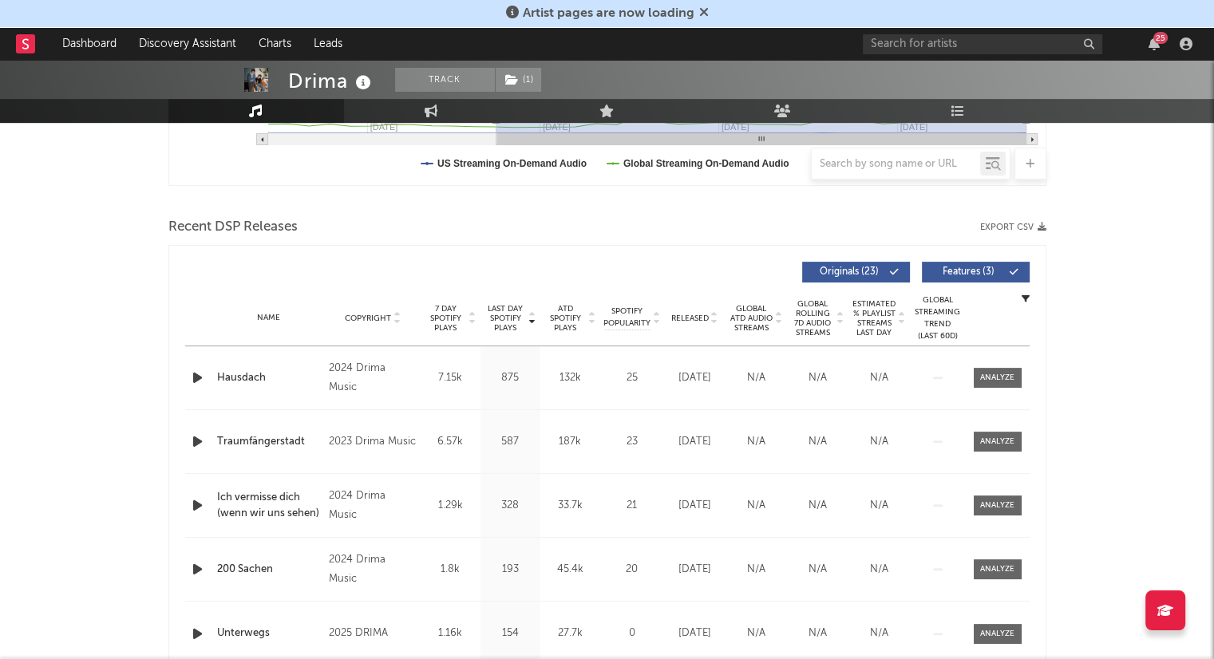
click at [712, 322] on icon at bounding box center [714, 321] width 8 height 6
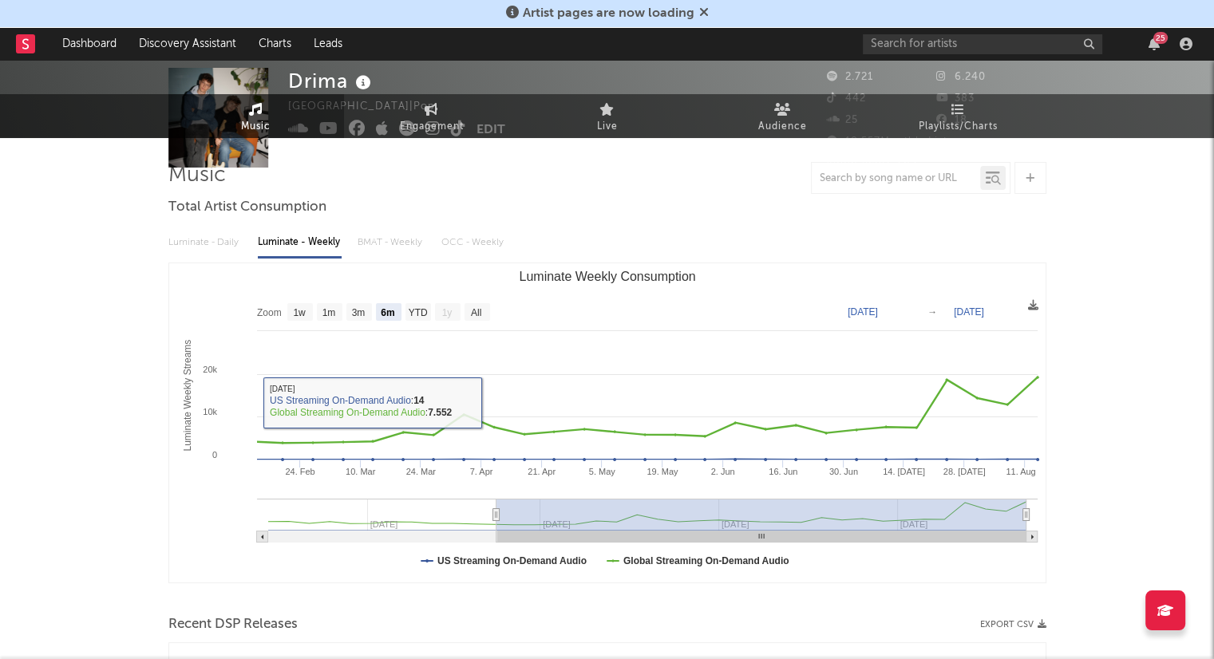
scroll to position [0, 0]
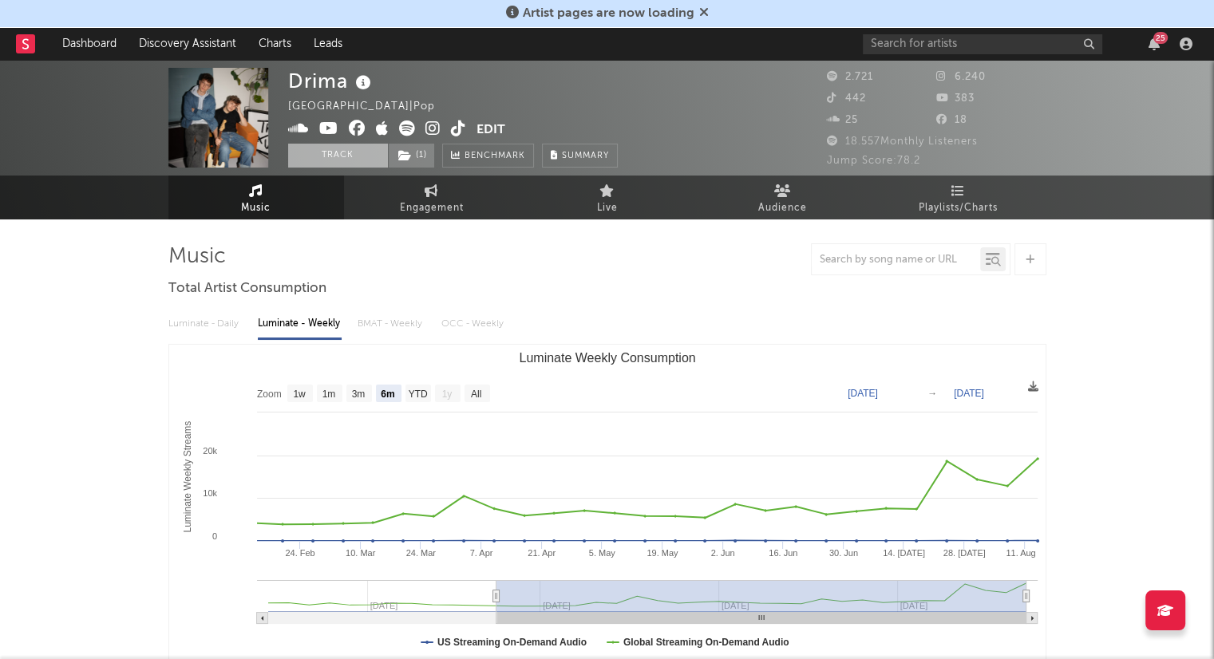
click at [350, 148] on button "Track" at bounding box center [338, 156] width 100 height 24
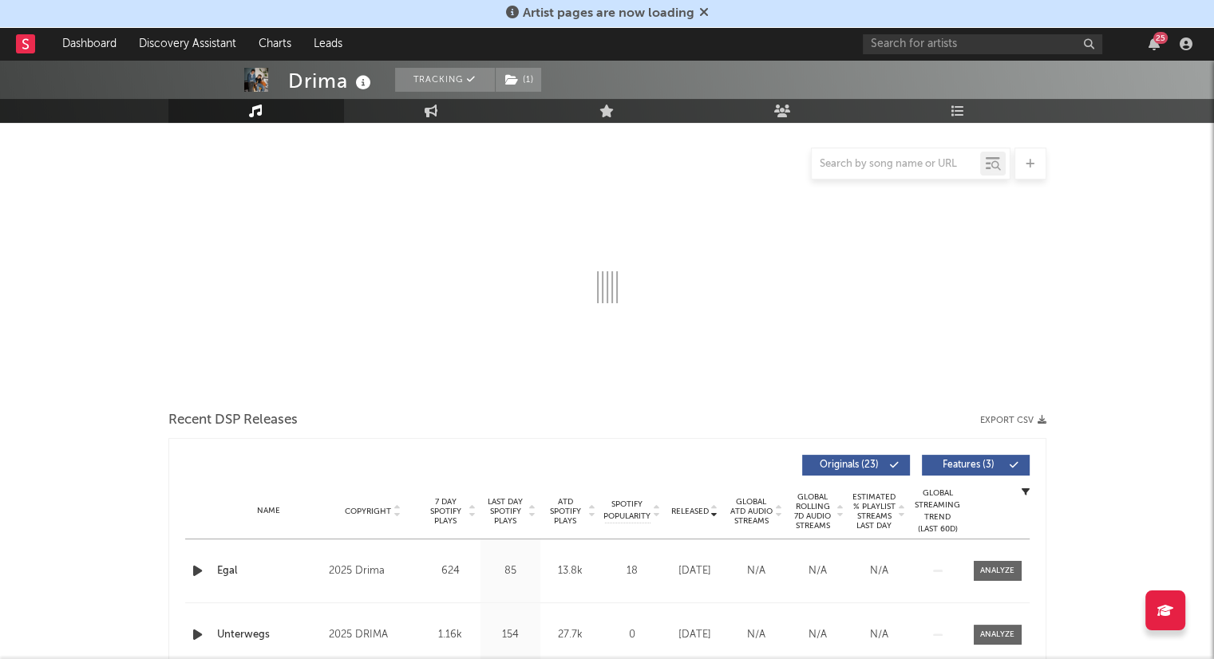
select select "6m"
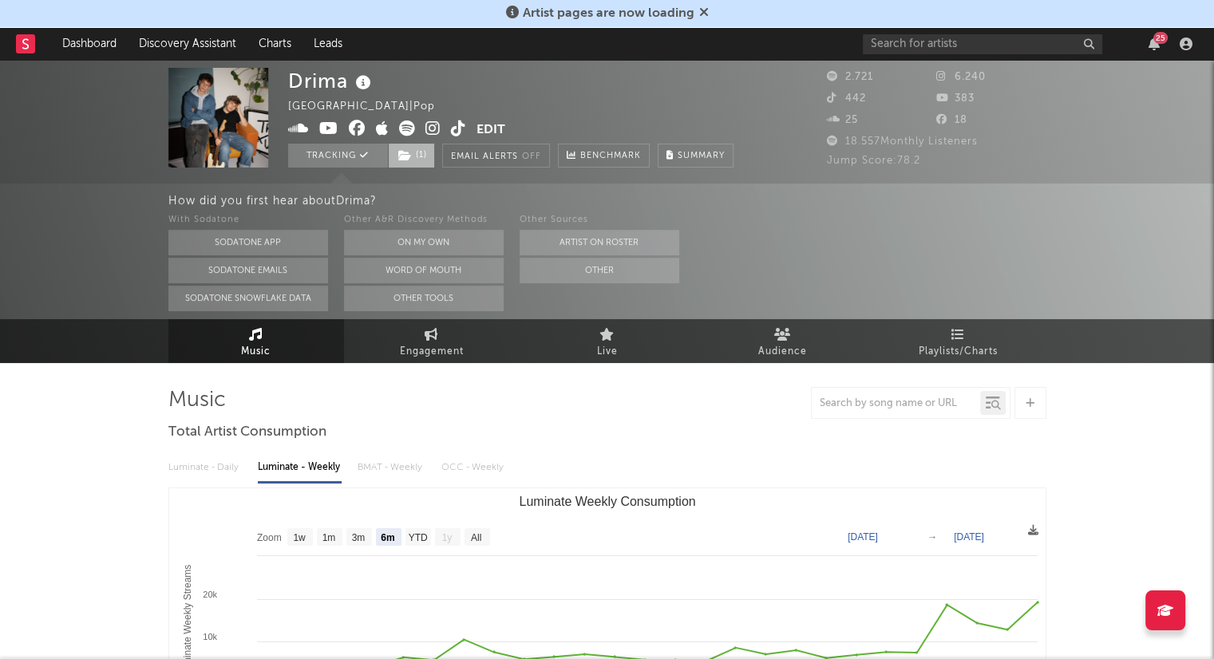
click at [418, 156] on span "( 1 )" at bounding box center [411, 156] width 47 height 24
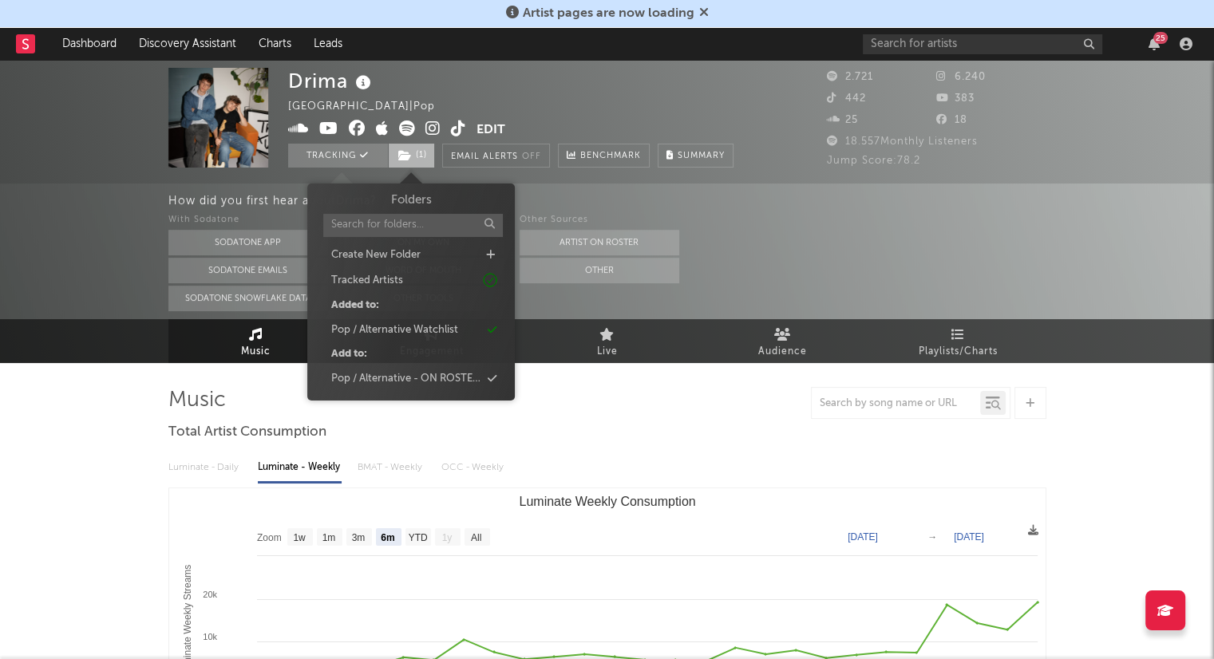
click at [418, 156] on span "( 1 )" at bounding box center [411, 156] width 47 height 24
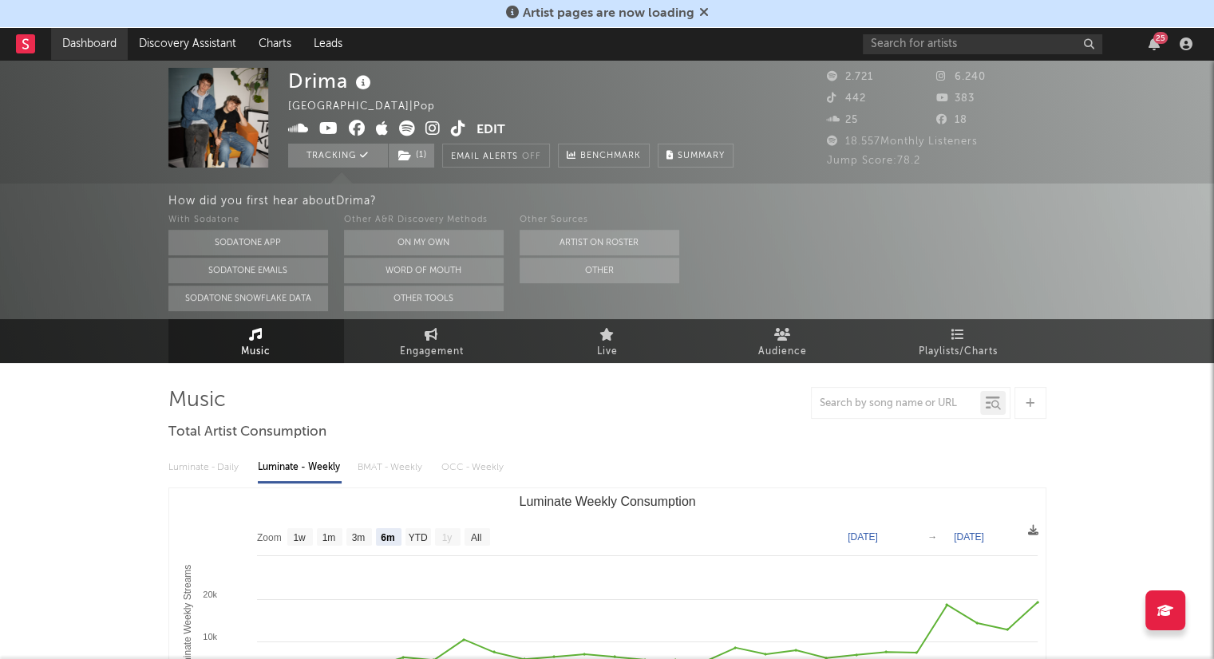
click at [92, 39] on link "Dashboard" at bounding box center [89, 44] width 77 height 32
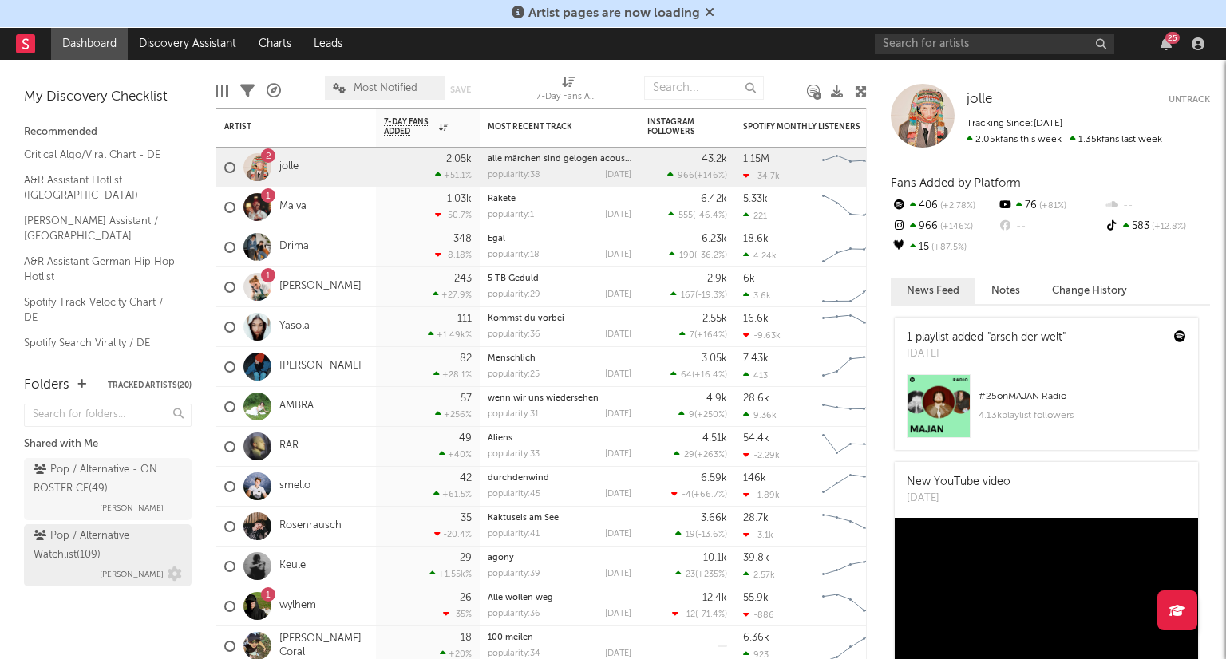
click at [137, 538] on div "Pop / Alternative Watchlist ( 109 )" at bounding box center [106, 546] width 144 height 38
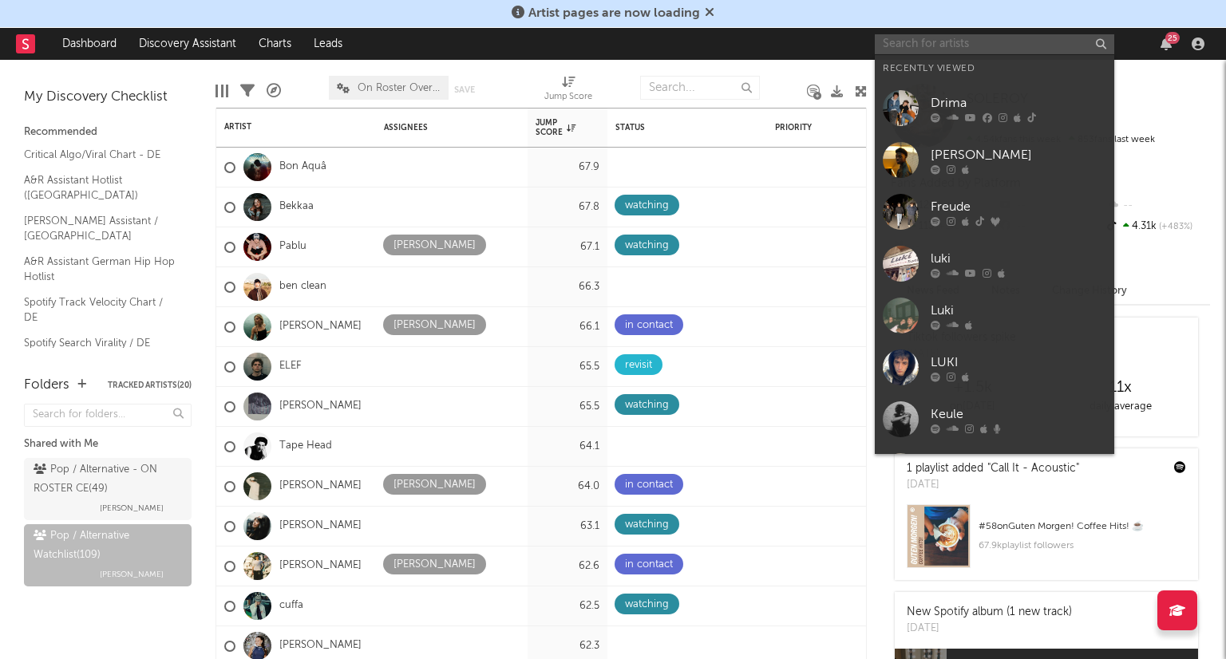
click at [935, 48] on input "text" at bounding box center [994, 44] width 239 height 20
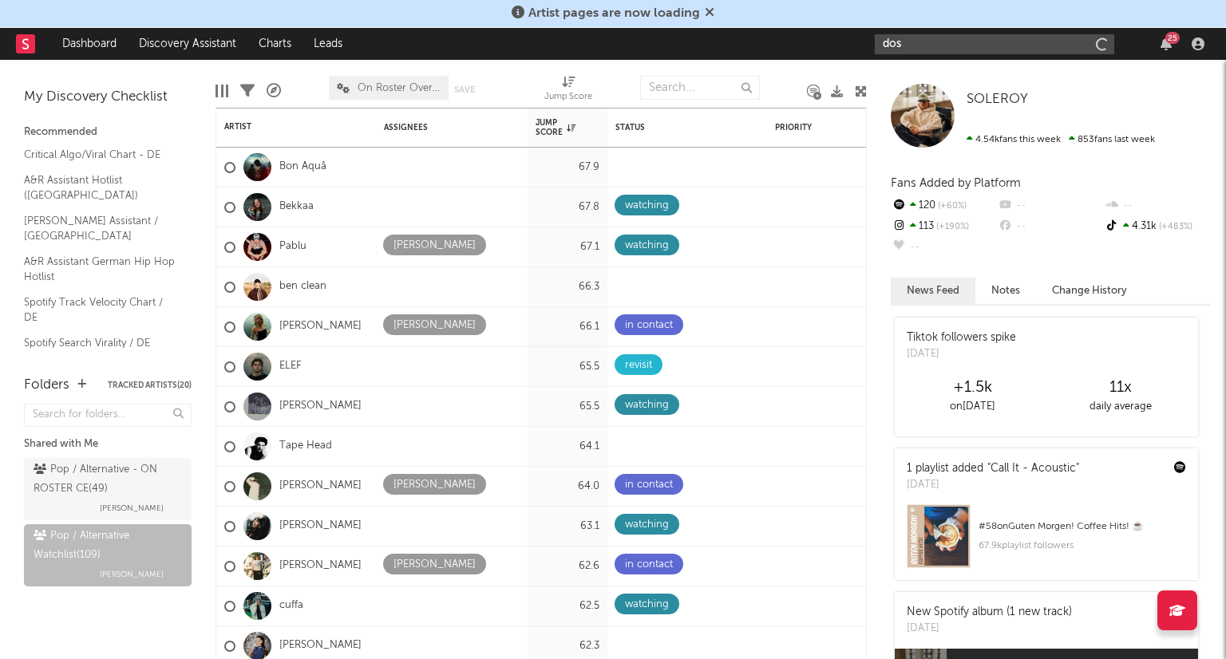
type input "[PERSON_NAME]"
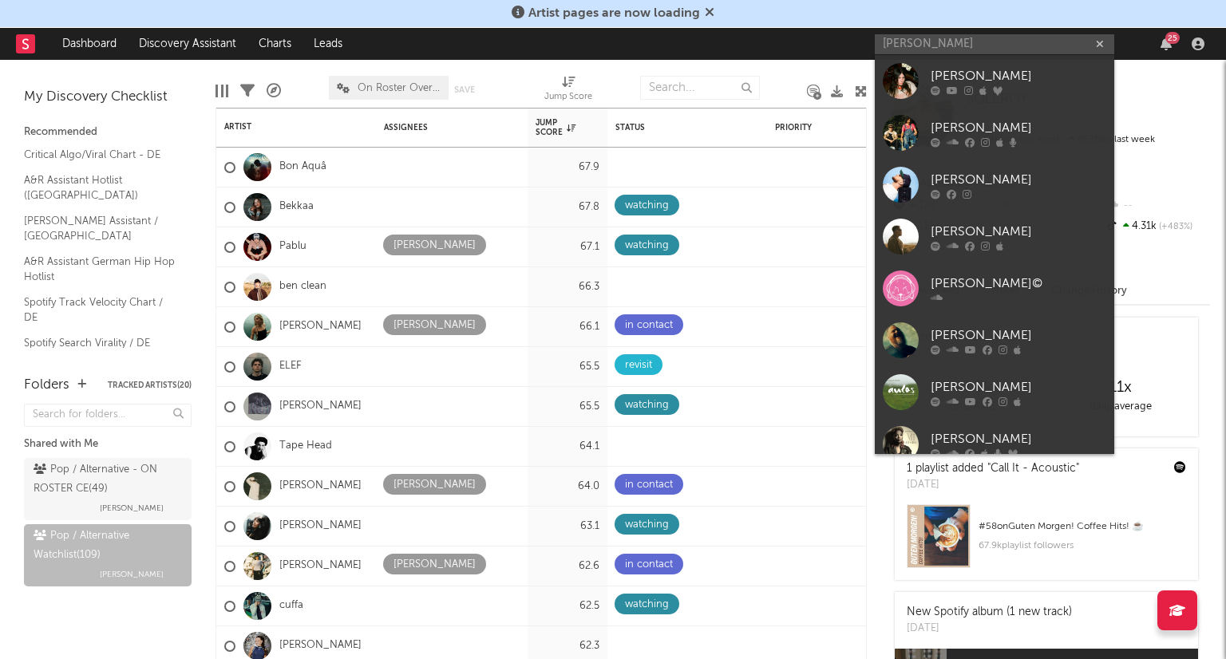
click at [1100, 39] on icon "button" at bounding box center [1100, 44] width 8 height 10
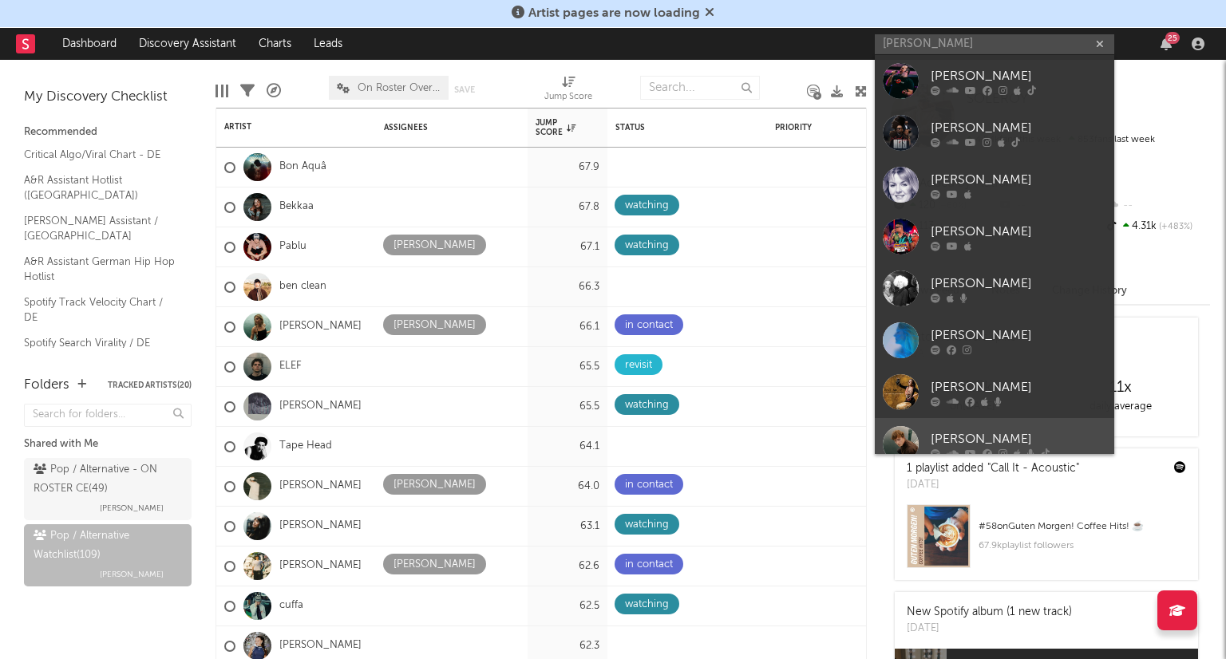
type input "michel vo"
click at [998, 427] on link "Michèl von Wussow" at bounding box center [994, 444] width 239 height 52
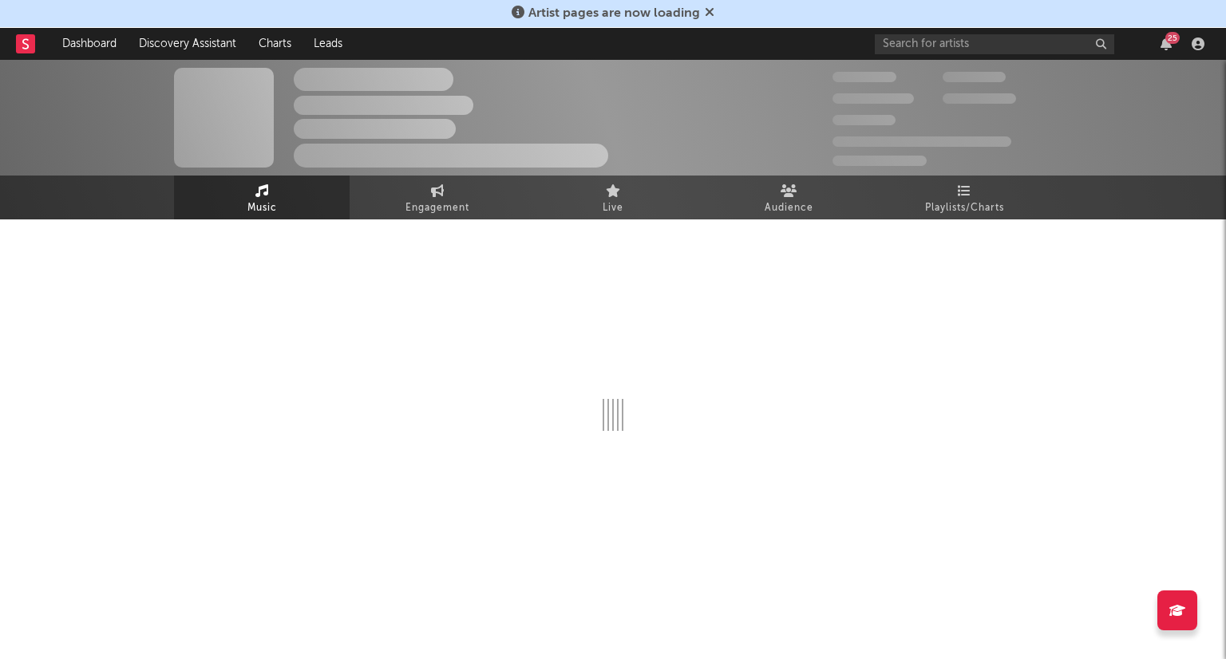
select select "6m"
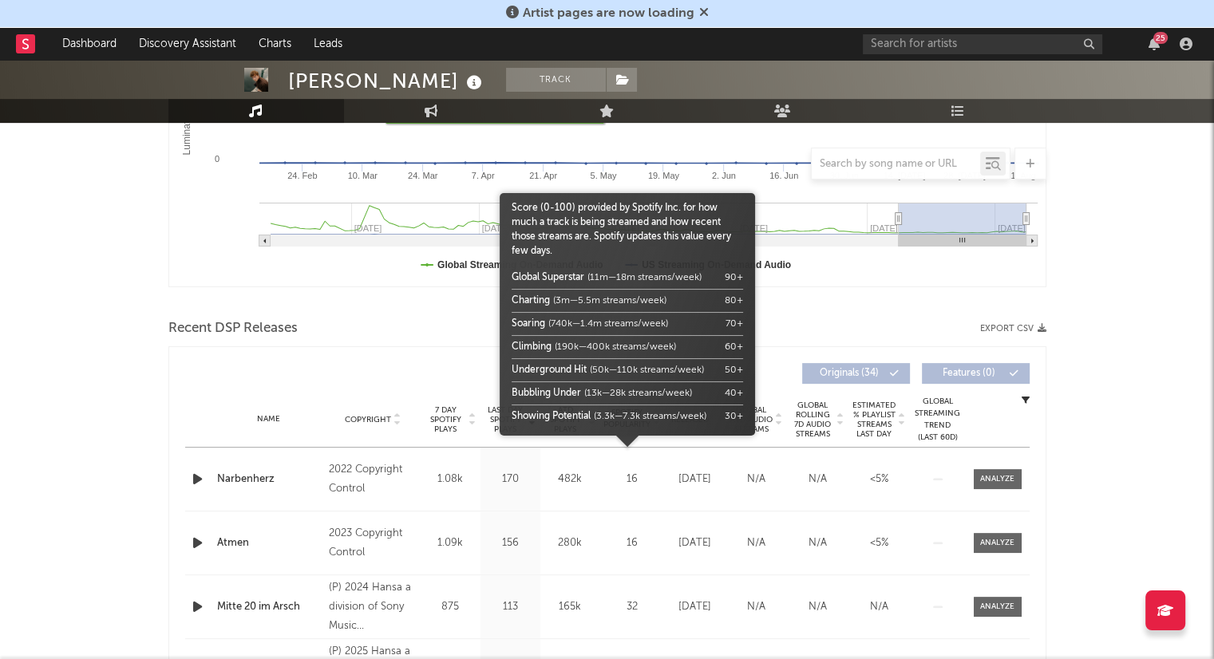
scroll to position [479, 0]
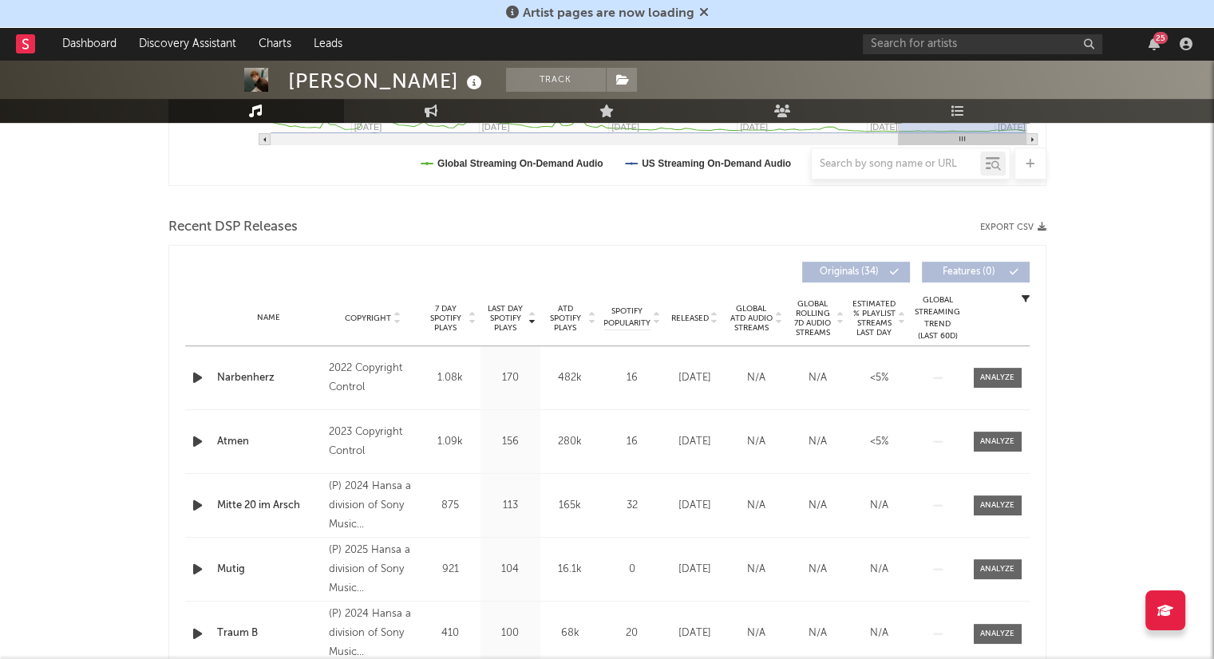
click at [715, 320] on icon at bounding box center [714, 321] width 8 height 6
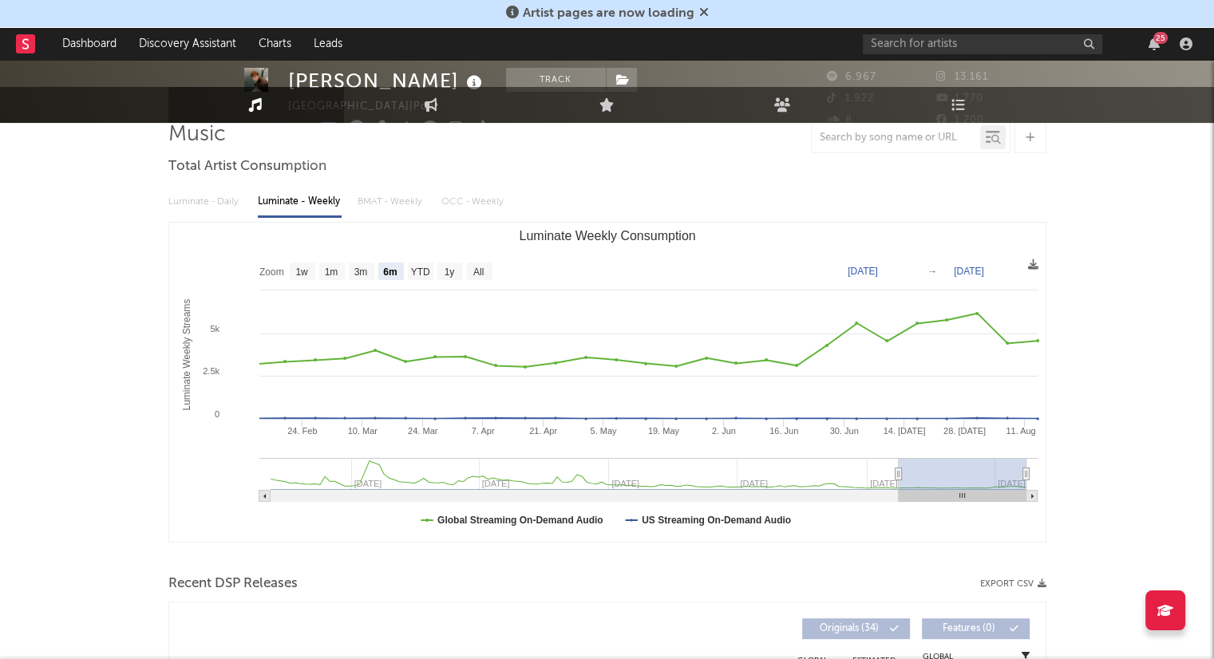
scroll to position [0, 0]
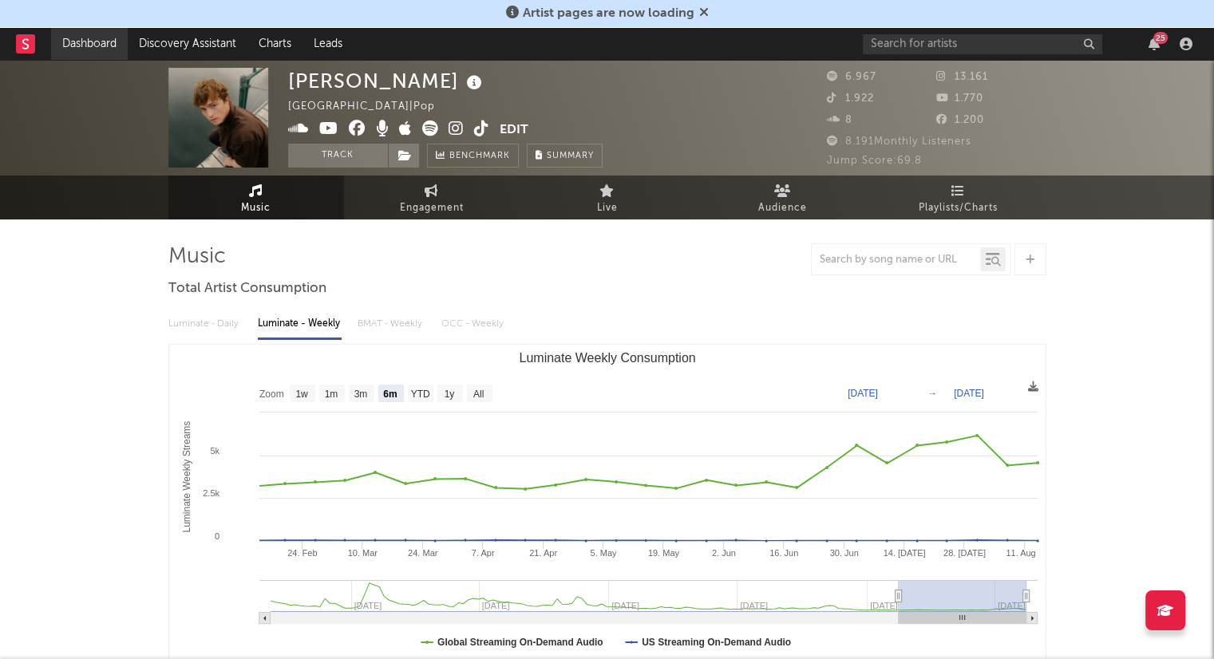
click at [69, 39] on link "Dashboard" at bounding box center [89, 44] width 77 height 32
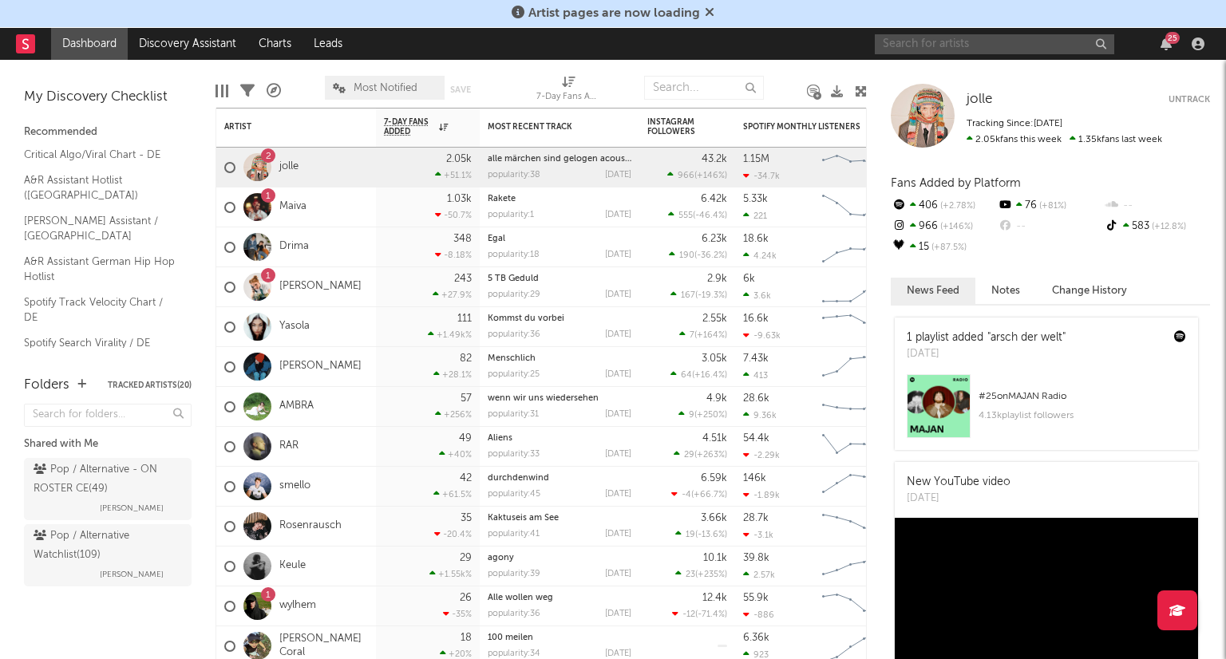
click at [1006, 39] on input "text" at bounding box center [994, 44] width 239 height 20
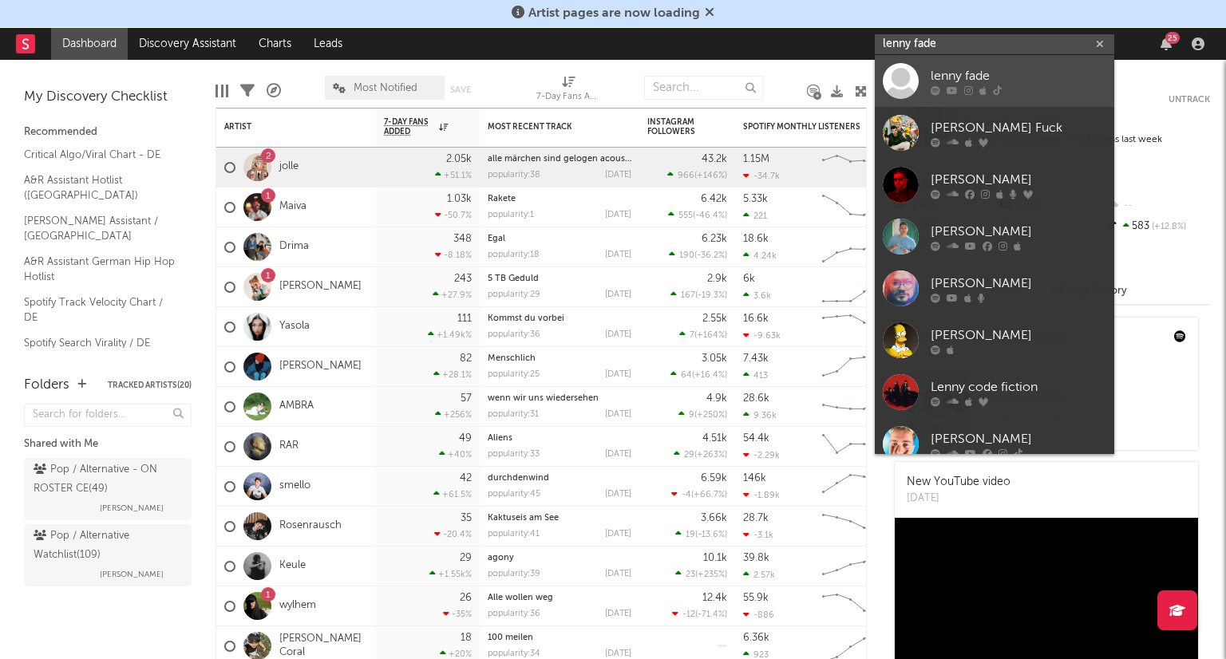
type input "lenny fade"
click at [1008, 69] on div "lenny fade" at bounding box center [1019, 75] width 176 height 19
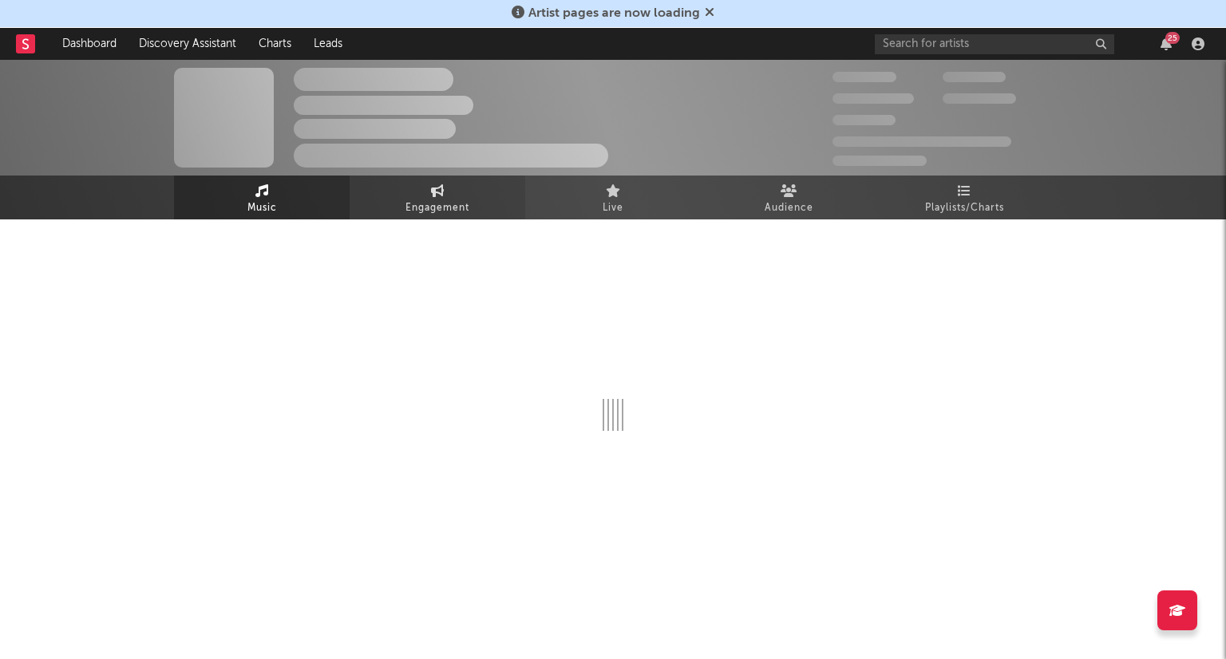
select select "6m"
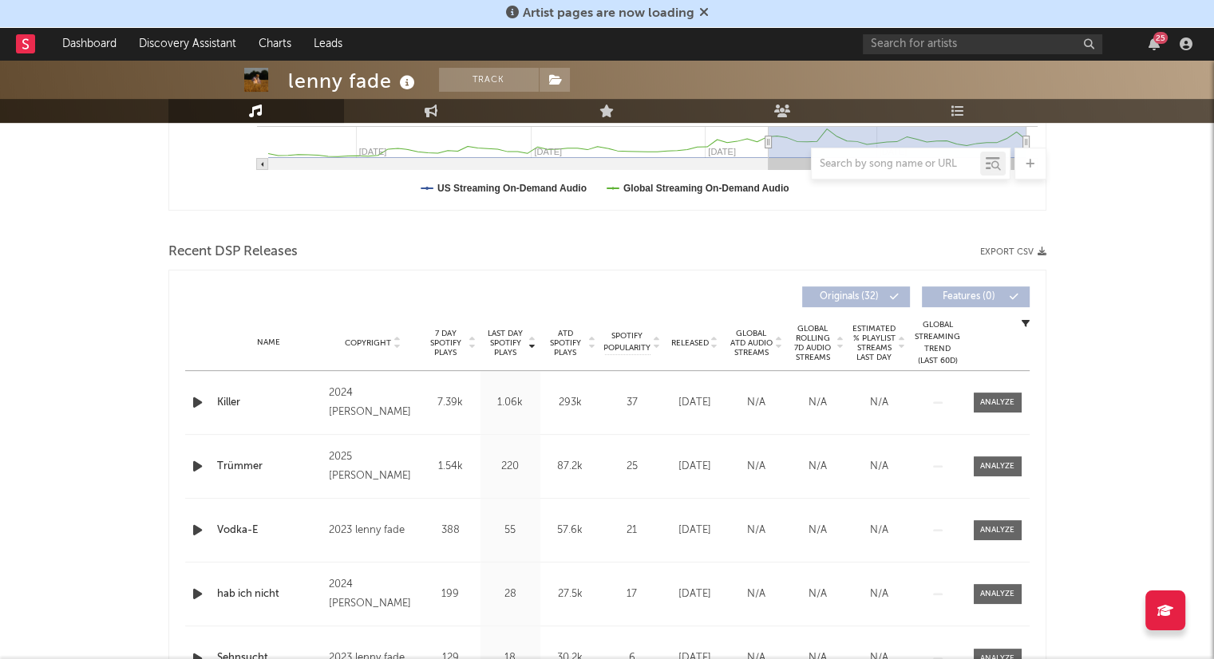
scroll to position [479, 0]
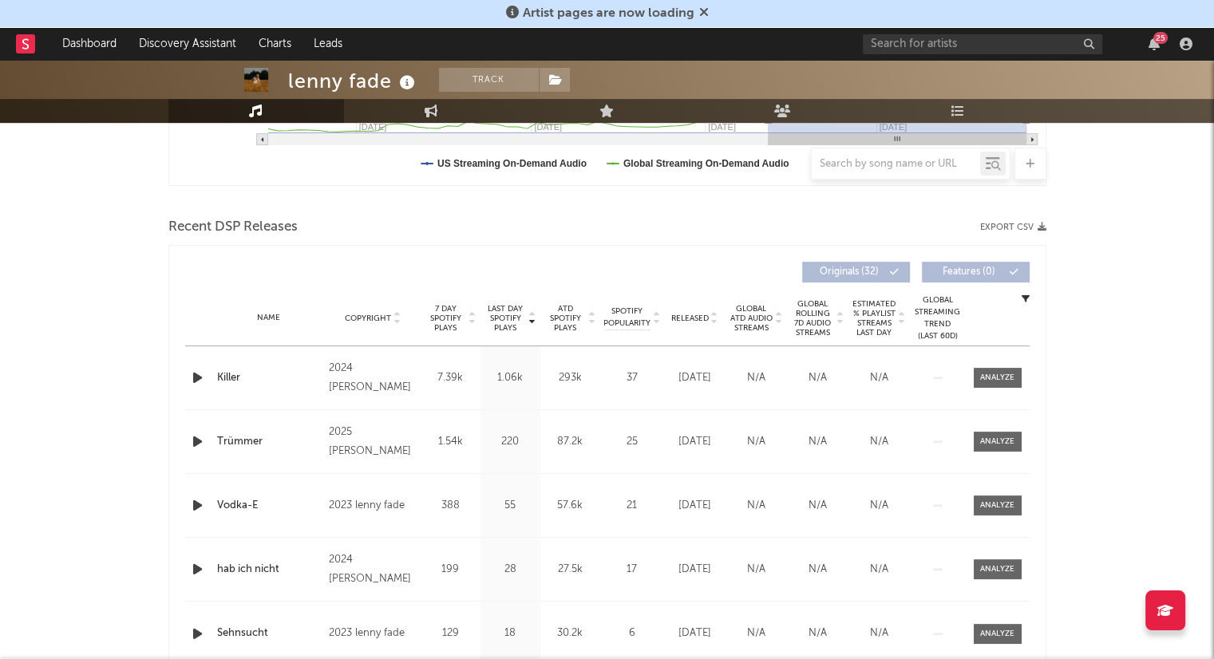
click at [716, 321] on icon at bounding box center [714, 321] width 8 height 6
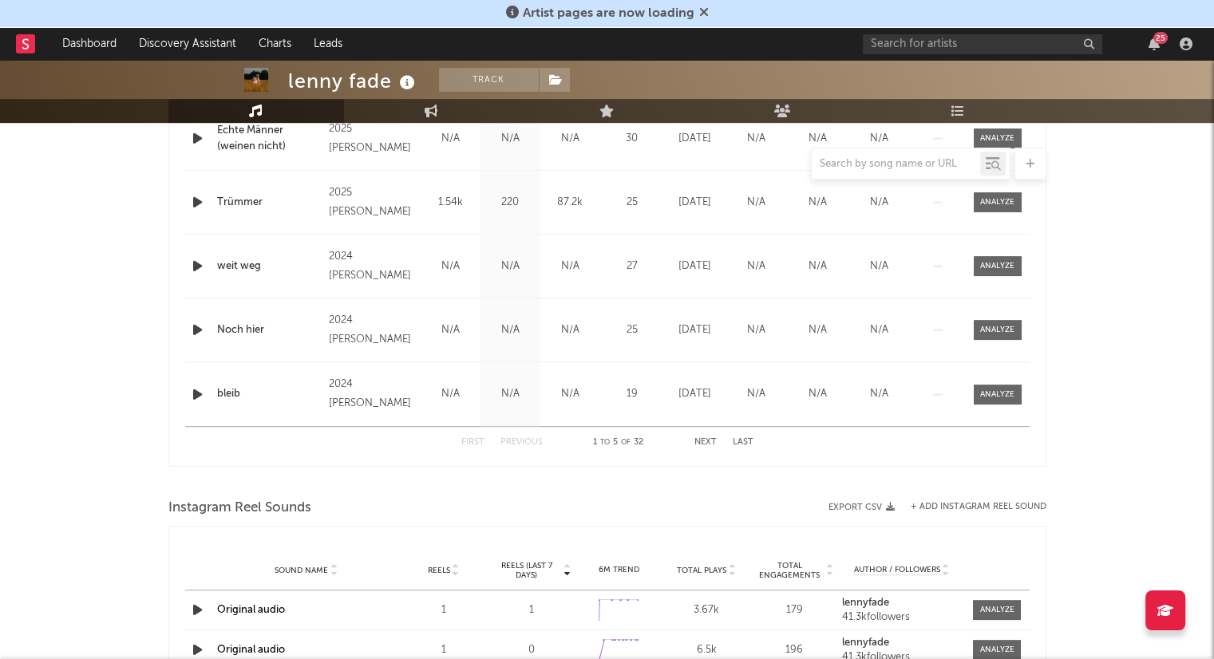
scroll to position [638, 0]
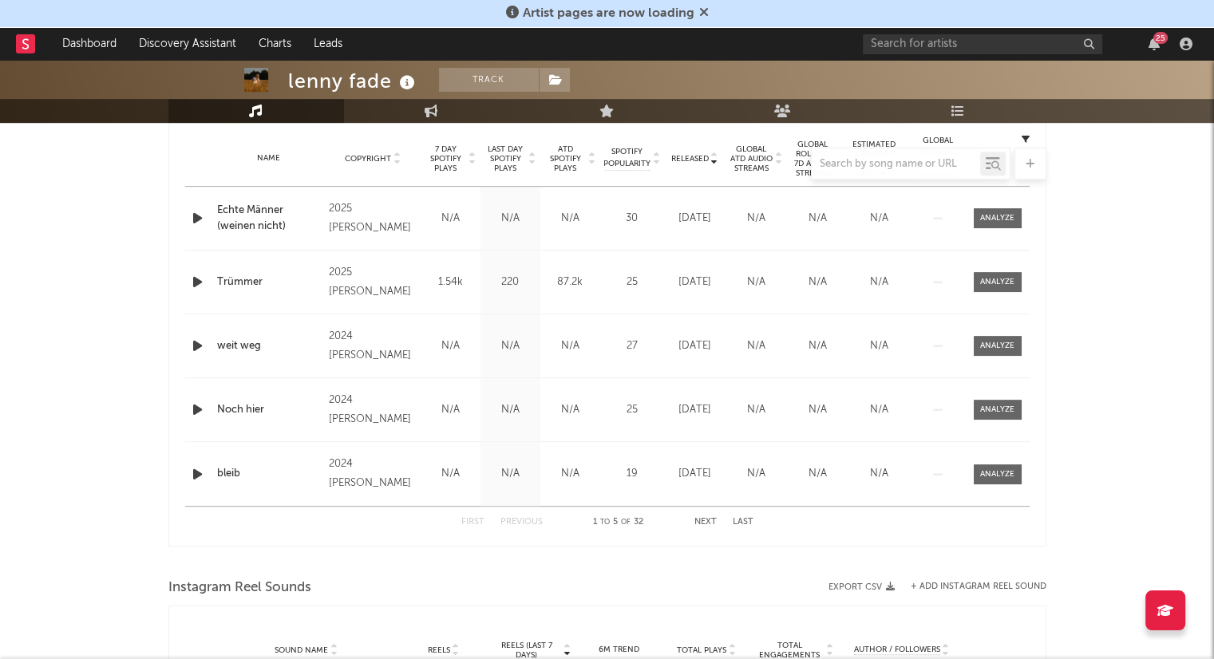
click at [712, 513] on div "First Previous 1 to 5 of 32 Next Last" at bounding box center [607, 522] width 292 height 31
click at [711, 518] on button "Next" at bounding box center [705, 522] width 22 height 9
click at [712, 518] on button "Next" at bounding box center [705, 522] width 22 height 9
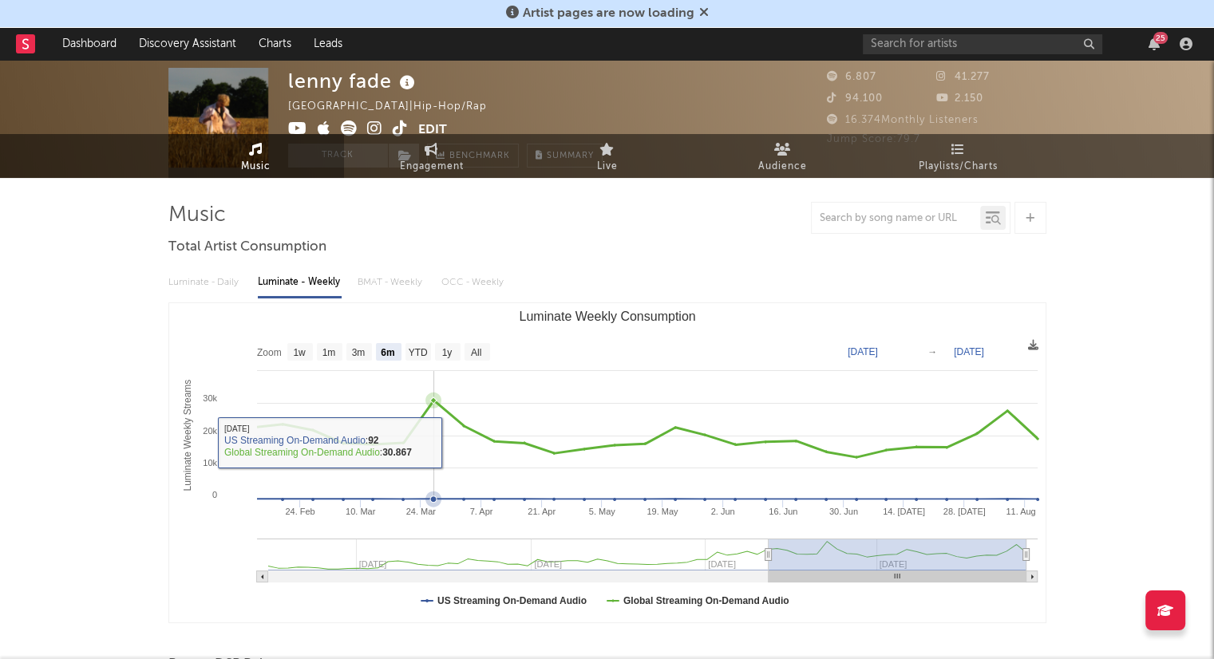
scroll to position [0, 0]
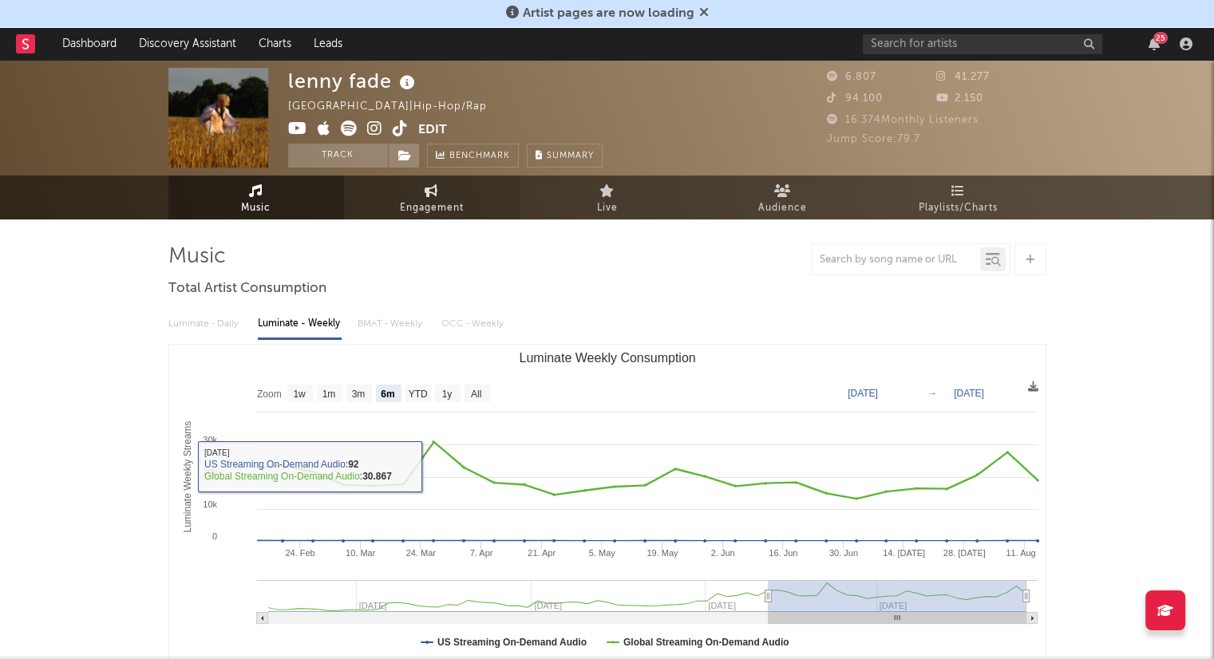
click at [405, 202] on span "Engagement" at bounding box center [432, 208] width 64 height 19
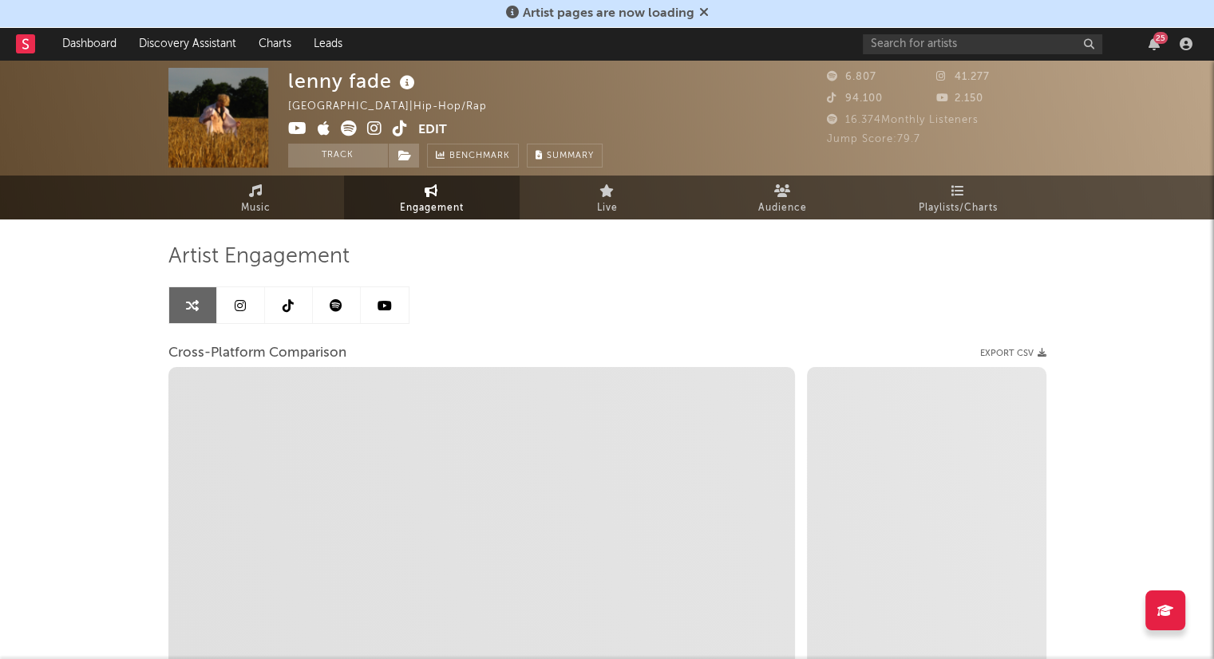
select select "1w"
select select "1m"
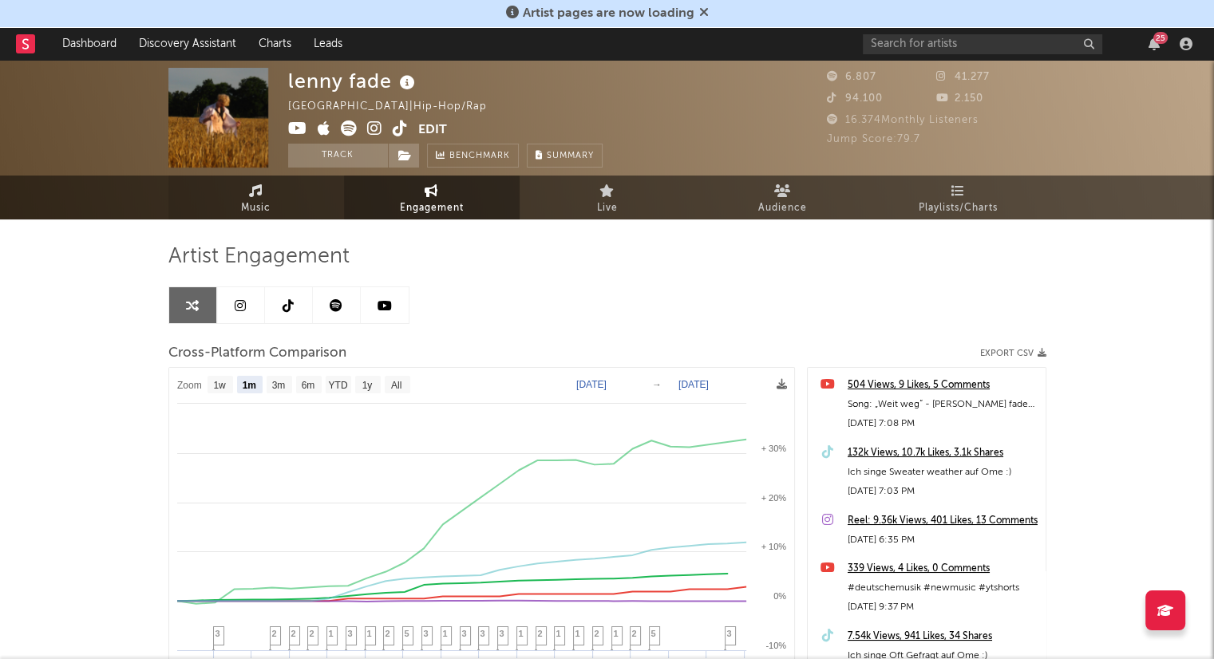
click at [247, 209] on span "Music" at bounding box center [256, 208] width 30 height 19
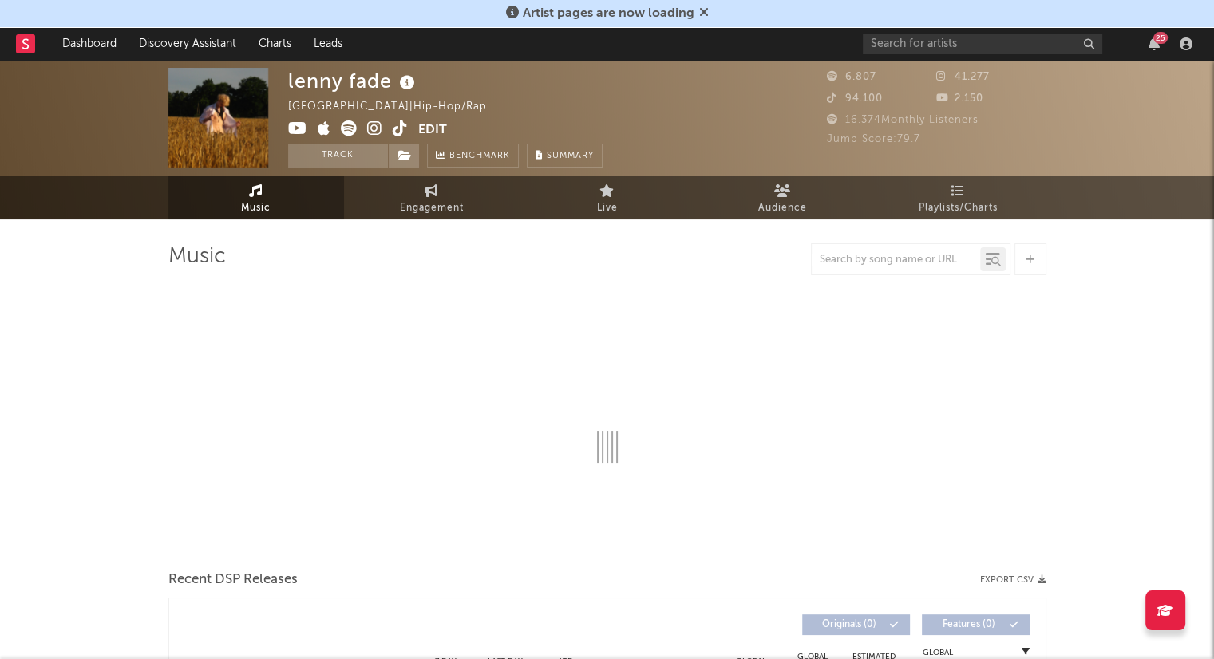
select select "6m"
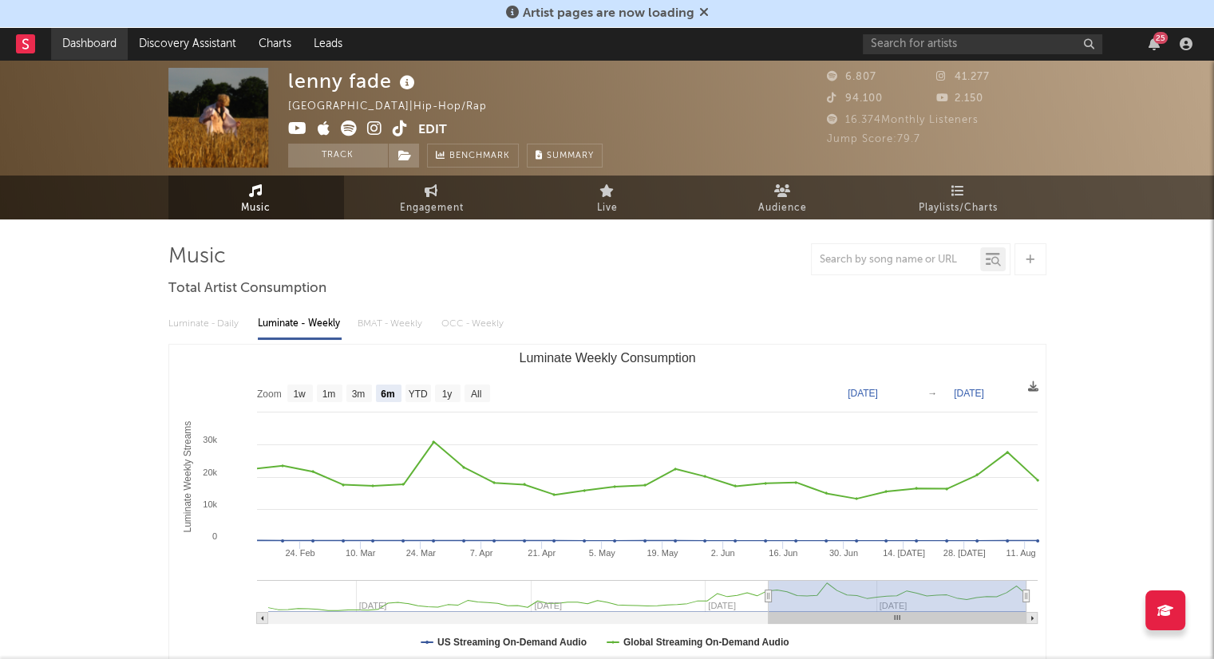
click at [89, 45] on link "Dashboard" at bounding box center [89, 44] width 77 height 32
